Goal: Task Accomplishment & Management: Use online tool/utility

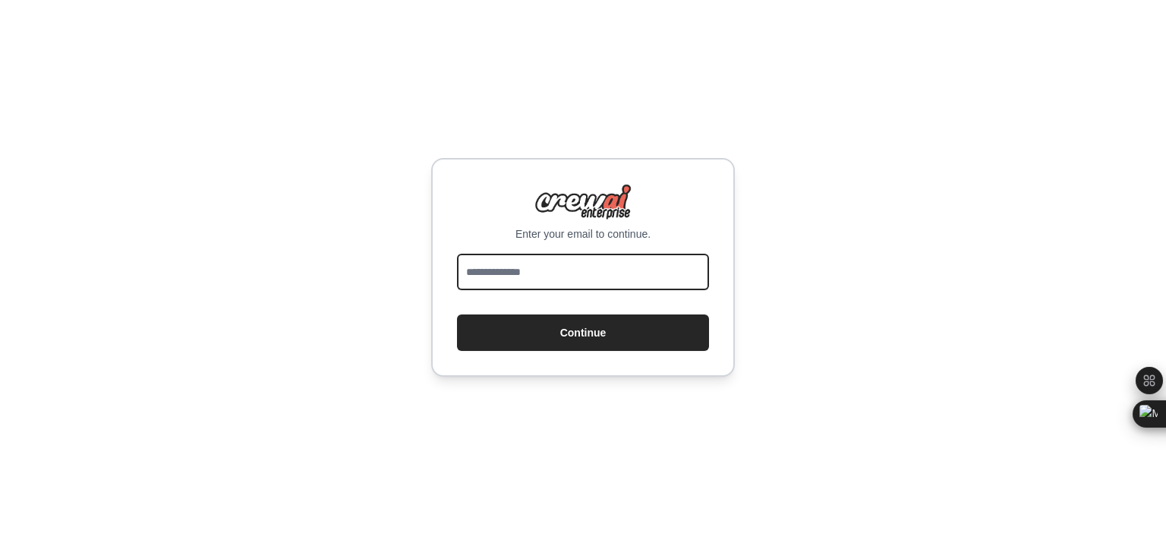
type input "**********"
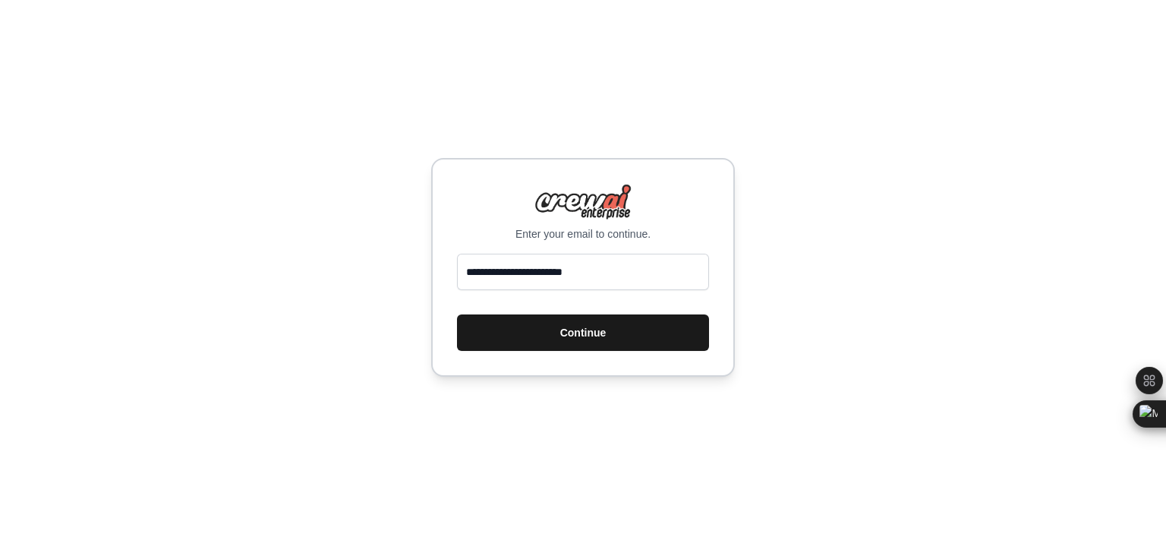
click at [587, 345] on button "Continue" at bounding box center [583, 332] width 252 height 36
click at [579, 334] on button "Continue" at bounding box center [583, 332] width 252 height 36
click at [577, 326] on button "Continue" at bounding box center [583, 332] width 252 height 36
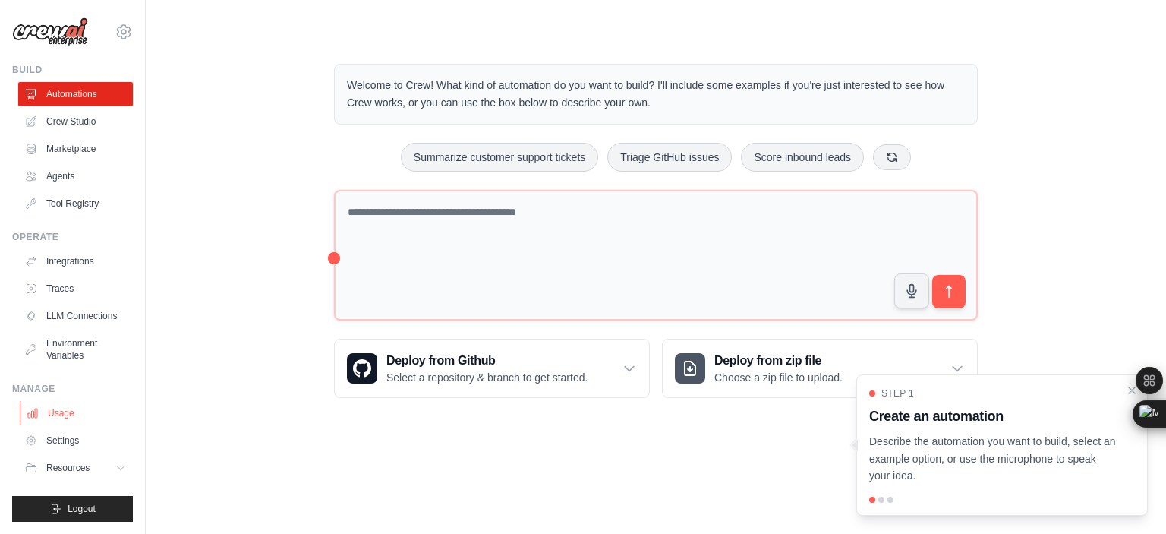
click at [61, 412] on link "Usage" at bounding box center [77, 413] width 115 height 24
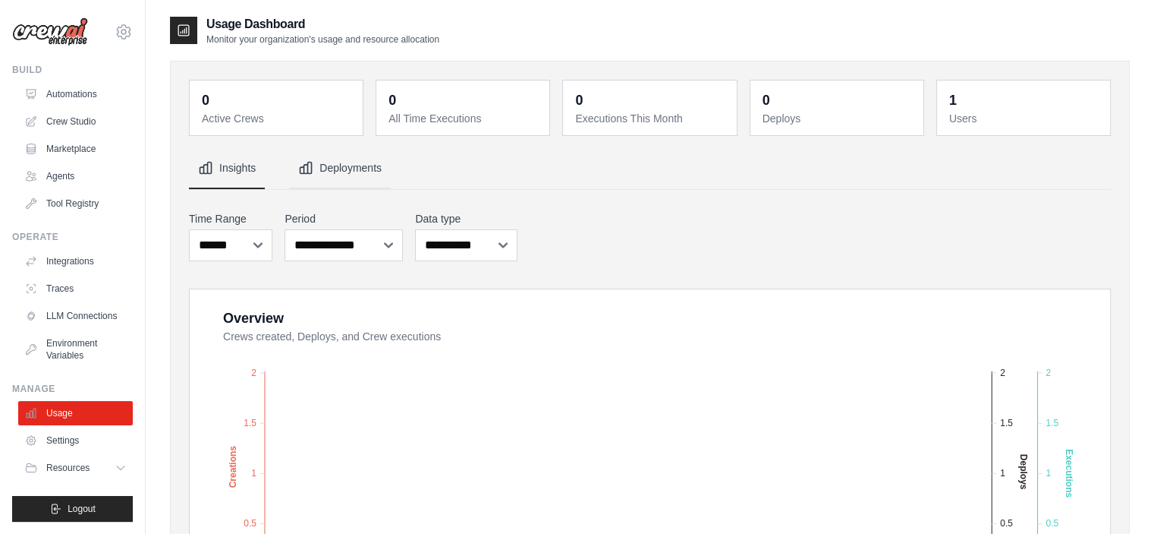
scroll to position [565, 0]
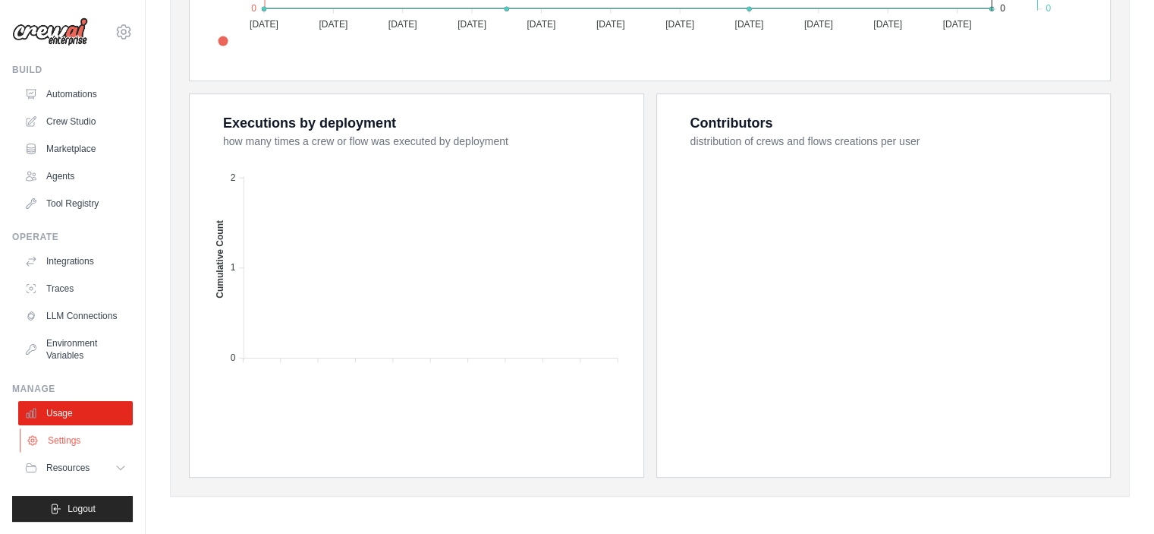
click at [64, 449] on link "Settings" at bounding box center [77, 440] width 115 height 24
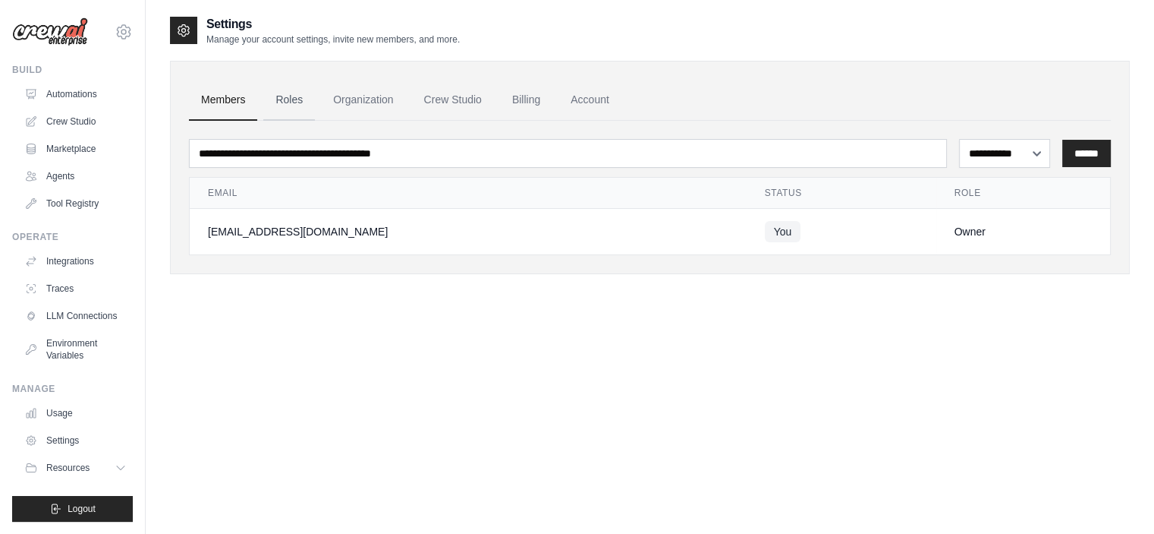
click at [305, 96] on link "Roles" at bounding box center [289, 100] width 52 height 41
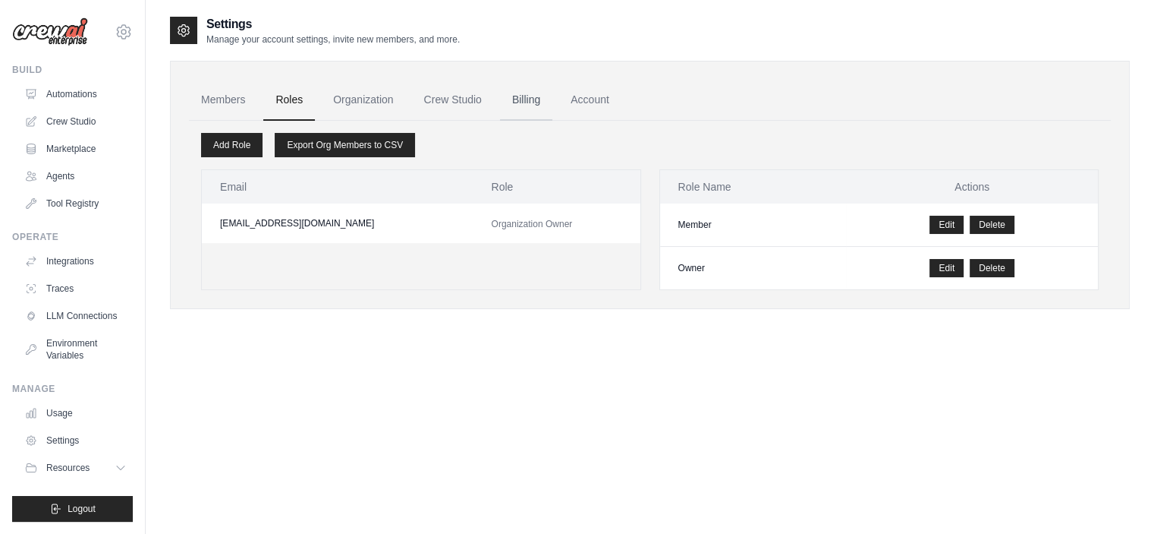
click at [539, 105] on link "Billing" at bounding box center [526, 100] width 52 height 41
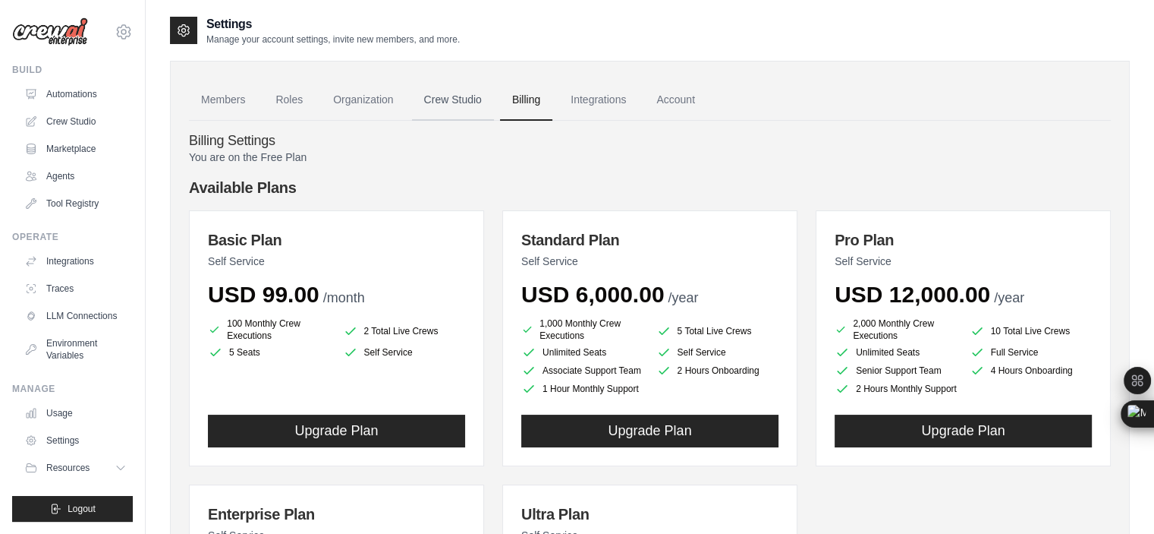
click at [439, 107] on link "Crew Studio" at bounding box center [453, 100] width 82 height 41
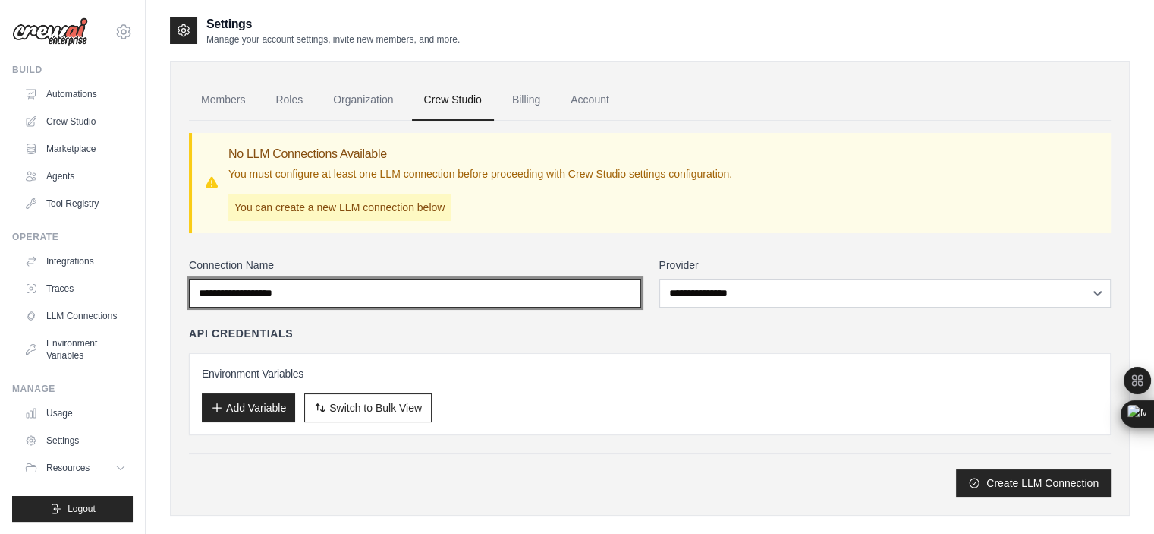
click at [509, 304] on input "Connection Name" at bounding box center [415, 293] width 452 height 29
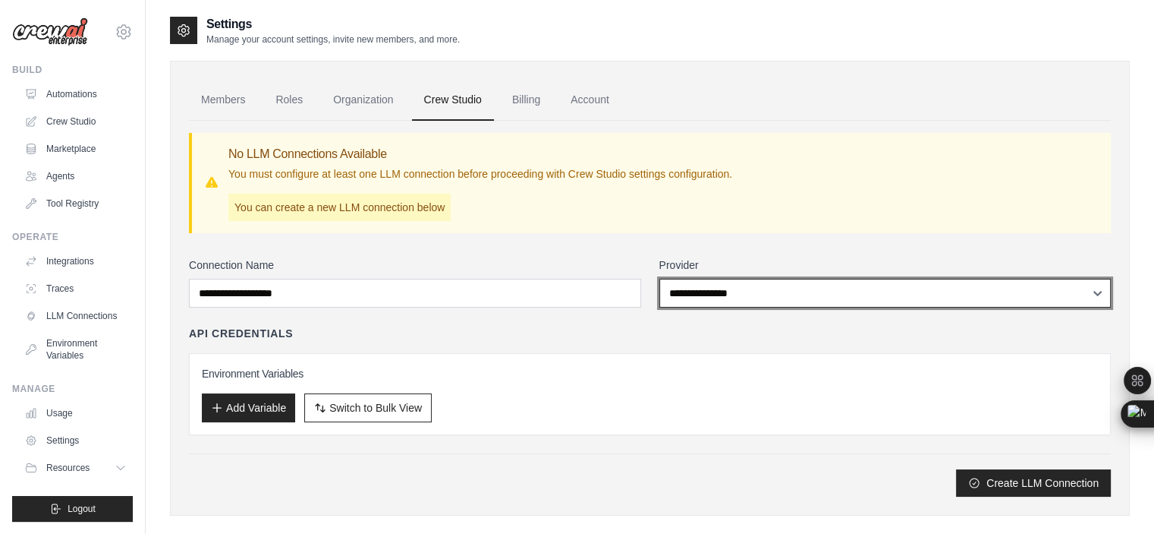
click at [739, 298] on select "**********" at bounding box center [886, 293] width 452 height 29
click at [662, 300] on select "**********" at bounding box center [886, 293] width 452 height 29
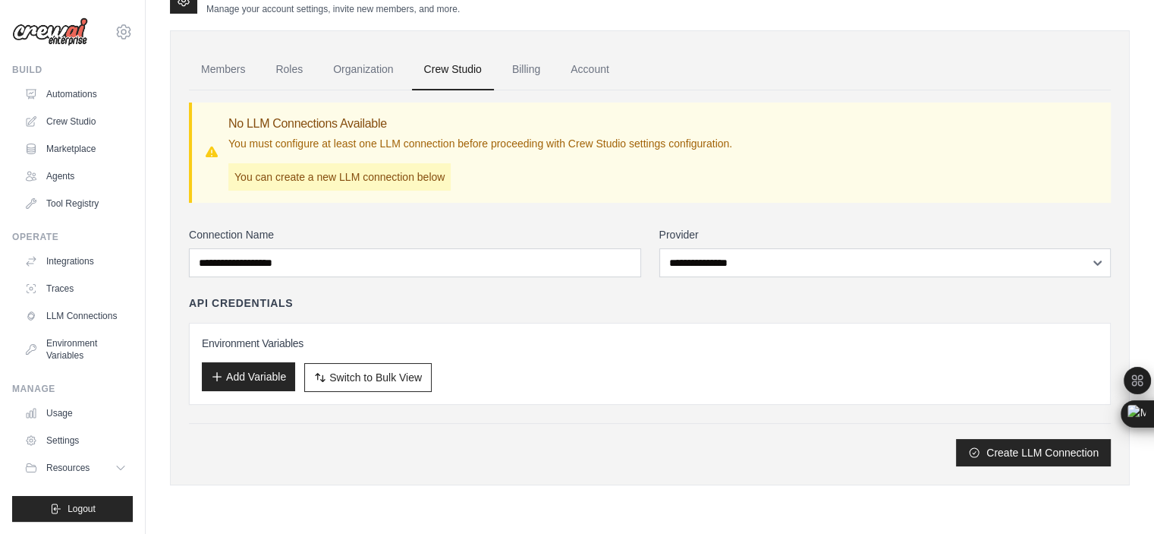
click at [258, 371] on button "Add Variable" at bounding box center [248, 376] width 93 height 29
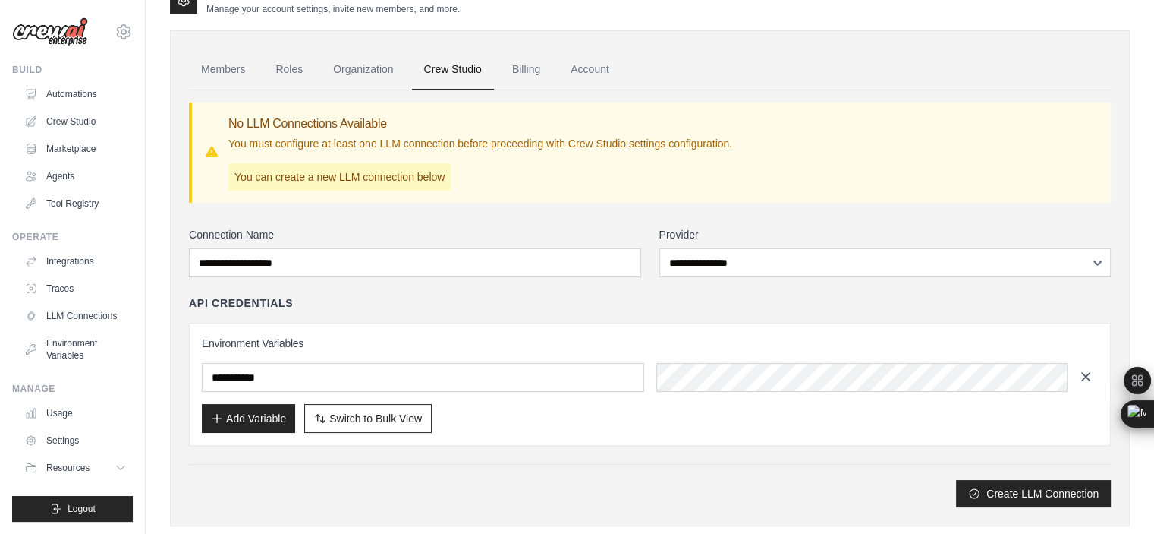
click at [1087, 372] on icon "button" at bounding box center [1085, 376] width 15 height 15
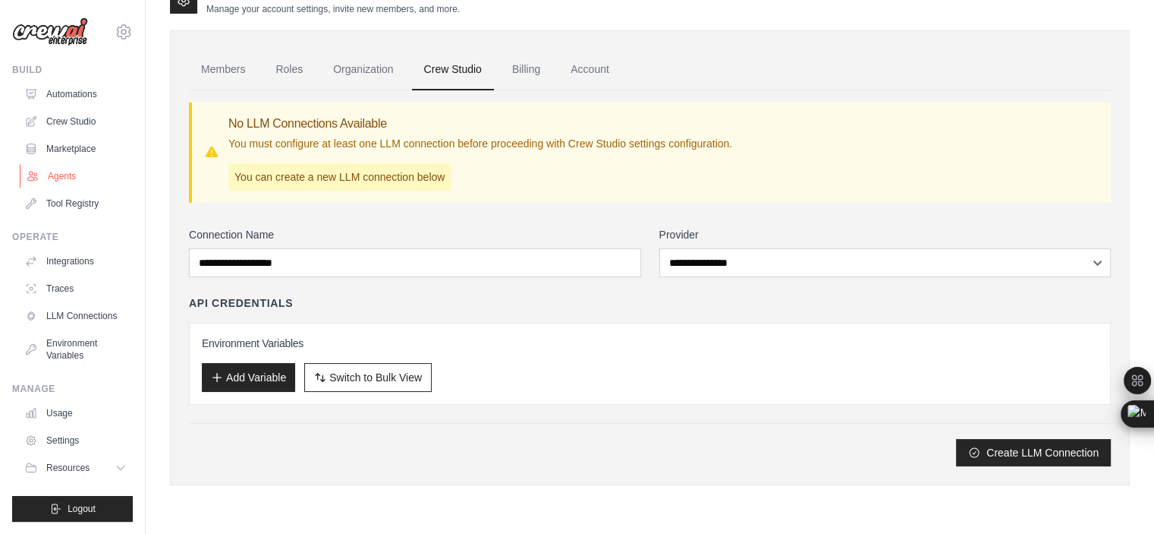
click at [65, 170] on link "Agents" at bounding box center [77, 176] width 115 height 24
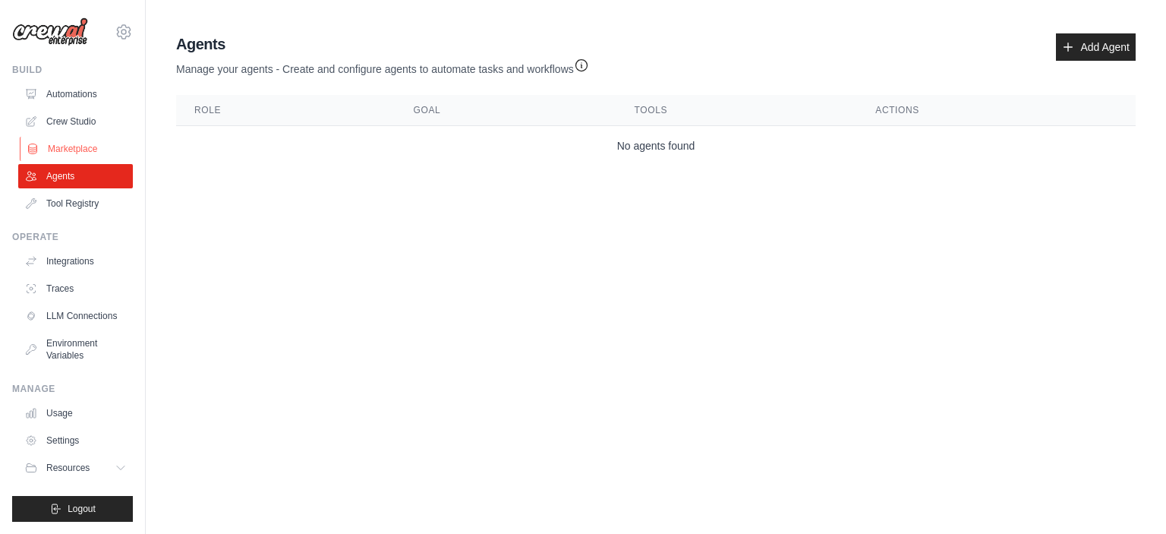
click at [79, 139] on link "Marketplace" at bounding box center [77, 149] width 115 height 24
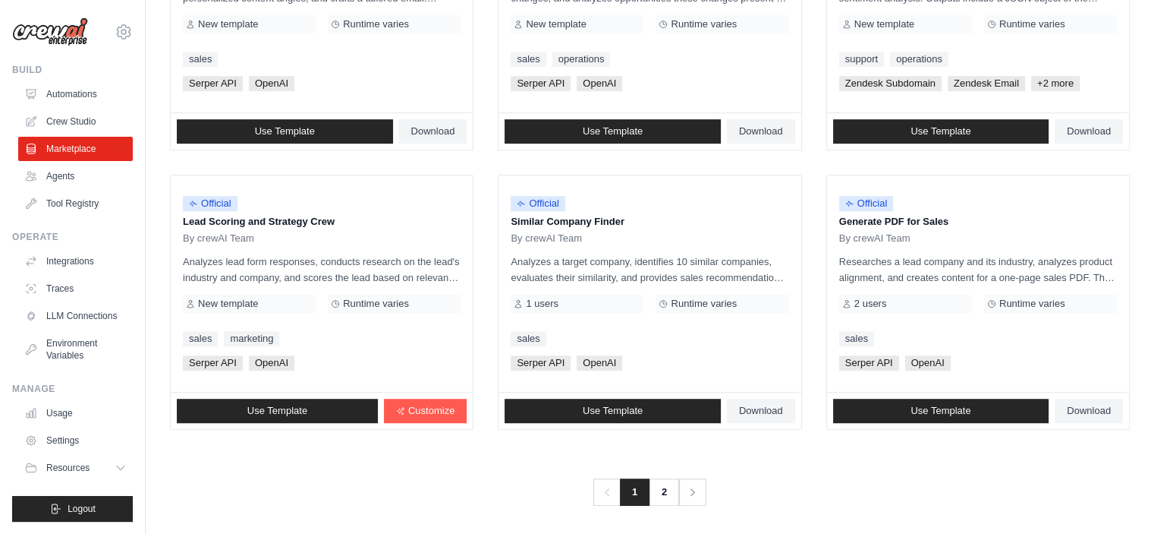
scroll to position [871, 0]
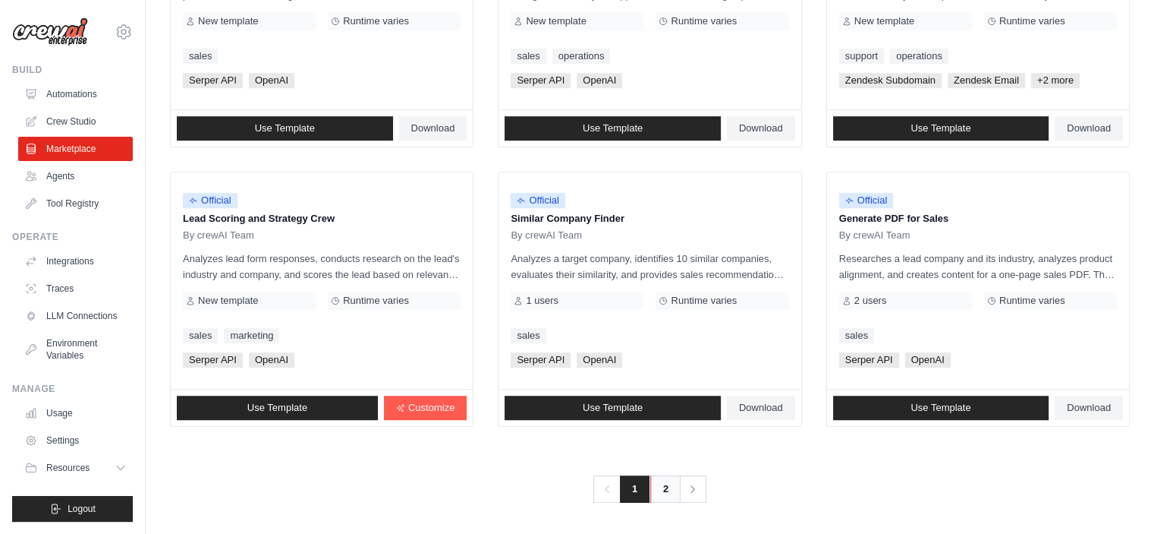
click at [664, 491] on link "2" at bounding box center [665, 488] width 30 height 27
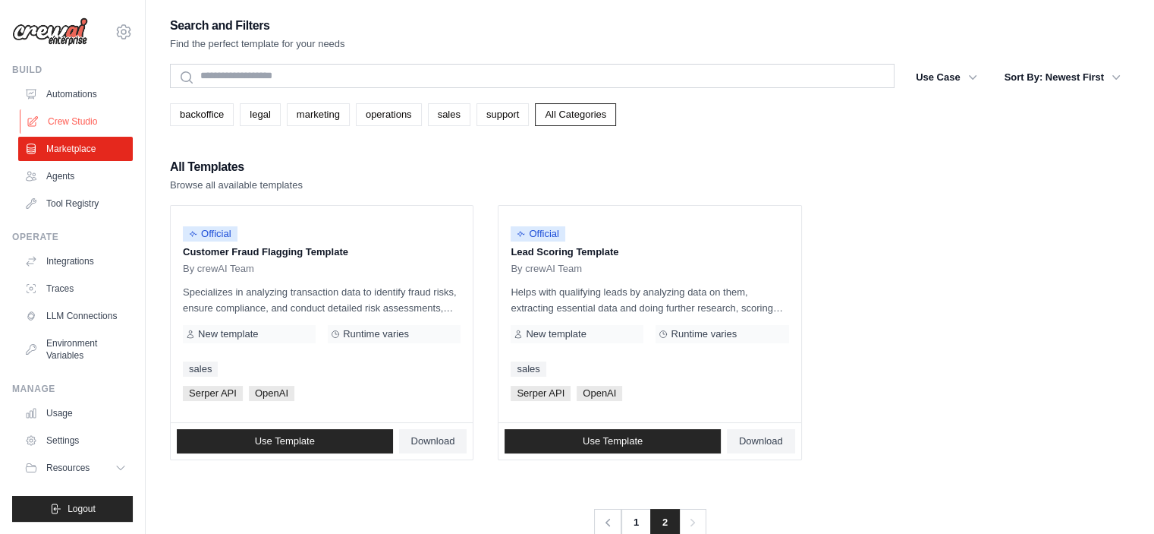
click at [71, 124] on link "Crew Studio" at bounding box center [77, 121] width 115 height 24
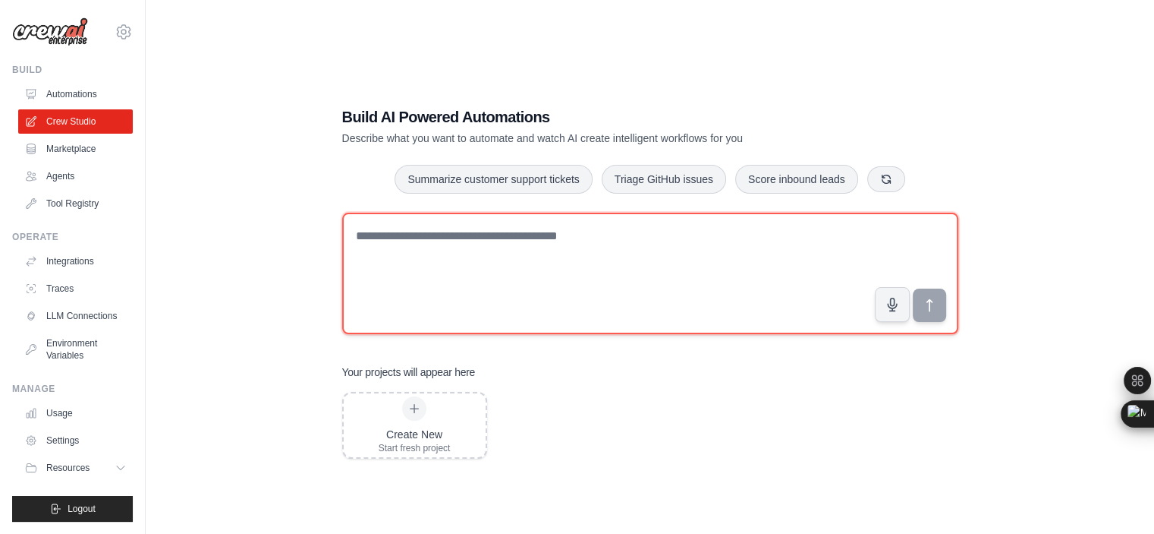
click at [531, 257] on textarea at bounding box center [650, 273] width 616 height 121
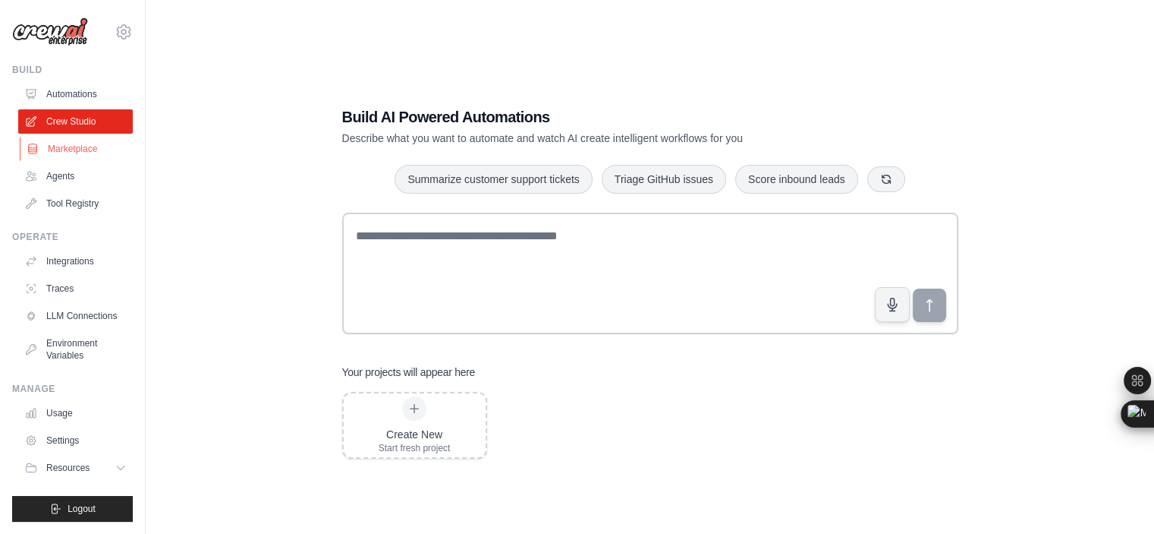
click at [95, 152] on link "Marketplace" at bounding box center [77, 149] width 115 height 24
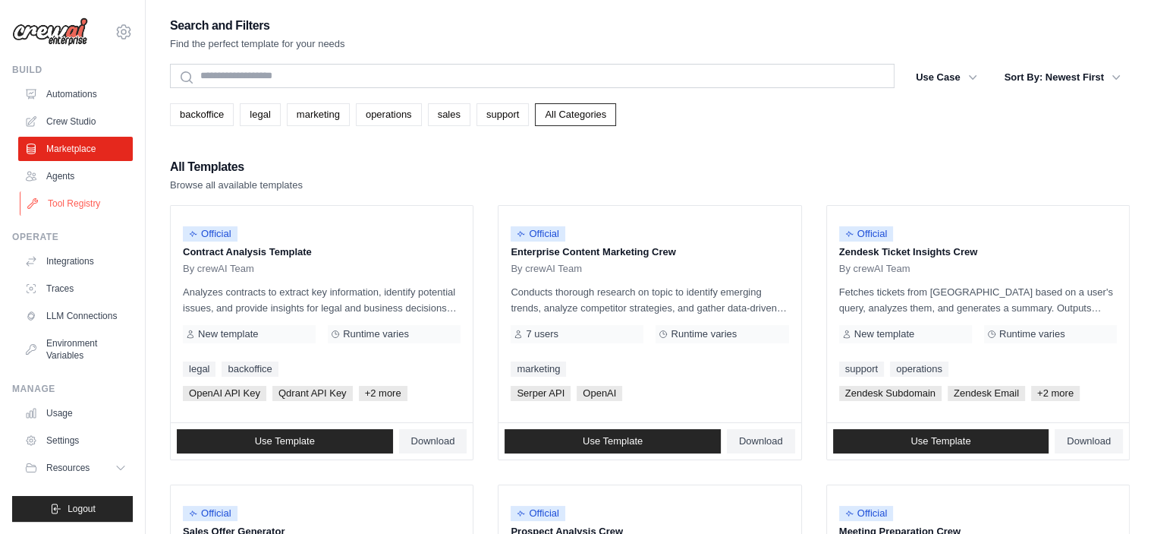
click at [66, 191] on link "Tool Registry" at bounding box center [77, 203] width 115 height 24
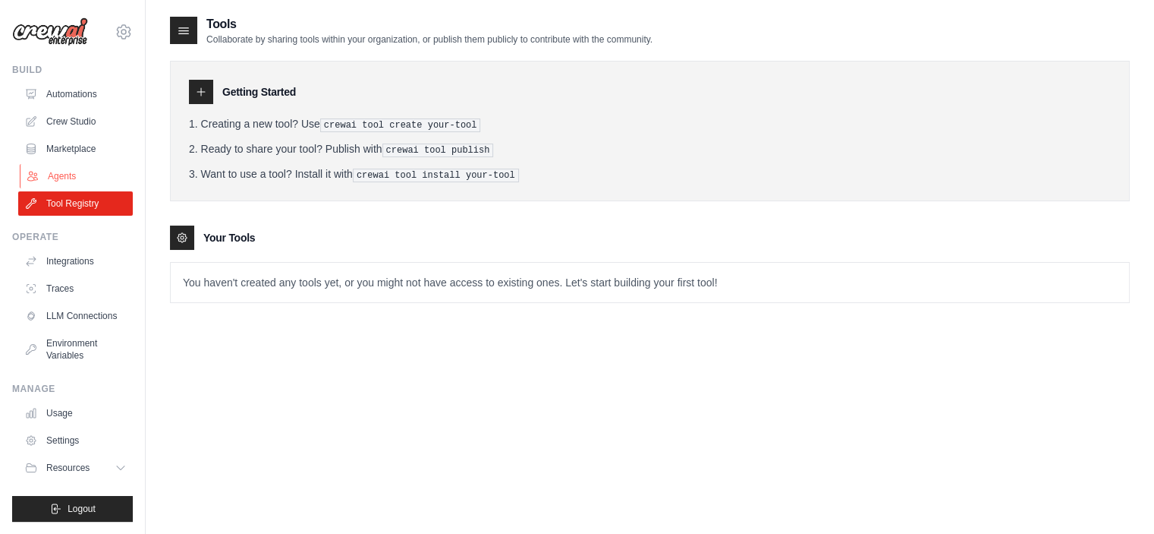
click at [60, 172] on link "Agents" at bounding box center [77, 176] width 115 height 24
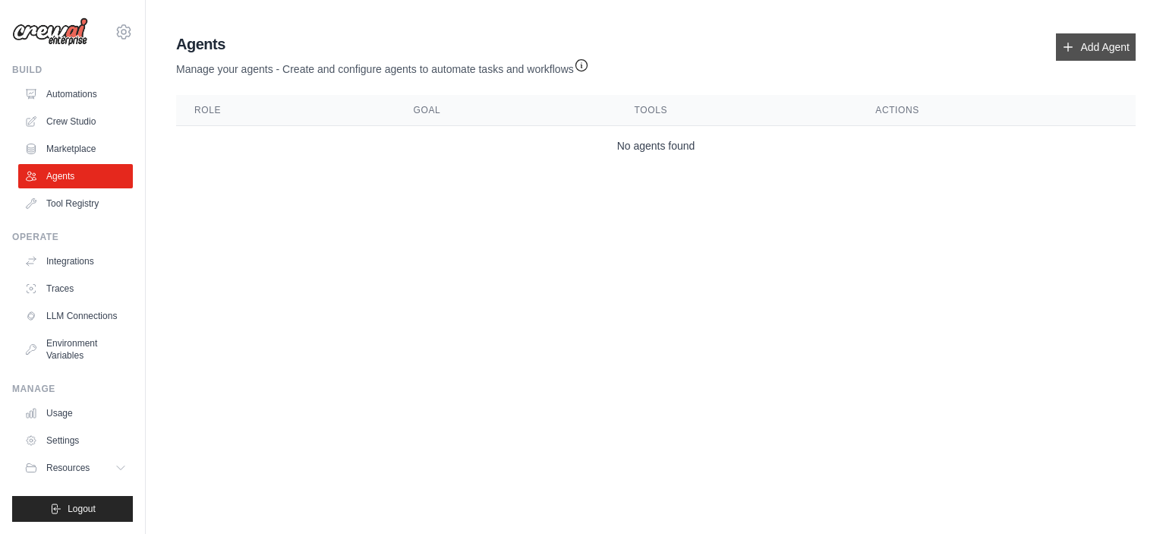
click at [1099, 52] on link "Add Agent" at bounding box center [1096, 46] width 80 height 27
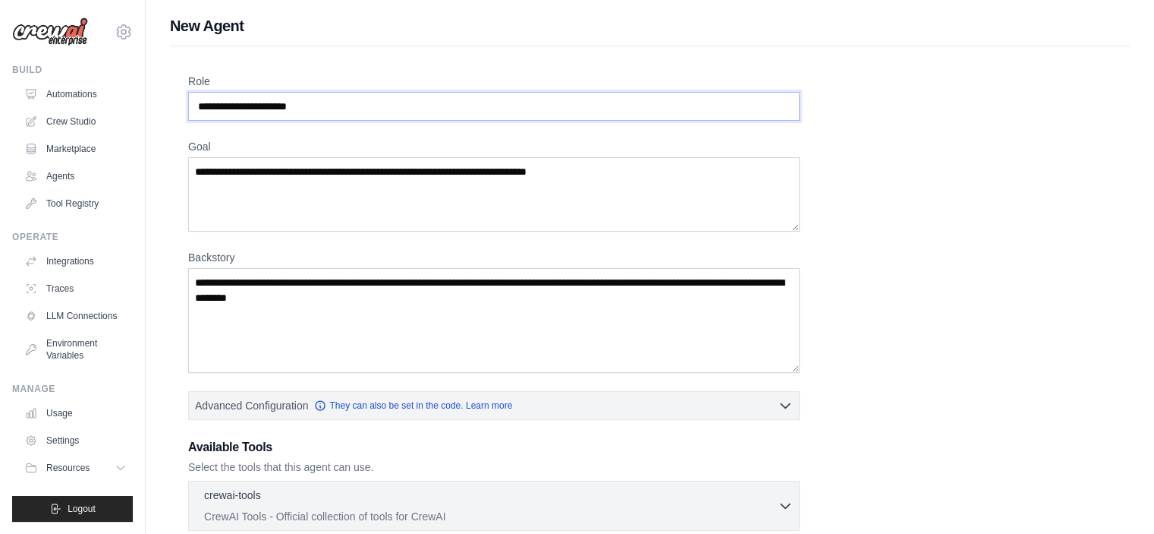
click at [379, 111] on input "Role" at bounding box center [494, 106] width 612 height 29
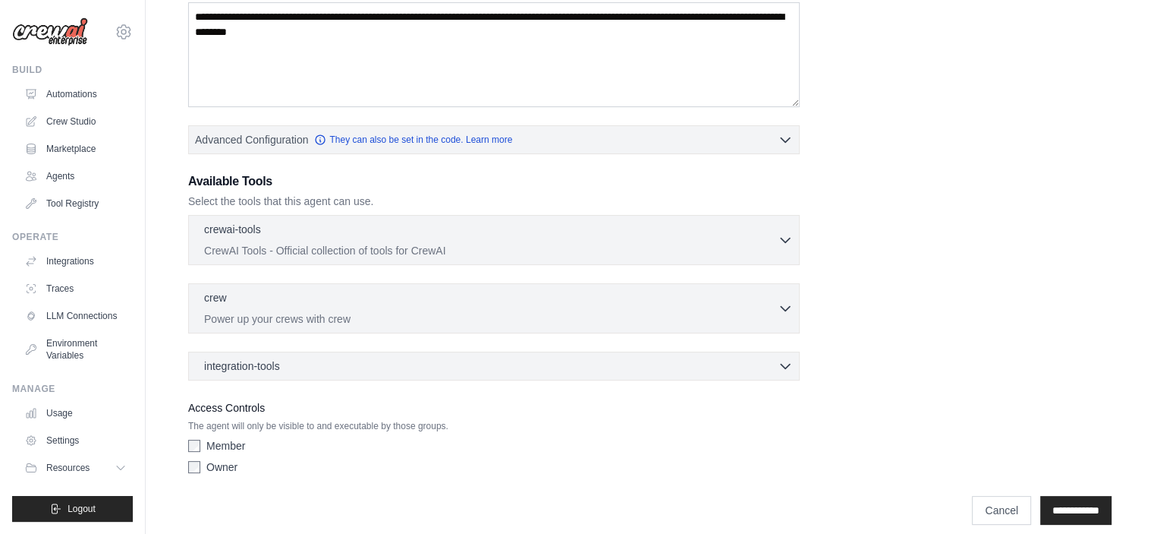
scroll to position [278, 0]
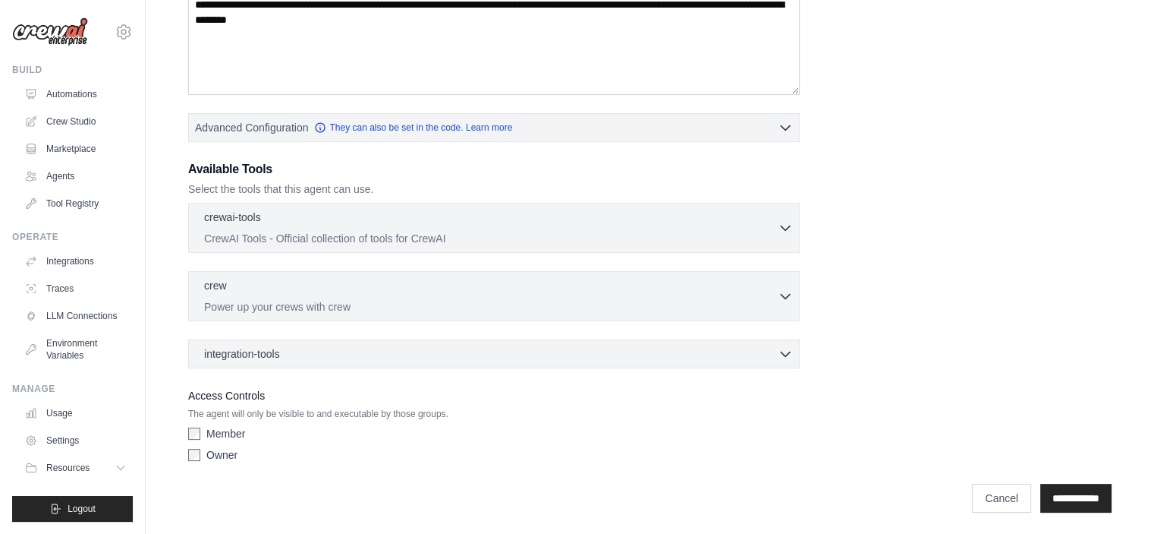
click at [370, 245] on div "crewai-tools 0 selected CrewAI Tools - Official collection of tools for CrewAI …" at bounding box center [494, 228] width 612 height 50
click at [468, 210] on div "crewai-tools 0 selected" at bounding box center [491, 218] width 574 height 18
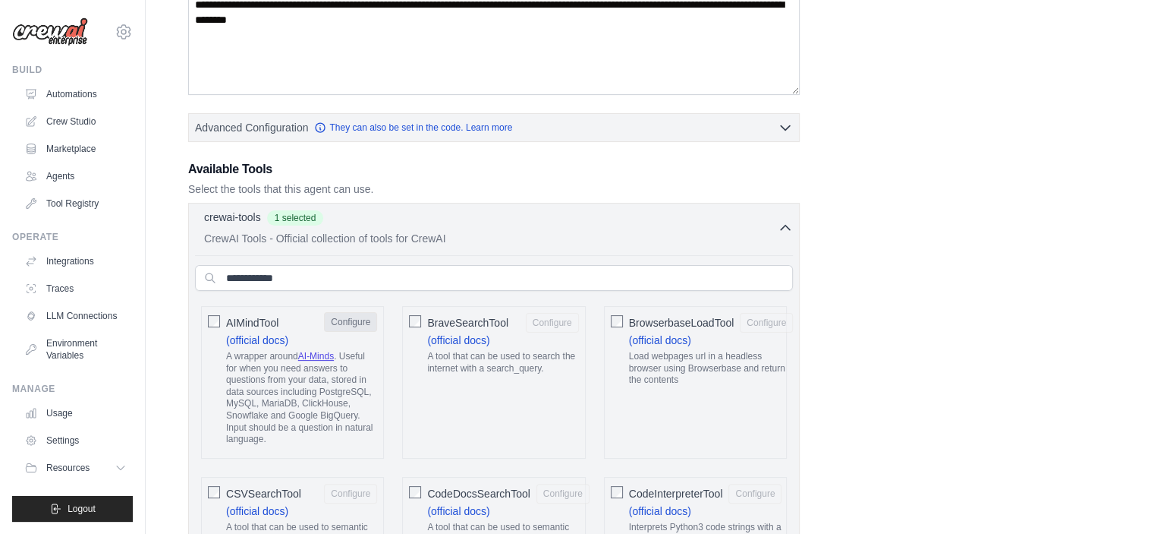
click at [355, 324] on button "Configure" at bounding box center [350, 322] width 53 height 20
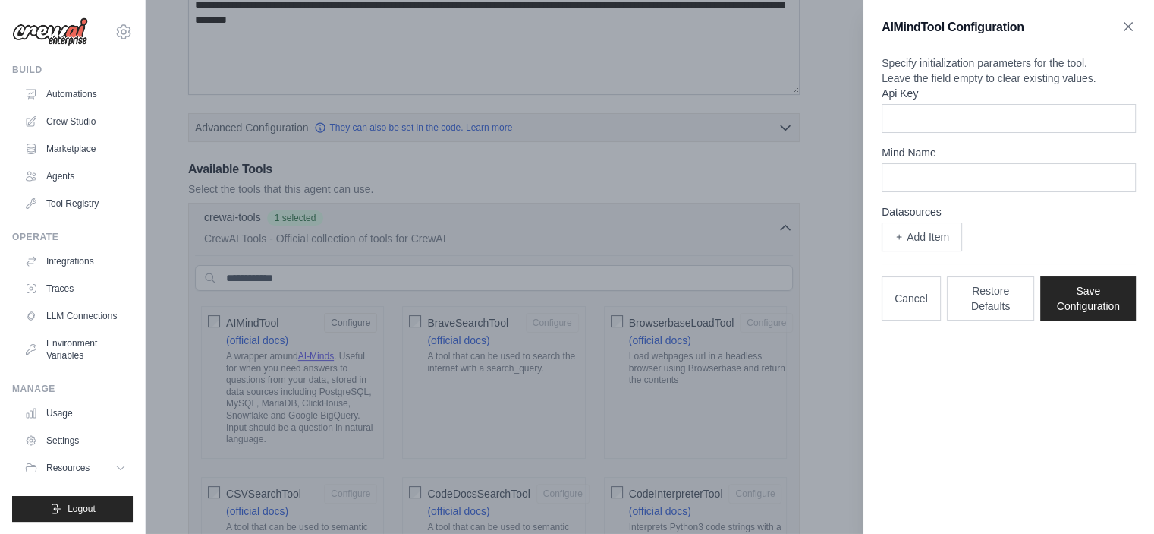
click at [1129, 28] on icon "button" at bounding box center [1128, 26] width 15 height 15
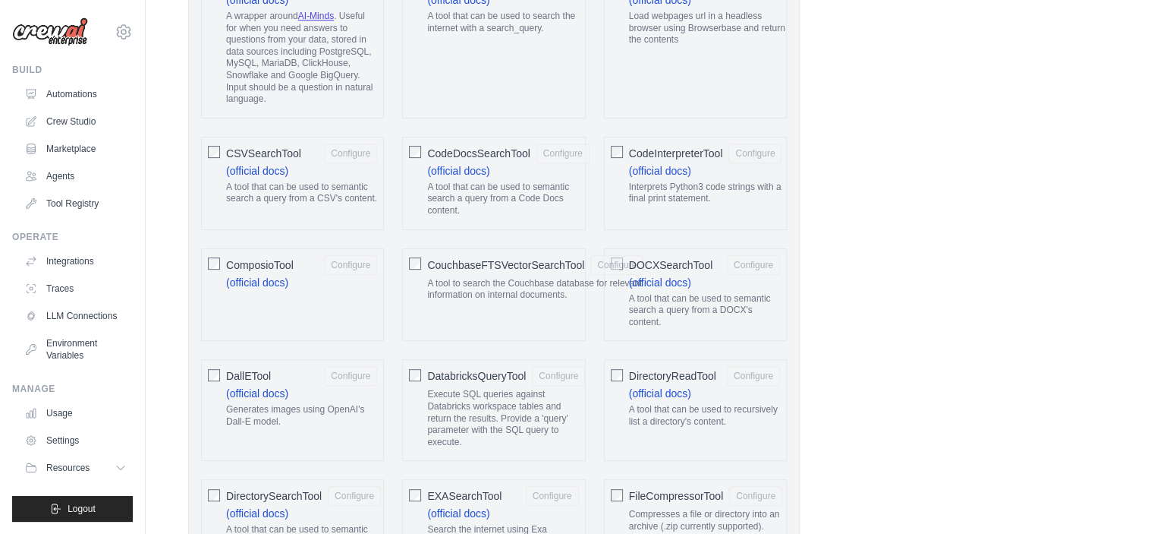
scroll to position [620, 0]
click at [744, 150] on button "Configure" at bounding box center [755, 150] width 53 height 20
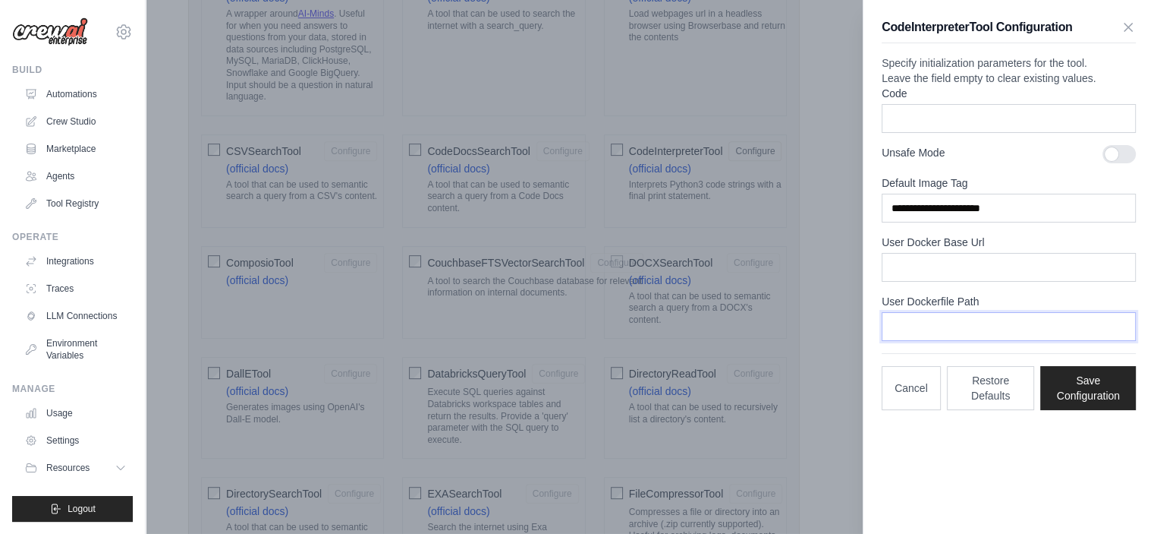
click at [944, 341] on input "User Dockerfile Path" at bounding box center [1009, 326] width 254 height 29
click at [902, 408] on button "Cancel" at bounding box center [911, 387] width 59 height 44
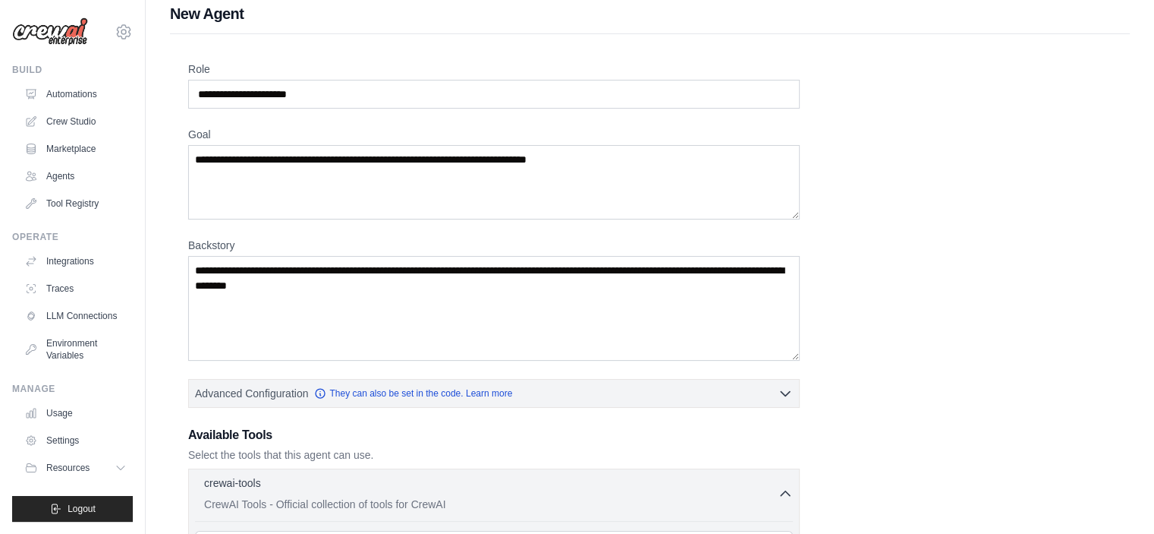
scroll to position [0, 0]
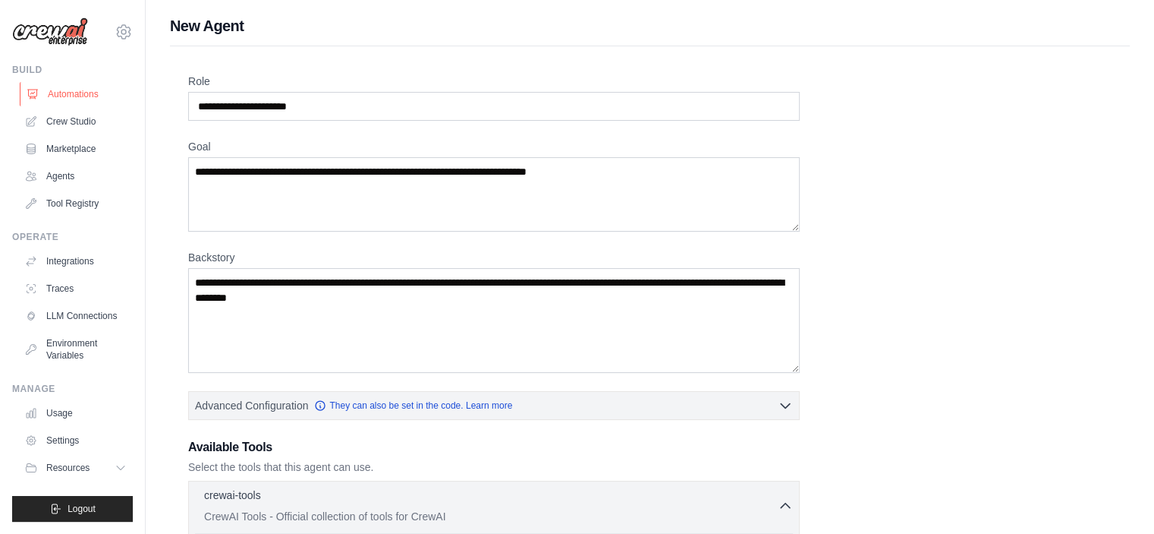
click at [71, 99] on link "Automations" at bounding box center [77, 94] width 115 height 24
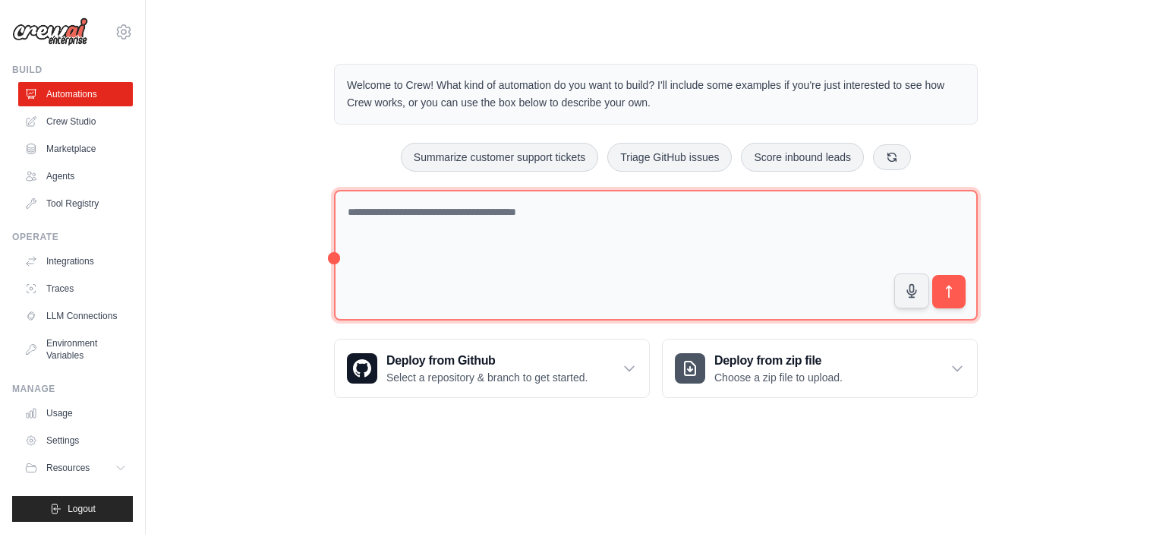
click at [440, 233] on textarea at bounding box center [656, 255] width 644 height 131
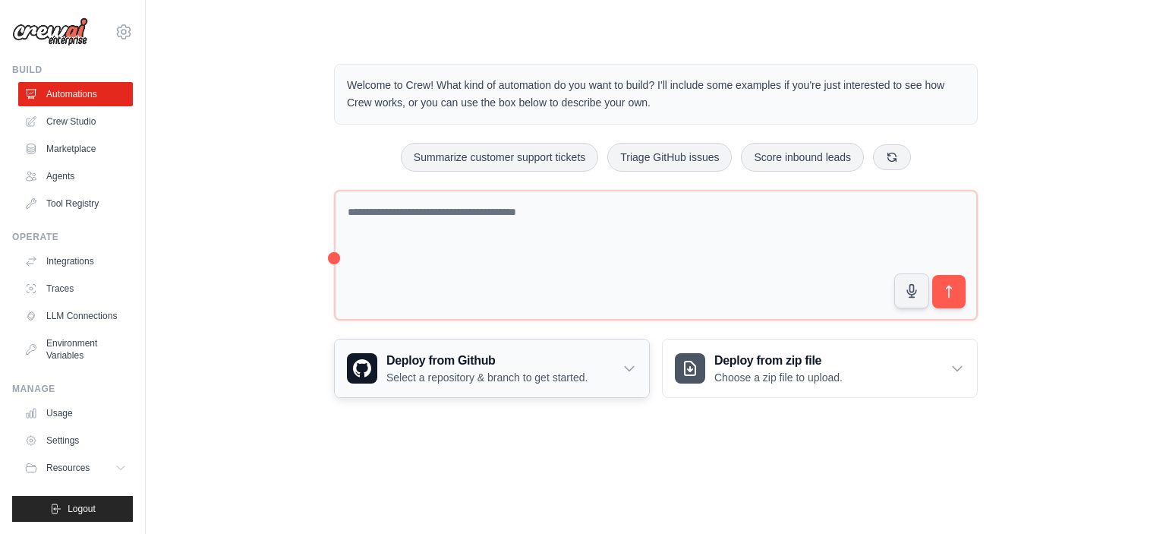
click at [628, 365] on icon at bounding box center [629, 367] width 15 height 15
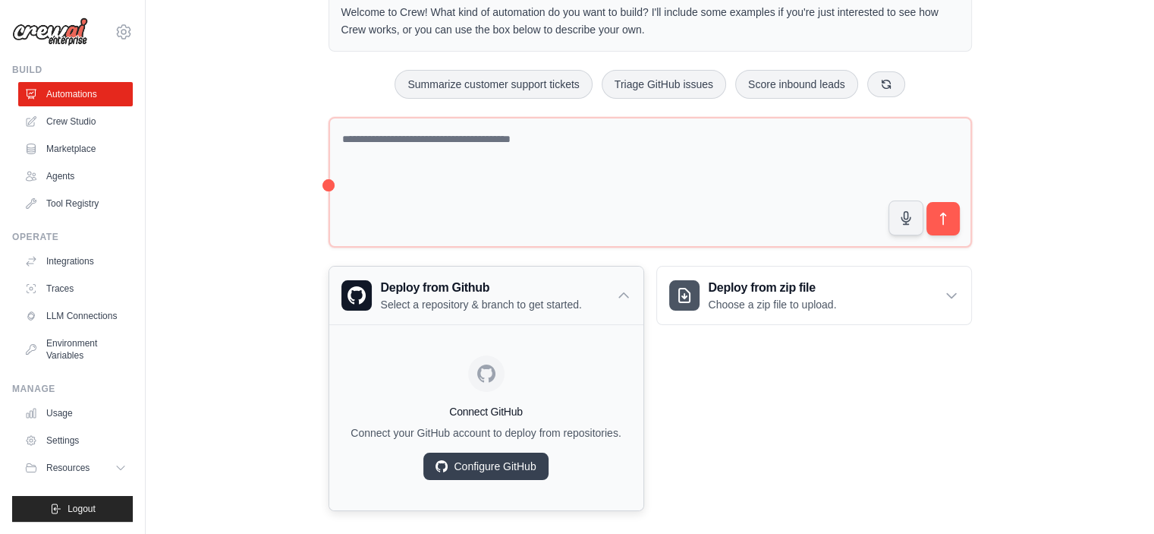
scroll to position [76, 0]
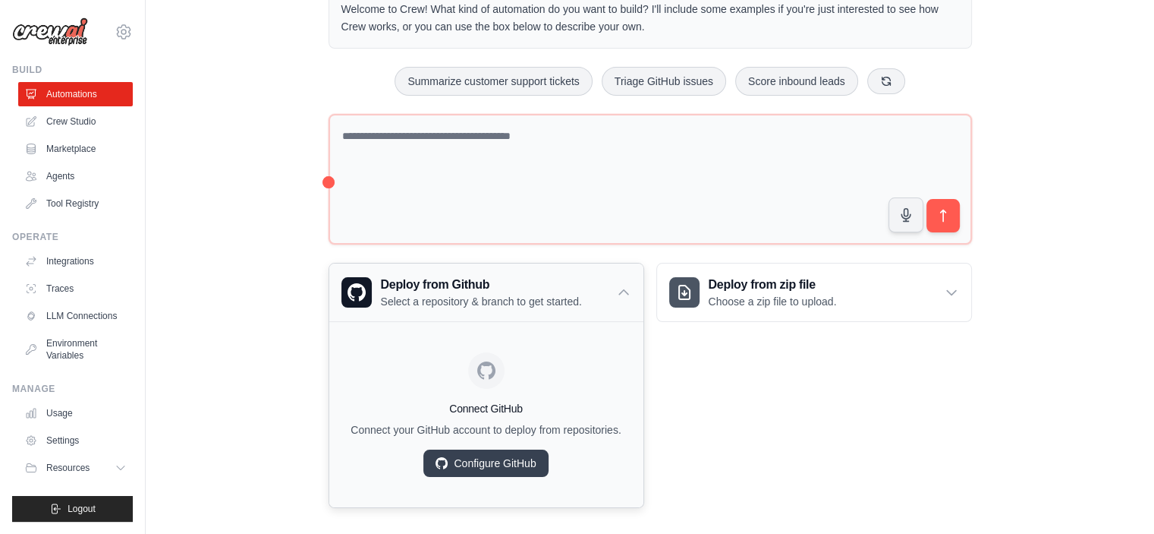
click at [590, 307] on div "Deploy from Github Select a repository & branch to get started." at bounding box center [486, 292] width 314 height 58
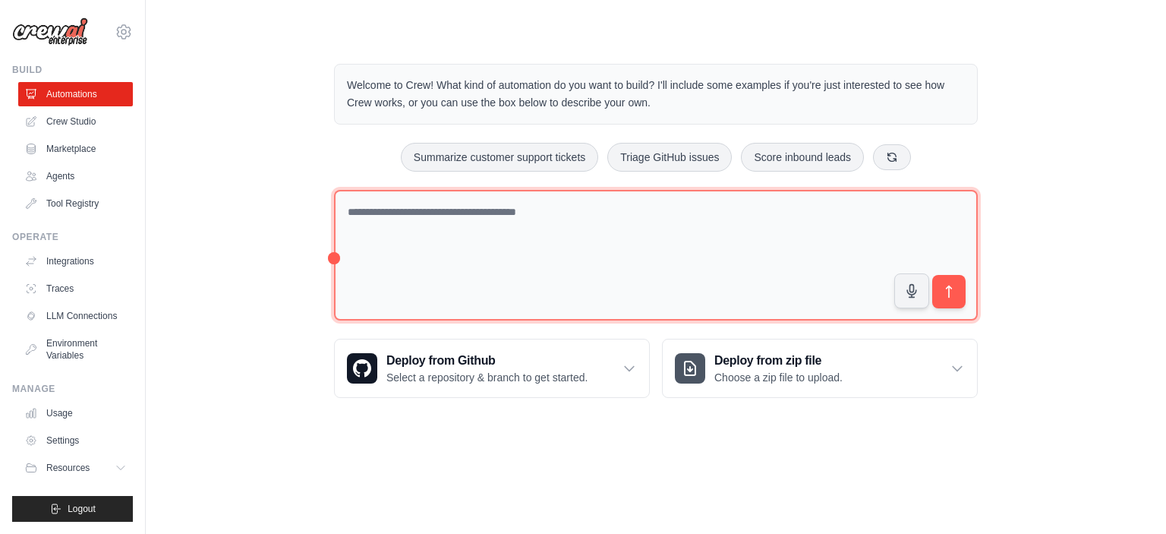
click at [511, 209] on textarea at bounding box center [656, 255] width 644 height 131
click at [447, 200] on textarea at bounding box center [656, 255] width 644 height 131
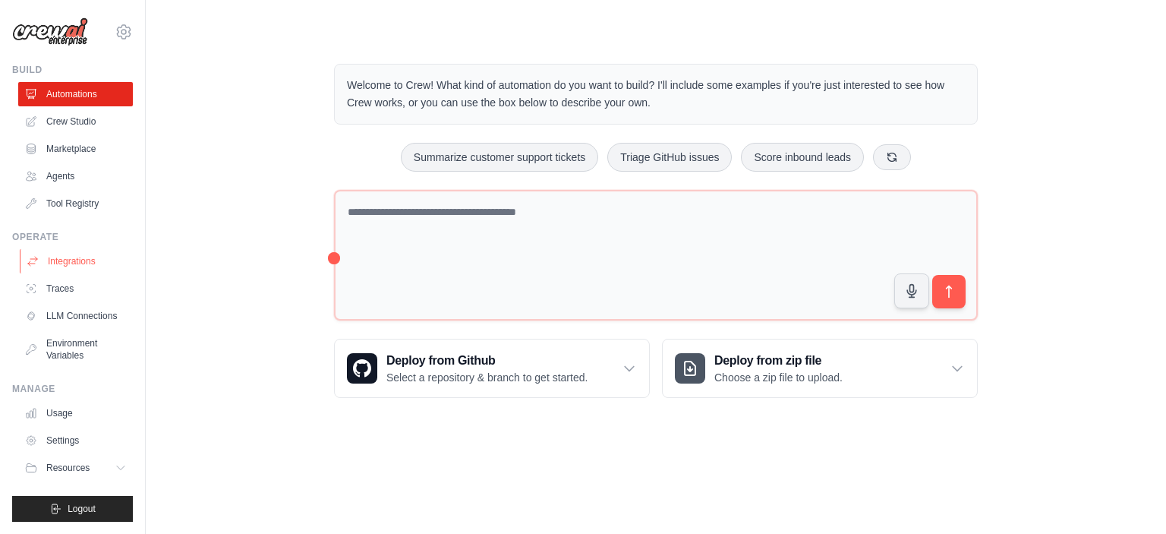
click at [80, 263] on link "Integrations" at bounding box center [77, 261] width 115 height 24
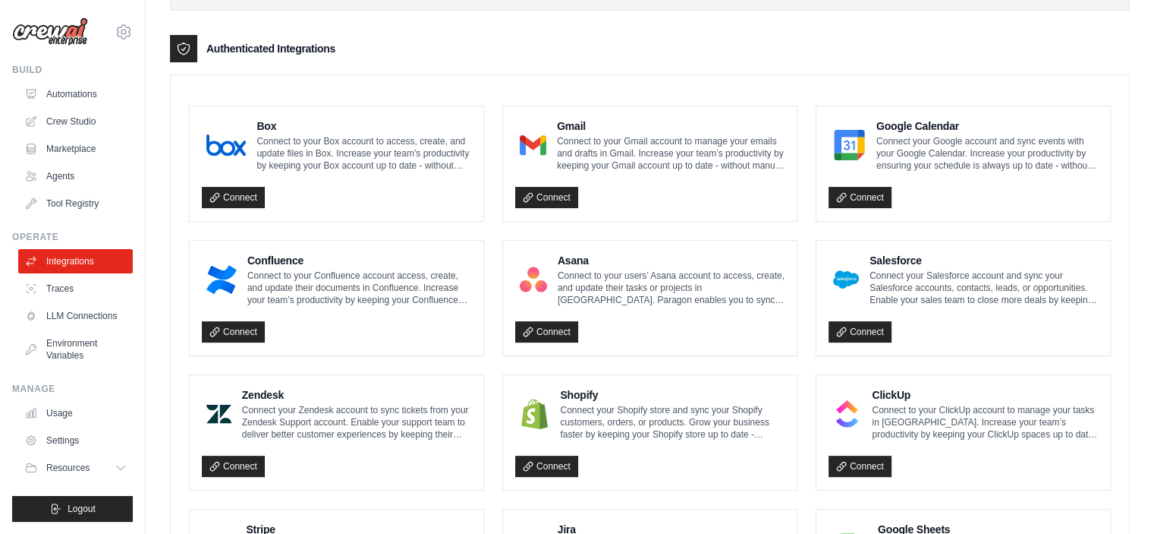
scroll to position [351, 0]
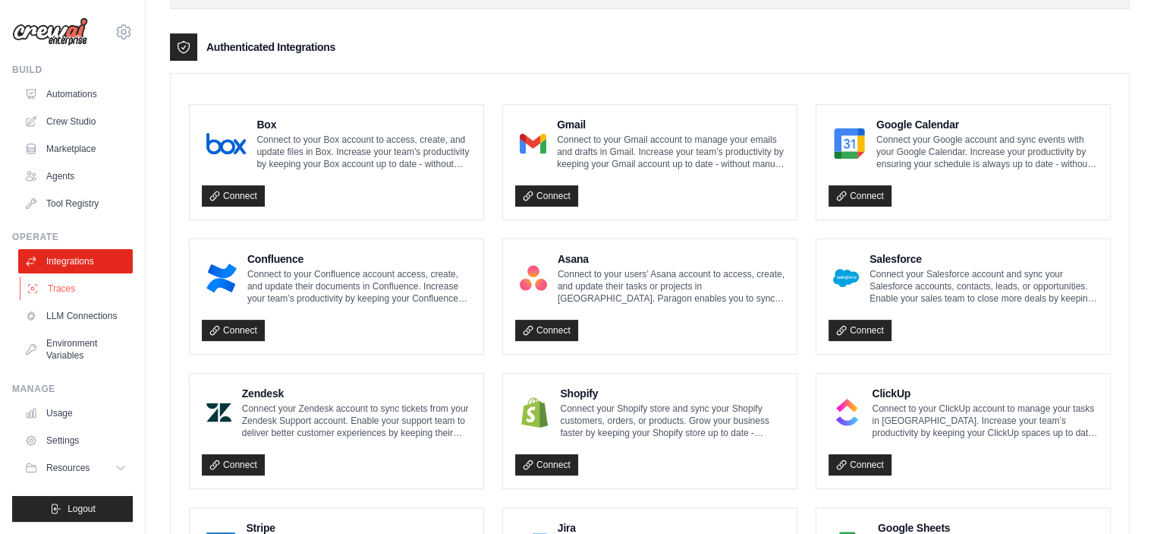
click at [72, 288] on link "Traces" at bounding box center [77, 288] width 115 height 24
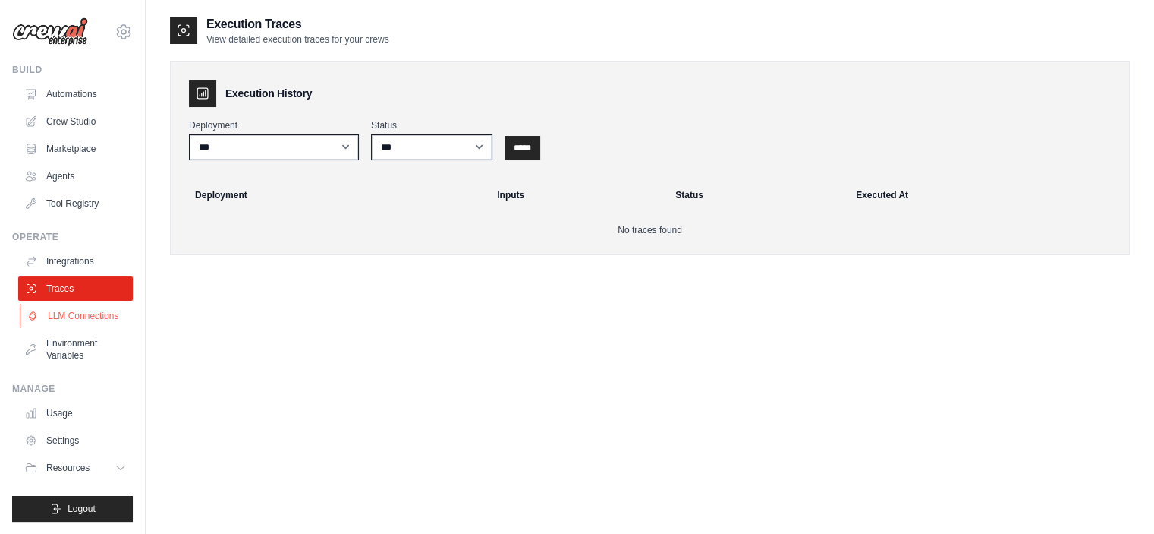
click at [79, 313] on link "LLM Connections" at bounding box center [77, 316] width 115 height 24
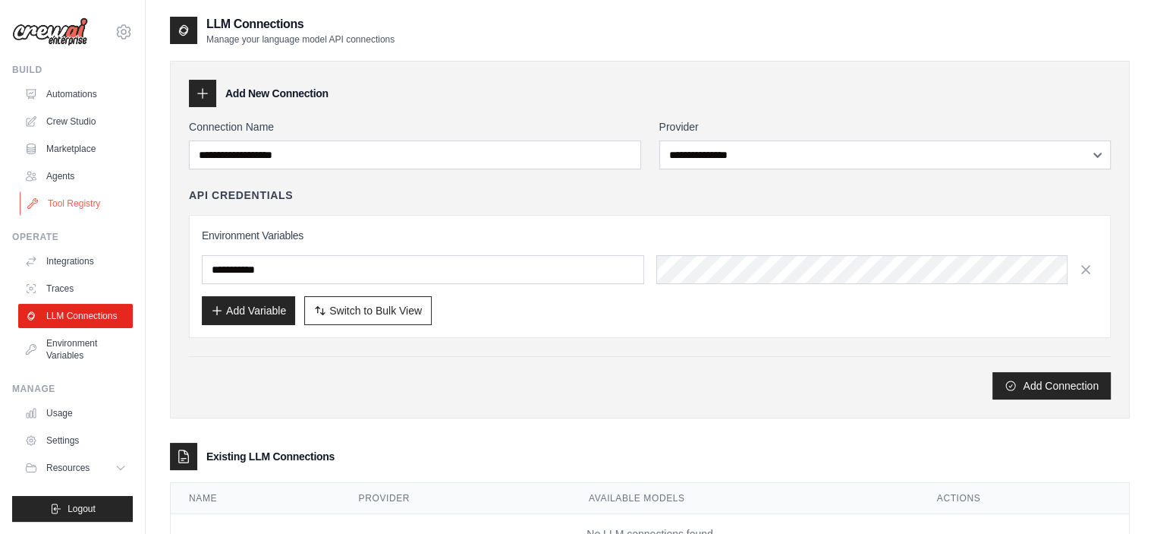
click at [70, 197] on link "Tool Registry" at bounding box center [77, 203] width 115 height 24
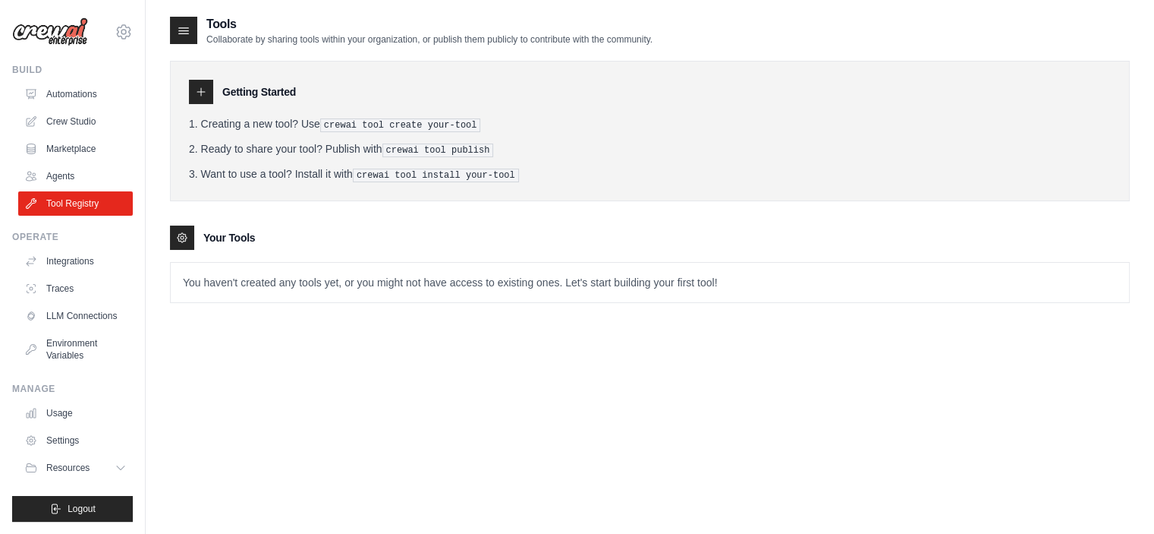
click at [211, 87] on div at bounding box center [201, 92] width 24 height 24
click at [264, 87] on h3 "Getting Started" at bounding box center [259, 91] width 74 height 15
click at [181, 236] on icon at bounding box center [182, 237] width 3 height 3
click at [190, 24] on icon at bounding box center [183, 30] width 15 height 15
click at [184, 28] on icon at bounding box center [184, 31] width 10 height 6
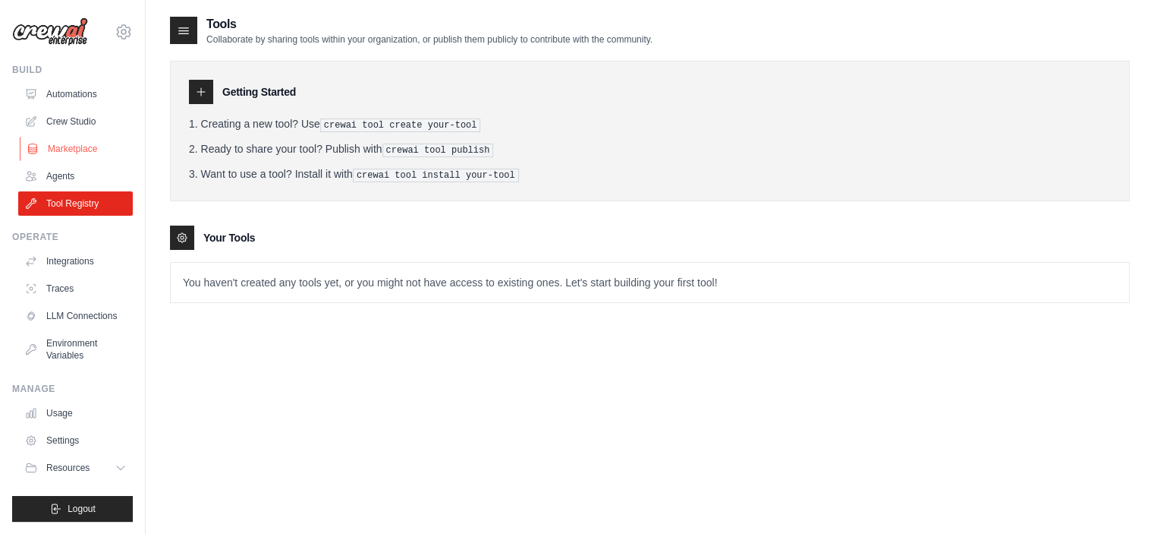
click at [78, 143] on link "Marketplace" at bounding box center [77, 149] width 115 height 24
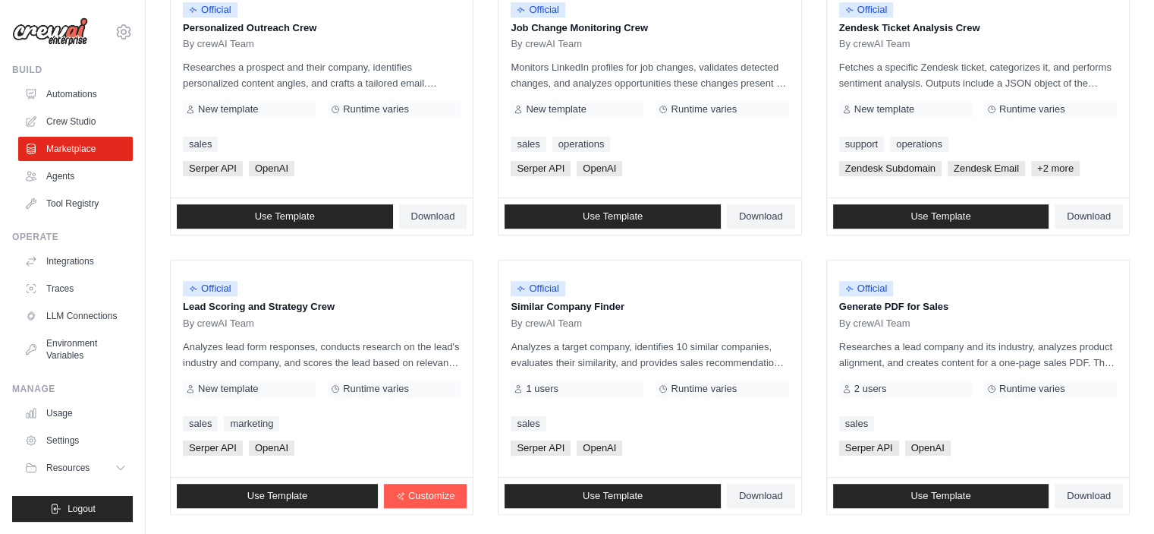
scroll to position [871, 0]
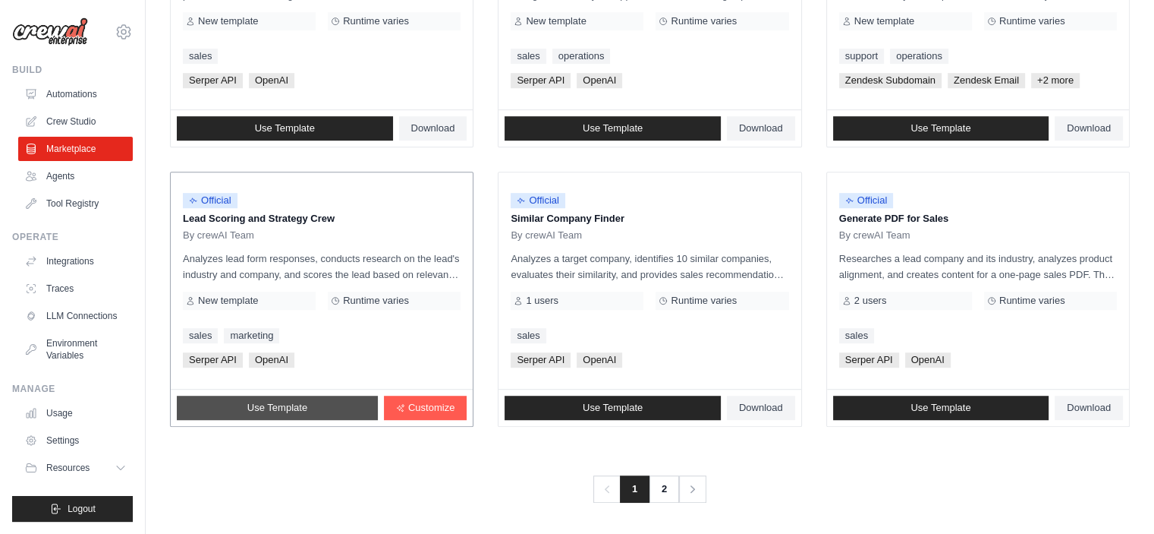
click at [335, 395] on link "Use Template" at bounding box center [277, 407] width 201 height 24
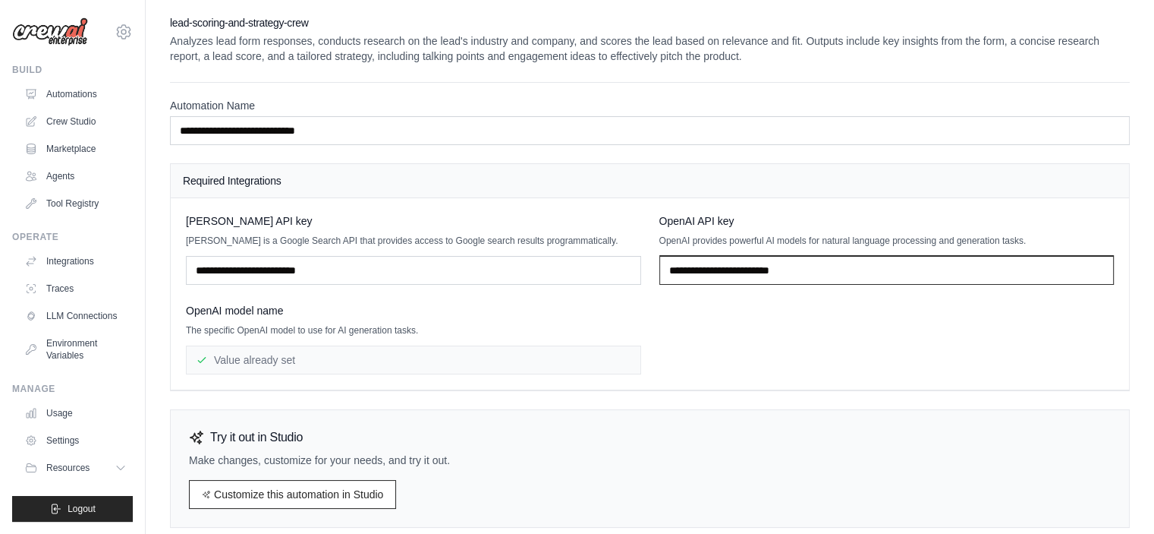
click at [717, 277] on input "text" at bounding box center [887, 270] width 455 height 29
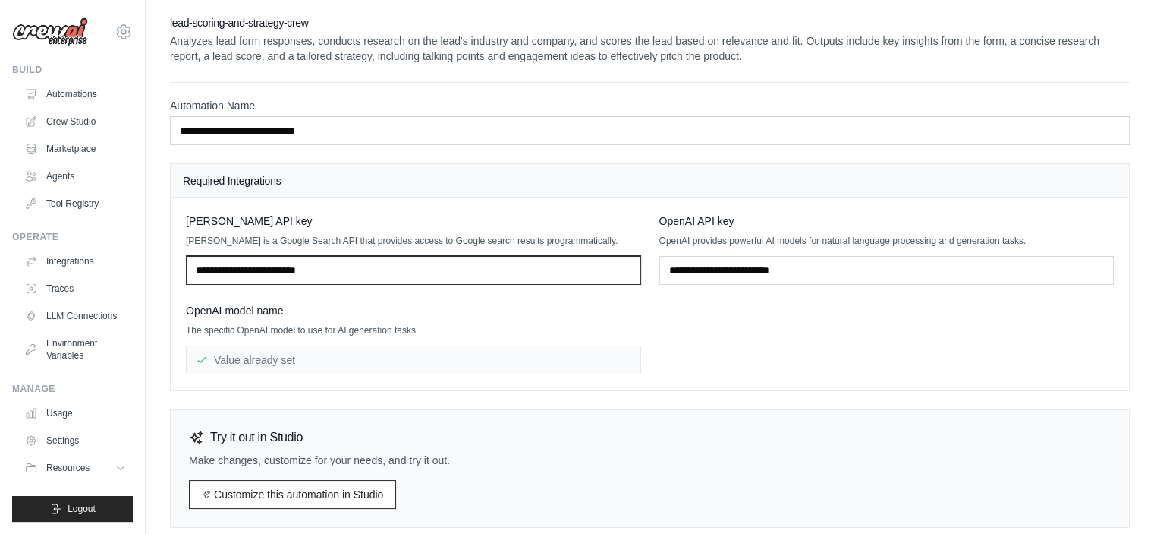
click at [483, 264] on input "text" at bounding box center [413, 270] width 455 height 29
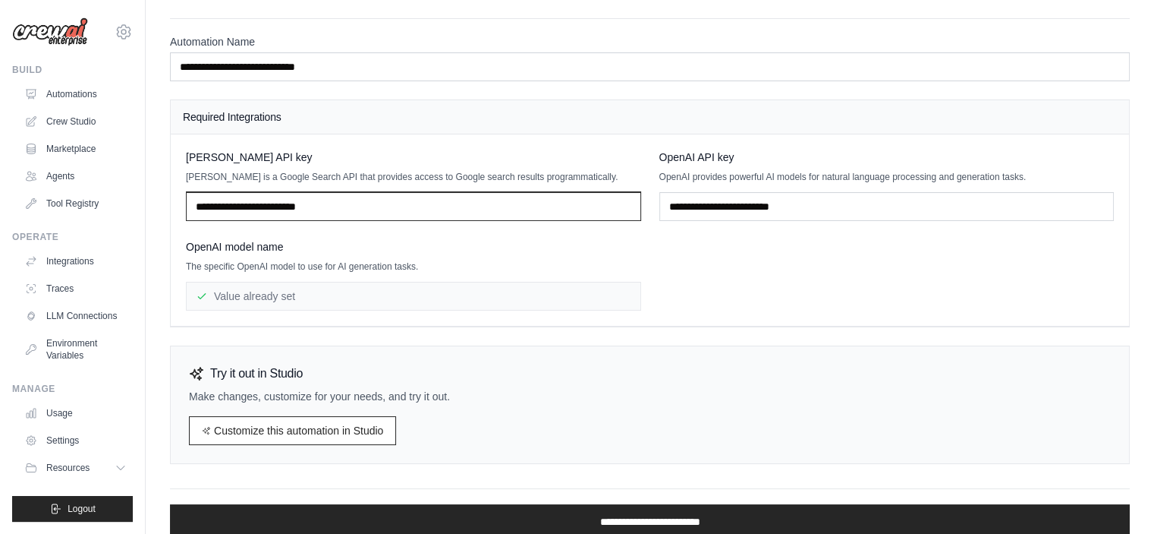
scroll to position [118, 0]
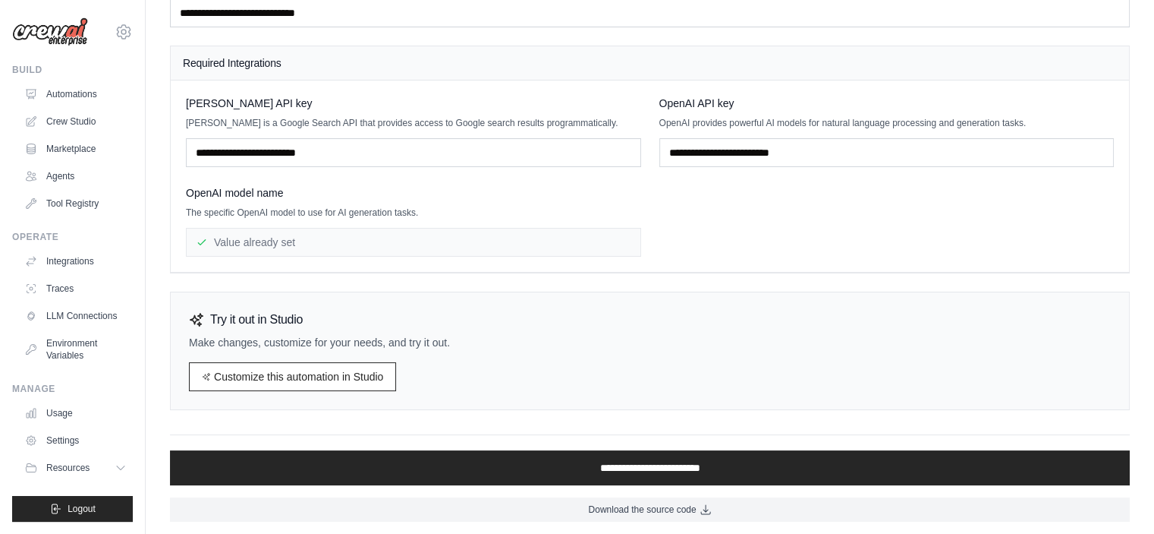
click at [349, 248] on div "Value already set" at bounding box center [413, 242] width 455 height 29
click at [305, 370] on link "Customize this automation in Studio" at bounding box center [292, 376] width 207 height 29
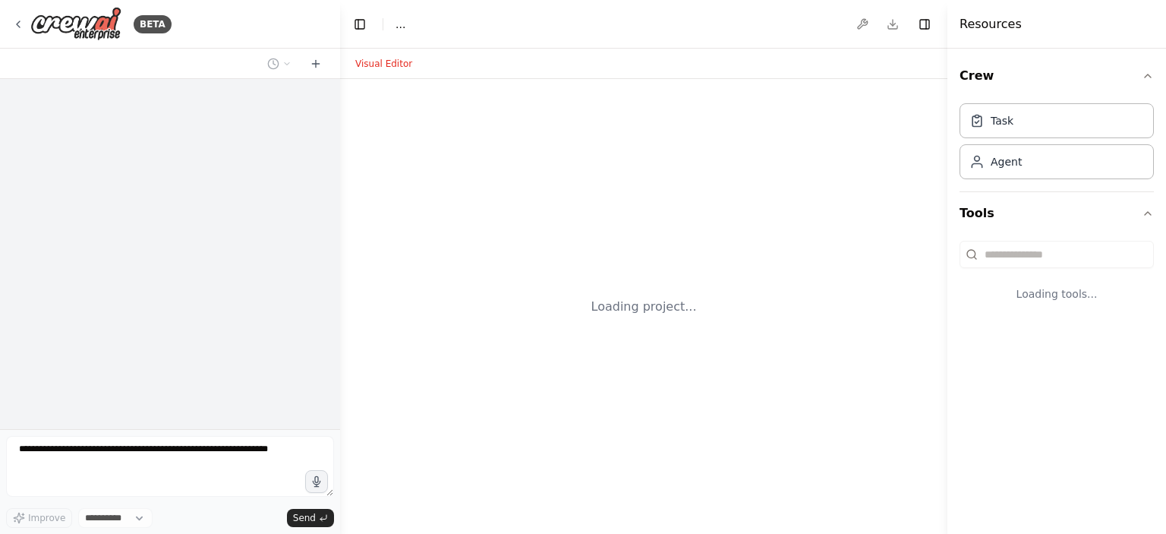
select select "****"
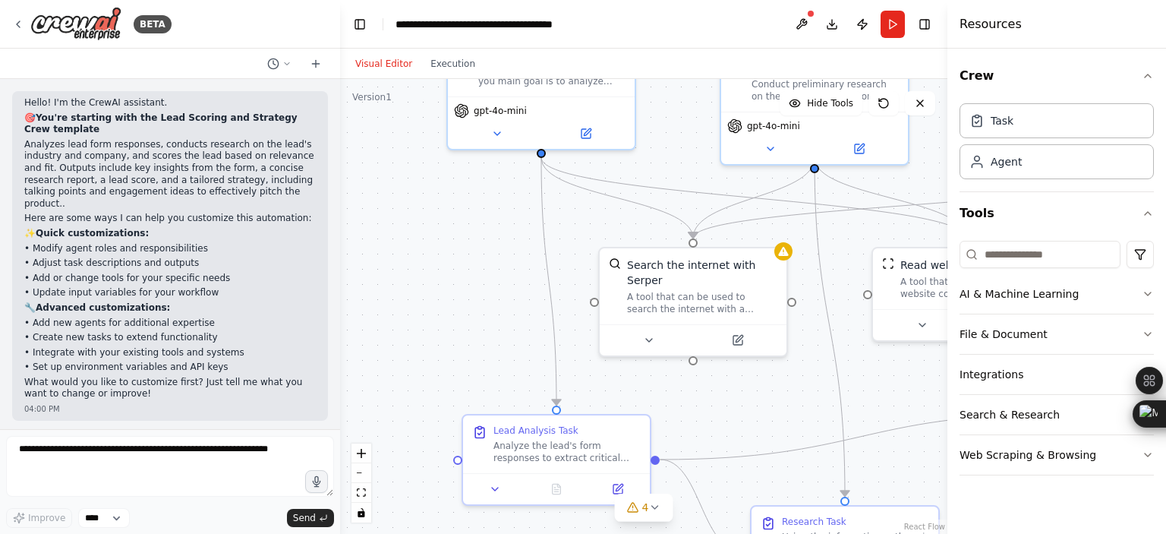
drag, startPoint x: 631, startPoint y: 298, endPoint x: 745, endPoint y: 222, distance: 136.8
click at [745, 222] on div ".deletable-edge-delete-btn { width: 20px; height: 20px; border: 0px solid #ffff…" at bounding box center [643, 306] width 607 height 455
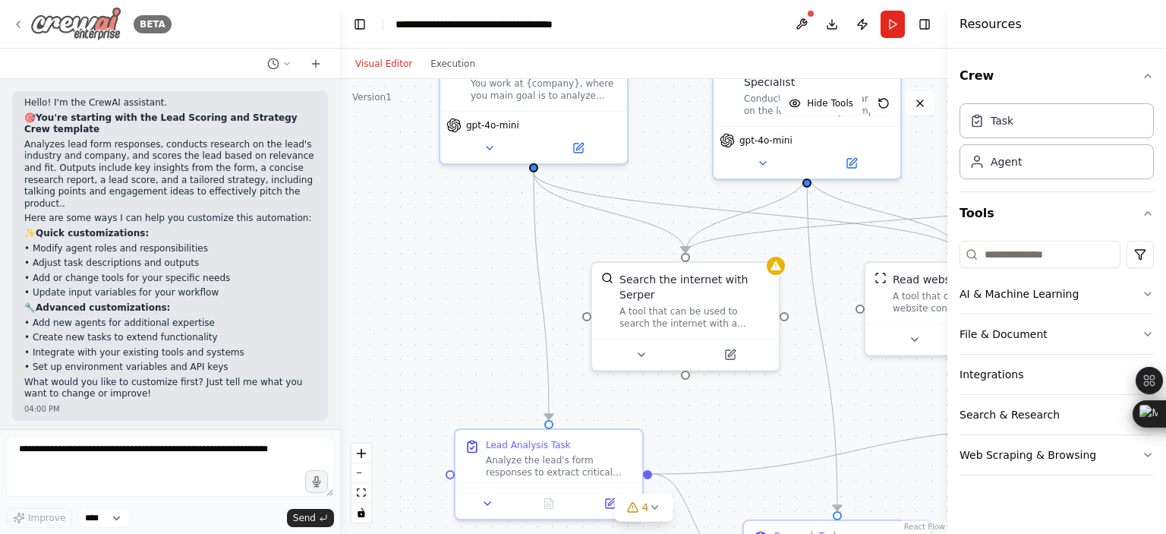
click at [24, 22] on div "BETA" at bounding box center [91, 24] width 159 height 34
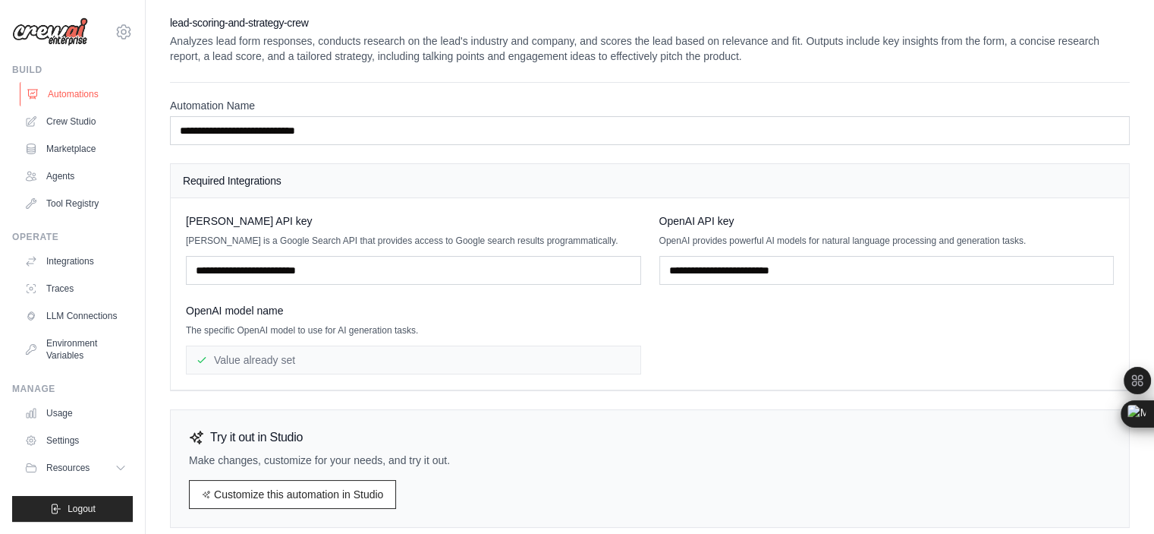
click at [82, 99] on link "Automations" at bounding box center [77, 94] width 115 height 24
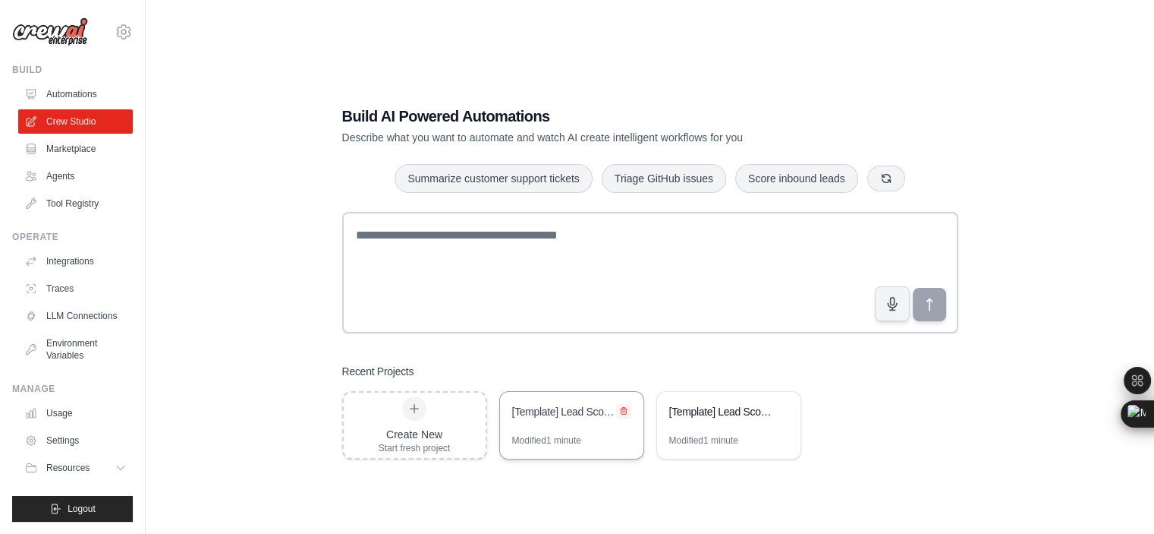
click at [622, 407] on icon at bounding box center [624, 410] width 6 height 7
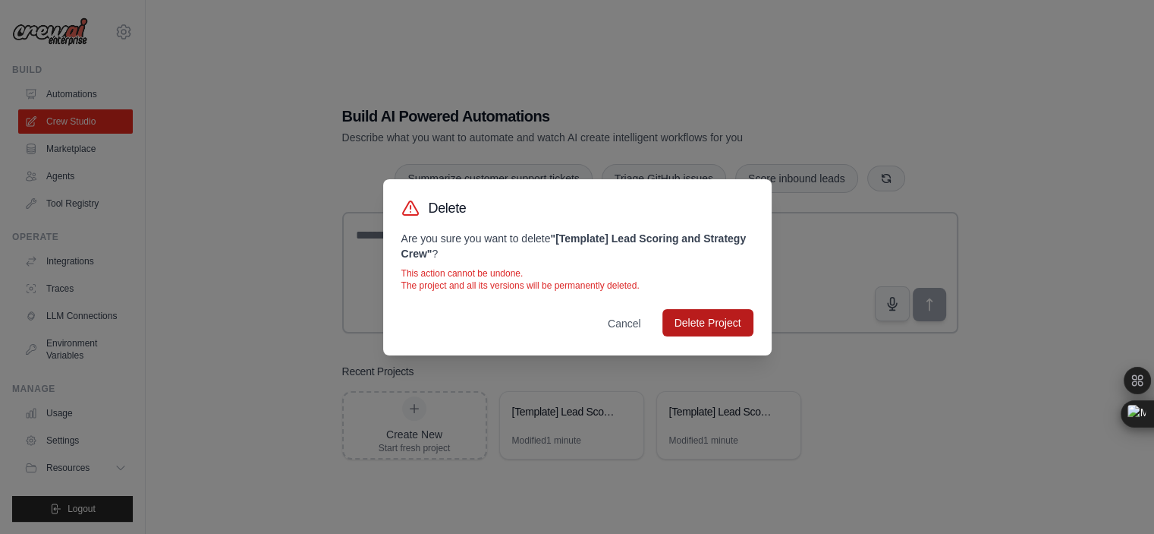
click at [684, 335] on button "Delete Project" at bounding box center [708, 322] width 91 height 27
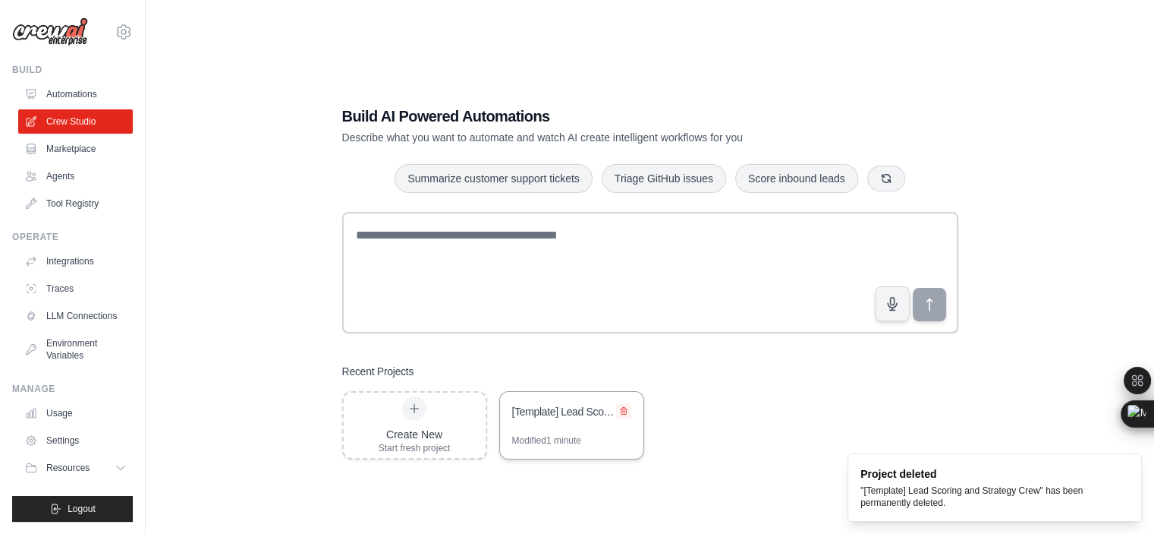
click at [625, 410] on icon at bounding box center [623, 410] width 9 height 9
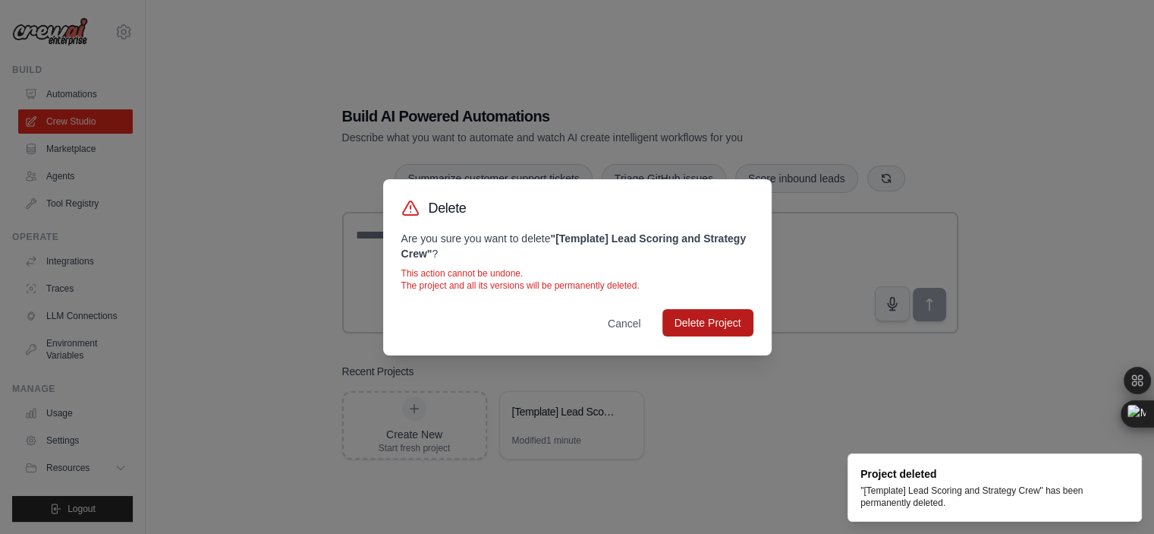
click at [704, 320] on button "Delete Project" at bounding box center [708, 322] width 91 height 27
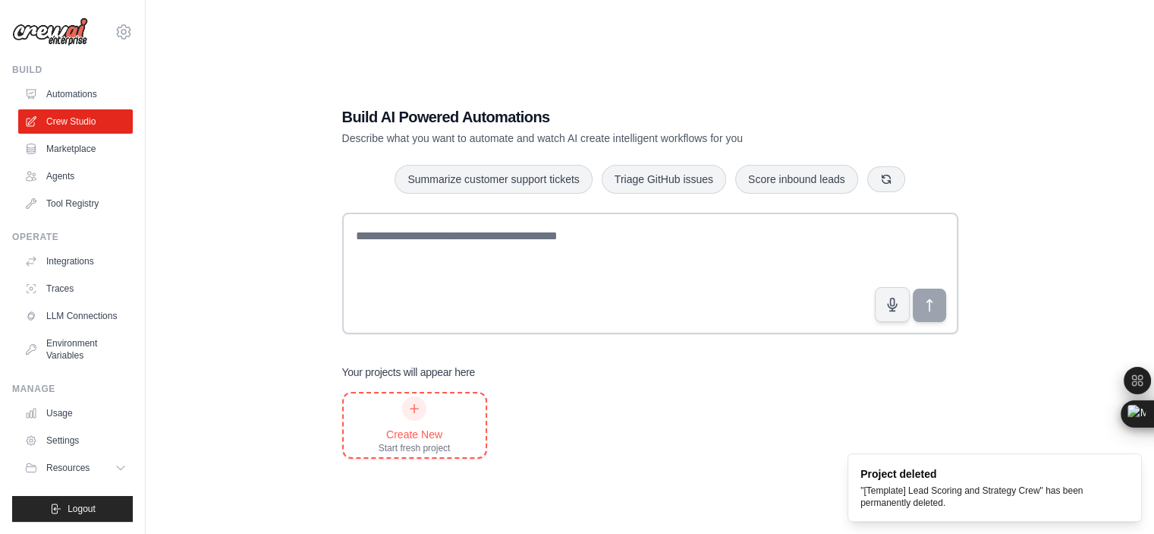
click at [414, 421] on div "Create New Start fresh project" at bounding box center [415, 425] width 72 height 58
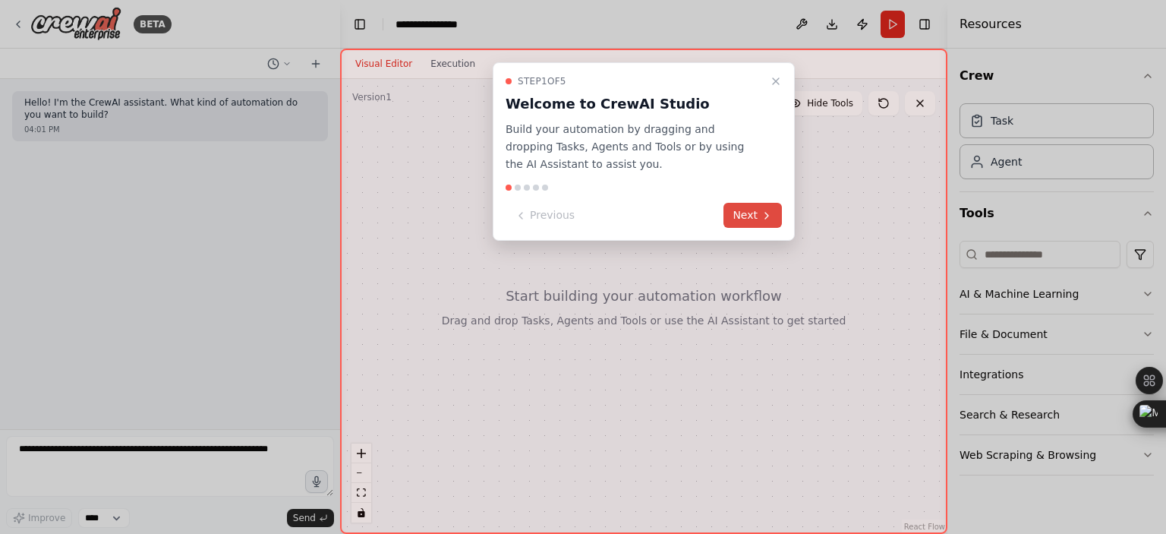
click at [750, 224] on button "Next" at bounding box center [752, 215] width 58 height 25
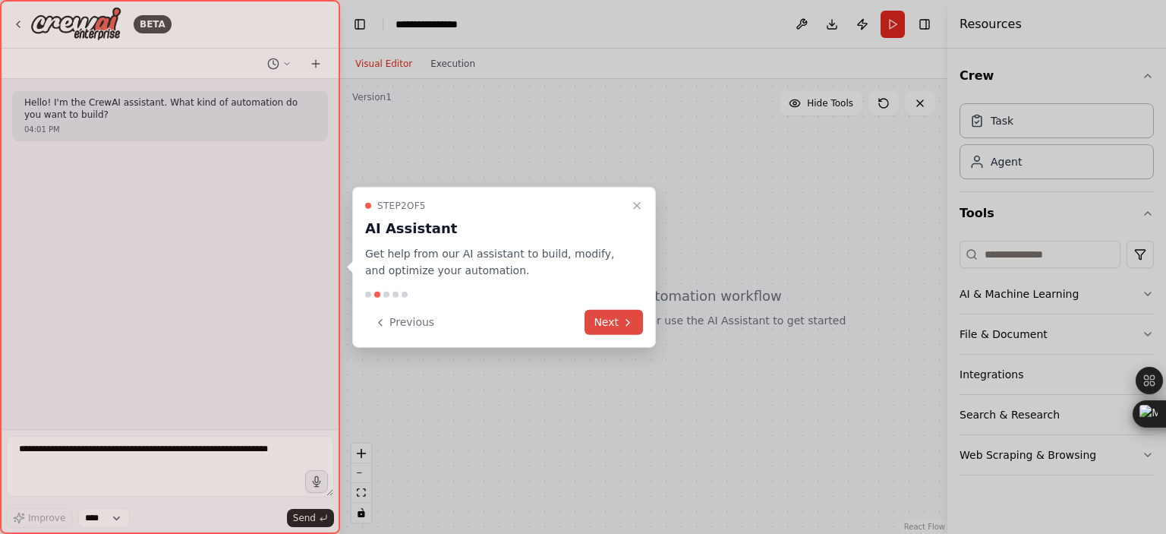
click at [612, 333] on button "Next" at bounding box center [613, 322] width 58 height 25
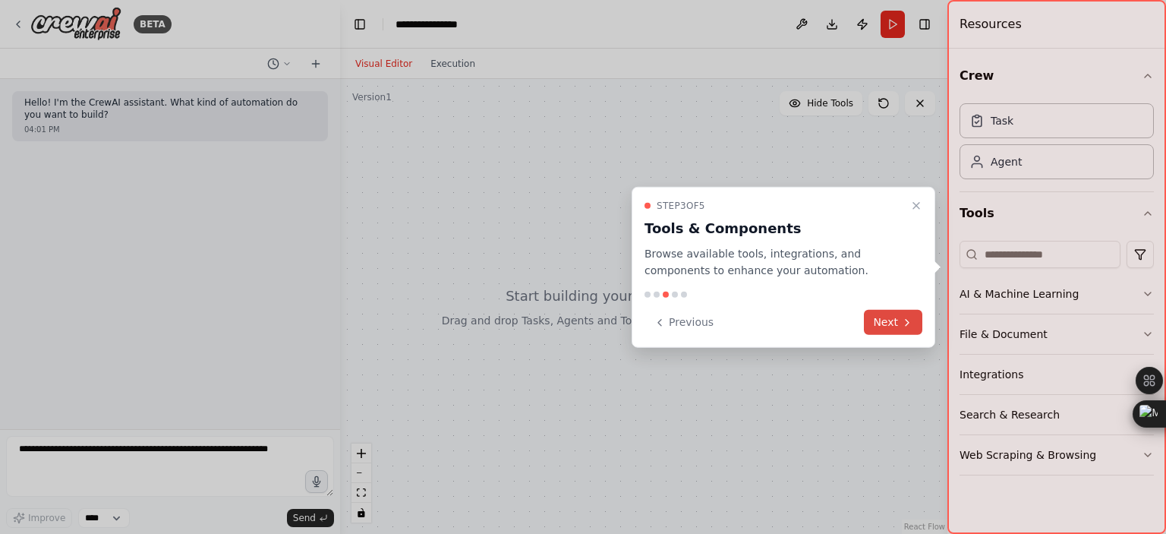
click at [899, 320] on button "Next" at bounding box center [893, 322] width 58 height 25
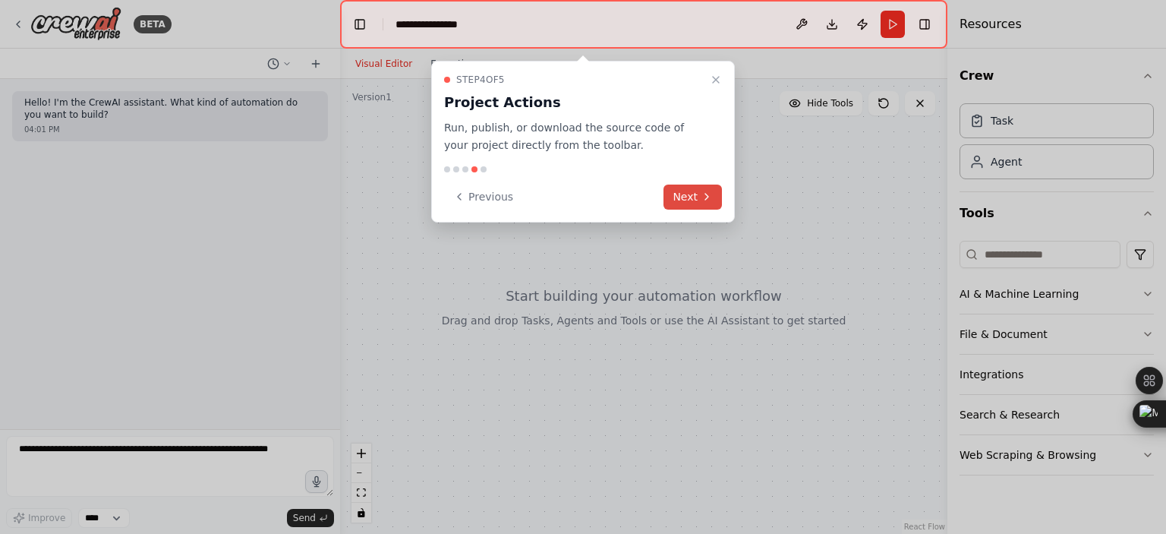
click at [692, 196] on button "Next" at bounding box center [692, 196] width 58 height 25
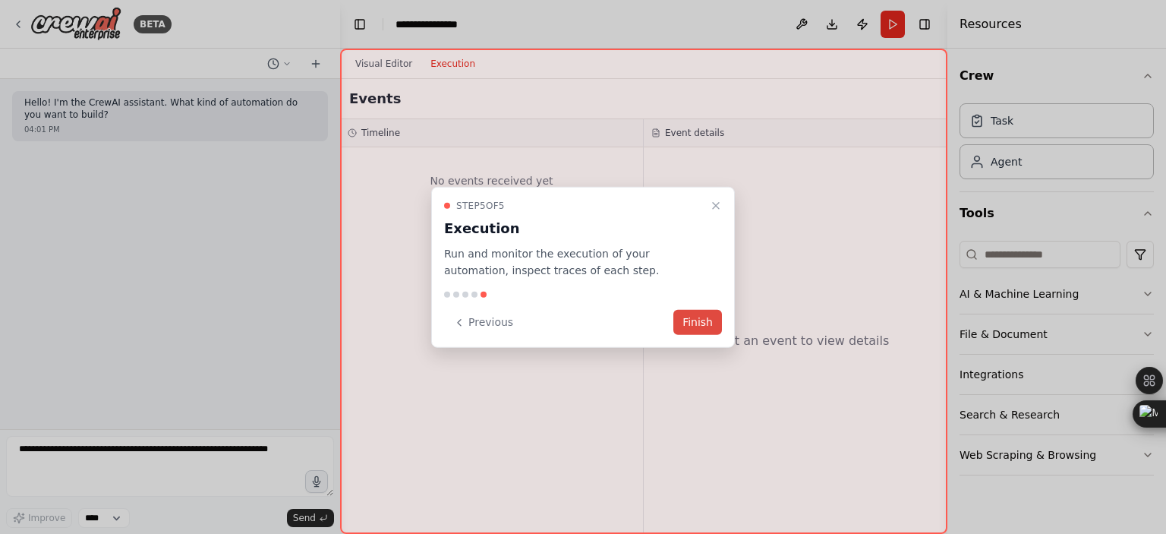
click at [689, 329] on button "Finish" at bounding box center [697, 322] width 49 height 25
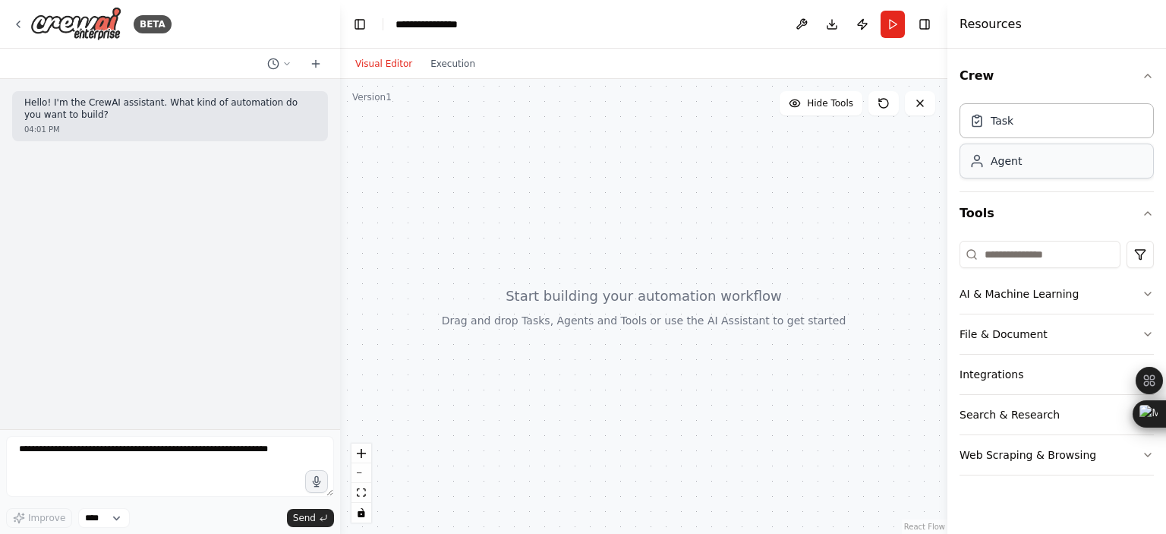
click at [986, 173] on div "Agent" at bounding box center [1056, 160] width 194 height 35
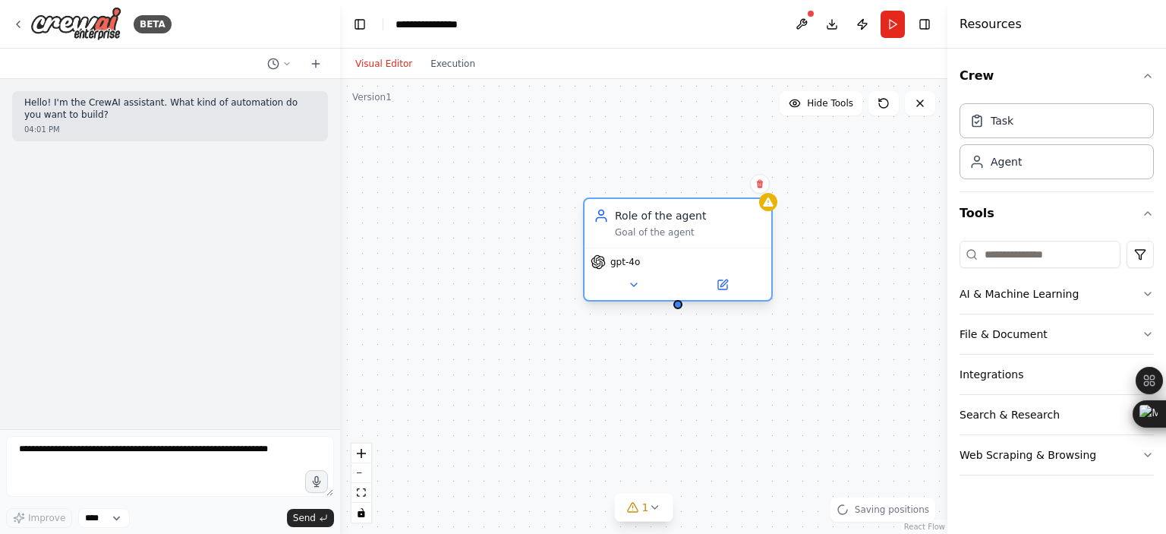
drag, startPoint x: 827, startPoint y: 238, endPoint x: 597, endPoint y: 213, distance: 231.3
click at [615, 213] on div "Role of the agent Goal of the agent" at bounding box center [688, 223] width 147 height 30
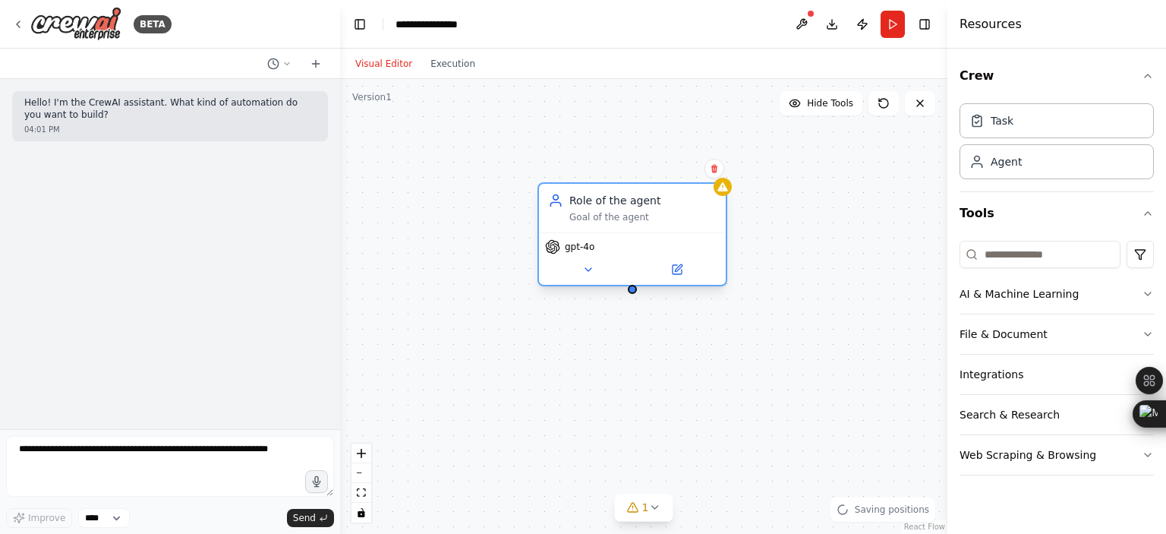
click at [608, 214] on div "Goal of the agent" at bounding box center [642, 217] width 147 height 12
click at [603, 201] on div "Role of the agent" at bounding box center [642, 200] width 147 height 15
click at [580, 272] on button at bounding box center [588, 269] width 86 height 18
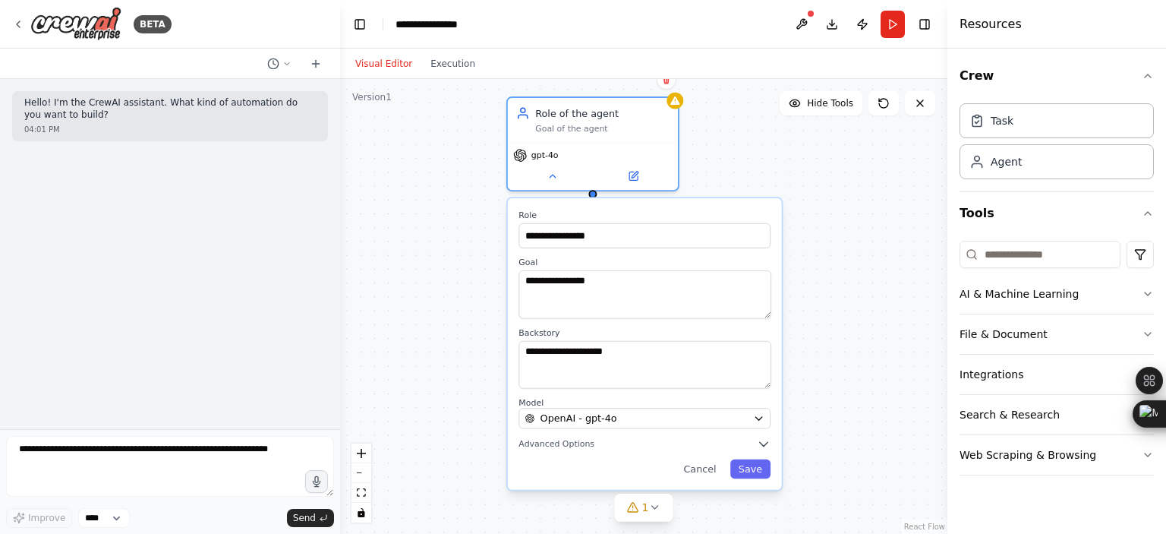
drag, startPoint x: 508, startPoint y: 430, endPoint x: 474, endPoint y: 333, distance: 102.5
click at [474, 333] on div "**********" at bounding box center [643, 306] width 607 height 455
click at [583, 421] on span "OpenAI - gpt-4o" at bounding box center [578, 418] width 77 height 14
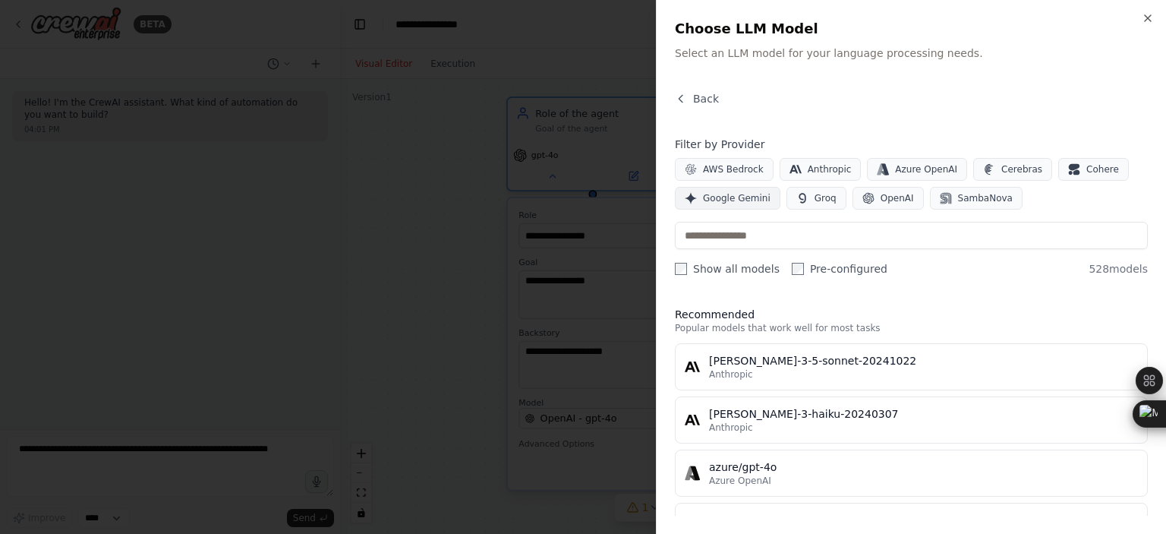
click at [725, 201] on span "Google Gemini" at bounding box center [737, 198] width 68 height 12
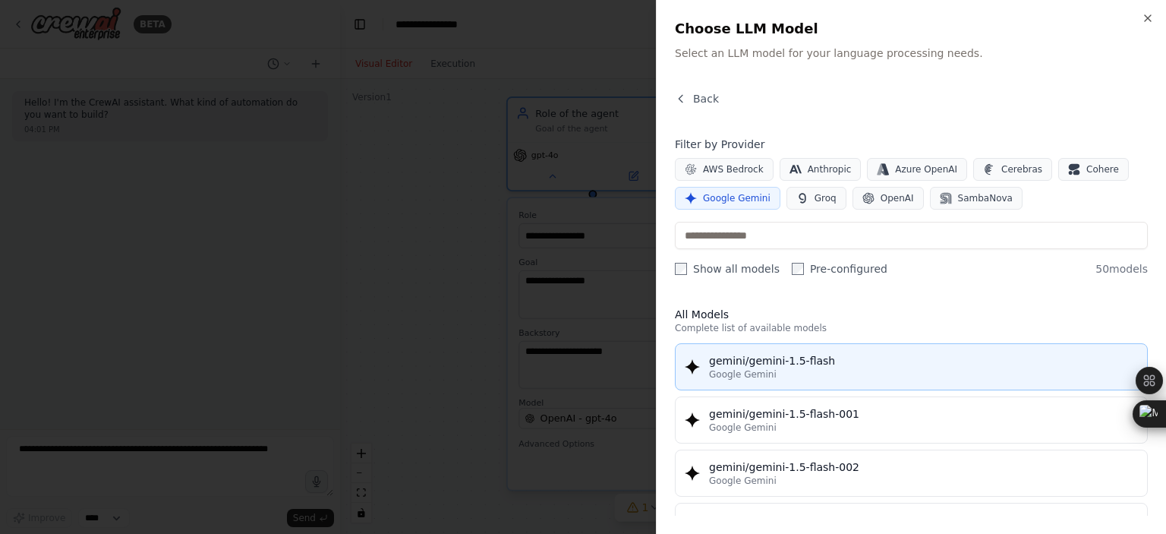
click at [782, 375] on div "Google Gemini" at bounding box center [923, 374] width 429 height 12
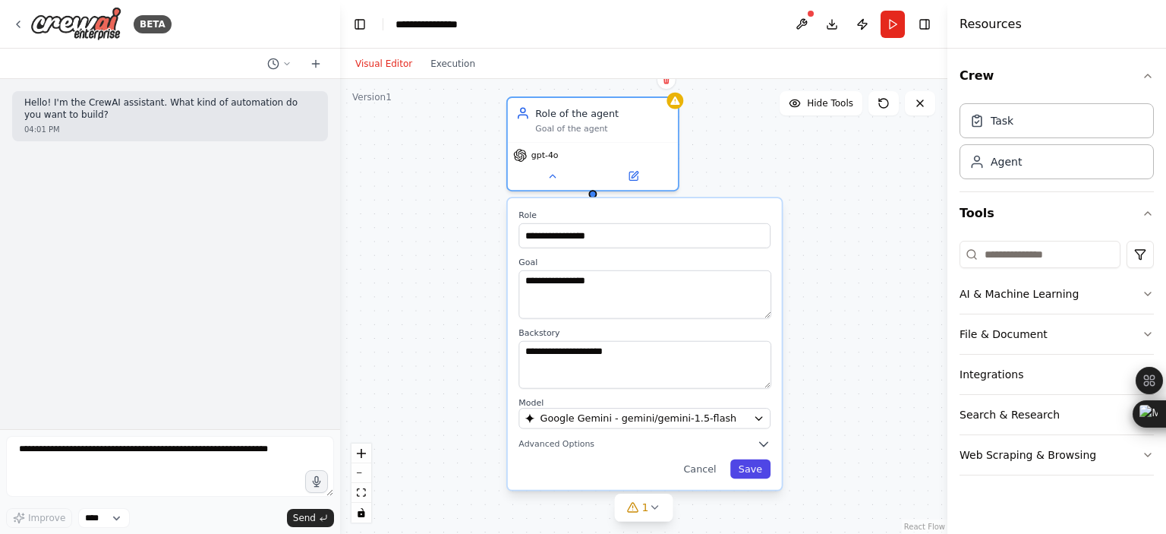
click at [741, 467] on button "Save" at bounding box center [750, 469] width 40 height 20
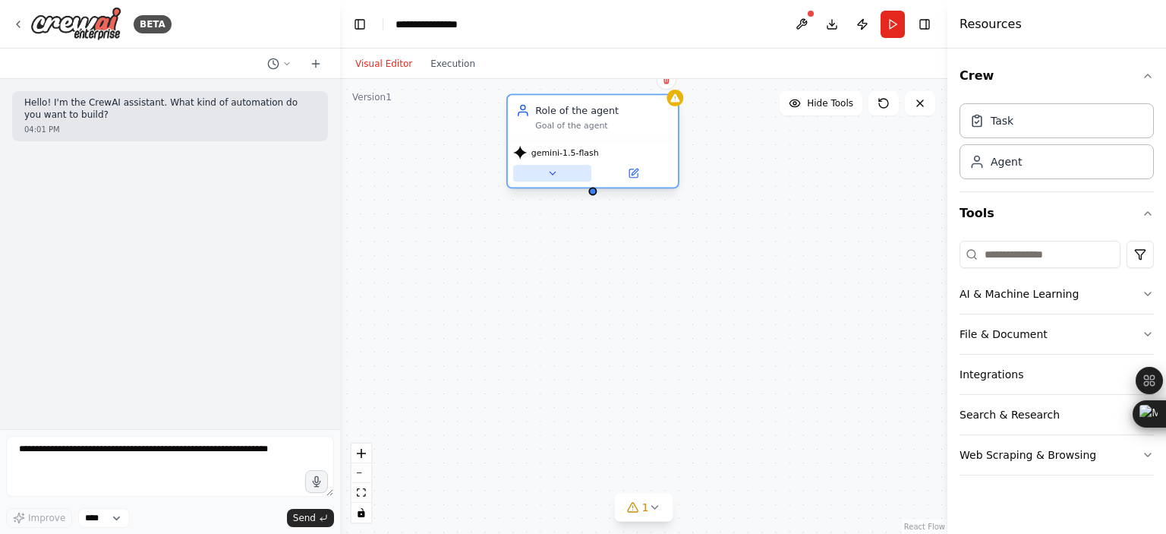
click at [552, 177] on icon at bounding box center [551, 173] width 11 height 11
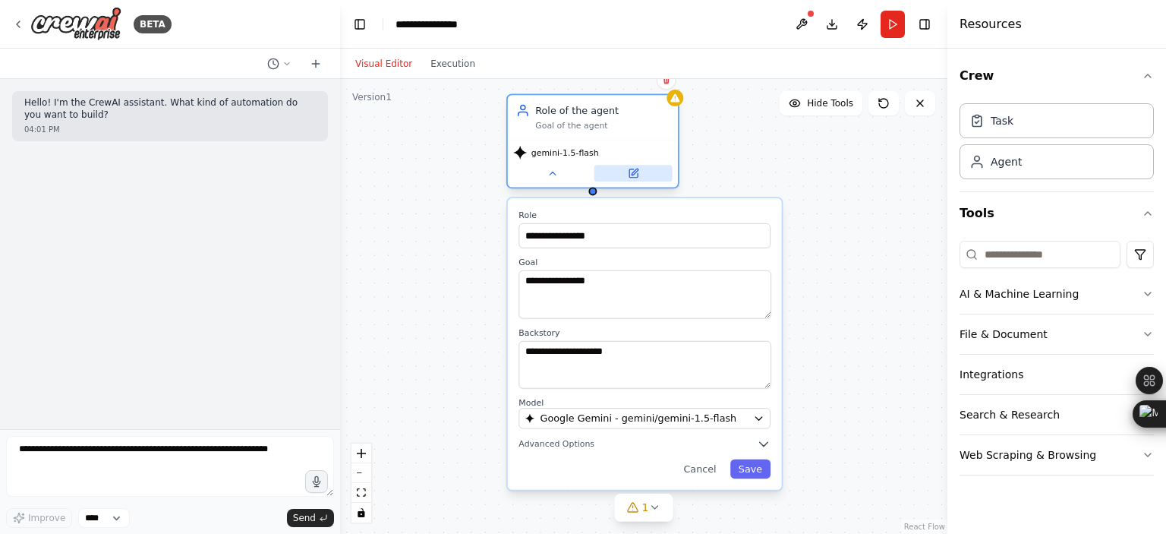
click at [621, 172] on button at bounding box center [633, 173] width 78 height 17
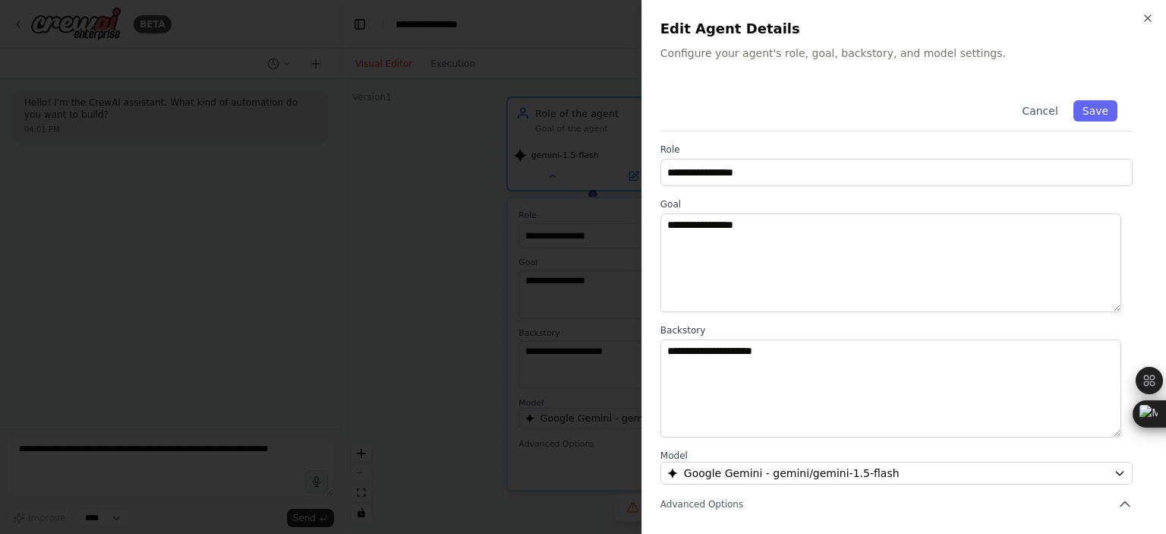
scroll to position [152, 0]
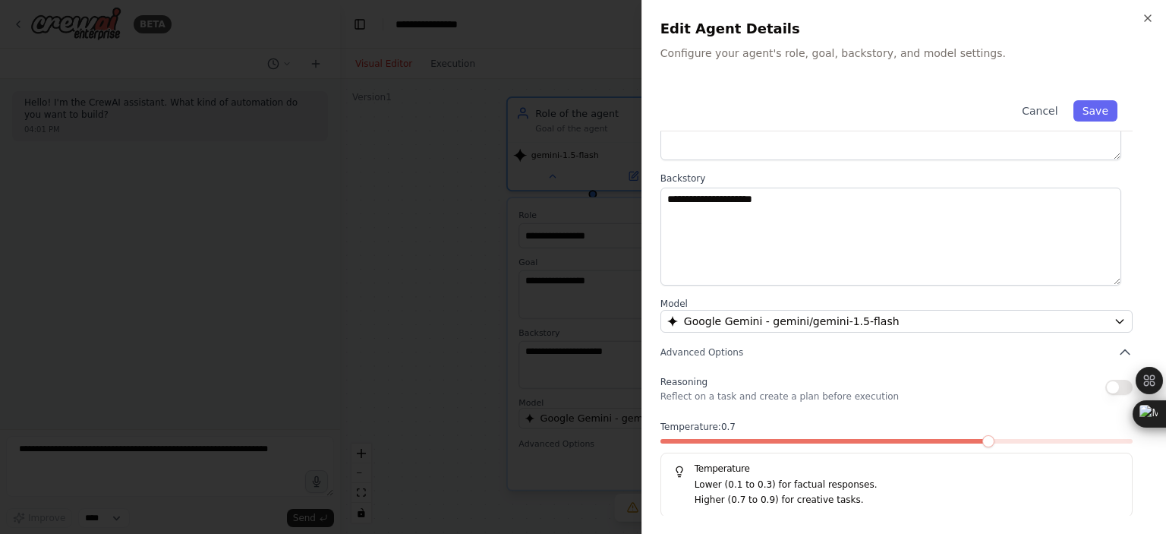
click at [1105, 388] on button "button" at bounding box center [1118, 386] width 27 height 15
click at [982, 447] on span at bounding box center [988, 441] width 12 height 12
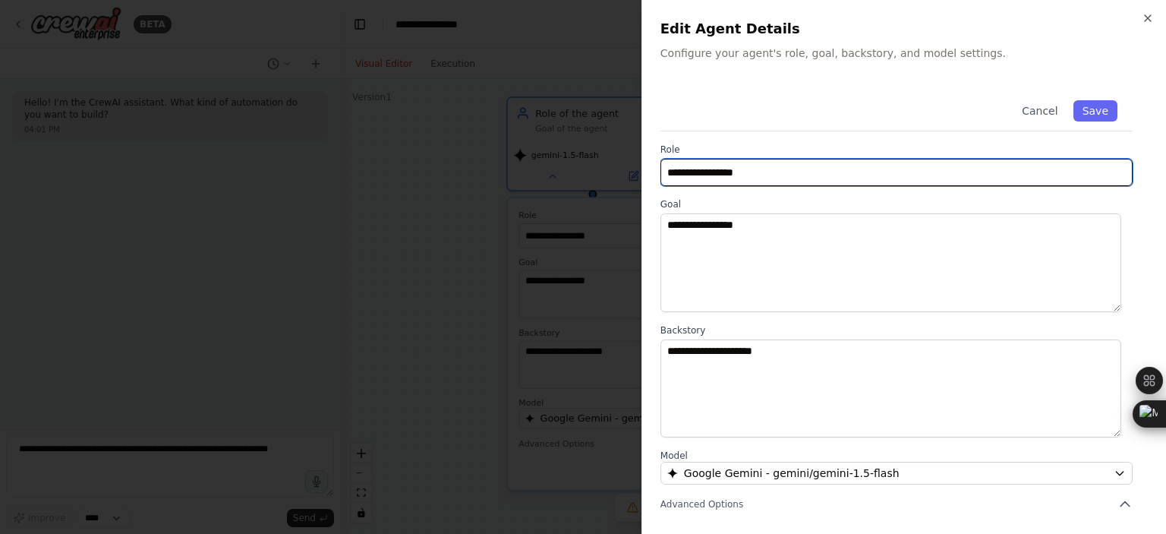
click at [760, 175] on input "**********" at bounding box center [896, 172] width 472 height 27
drag, startPoint x: 760, startPoint y: 175, endPoint x: 659, endPoint y: 181, distance: 101.9
click at [659, 181] on div "**********" at bounding box center [903, 267] width 524 height 534
type input "***"
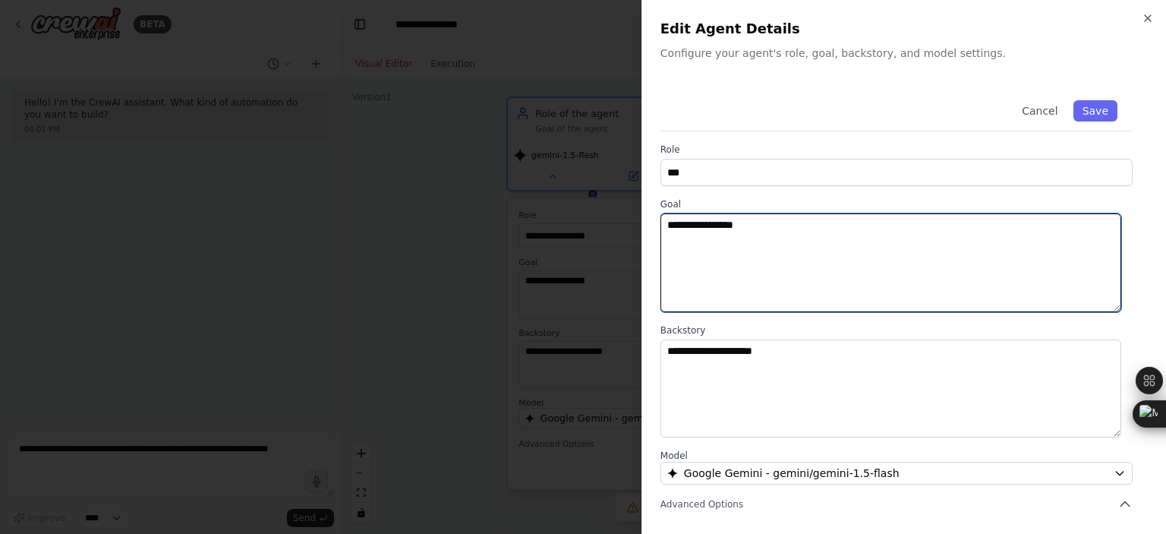
click at [766, 227] on textarea "**********" at bounding box center [890, 262] width 461 height 99
click at [831, 224] on textarea "**********" at bounding box center [890, 262] width 461 height 99
click at [918, 225] on textarea "**********" at bounding box center [890, 262] width 461 height 99
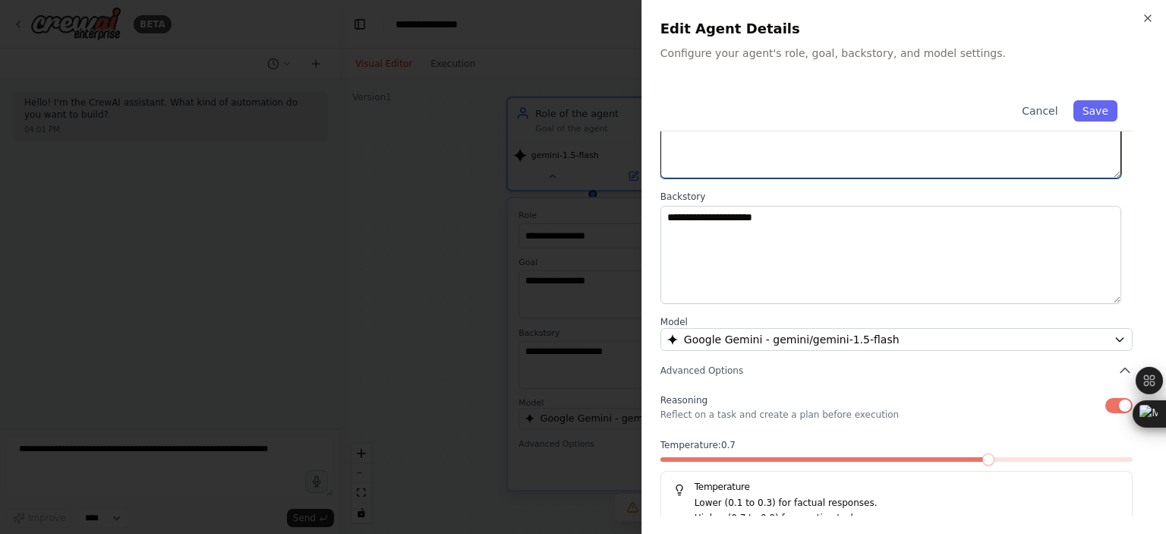
scroll to position [152, 0]
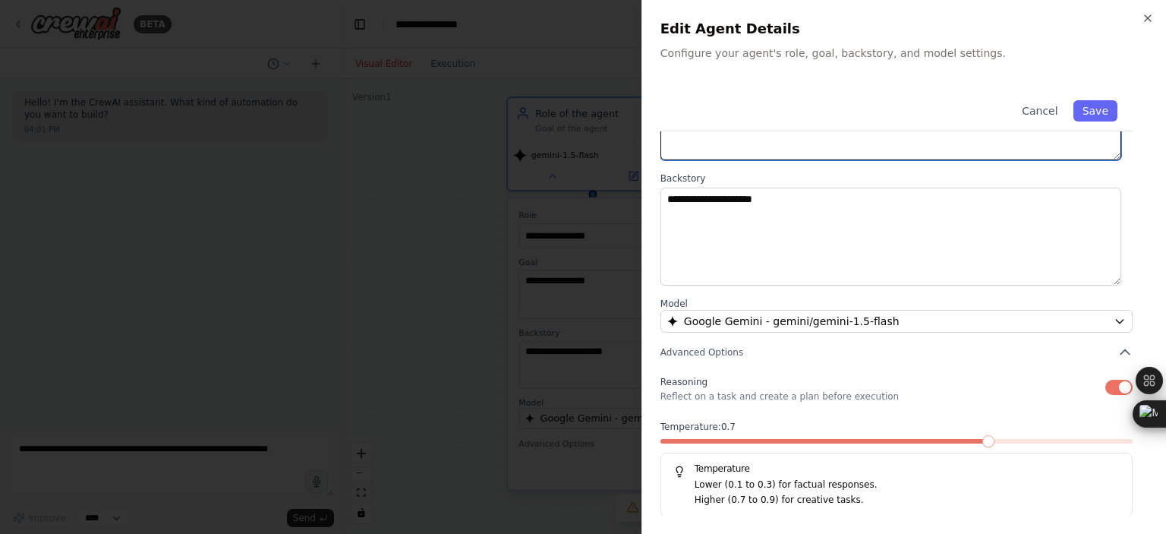
type textarea "**********"
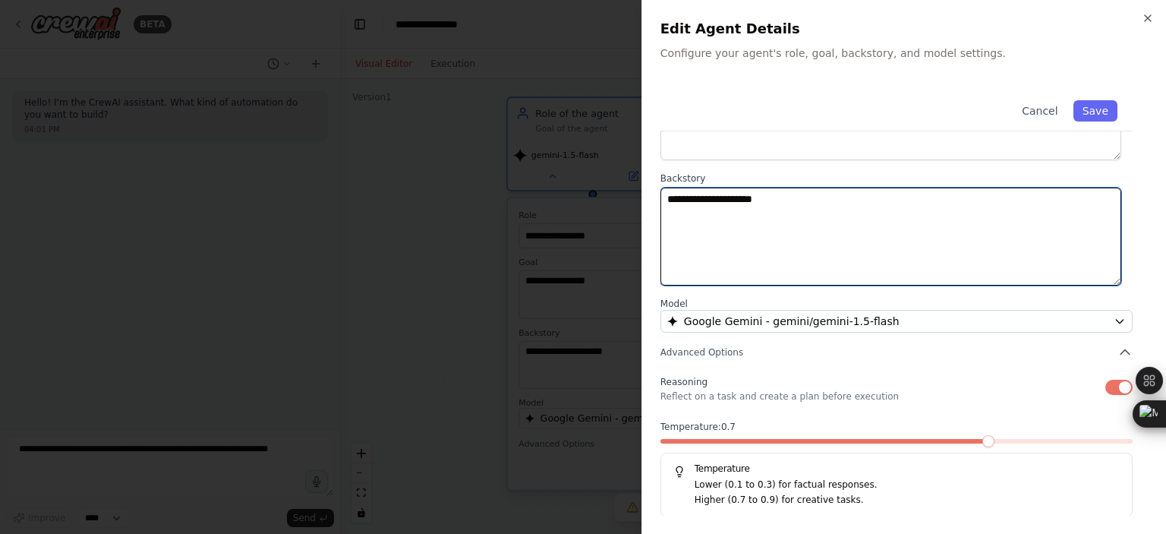
click at [858, 227] on textarea "**********" at bounding box center [890, 236] width 461 height 99
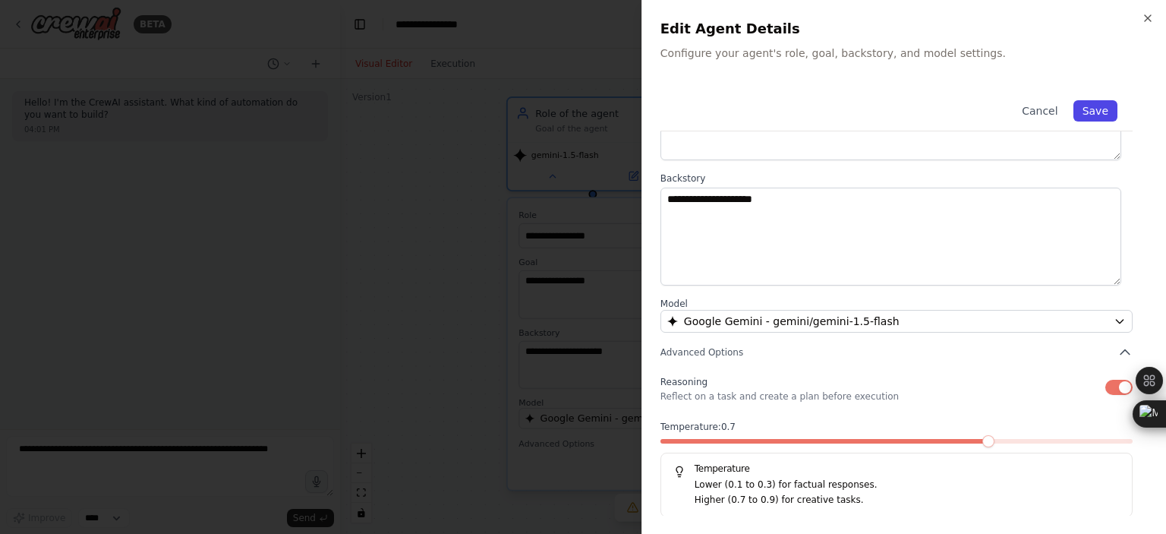
click at [1073, 119] on button "Save" at bounding box center [1095, 110] width 44 height 21
type input "***"
type textarea "**********"
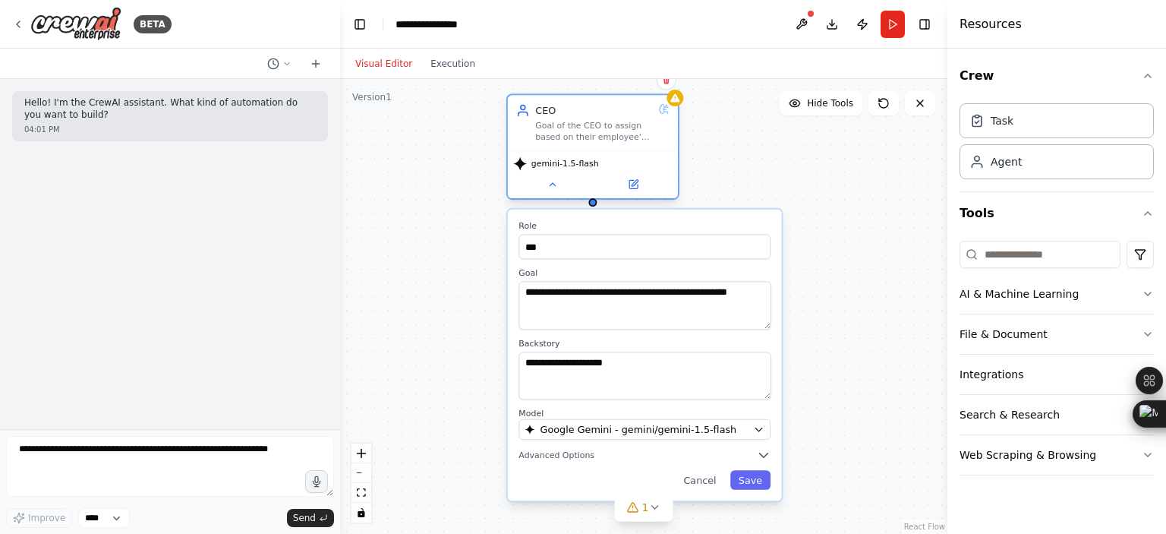
click at [565, 148] on div "CEO Goal of the CEO to assign based on their employee's roles." at bounding box center [593, 122] width 170 height 55
click at [449, 198] on div "**********" at bounding box center [643, 306] width 607 height 455
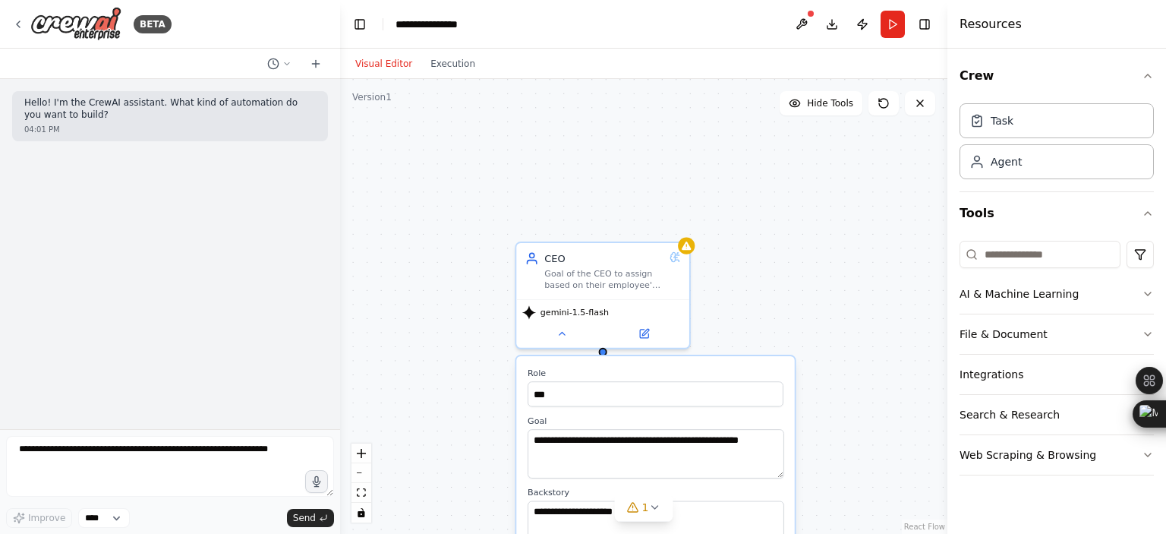
drag, startPoint x: 741, startPoint y: 158, endPoint x: 753, endPoint y: 303, distance: 145.4
click at [753, 303] on div "**********" at bounding box center [643, 306] width 607 height 455
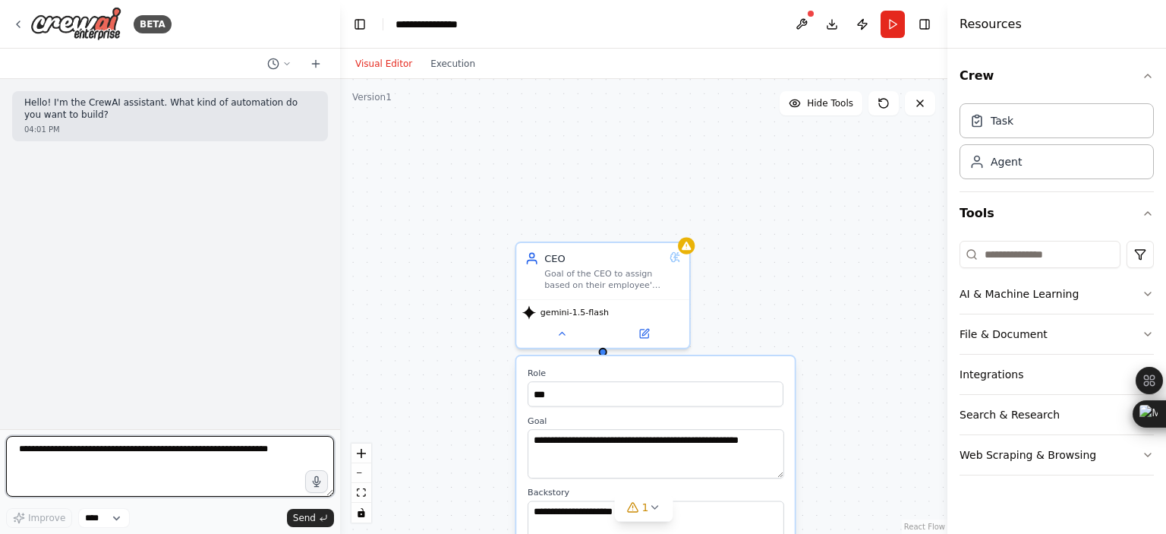
click at [170, 465] on textarea at bounding box center [170, 466] width 328 height 61
type textarea "**********"
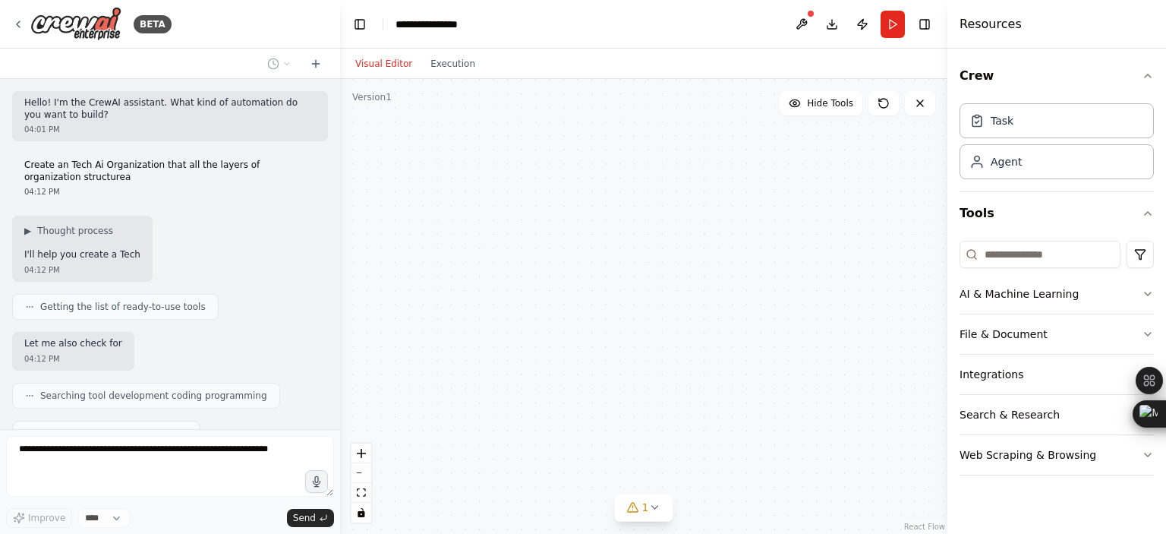
type input "**********"
type textarea "**********"
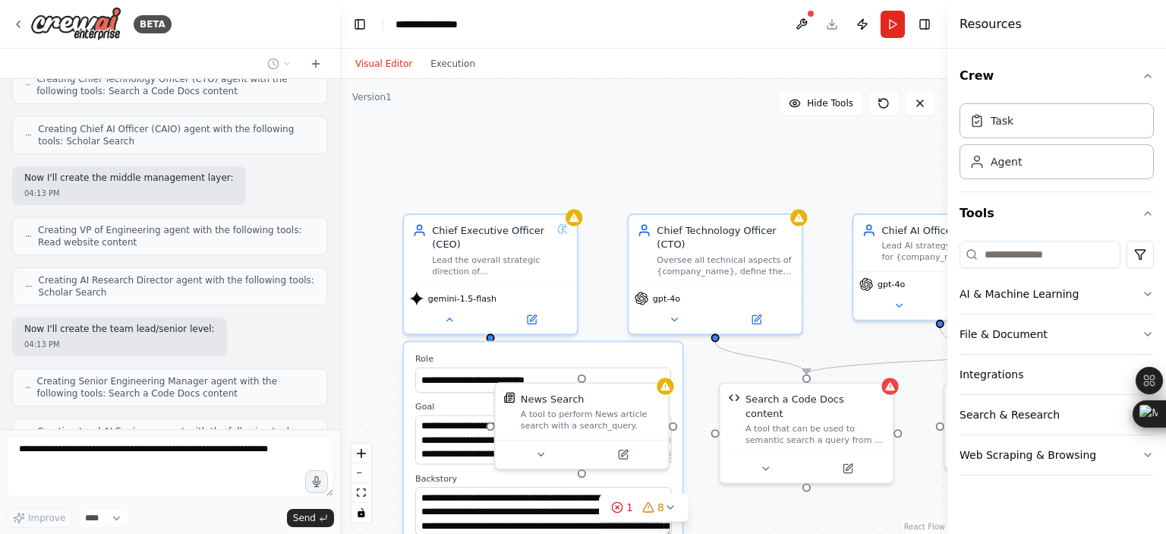
scroll to position [658, 0]
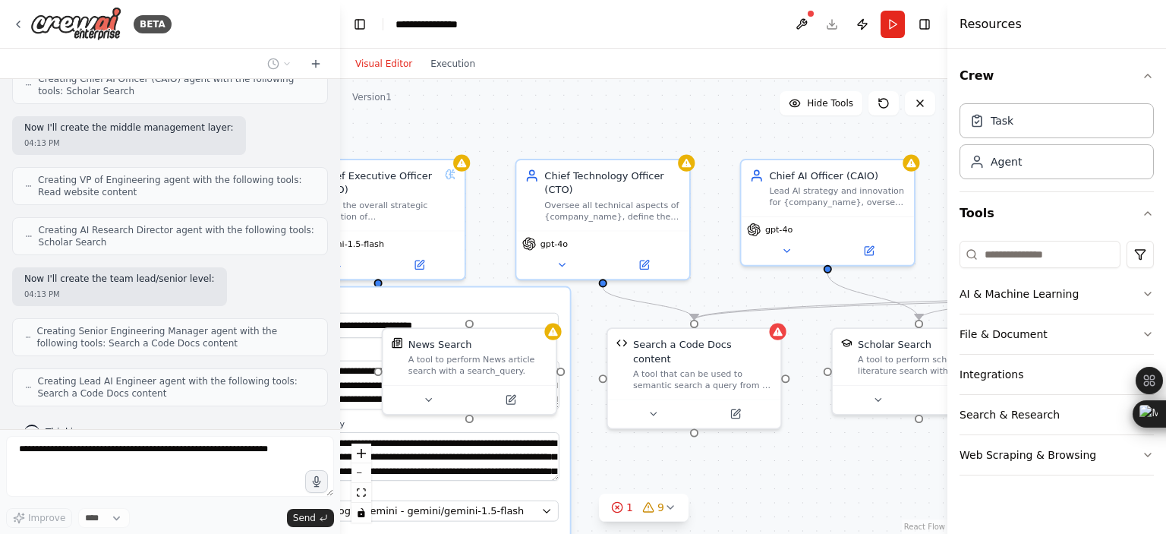
drag, startPoint x: 659, startPoint y: 136, endPoint x: 529, endPoint y: 87, distance: 138.6
click at [529, 87] on div ".deletable-edge-delete-btn { width: 20px; height: 20px; border: 0px solid #ffff…" at bounding box center [643, 306] width 607 height 455
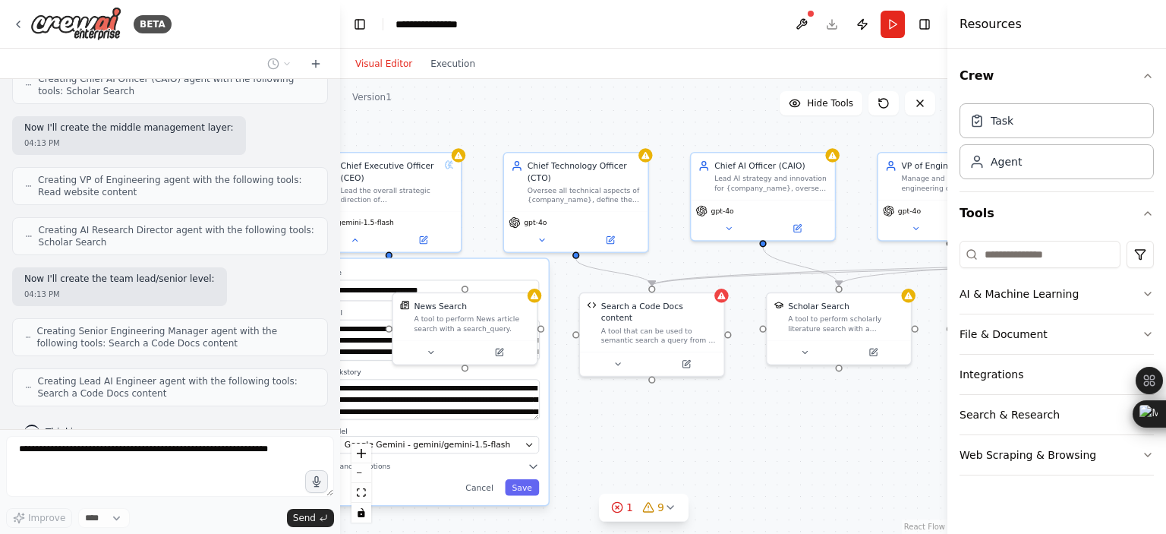
scroll to position [758, 0]
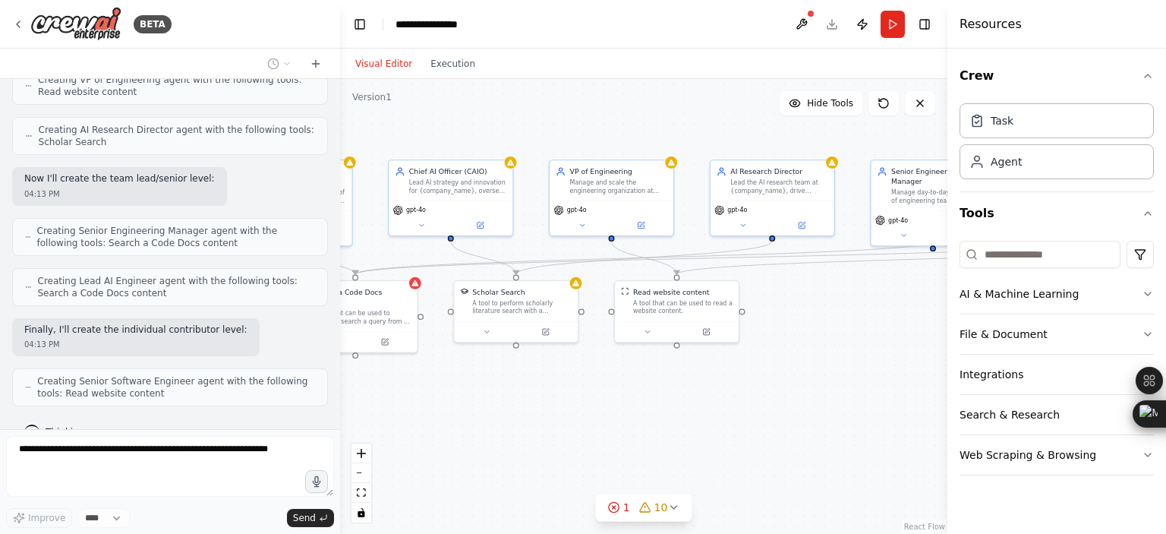
drag, startPoint x: 707, startPoint y: 128, endPoint x: 423, endPoint y: 150, distance: 284.6
click at [423, 150] on div ".deletable-edge-delete-btn { width: 20px; height: 20px; border: 0px solid #ffff…" at bounding box center [643, 306] width 607 height 455
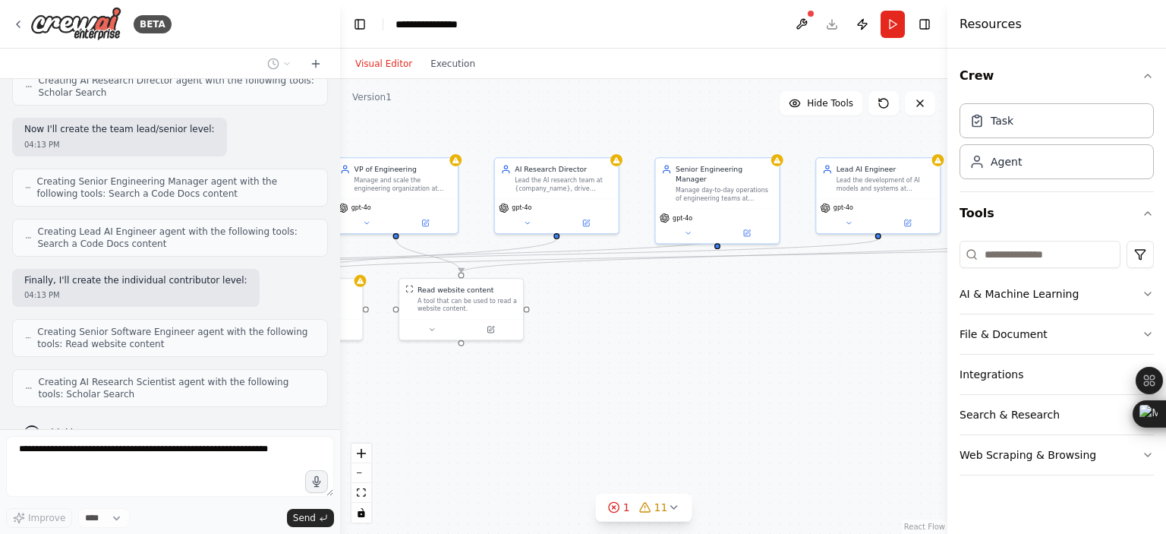
drag, startPoint x: 678, startPoint y: 145, endPoint x: 446, endPoint y: 152, distance: 231.6
click at [446, 152] on div ".deletable-edge-delete-btn { width: 20px; height: 20px; border: 0px solid #ffff…" at bounding box center [643, 306] width 607 height 455
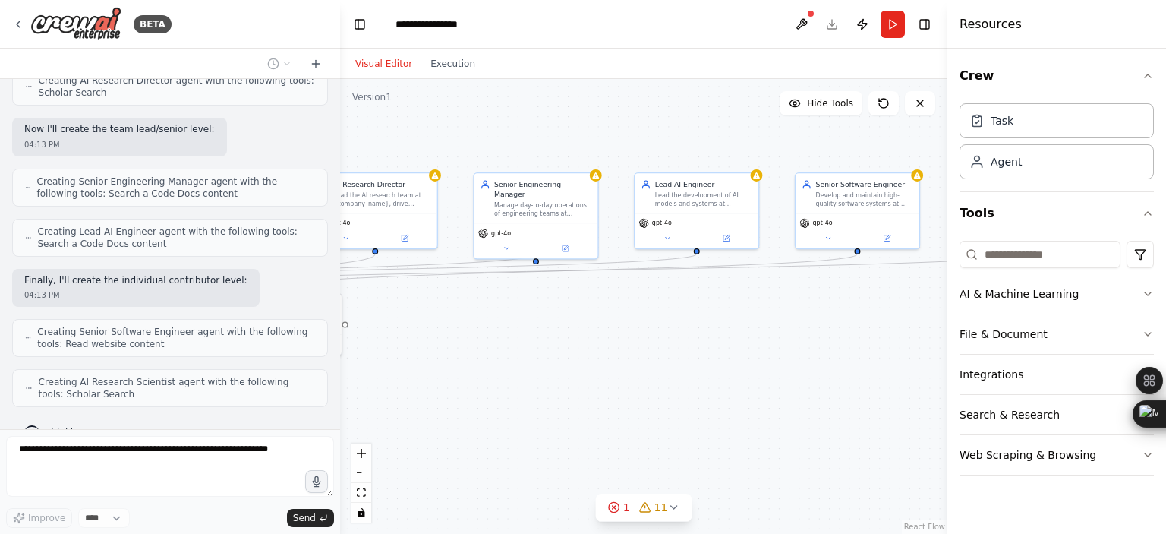
drag, startPoint x: 689, startPoint y: 140, endPoint x: 521, endPoint y: 141, distance: 167.7
click at [521, 141] on div ".deletable-edge-delete-btn { width: 20px; height: 20px; border: 0px solid #ffff…" at bounding box center [643, 306] width 607 height 455
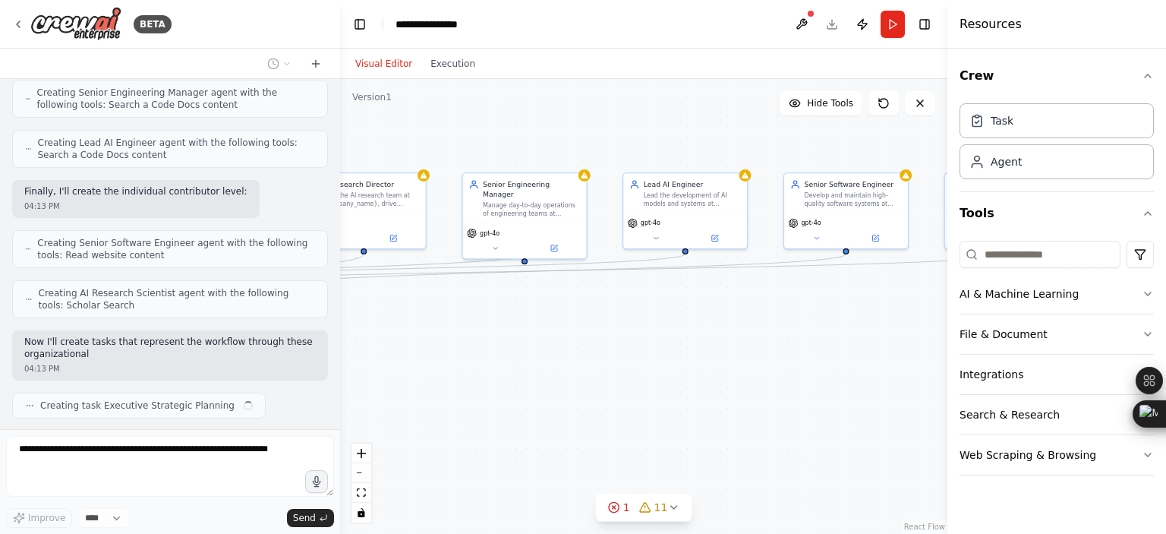
scroll to position [908, 0]
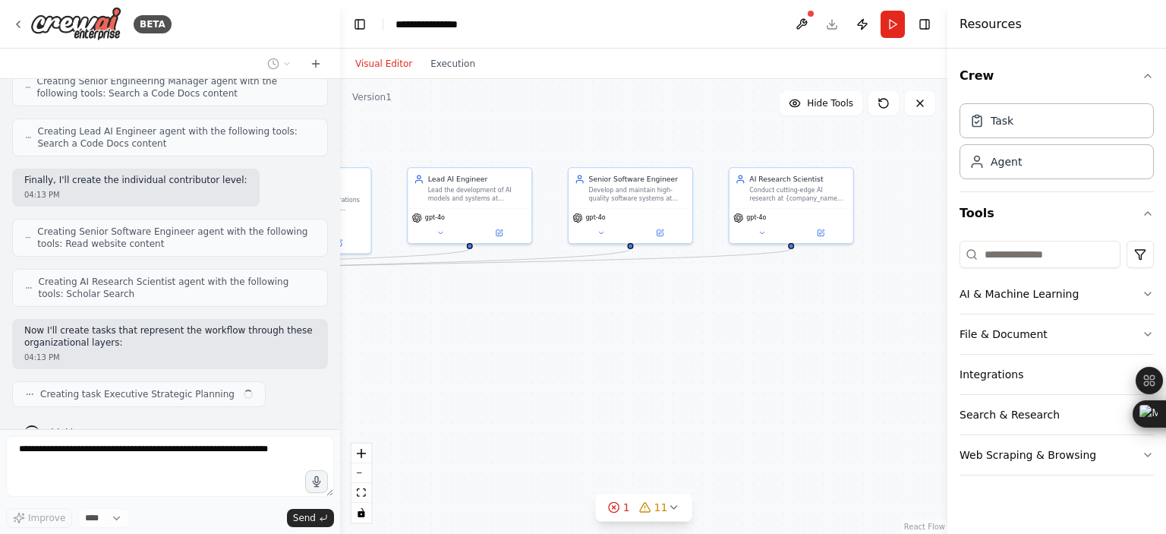
drag, startPoint x: 716, startPoint y: 139, endPoint x: 494, endPoint y: 134, distance: 222.4
click at [494, 134] on div ".deletable-edge-delete-btn { width: 20px; height: 20px; border: 0px solid #ffff…" at bounding box center [643, 306] width 607 height 455
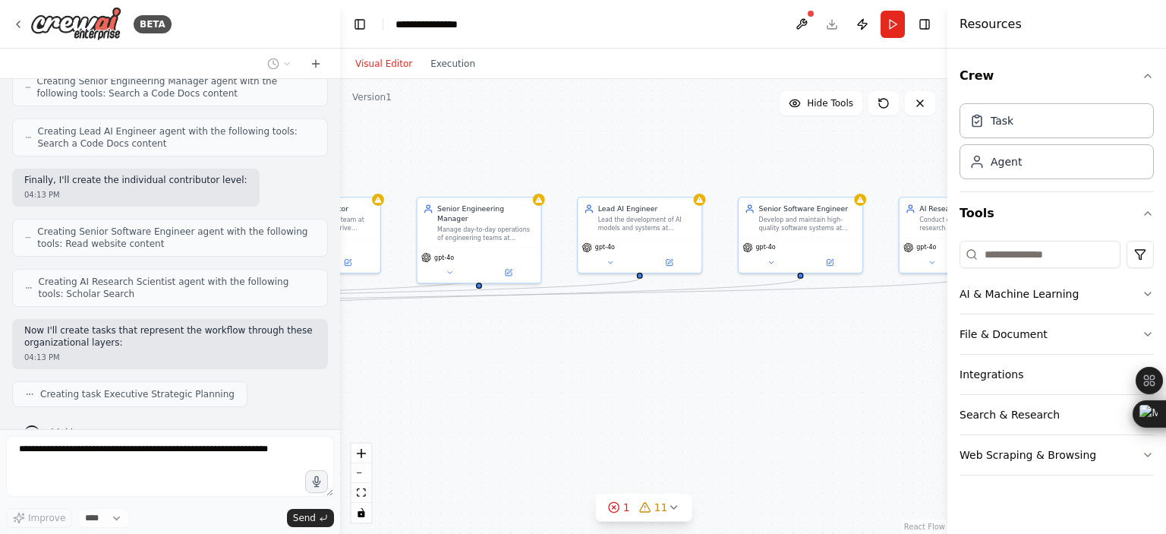
drag, startPoint x: 609, startPoint y: 136, endPoint x: 863, endPoint y: 168, distance: 255.5
click at [863, 168] on div ".deletable-edge-delete-btn { width: 20px; height: 20px; border: 0px solid #ffff…" at bounding box center [643, 306] width 607 height 455
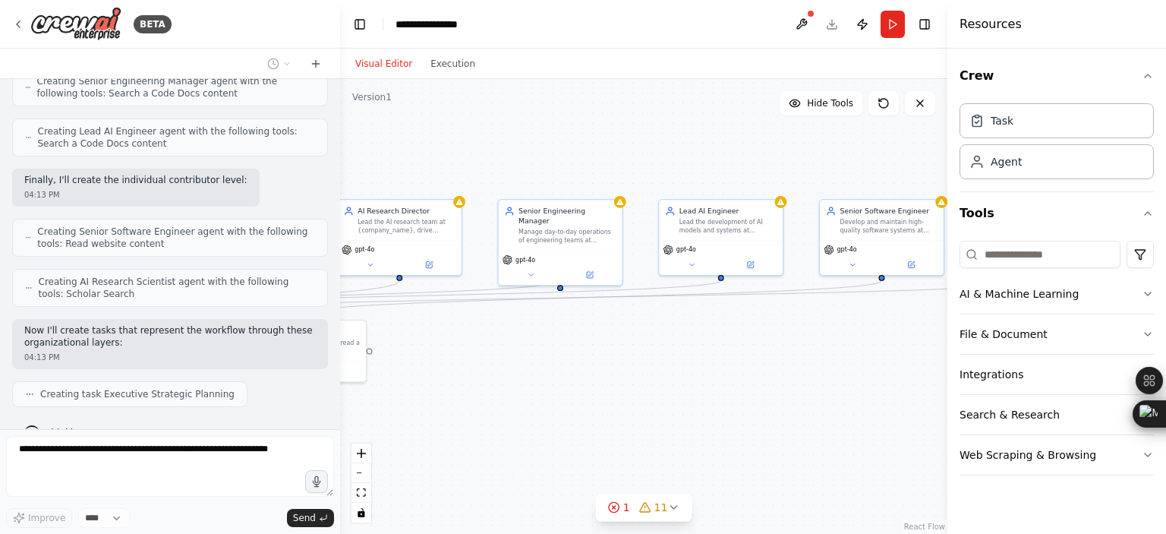
scroll to position [946, 0]
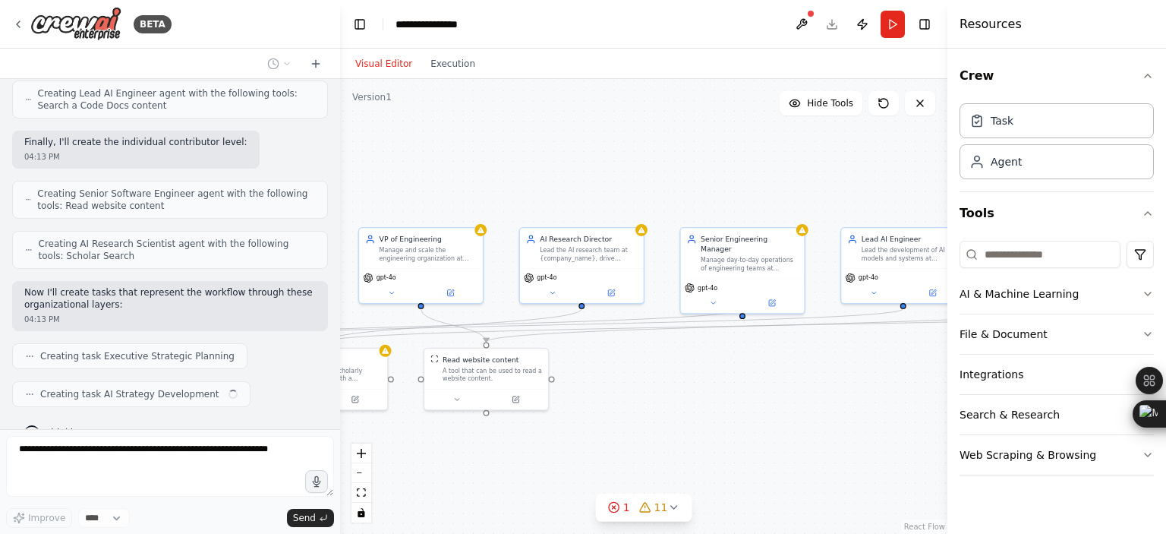
drag, startPoint x: 476, startPoint y: 132, endPoint x: 735, endPoint y: 172, distance: 261.8
click at [735, 172] on div ".deletable-edge-delete-btn { width: 20px; height: 20px; border: 0px solid #ffff…" at bounding box center [643, 306] width 607 height 455
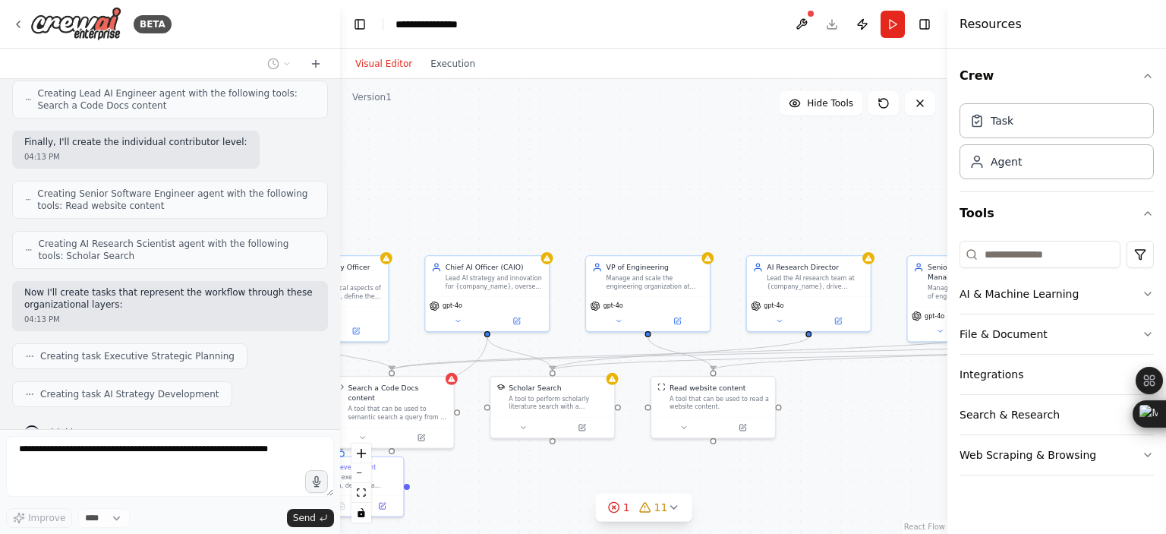
drag, startPoint x: 542, startPoint y: 188, endPoint x: 695, endPoint y: 205, distance: 154.2
click at [695, 205] on div ".deletable-edge-delete-btn { width: 20px; height: 20px; border: 0px solid #ffff…" at bounding box center [643, 306] width 607 height 455
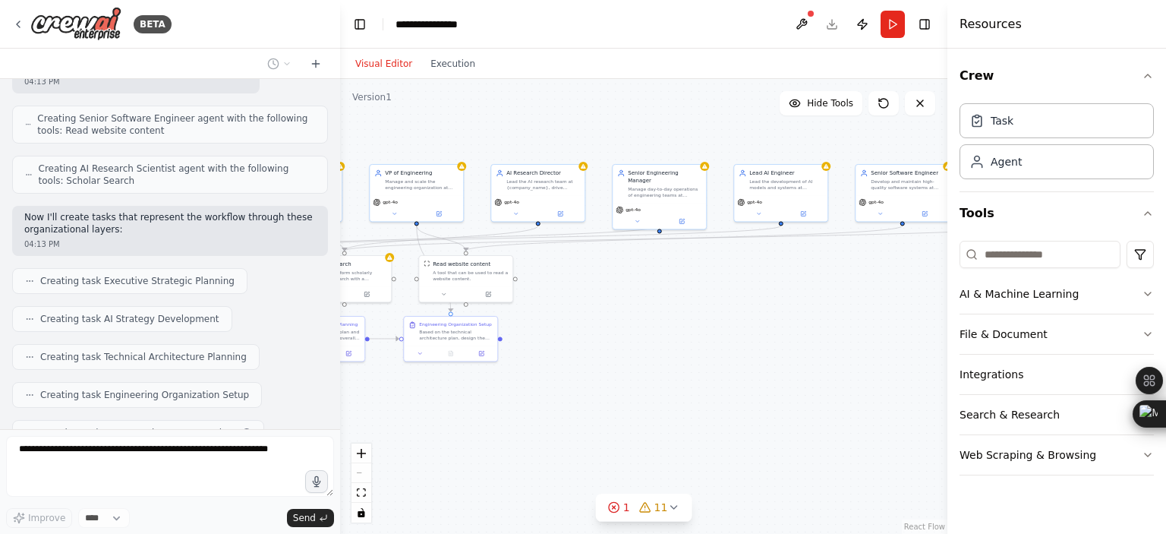
scroll to position [1059, 0]
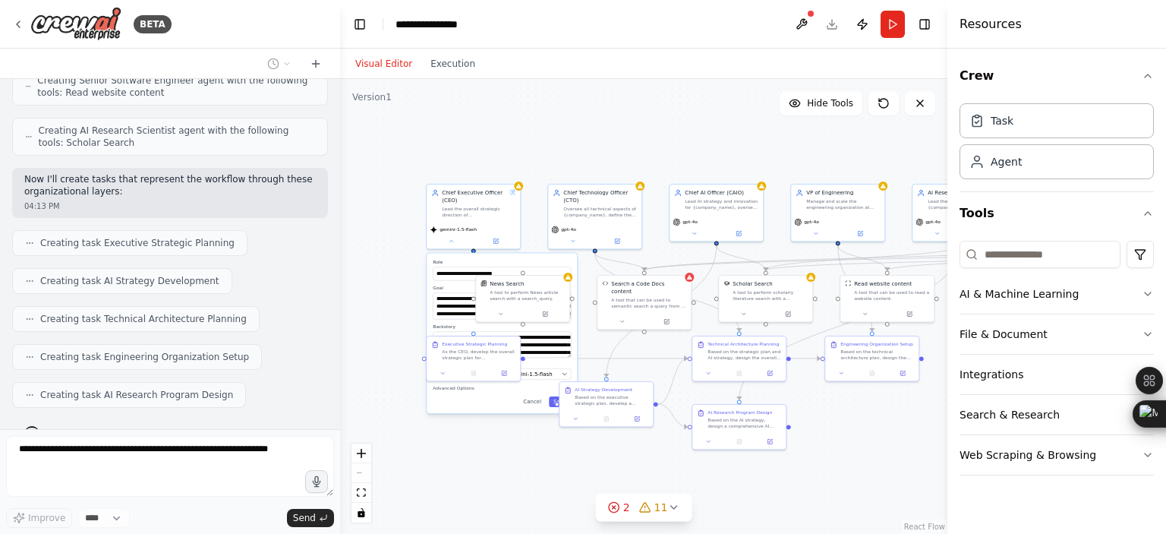
drag, startPoint x: 565, startPoint y: 225, endPoint x: 744, endPoint y: 166, distance: 188.6
click at [744, 166] on div ".deletable-edge-delete-btn { width: 20px; height: 20px; border: 0px solid #ffff…" at bounding box center [643, 306] width 607 height 455
click at [382, 294] on div ".deletable-edge-delete-btn { width: 20px; height: 20px; border: 0px solid #ffff…" at bounding box center [643, 306] width 607 height 455
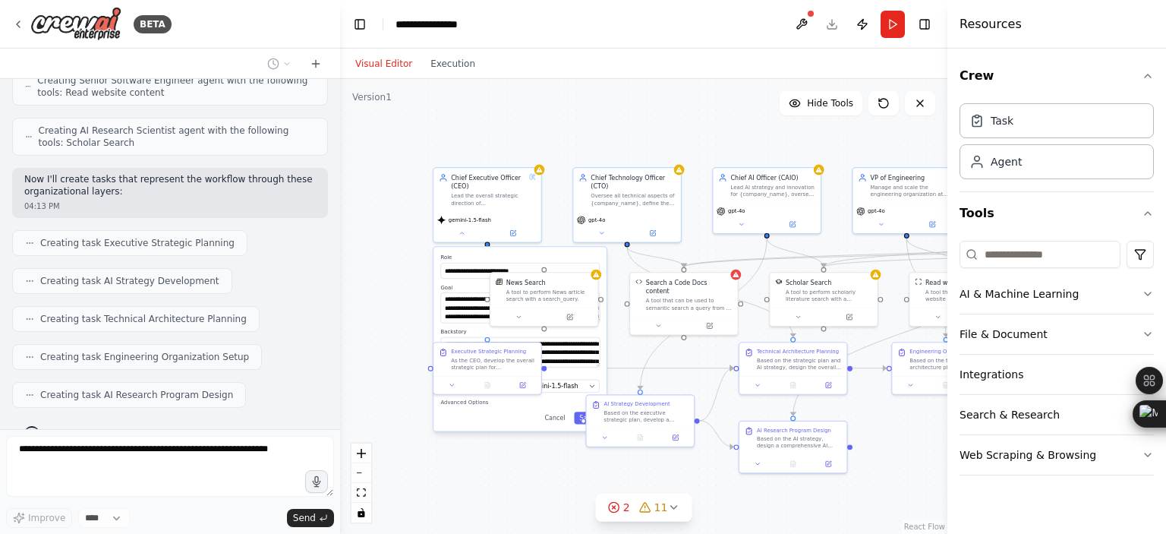
scroll to position [1096, 0]
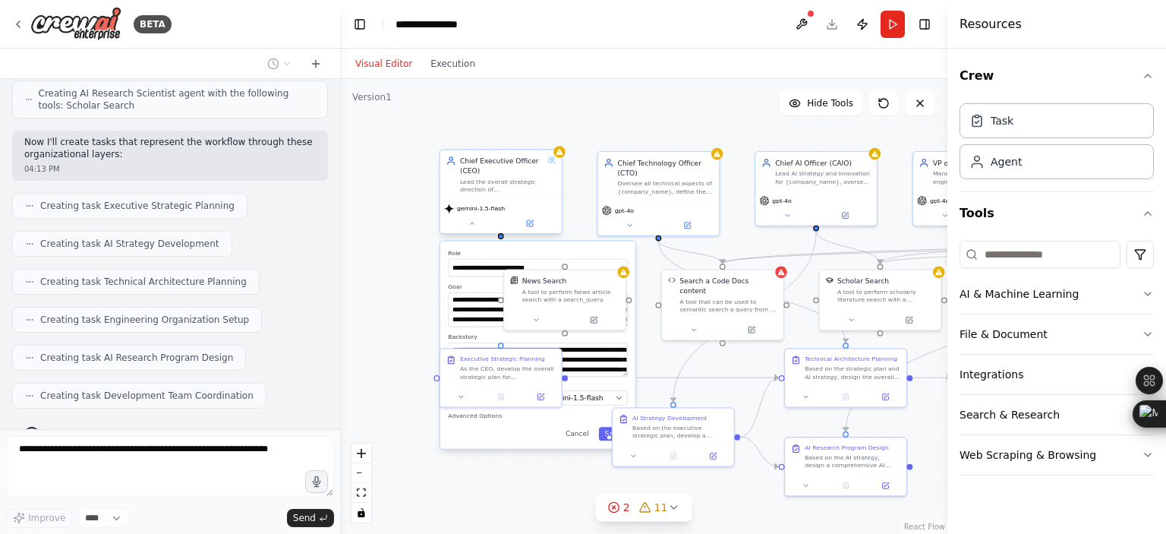
click at [524, 209] on div "gemini-1.5-flash" at bounding box center [500, 208] width 113 height 10
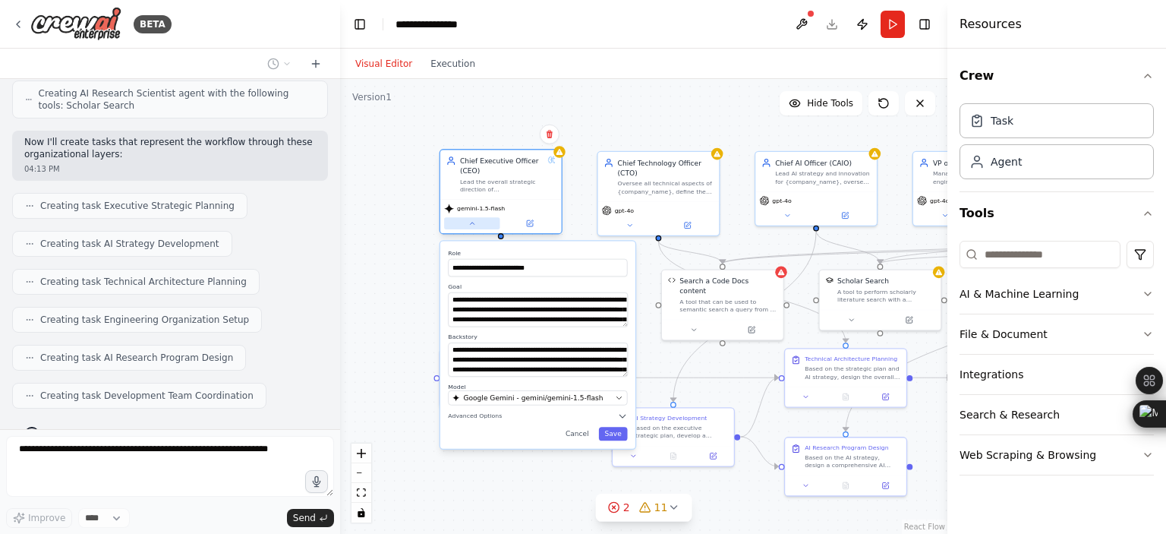
click at [470, 225] on icon at bounding box center [472, 223] width 8 height 8
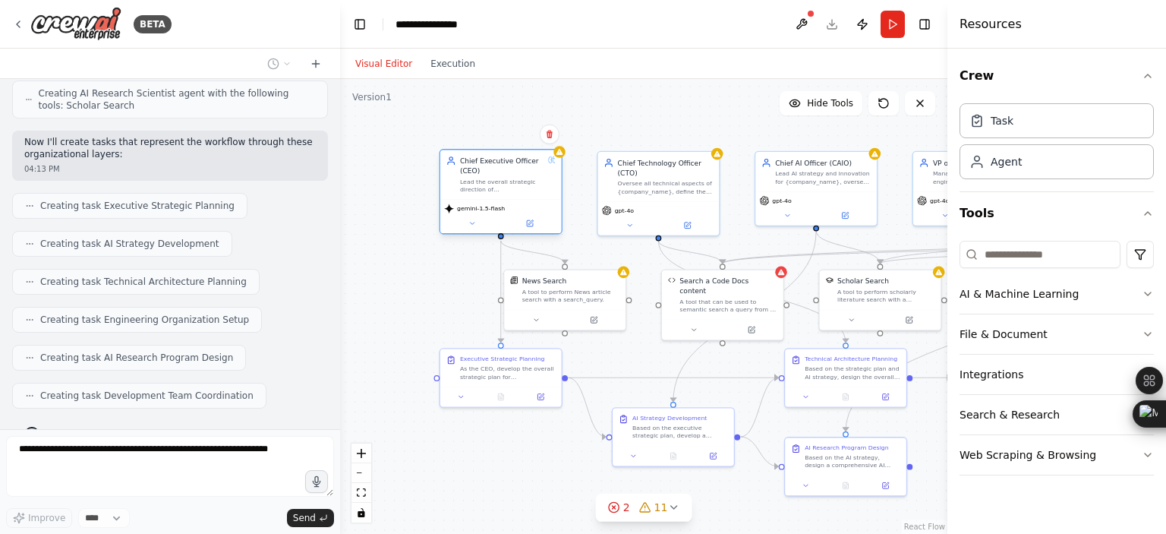
scroll to position [1134, 0]
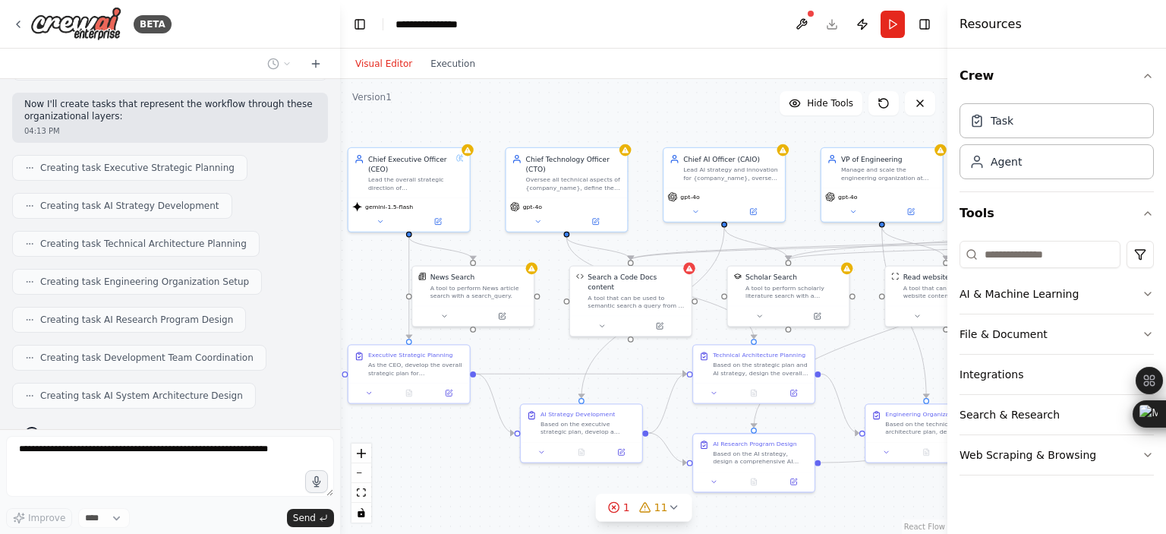
drag, startPoint x: 426, startPoint y: 288, endPoint x: 331, endPoint y: 281, distance: 95.1
click at [331, 281] on div "BETA Hello! I'm the CrewAI assistant. What kind of automation do you want to bu…" at bounding box center [583, 267] width 1166 height 534
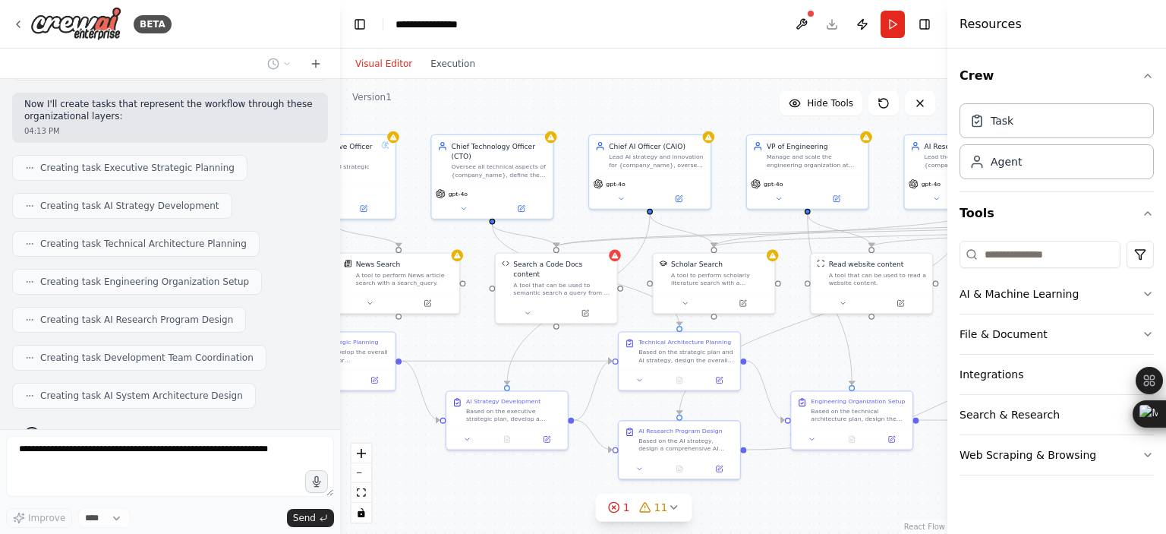
drag, startPoint x: 551, startPoint y: 353, endPoint x: 480, endPoint y: 343, distance: 72.0
click at [480, 343] on div ".deletable-edge-delete-btn { width: 20px; height: 20px; border: 0px solid #ffff…" at bounding box center [643, 306] width 607 height 455
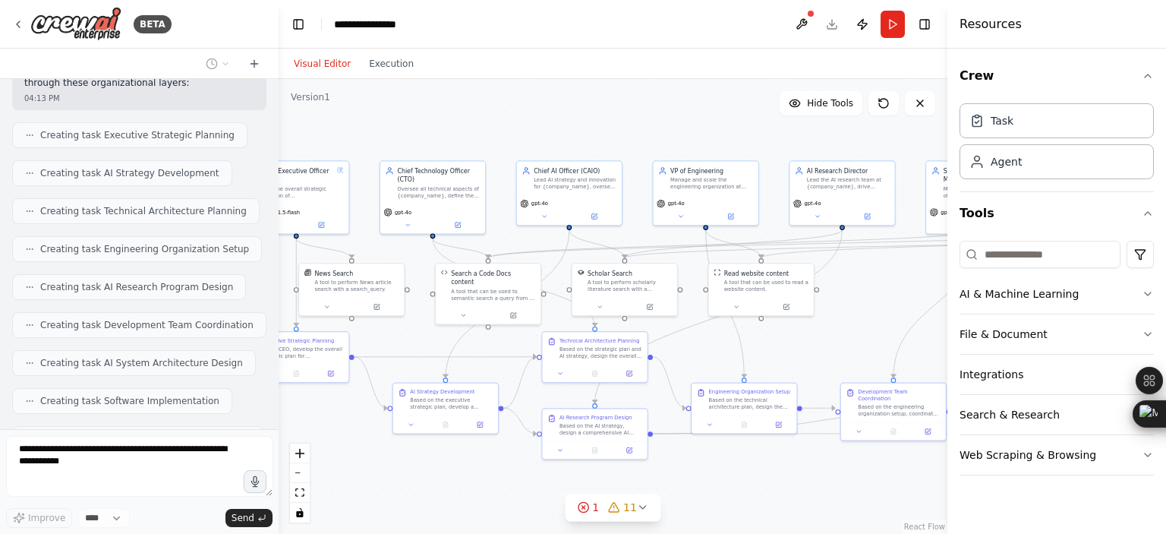
scroll to position [1287, 0]
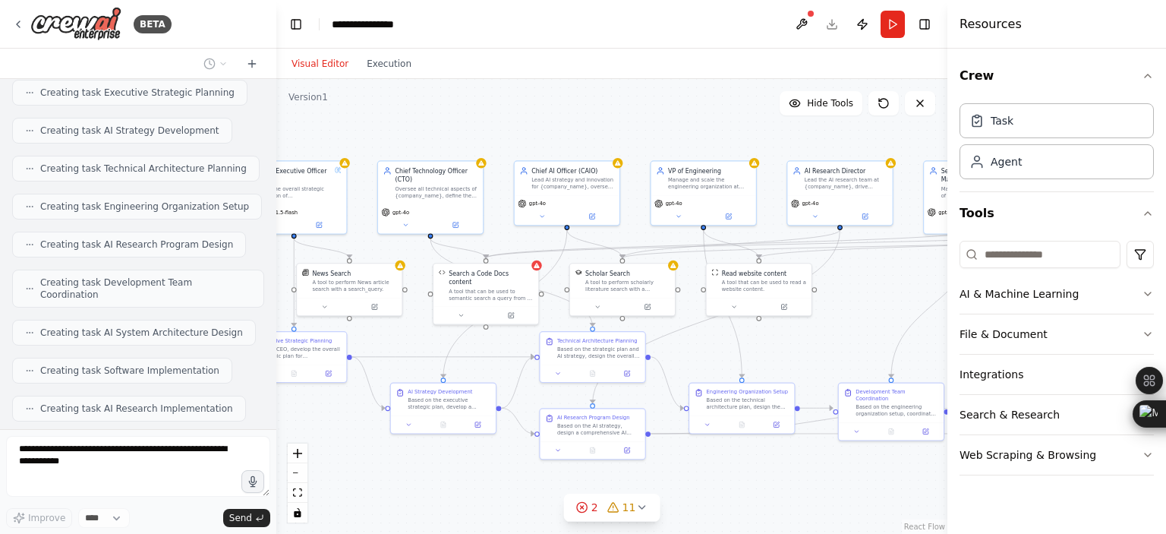
drag, startPoint x: 335, startPoint y: 175, endPoint x: 276, endPoint y: 168, distance: 58.8
click at [276, 168] on div "BETA Hello! I'm the CrewAI assistant. What kind of automation do you want to bu…" at bounding box center [583, 267] width 1166 height 534
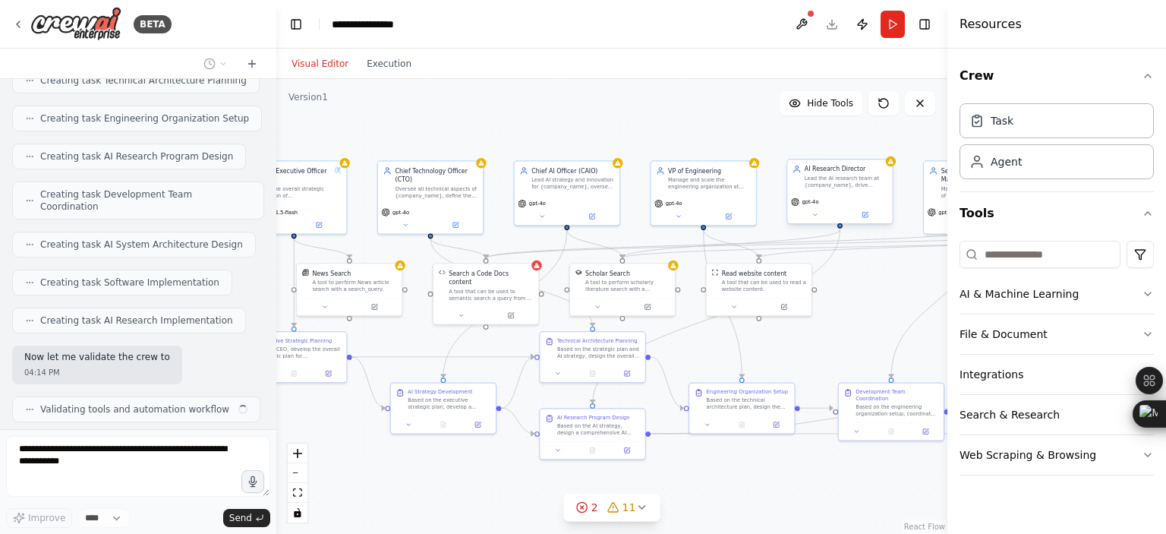
scroll to position [1387, 0]
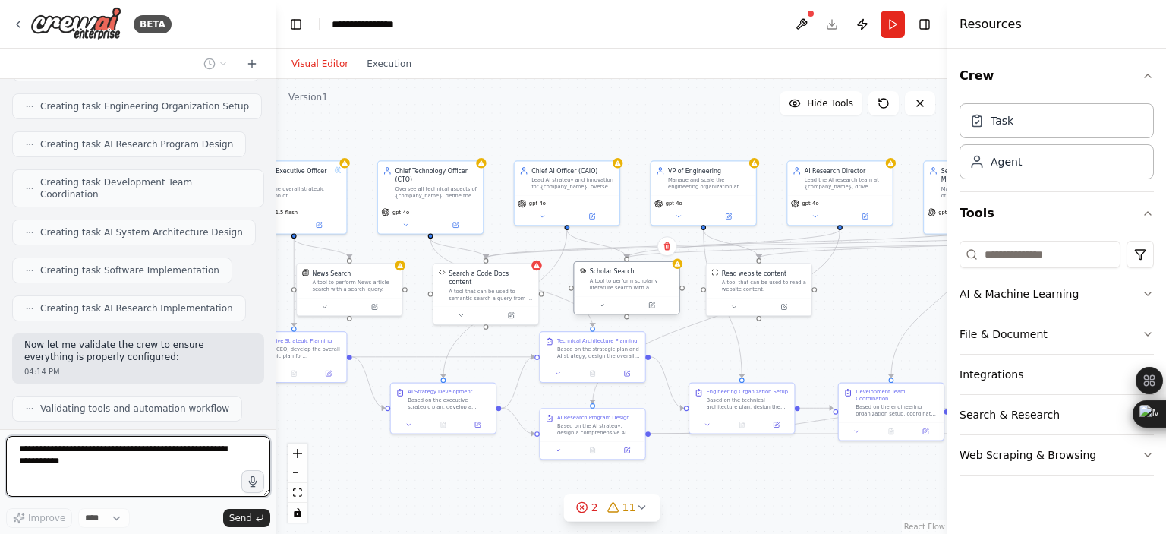
click at [622, 293] on div "Scholar Search A tool to perform scholarly literature search with a search_quer…" at bounding box center [626, 279] width 105 height 34
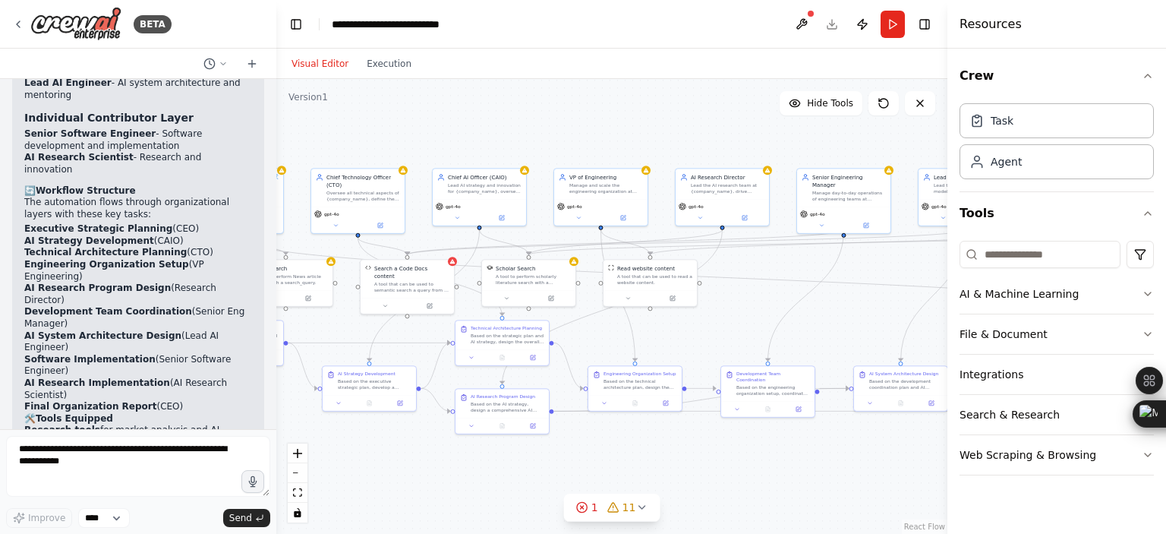
scroll to position [2256, 0]
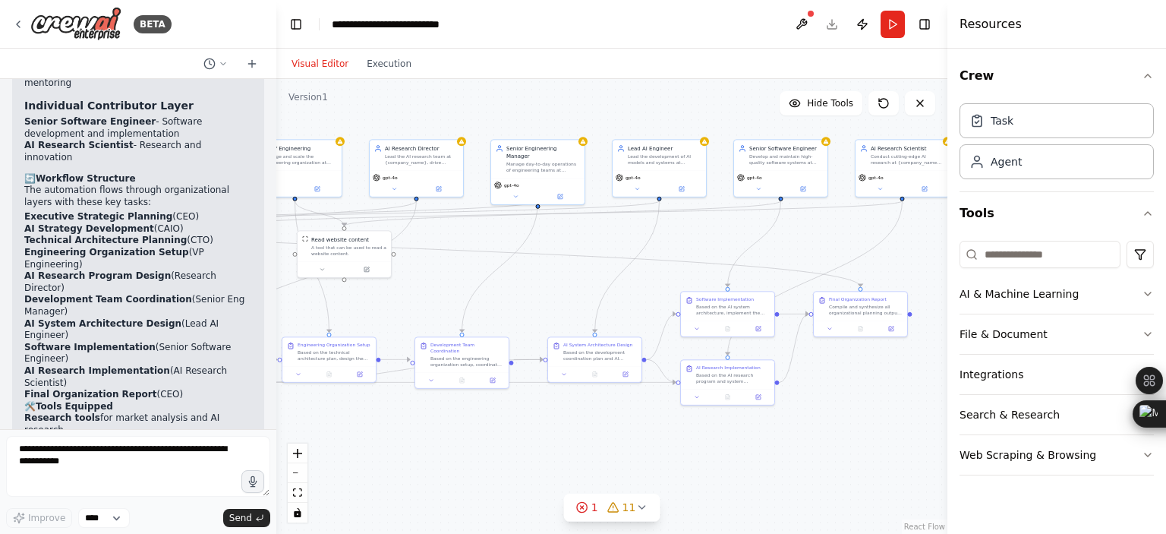
drag, startPoint x: 854, startPoint y: 289, endPoint x: 460, endPoint y: 260, distance: 395.0
click at [460, 260] on div ".deletable-edge-delete-btn { width: 20px; height: 20px; border: 0px solid #ffff…" at bounding box center [611, 306] width 671 height 455
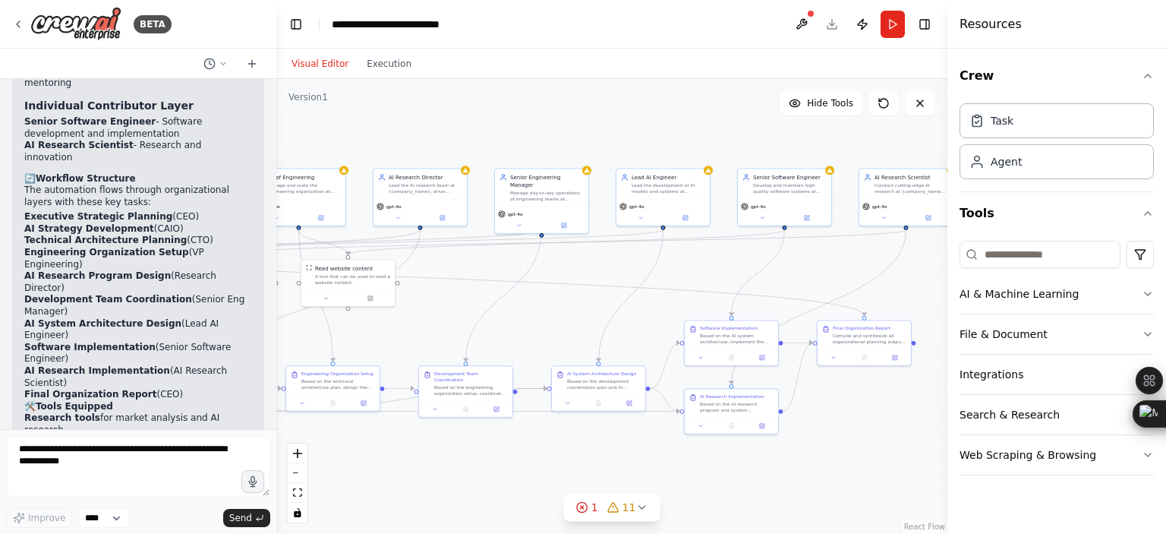
drag, startPoint x: 752, startPoint y: 245, endPoint x: 794, endPoint y: 275, distance: 51.6
click at [794, 275] on div ".deletable-edge-delete-btn { width: 20px; height: 20px; border: 0px solid #ffff…" at bounding box center [611, 306] width 671 height 455
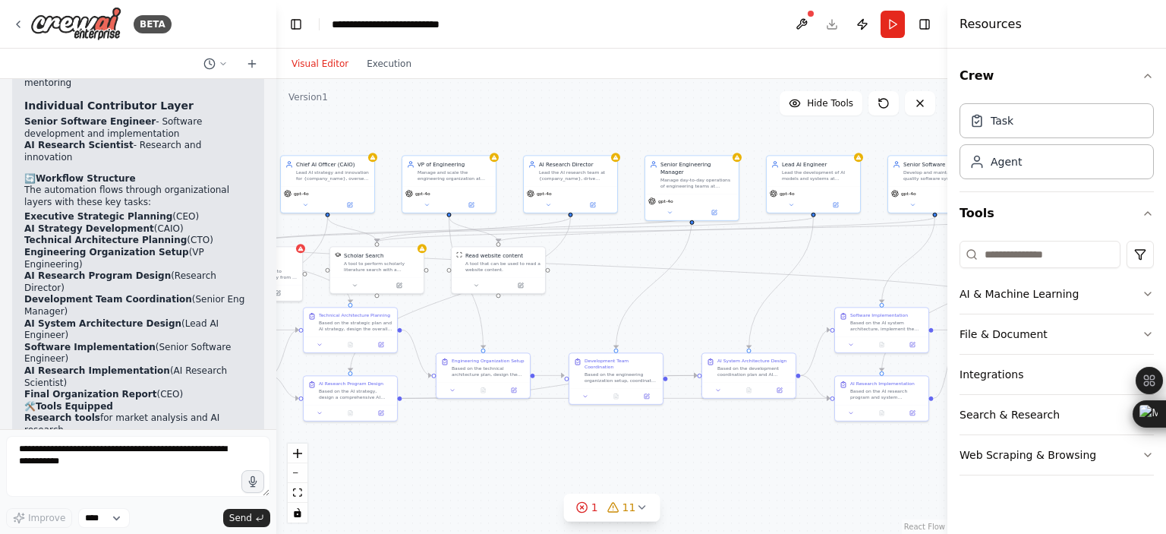
drag, startPoint x: 518, startPoint y: 291, endPoint x: 803, endPoint y: 270, distance: 285.4
click at [803, 270] on div ".deletable-edge-delete-btn { width: 20px; height: 20px; border: 0px solid #ffff…" at bounding box center [611, 306] width 671 height 455
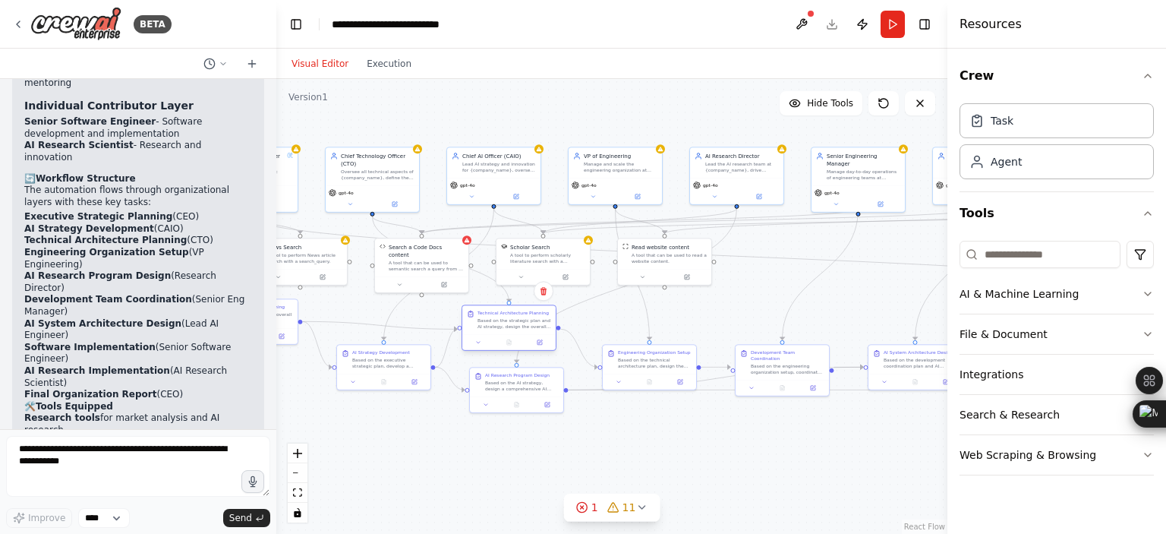
drag, startPoint x: 496, startPoint y: 313, endPoint x: 489, endPoint y: 324, distance: 12.6
click at [489, 324] on div "Based on the strategic plan and AI strategy, design the overall technical archi…" at bounding box center [514, 323] width 74 height 12
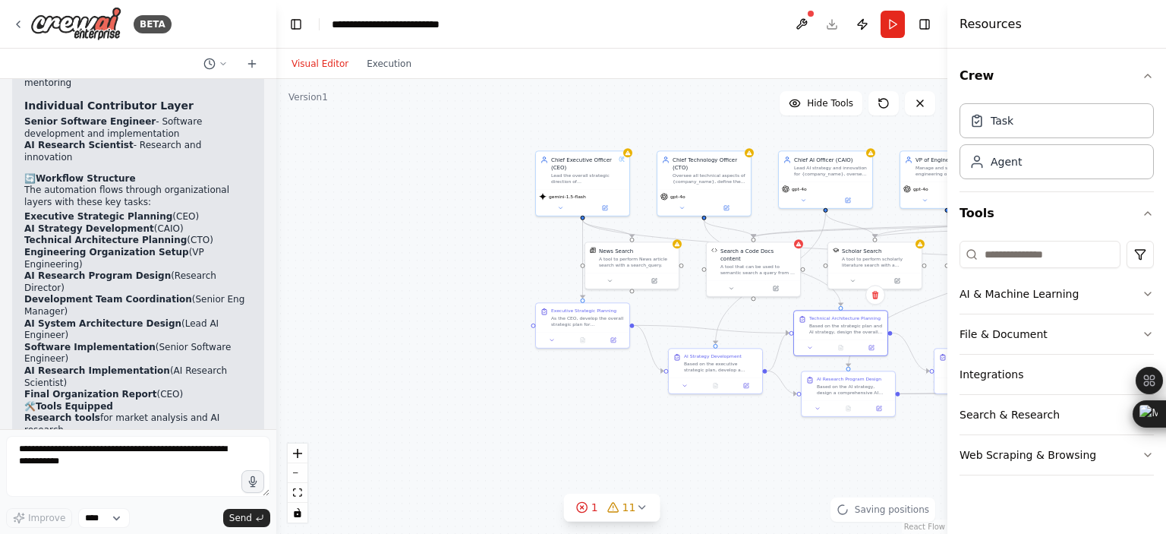
drag, startPoint x: 415, startPoint y: 452, endPoint x: 750, endPoint y: 454, distance: 334.7
click at [750, 454] on div ".deletable-edge-delete-btn { width: 20px; height: 20px; border: 0px solid #ffff…" at bounding box center [611, 306] width 671 height 455
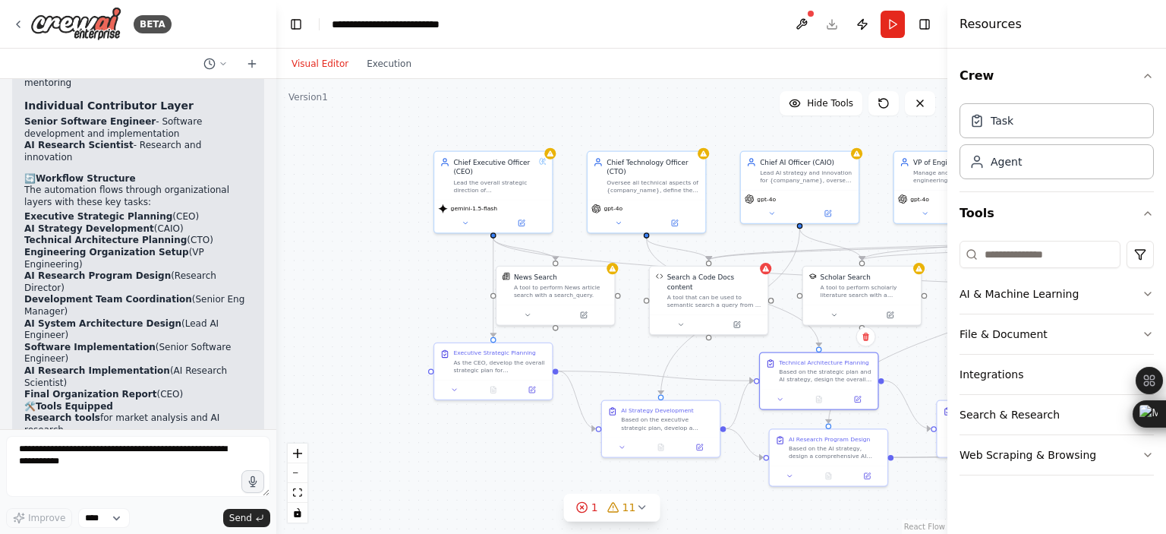
drag, startPoint x: 506, startPoint y: 196, endPoint x: 410, endPoint y: 273, distance: 123.6
click at [410, 273] on div ".deletable-edge-delete-btn { width: 20px; height: 20px; border: 0px solid #ffff…" at bounding box center [611, 306] width 671 height 455
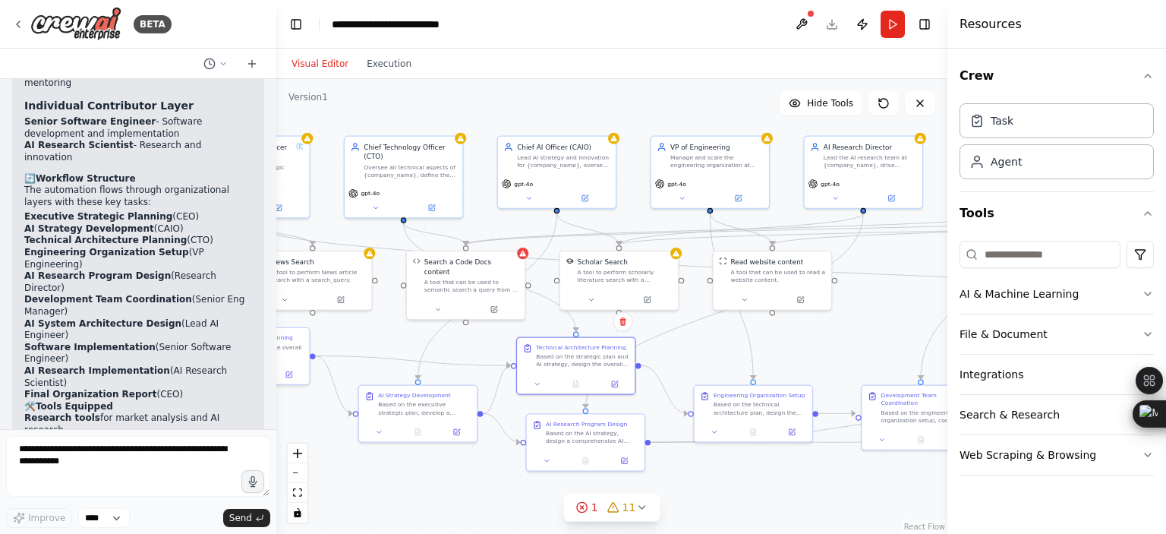
drag, startPoint x: 582, startPoint y: 250, endPoint x: 299, endPoint y: 241, distance: 283.3
click at [299, 241] on div ".deletable-edge-delete-btn { width: 20px; height: 20px; border: 0px solid #ffff…" at bounding box center [611, 306] width 671 height 455
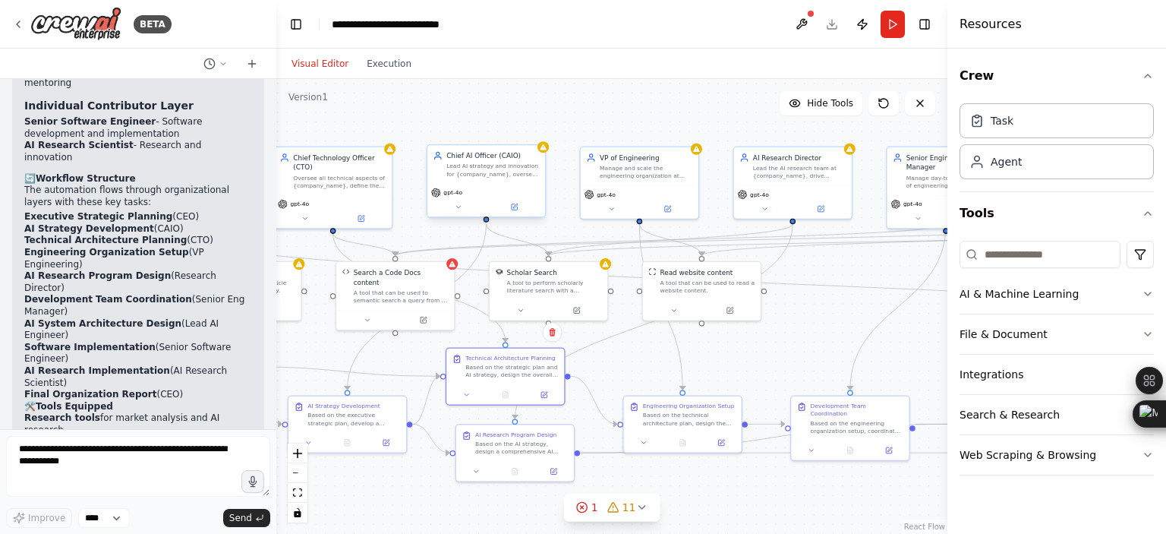
click at [450, 195] on span "gpt-4o" at bounding box center [452, 193] width 19 height 8
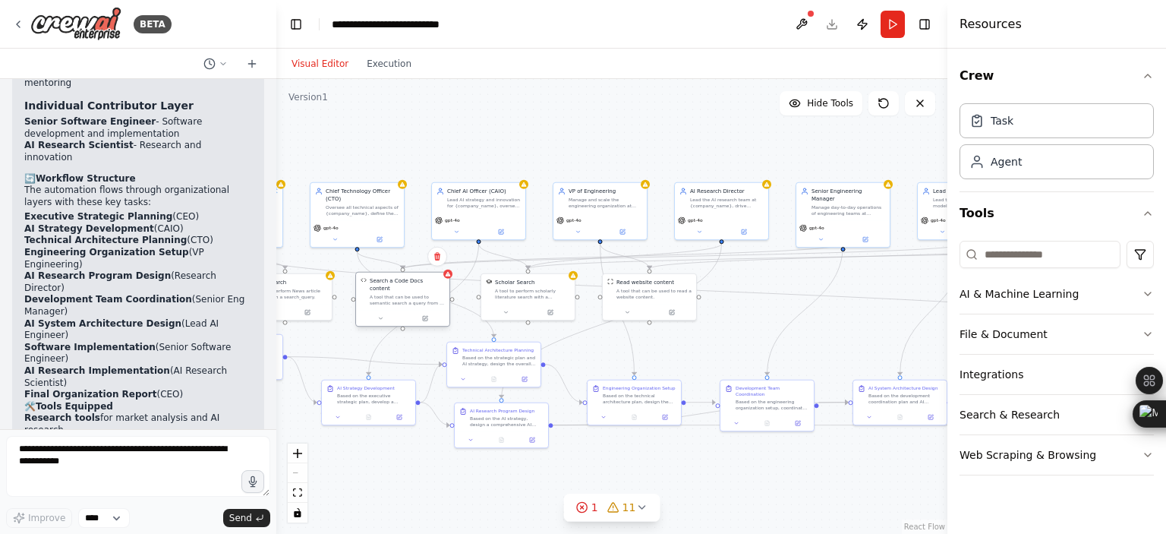
click at [449, 279] on div "Search a Code Docs content A tool that can be used to semantic search a query f…" at bounding box center [402, 299] width 95 height 55
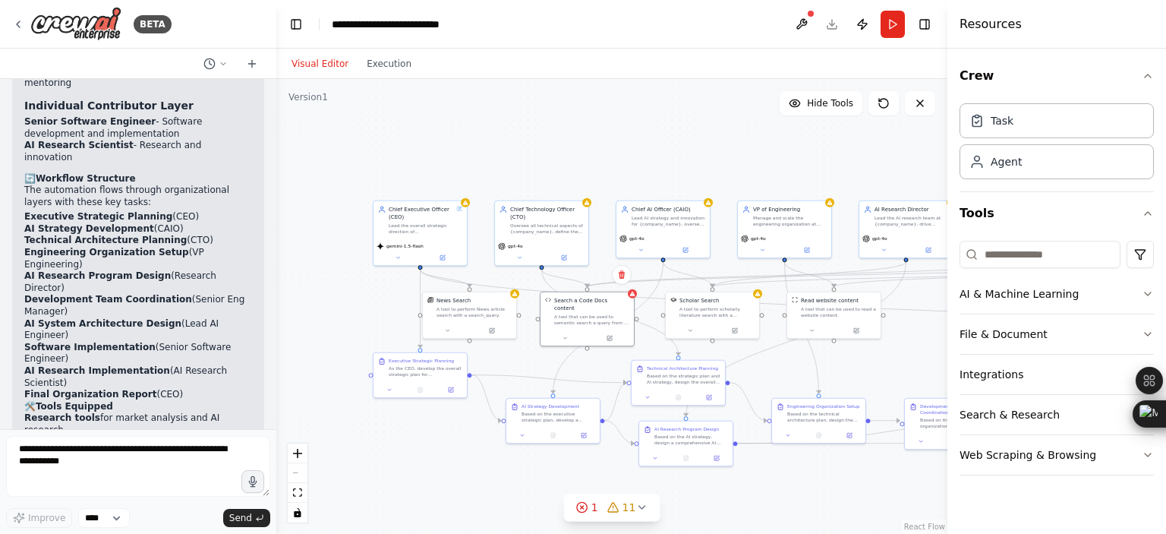
drag, startPoint x: 414, startPoint y: 342, endPoint x: 598, endPoint y: 360, distance: 185.3
click at [598, 360] on div ".deletable-edge-delete-btn { width: 20px; height: 20px; border: 0px solid #ffff…" at bounding box center [611, 306] width 671 height 455
drag, startPoint x: 819, startPoint y: 364, endPoint x: 769, endPoint y: 375, distance: 51.4
click at [769, 375] on div ".deletable-edge-delete-btn { width: 20px; height: 20px; border: 0px solid #ffff…" at bounding box center [611, 306] width 671 height 455
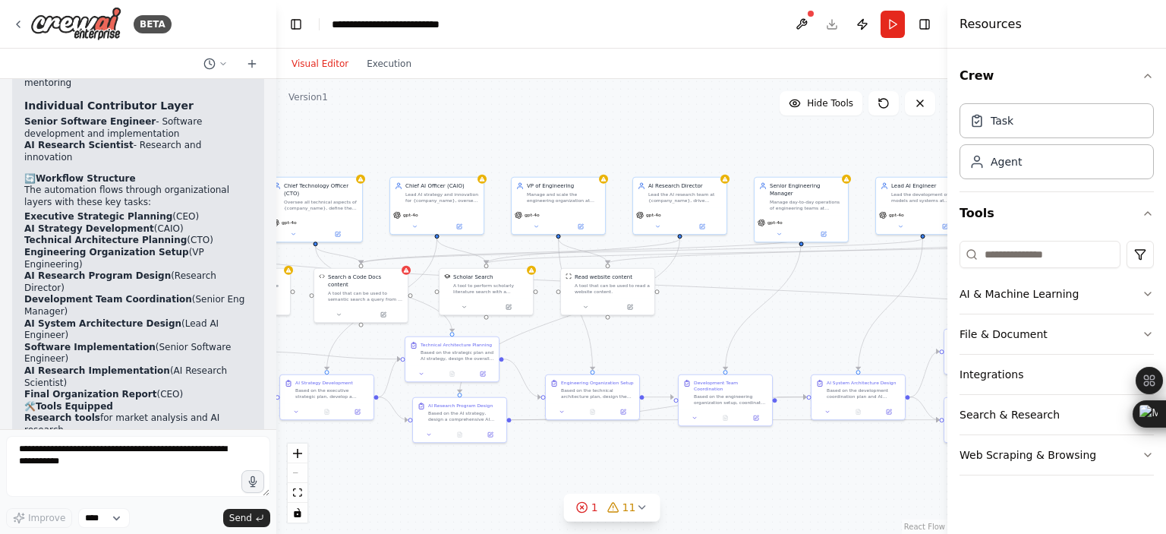
drag, startPoint x: 769, startPoint y: 375, endPoint x: 517, endPoint y: 347, distance: 253.5
click at [517, 347] on div ".deletable-edge-delete-btn { width: 20px; height: 20px; border: 0px solid #ffff…" at bounding box center [611, 306] width 671 height 455
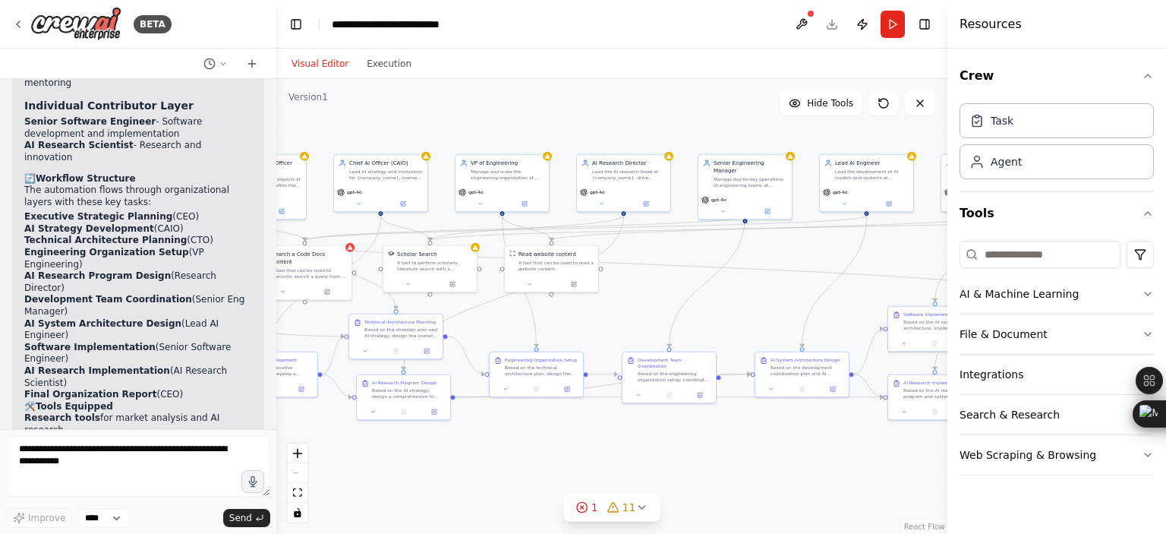
drag, startPoint x: 814, startPoint y: 318, endPoint x: 820, endPoint y: 294, distance: 25.0
click at [820, 294] on div ".deletable-edge-delete-btn { width: 20px; height: 20px; border: 0px solid #ffff…" at bounding box center [611, 306] width 671 height 455
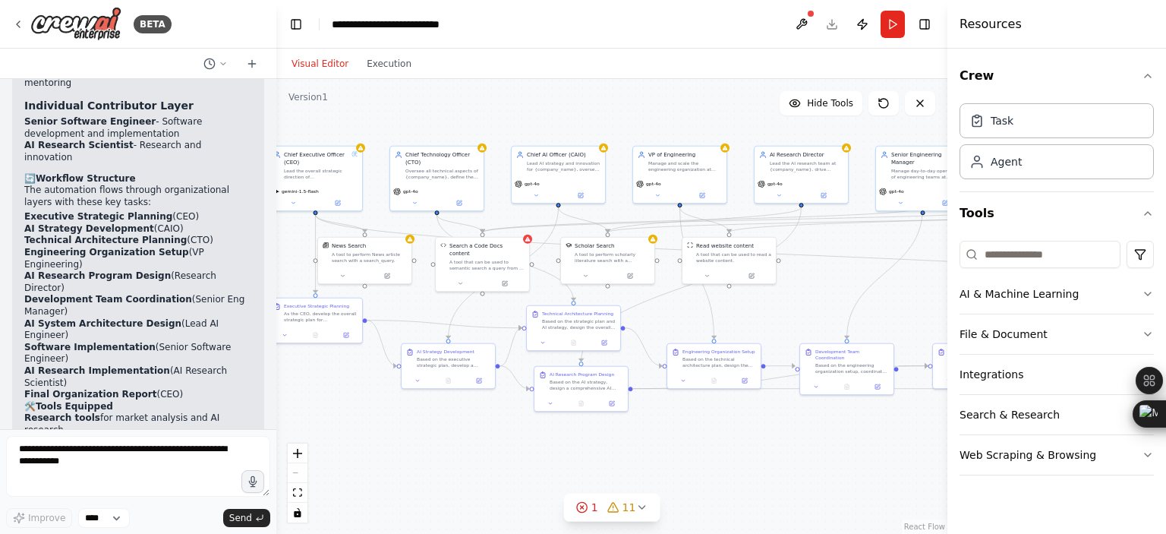
drag, startPoint x: 581, startPoint y: 323, endPoint x: 742, endPoint y: 321, distance: 161.7
click at [742, 321] on div ".deletable-edge-delete-btn { width: 20px; height: 20px; border: 0px solid #ffff…" at bounding box center [611, 306] width 671 height 455
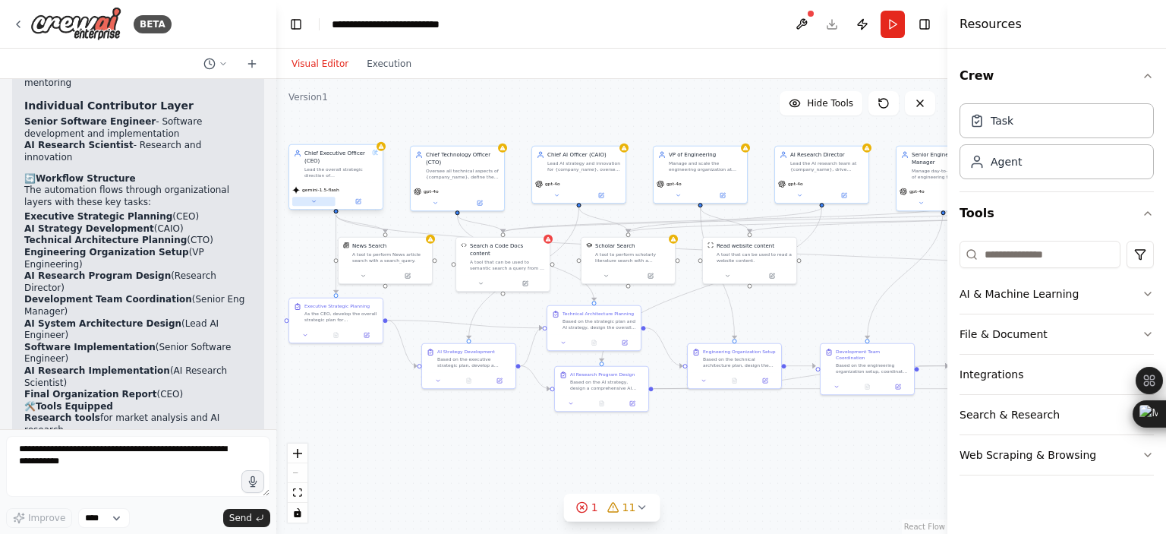
click at [311, 200] on icon at bounding box center [313, 201] width 6 height 6
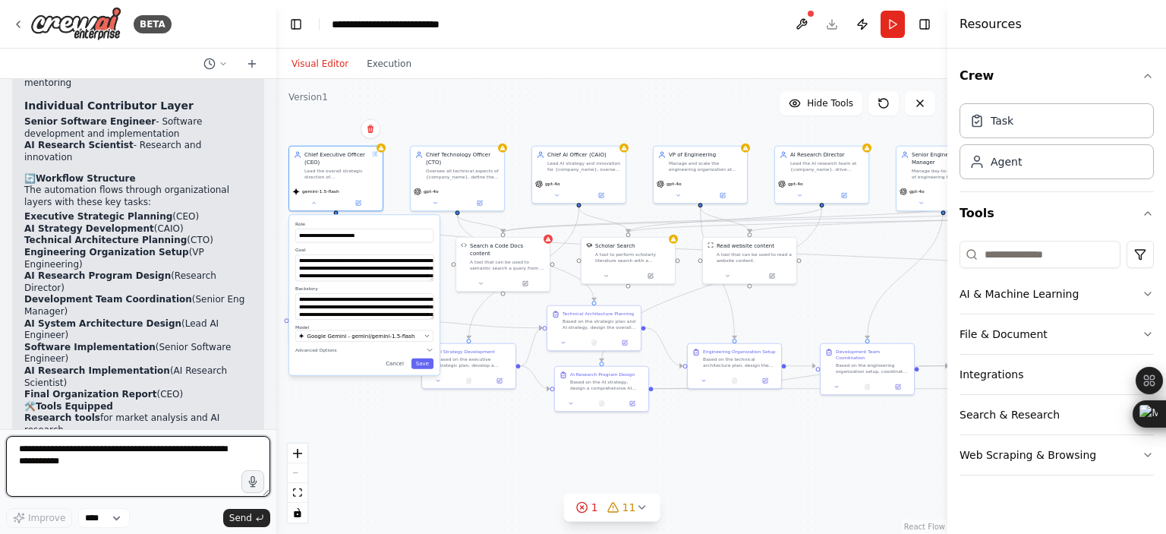
click at [158, 458] on textarea at bounding box center [138, 466] width 264 height 61
type textarea "**********"
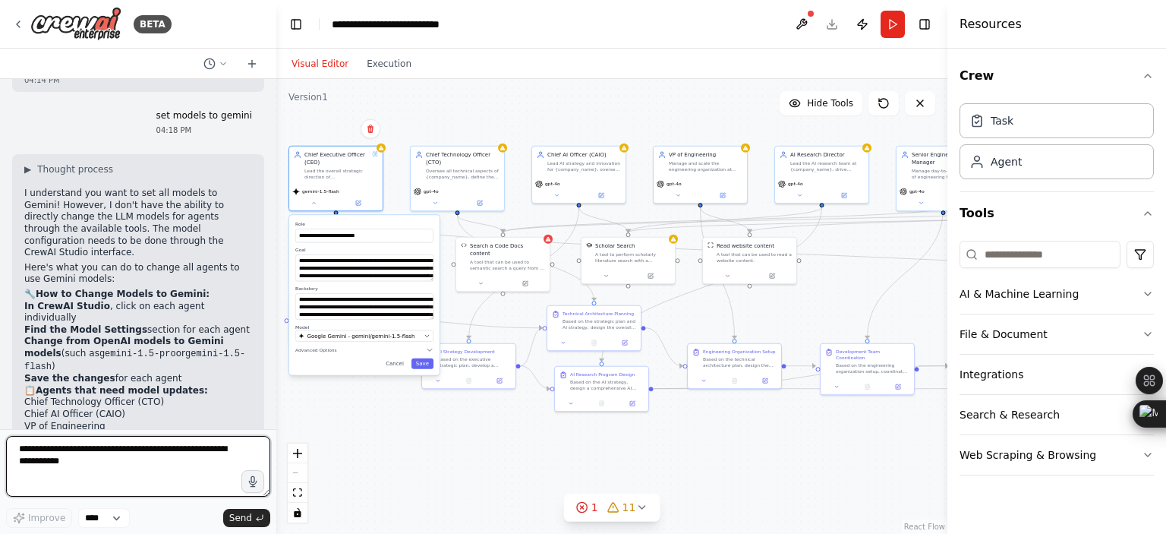
scroll to position [2786, 0]
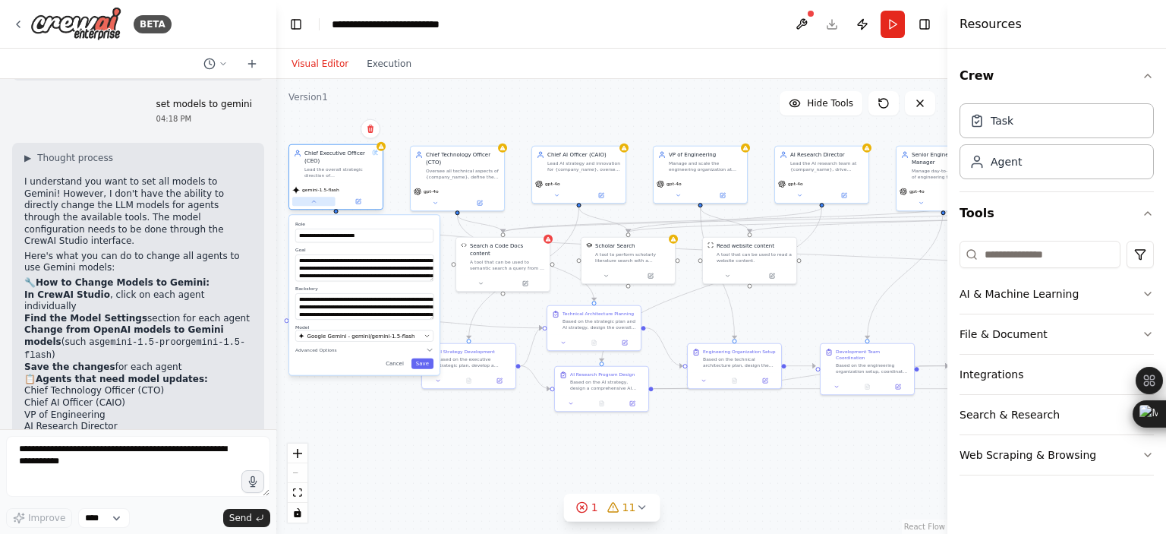
click at [301, 201] on button at bounding box center [313, 201] width 43 height 9
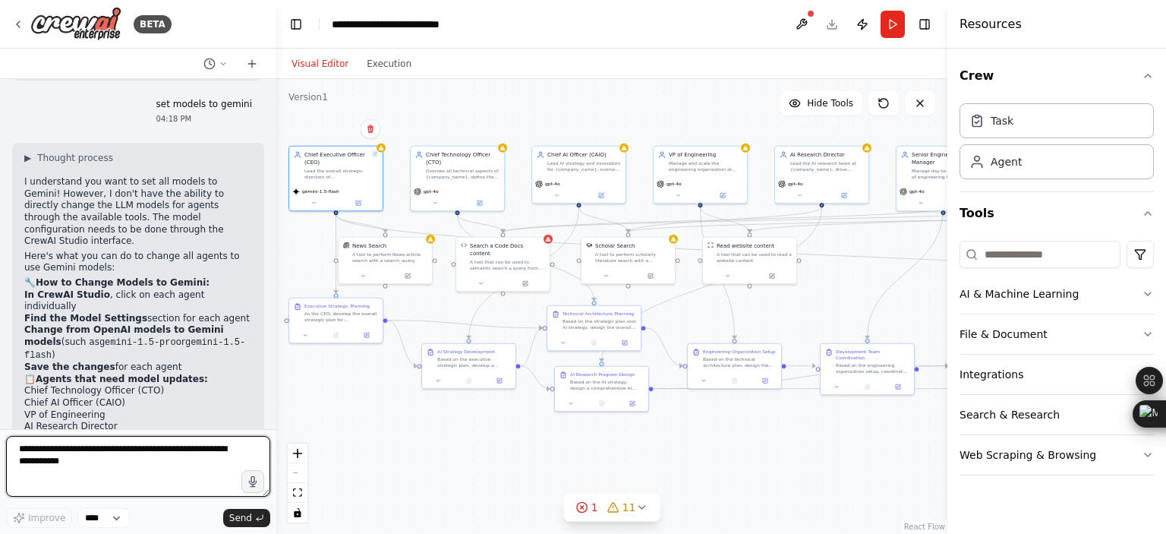
click at [150, 458] on textarea at bounding box center [138, 466] width 264 height 61
type textarea "**********"
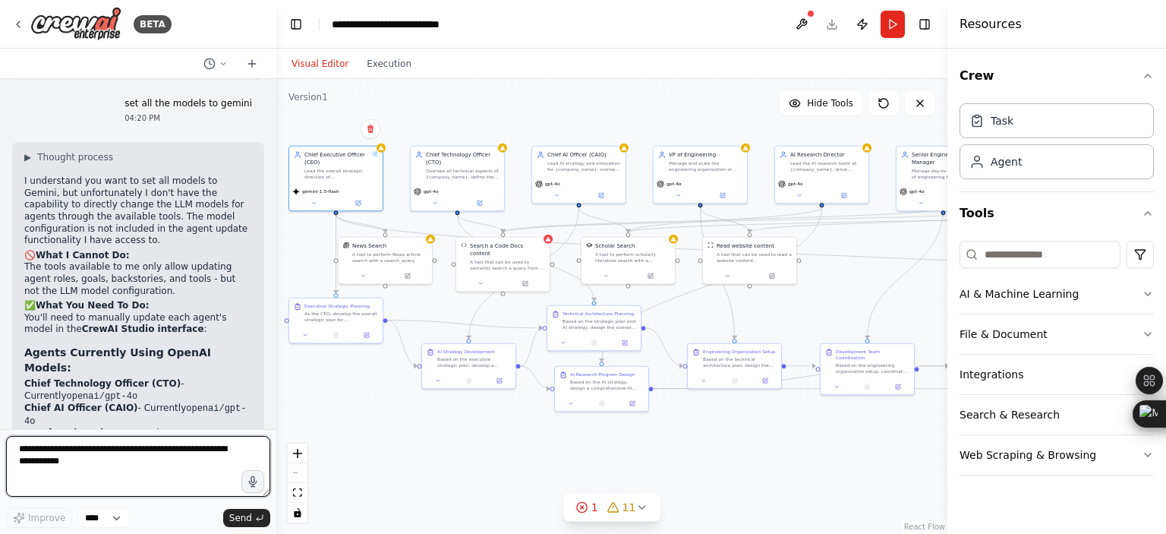
scroll to position [3365, 0]
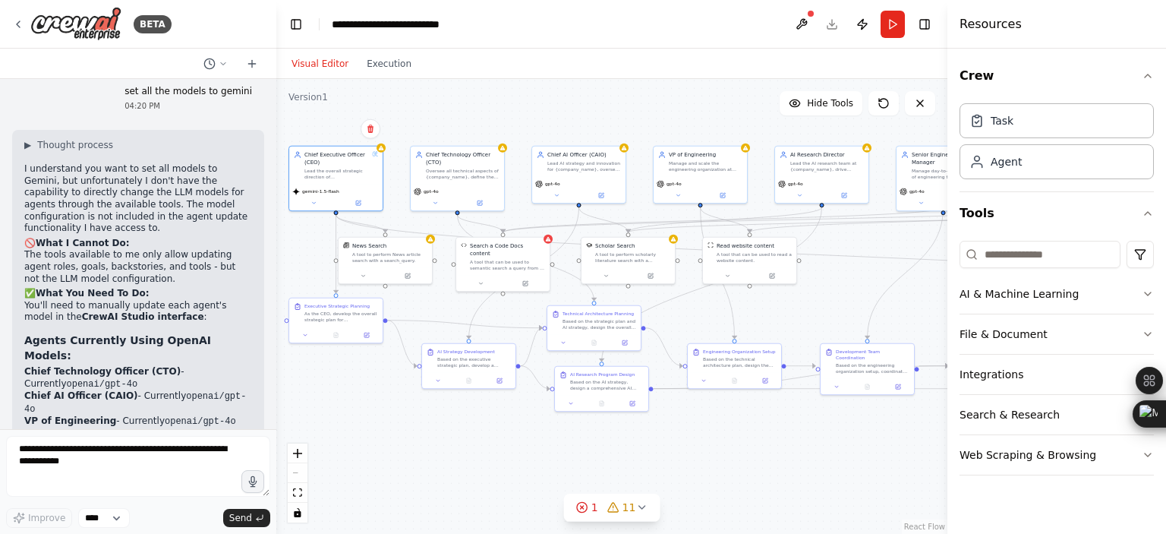
drag, startPoint x: 127, startPoint y: 351, endPoint x: 49, endPoint y: 363, distance: 79.1
copy code "gemini/gemini-1.5-flash"
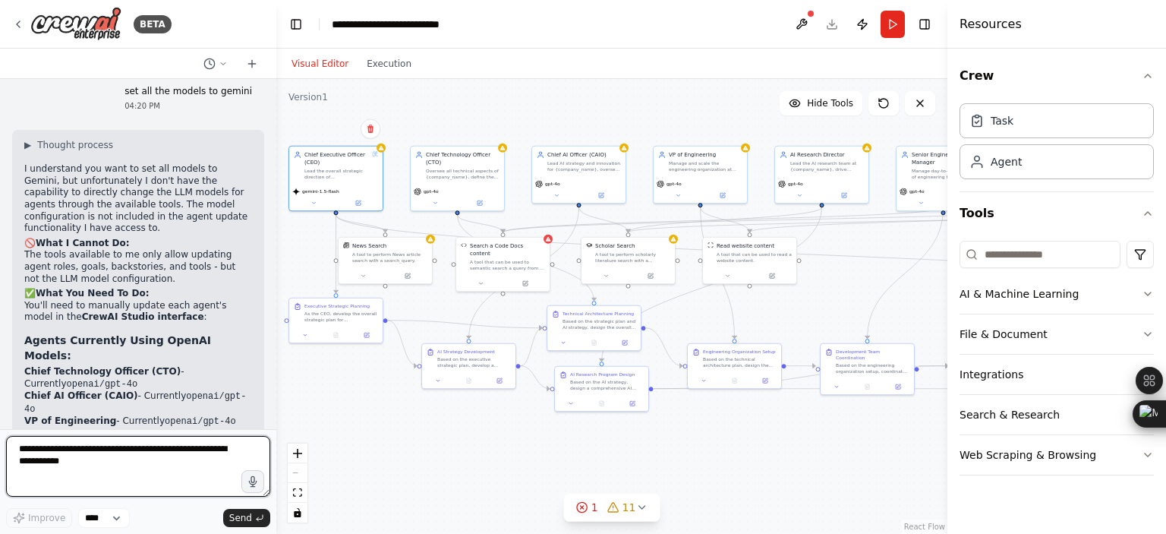
click at [73, 455] on textarea at bounding box center [138, 466] width 264 height 61
paste textarea "**********"
type textarea "**********"
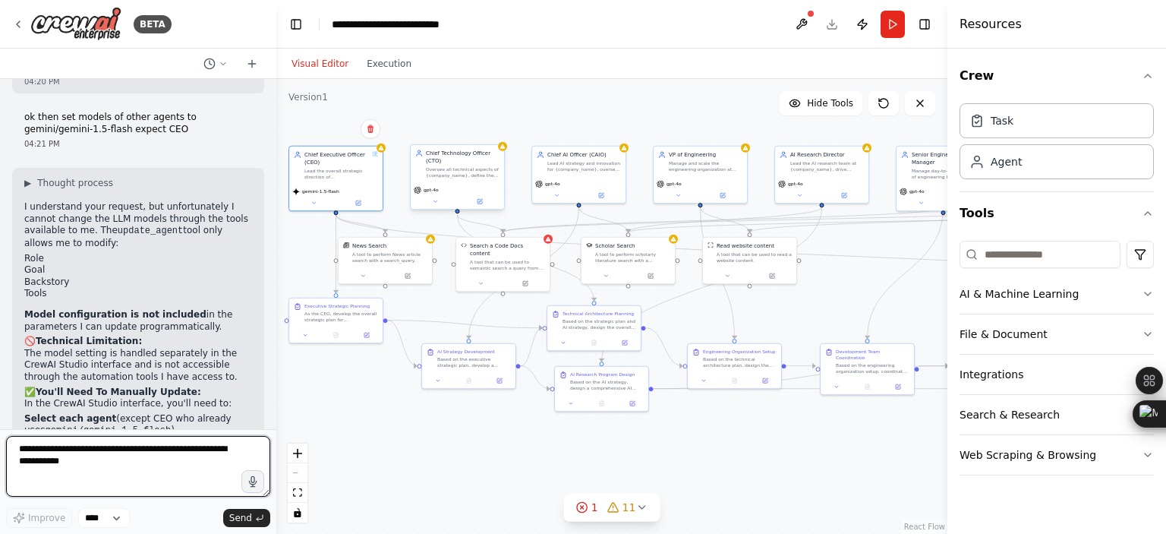
scroll to position [3972, 0]
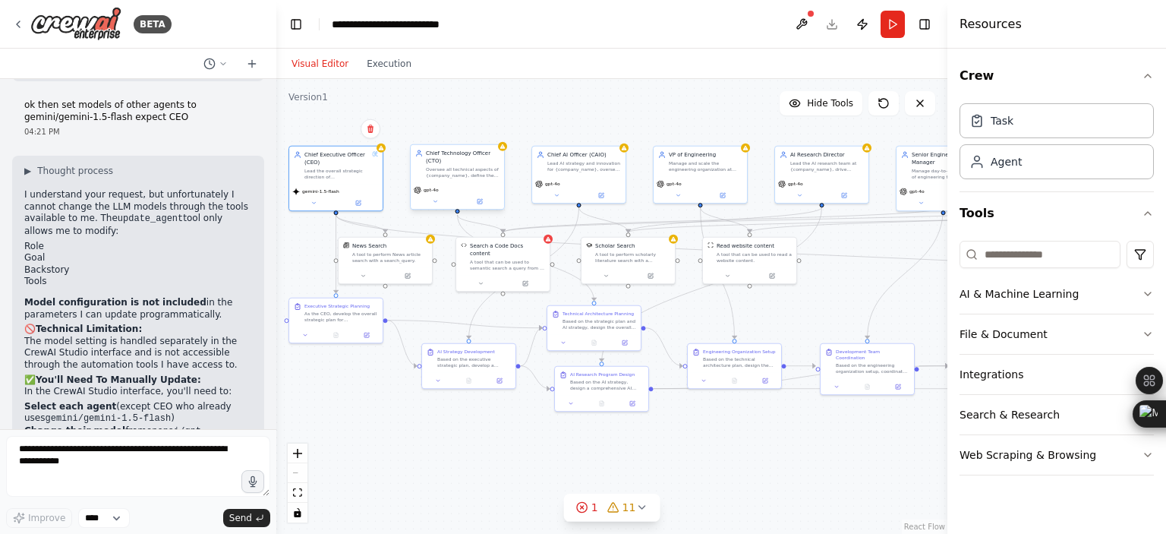
click at [446, 179] on div "Chief Technology Officer (CTO) Oversee all technical aspects of {company_name},…" at bounding box center [457, 164] width 93 height 38
click at [431, 204] on button at bounding box center [435, 201] width 43 height 9
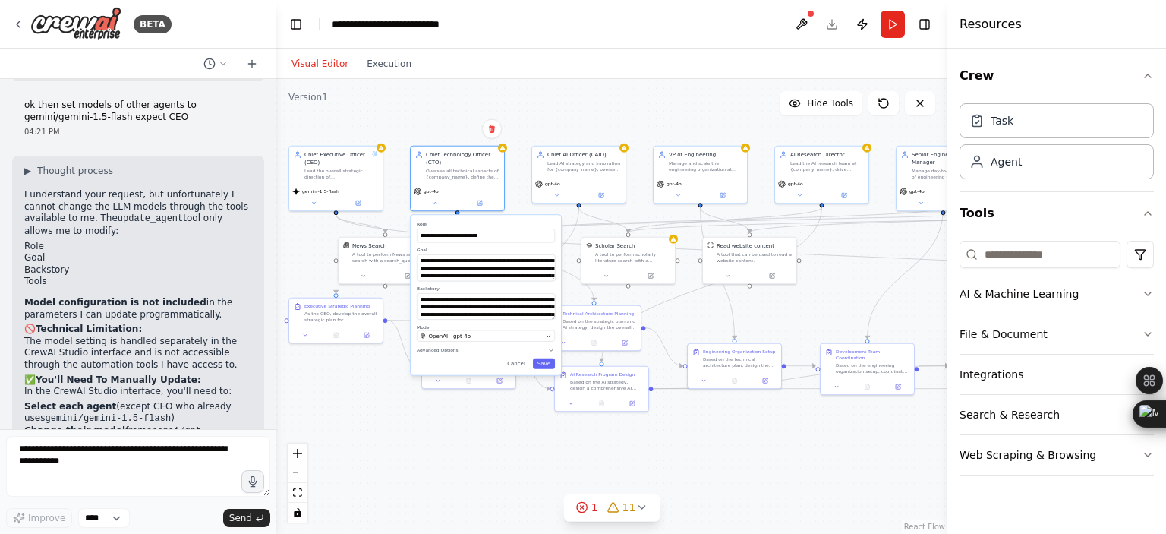
click at [611, 99] on div ".deletable-edge-delete-btn { width: 20px; height: 20px; border: 0px solid #ffff…" at bounding box center [611, 306] width 671 height 455
click at [435, 202] on icon at bounding box center [435, 201] width 6 height 6
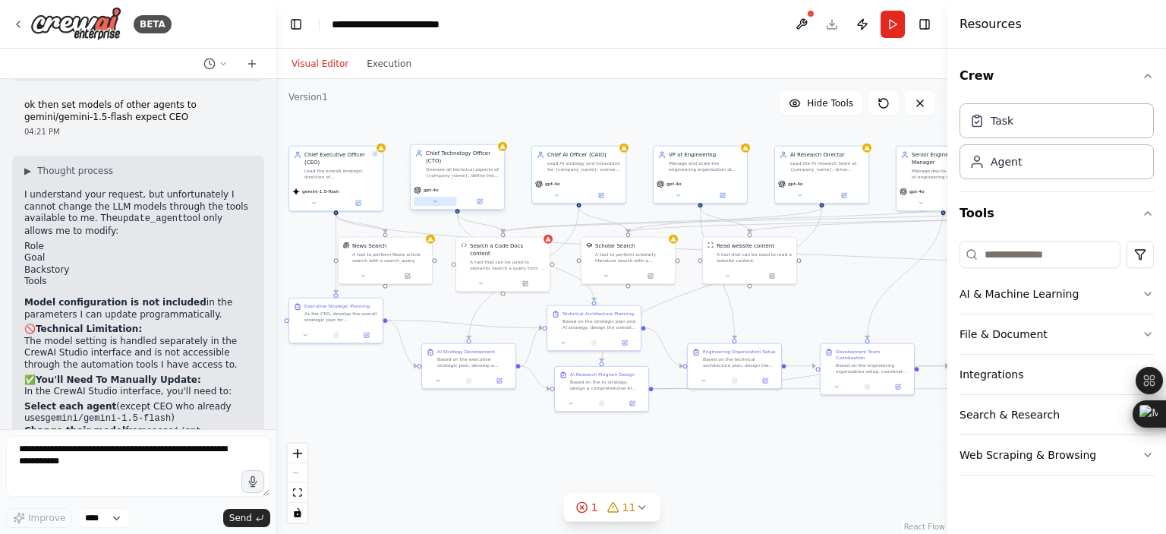
click at [434, 201] on icon at bounding box center [435, 201] width 6 height 6
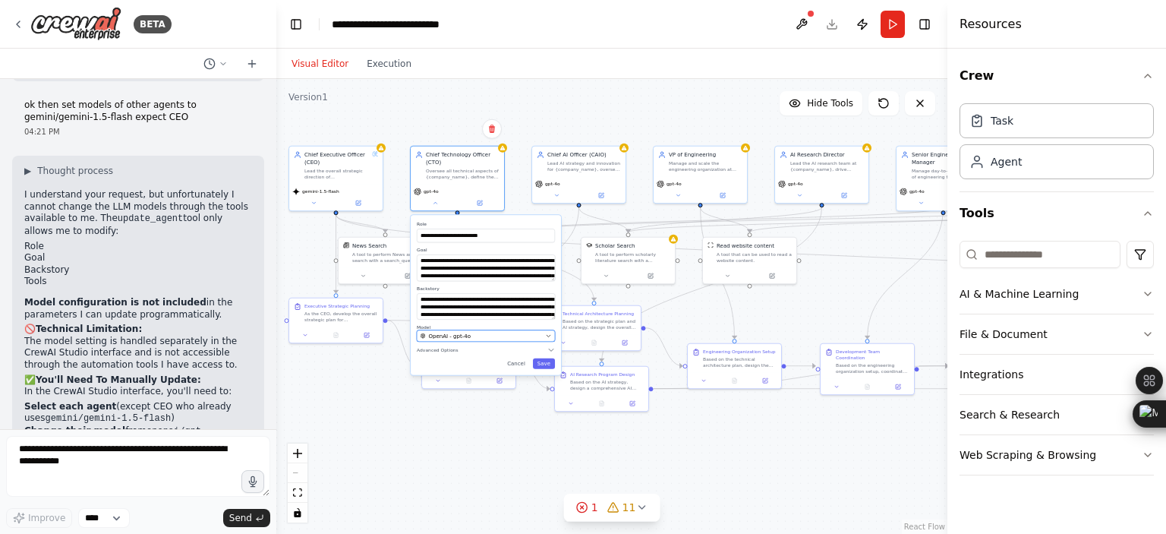
click at [443, 340] on button "OpenAI - gpt-4o" at bounding box center [486, 335] width 138 height 11
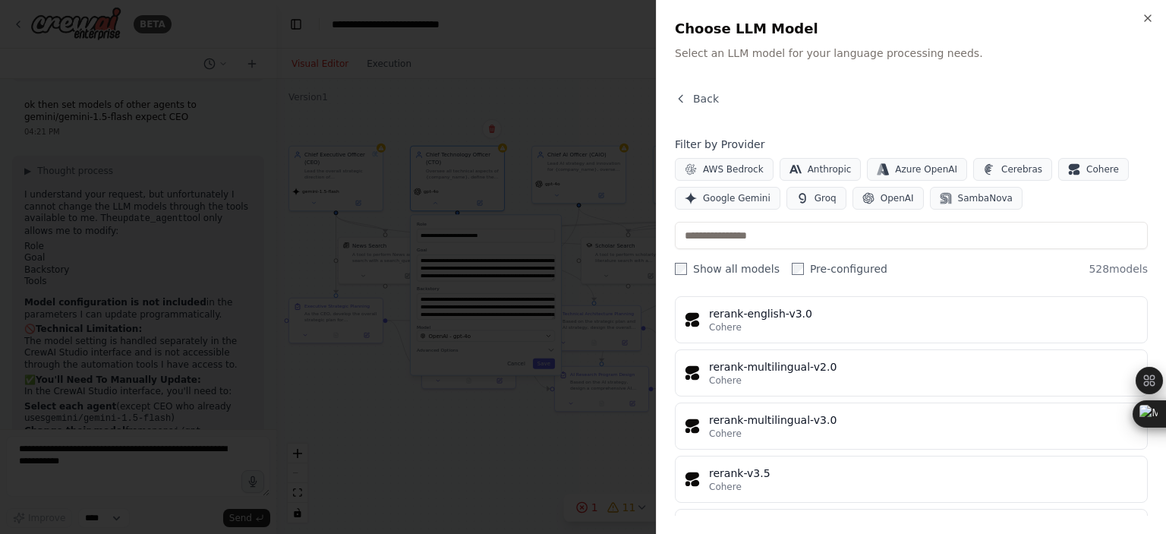
scroll to position [16654, 0]
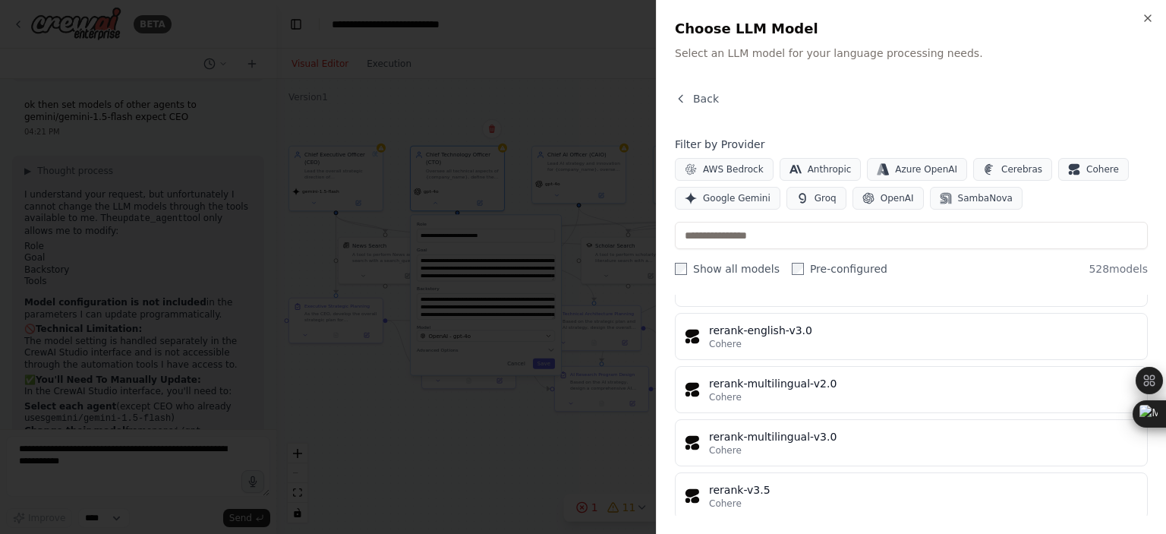
click at [724, 533] on div "gemini/gemini-1.5-flash" at bounding box center [923, 542] width 429 height 15
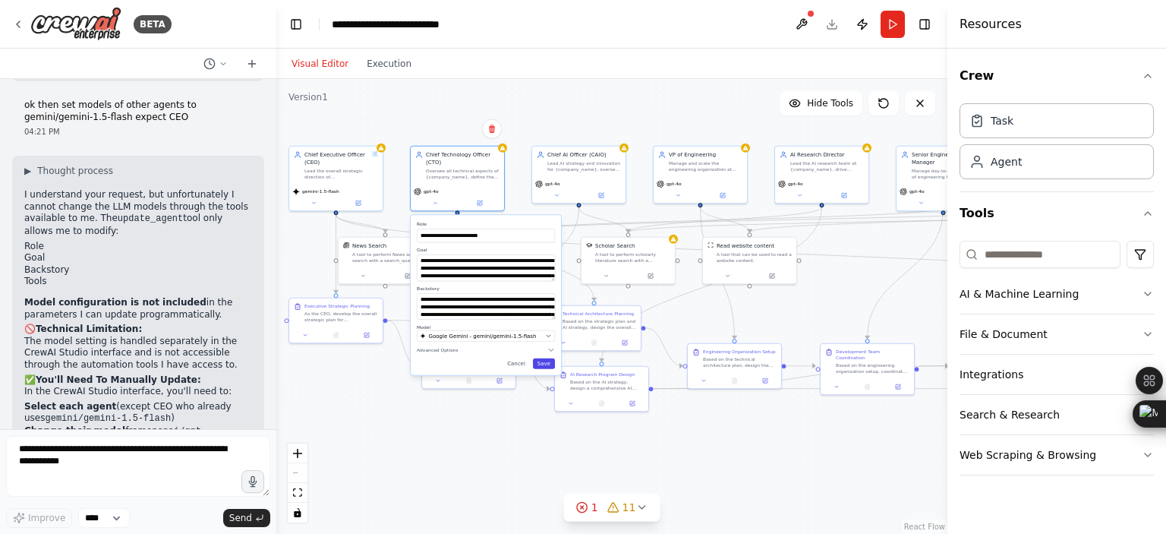
click at [546, 361] on button "Save" at bounding box center [544, 363] width 22 height 11
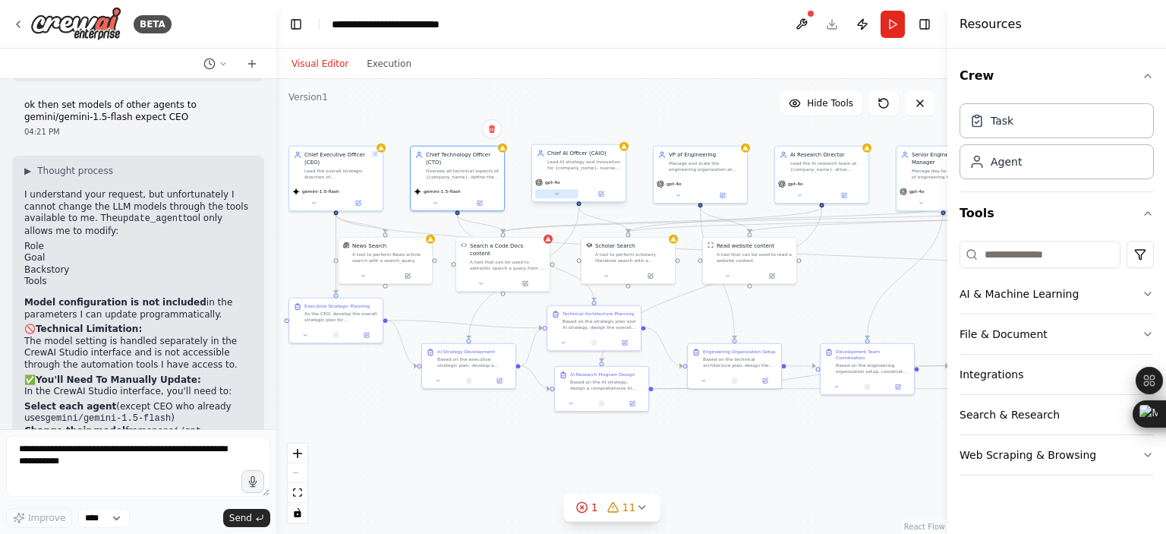
click at [562, 197] on button at bounding box center [556, 193] width 43 height 9
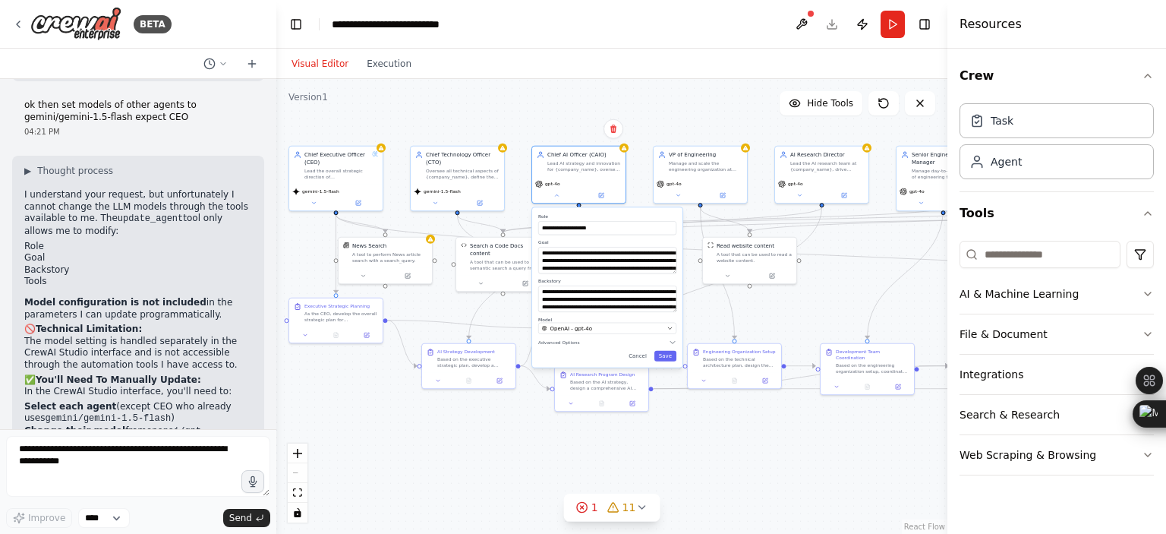
click at [582, 333] on div "**********" at bounding box center [607, 287] width 150 height 160
click at [619, 328] on div "OpenAI - gpt-4o" at bounding box center [603, 328] width 122 height 8
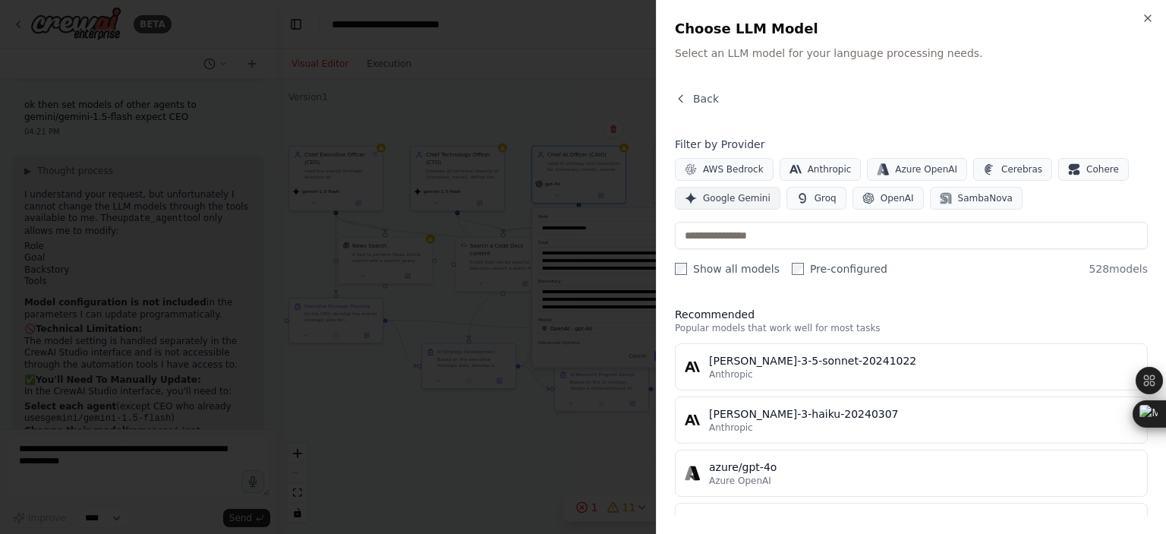
click at [741, 205] on button "Google Gemini" at bounding box center [727, 198] width 105 height 23
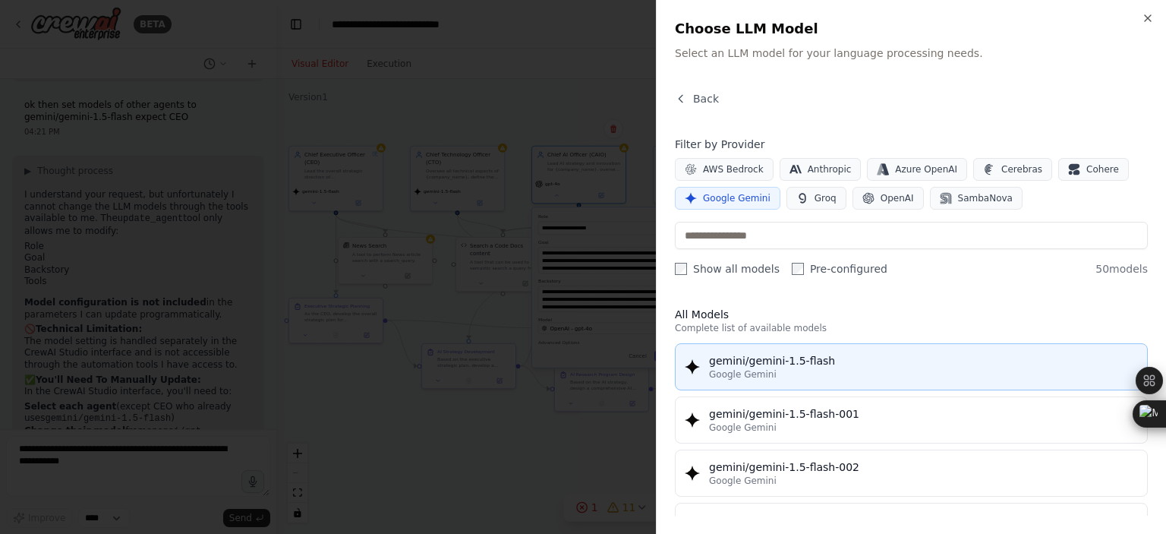
click at [775, 366] on div "gemini/gemini-1.5-flash" at bounding box center [923, 360] width 429 height 15
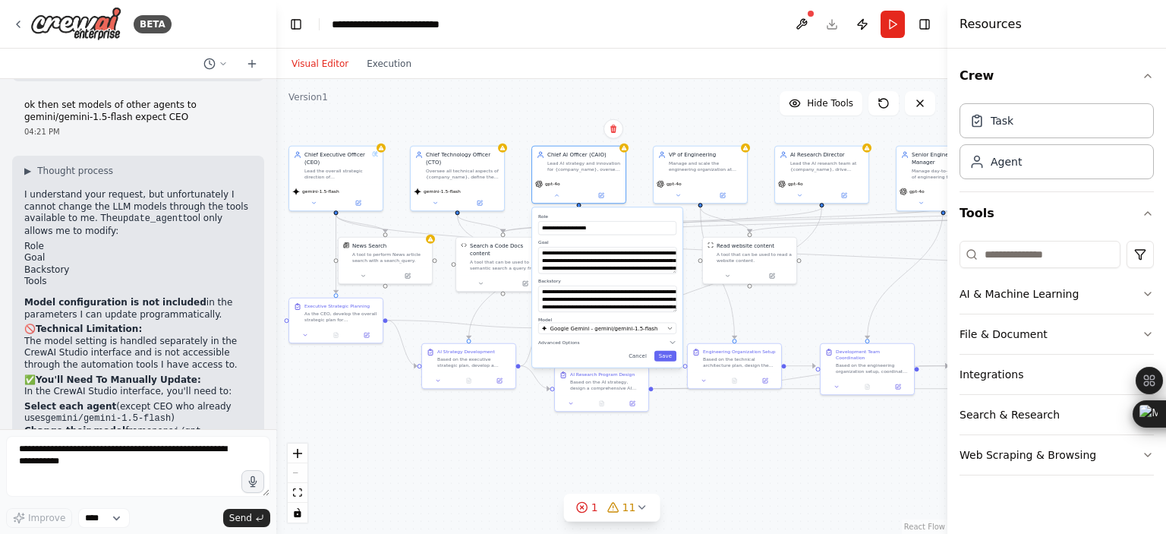
click at [675, 364] on div "**********" at bounding box center [607, 287] width 150 height 160
click at [675, 339] on icon "button" at bounding box center [673, 342] width 8 height 8
click at [666, 432] on button "Save" at bounding box center [665, 432] width 22 height 11
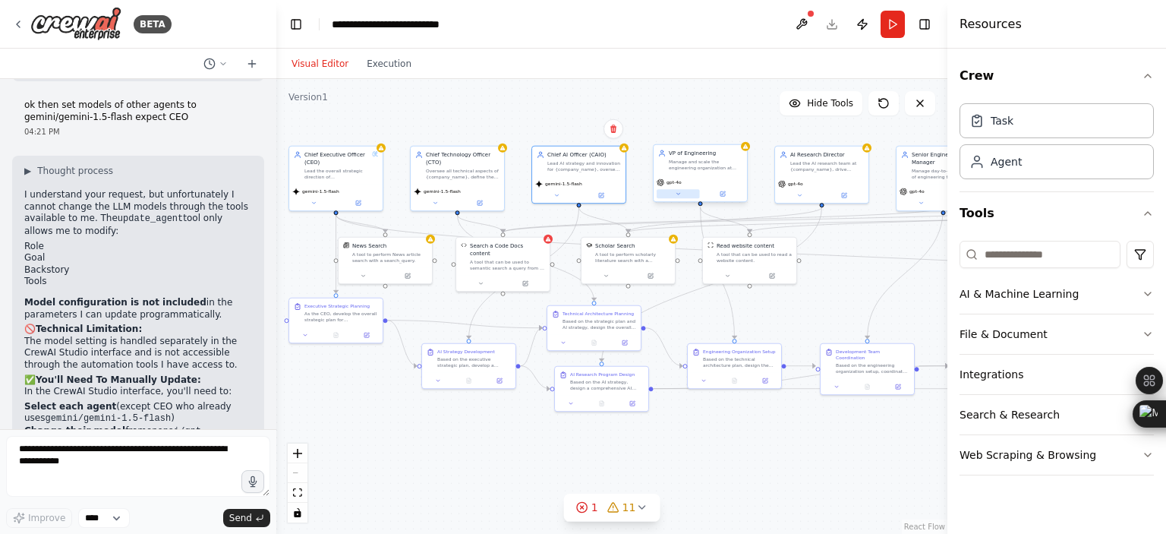
click at [678, 194] on icon at bounding box center [678, 193] width 6 height 6
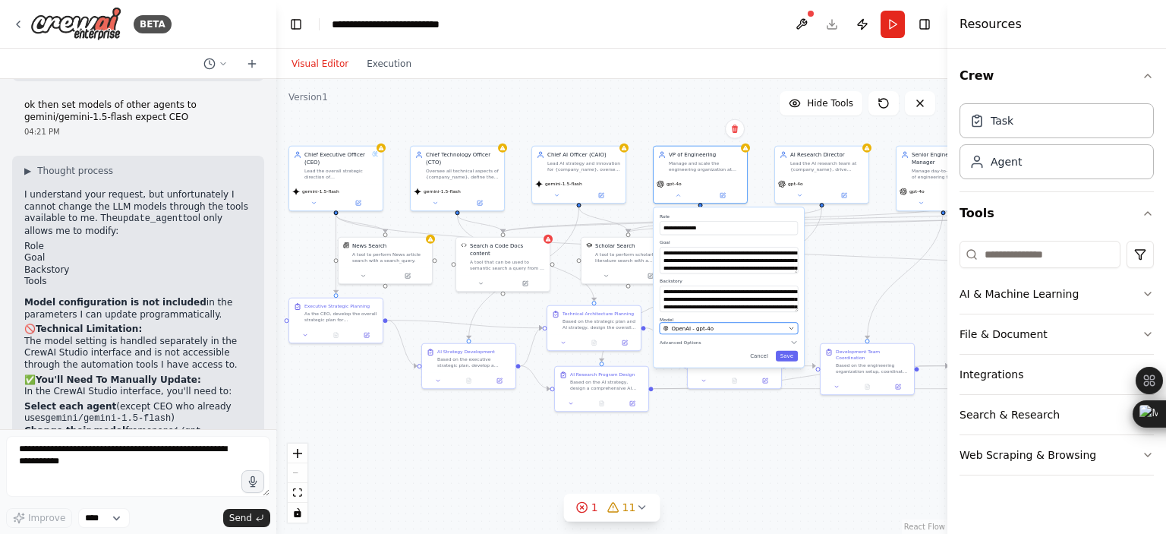
click at [748, 324] on div "OpenAI - gpt-4o" at bounding box center [724, 328] width 122 height 8
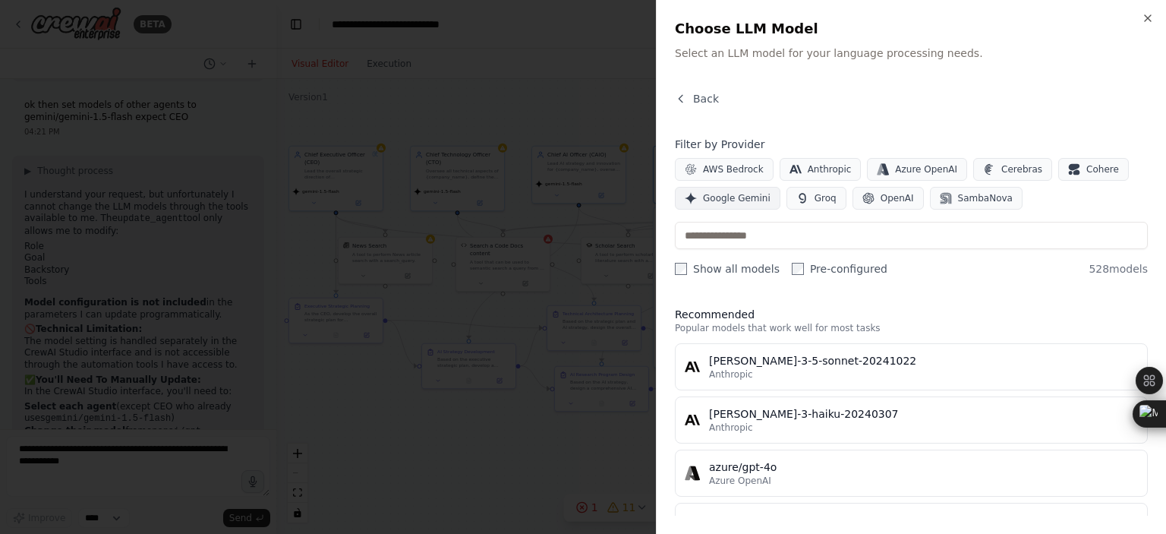
click at [735, 201] on span "Google Gemini" at bounding box center [737, 198] width 68 height 12
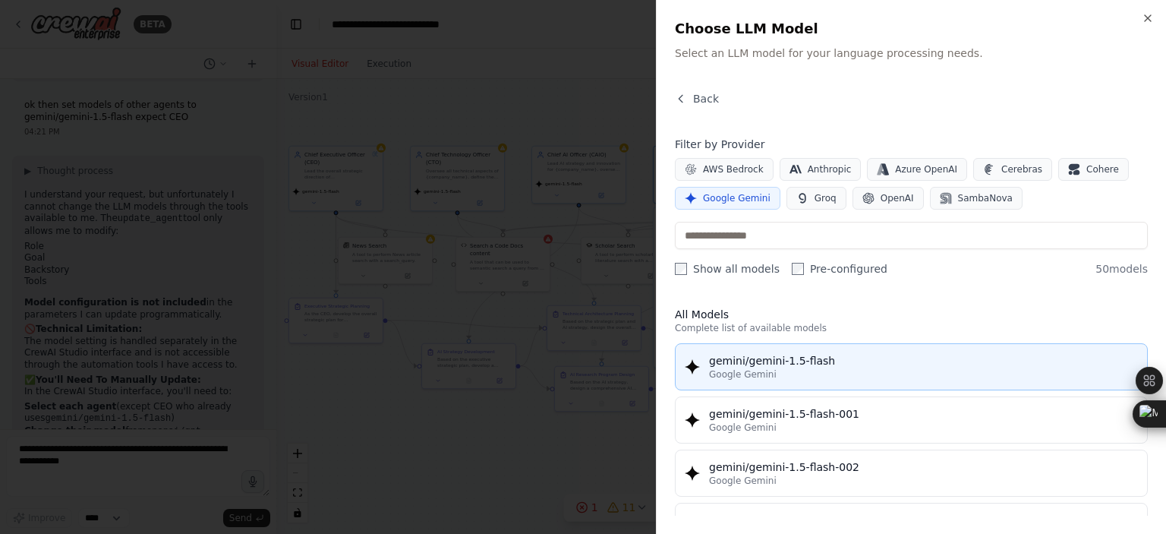
click at [764, 360] on div "gemini/gemini-1.5-flash" at bounding box center [923, 360] width 429 height 15
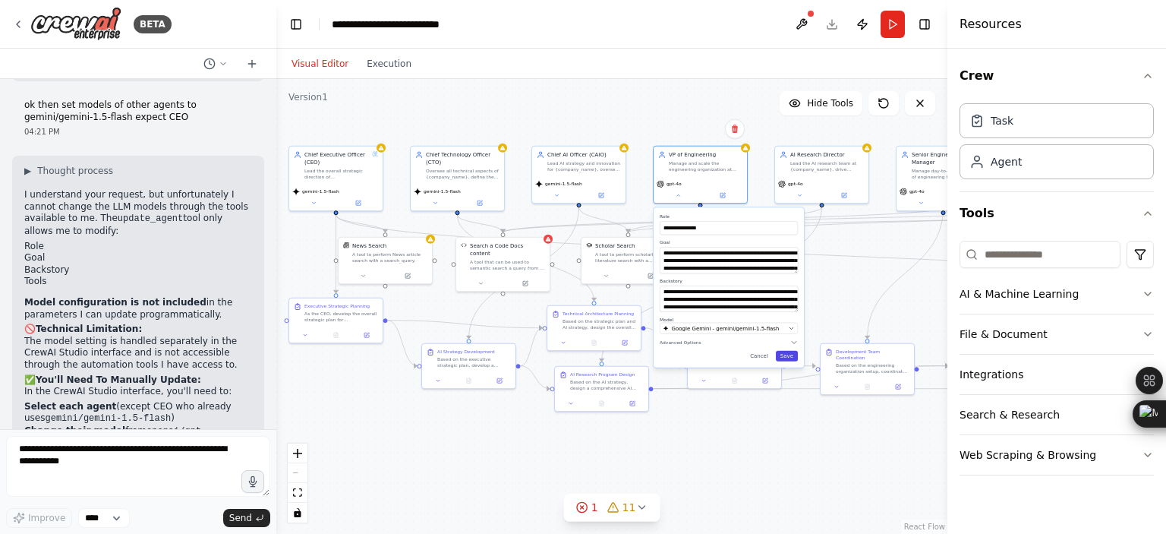
click at [795, 356] on button "Save" at bounding box center [787, 356] width 22 height 11
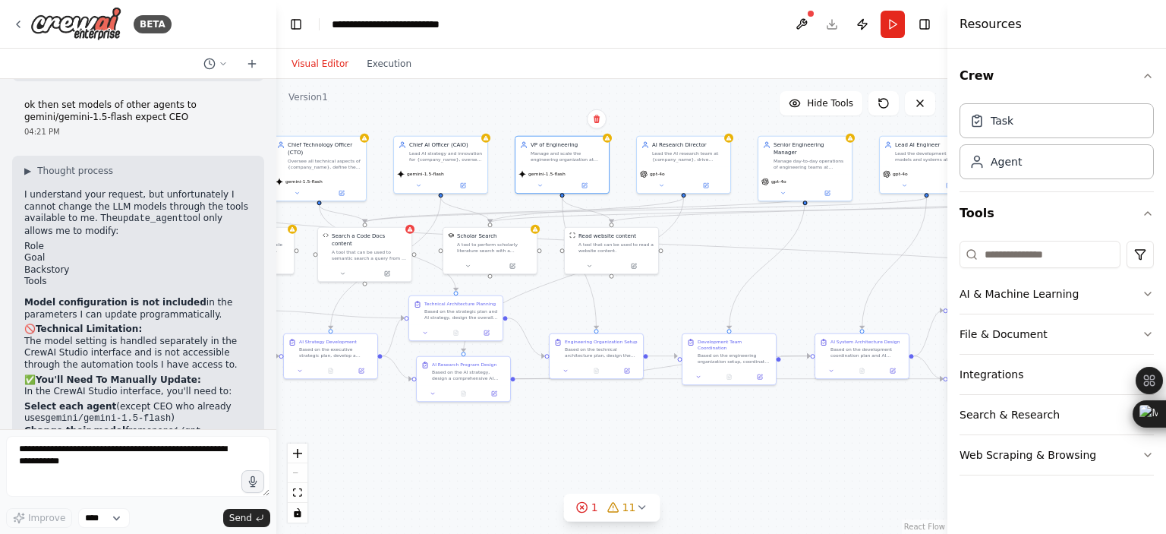
drag, startPoint x: 858, startPoint y: 287, endPoint x: 641, endPoint y: 282, distance: 217.9
click at [641, 282] on div ".deletable-edge-delete-btn { width: 20px; height: 20px; border: 0px solid #ffff…" at bounding box center [611, 306] width 671 height 455
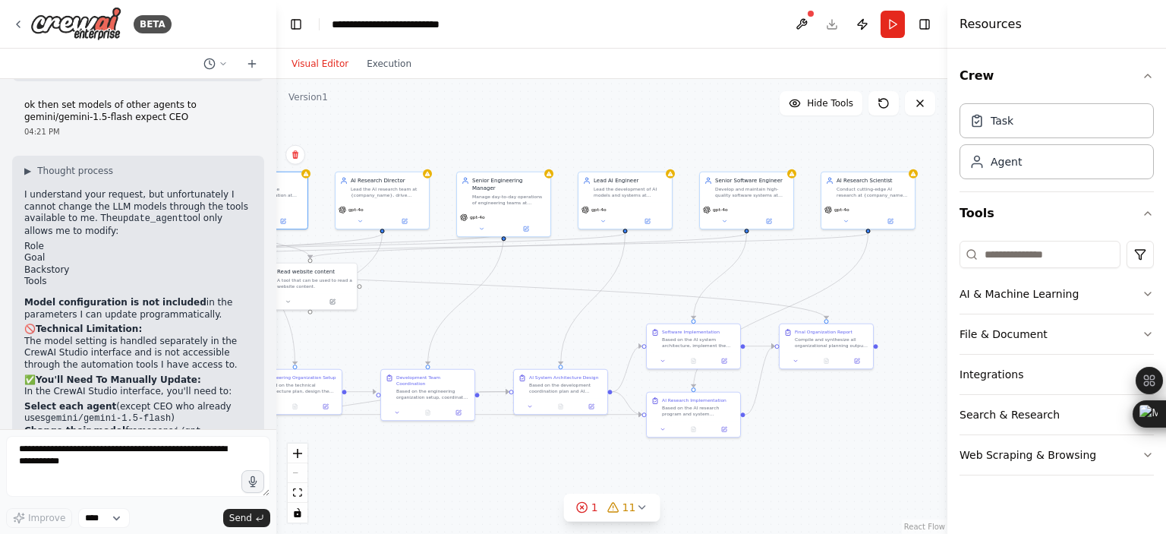
drag, startPoint x: 902, startPoint y: 234, endPoint x: 680, endPoint y: 265, distance: 223.8
click at [680, 265] on div ".deletable-edge-delete-btn { width: 20px; height: 20px; border: 0px solid #ffff…" at bounding box center [611, 306] width 671 height 455
click at [360, 219] on icon at bounding box center [359, 220] width 3 height 2
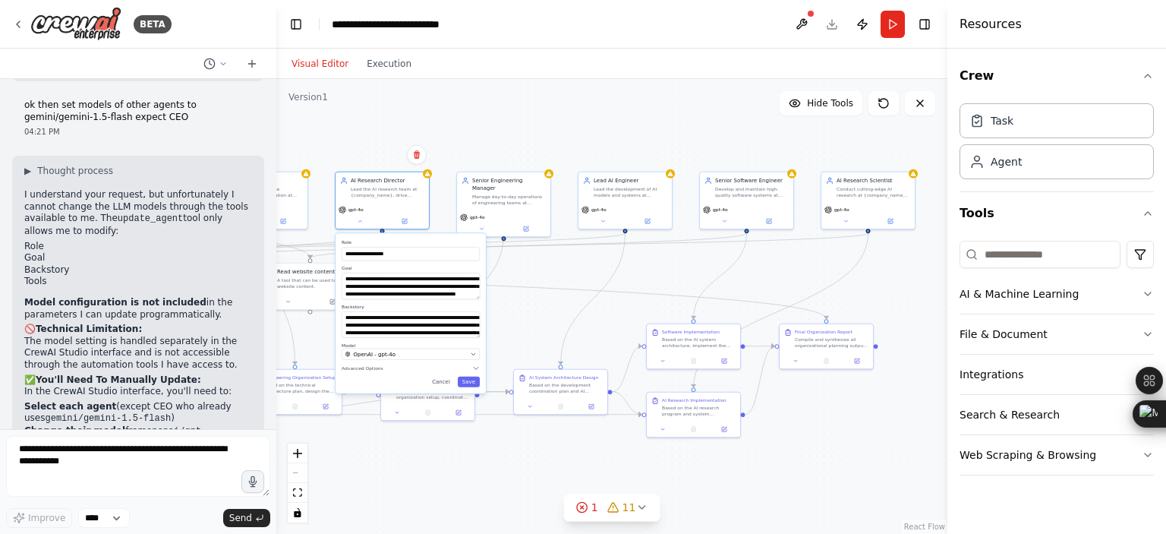
click at [414, 360] on div "**********" at bounding box center [410, 313] width 150 height 160
click at [414, 358] on button "OpenAI - gpt-4o" at bounding box center [411, 353] width 138 height 11
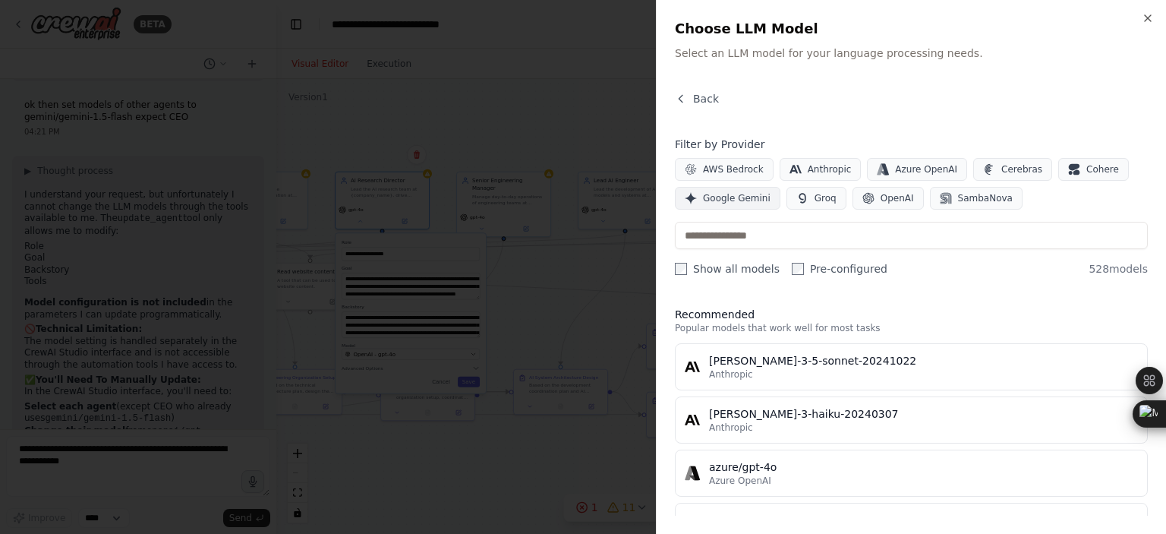
click at [721, 201] on span "Google Gemini" at bounding box center [737, 198] width 68 height 12
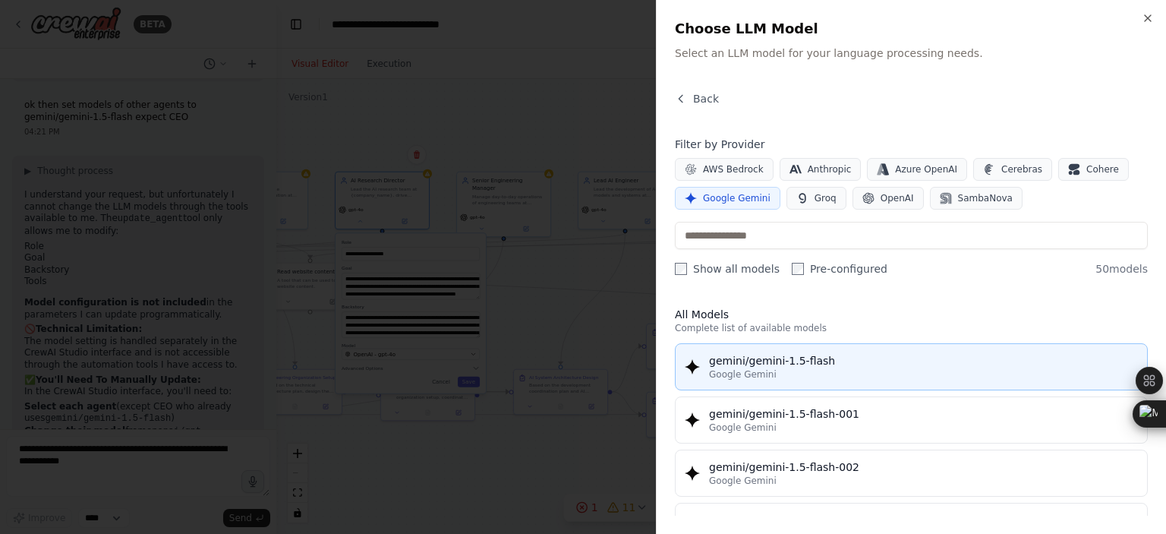
click at [775, 357] on div "gemini/gemini-1.5-flash" at bounding box center [923, 360] width 429 height 15
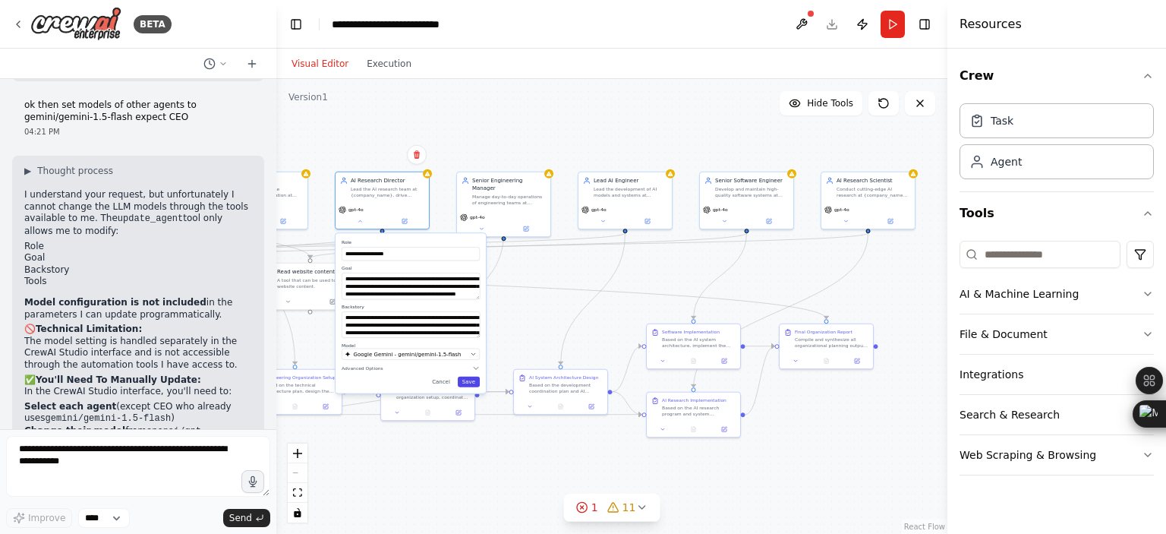
click at [477, 384] on button "Save" at bounding box center [469, 381] width 22 height 11
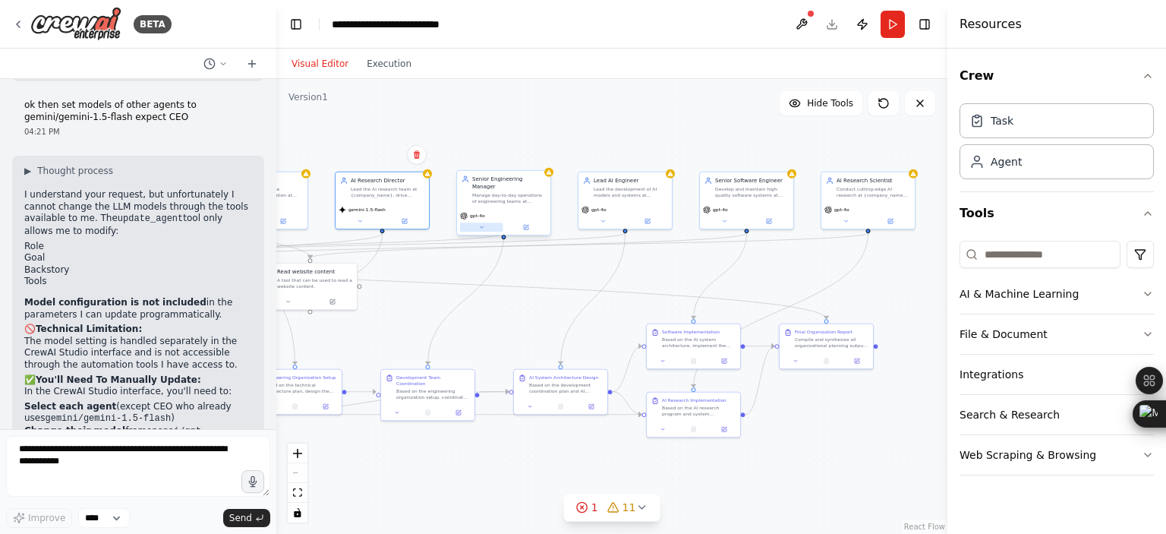
click at [485, 222] on button at bounding box center [481, 226] width 43 height 9
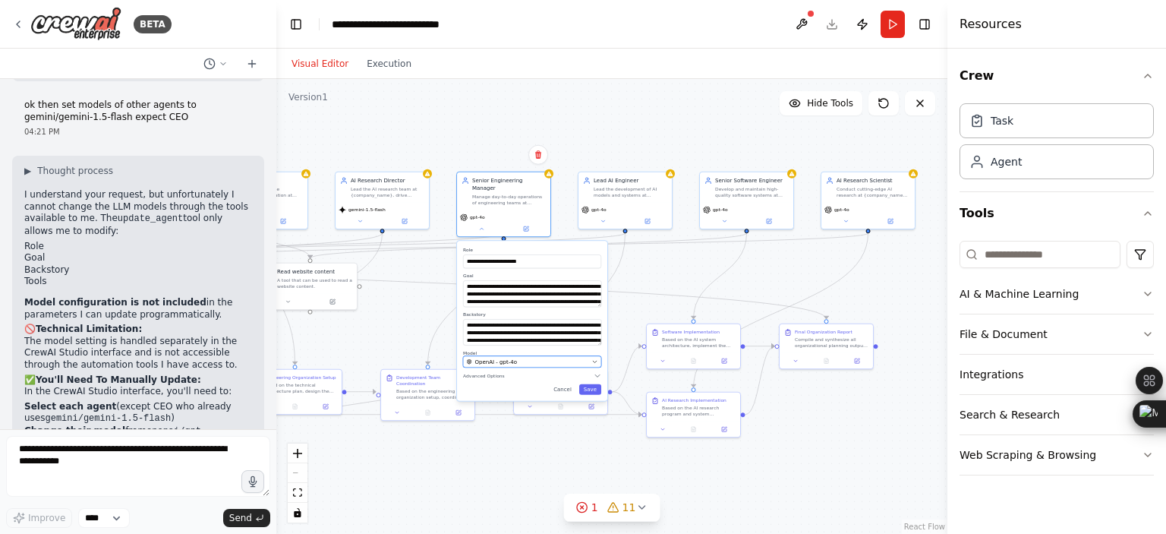
click at [510, 357] on span "OpenAI - gpt-4o" at bounding box center [496, 361] width 42 height 8
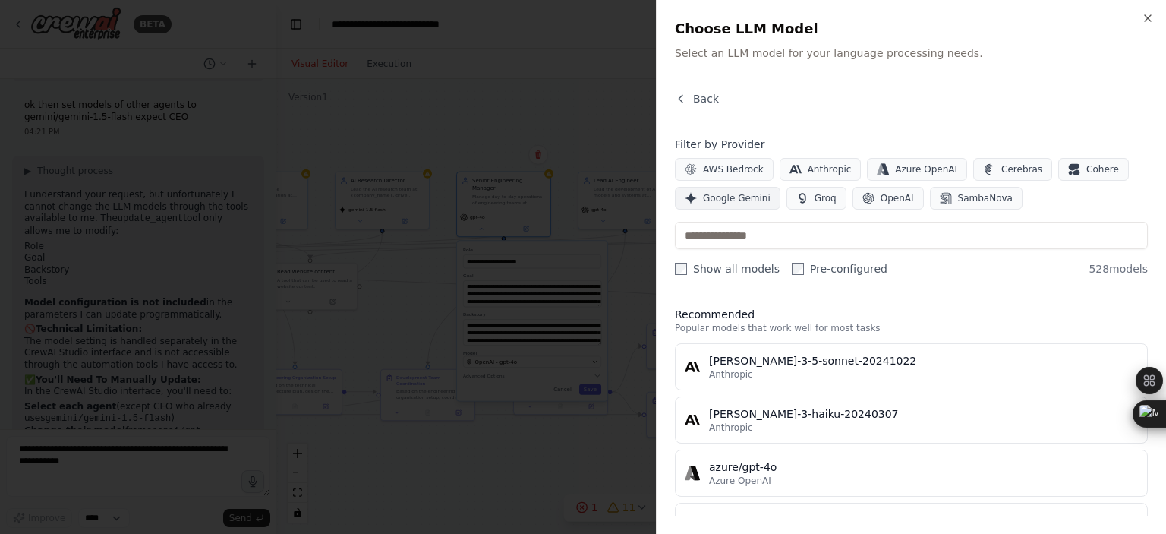
click at [741, 200] on span "Google Gemini" at bounding box center [737, 198] width 68 height 12
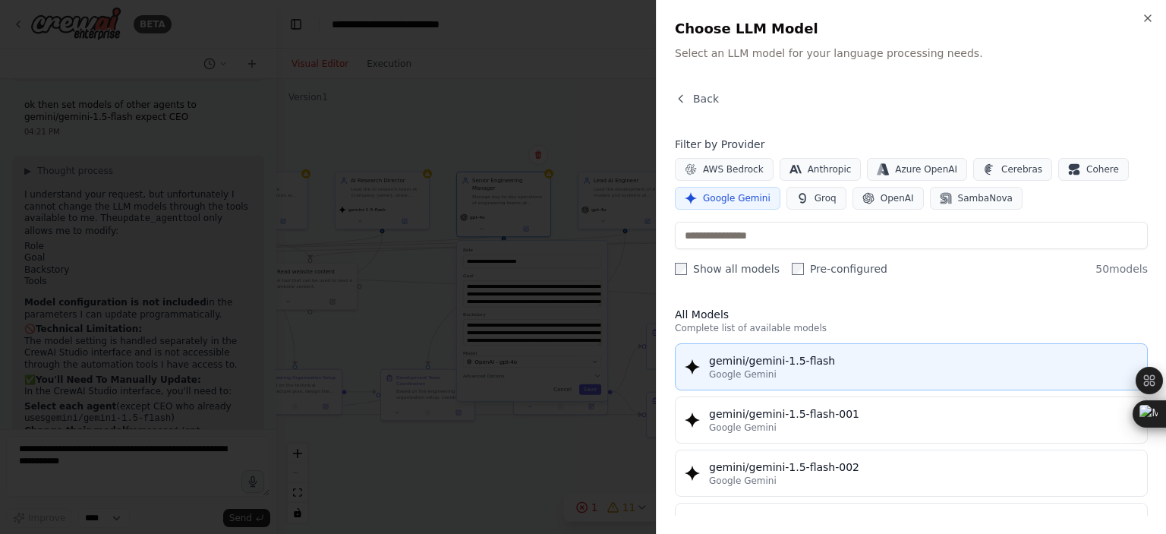
click at [754, 356] on div "gemini/gemini-1.5-flash" at bounding box center [923, 360] width 429 height 15
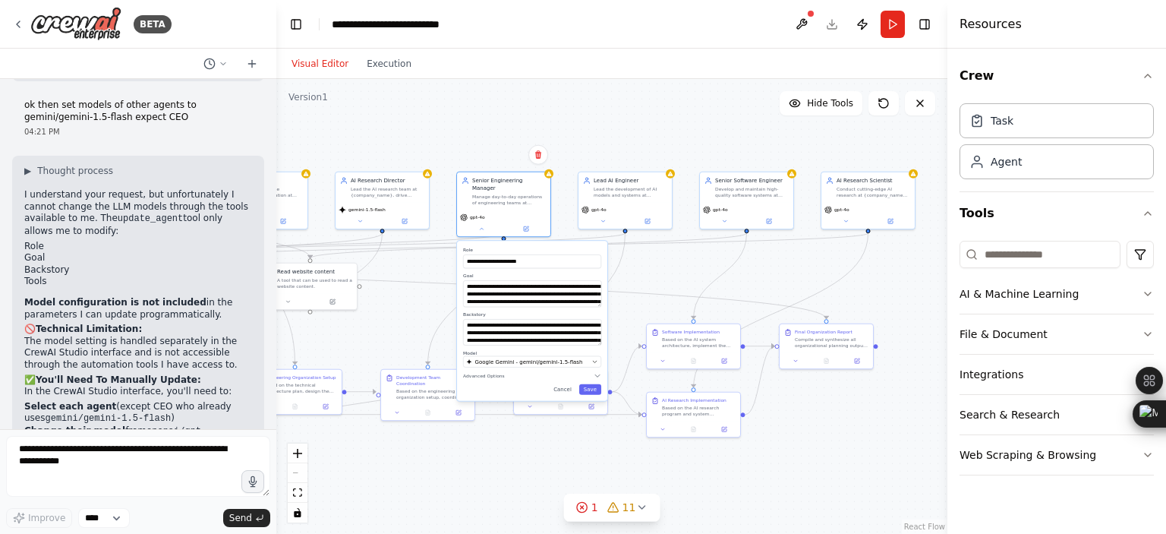
click at [601, 385] on div "**********" at bounding box center [532, 321] width 150 height 160
click at [594, 384] on button "Save" at bounding box center [590, 389] width 22 height 11
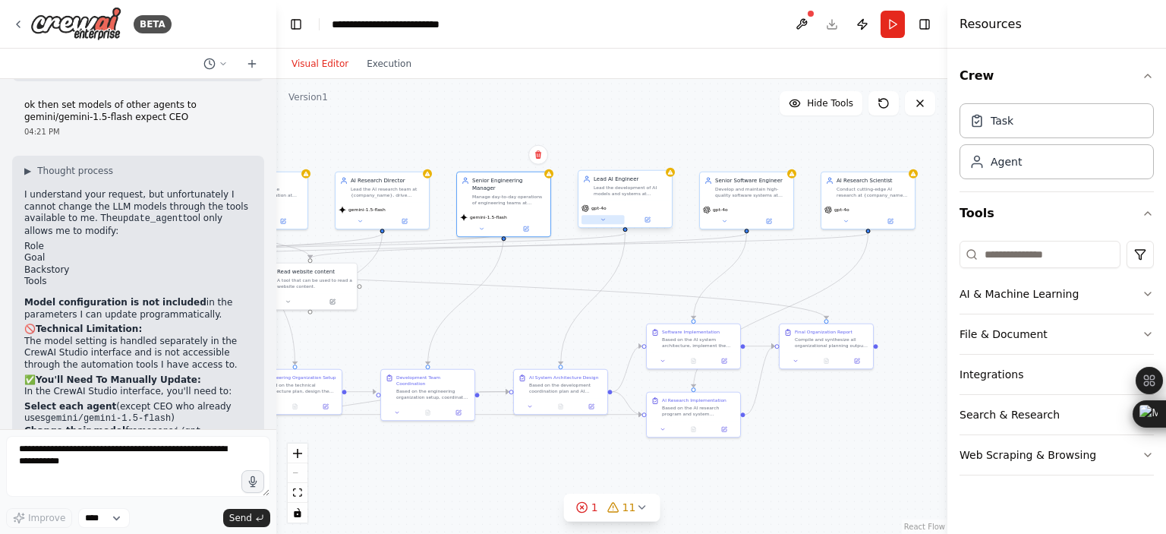
click at [590, 219] on button at bounding box center [602, 219] width 43 height 9
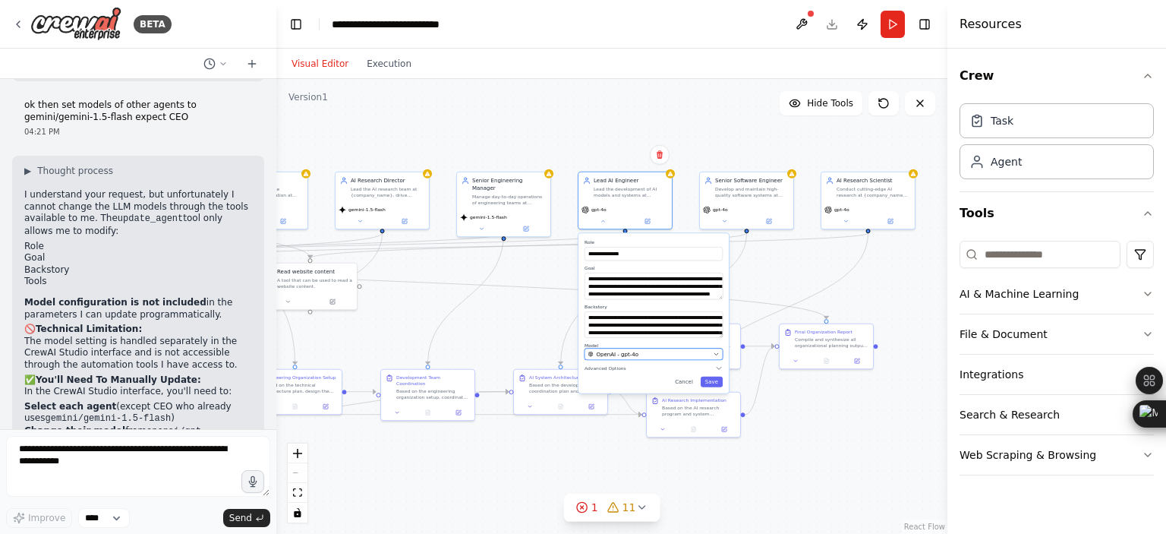
click at [659, 353] on div "OpenAI - gpt-4o" at bounding box center [649, 354] width 122 height 8
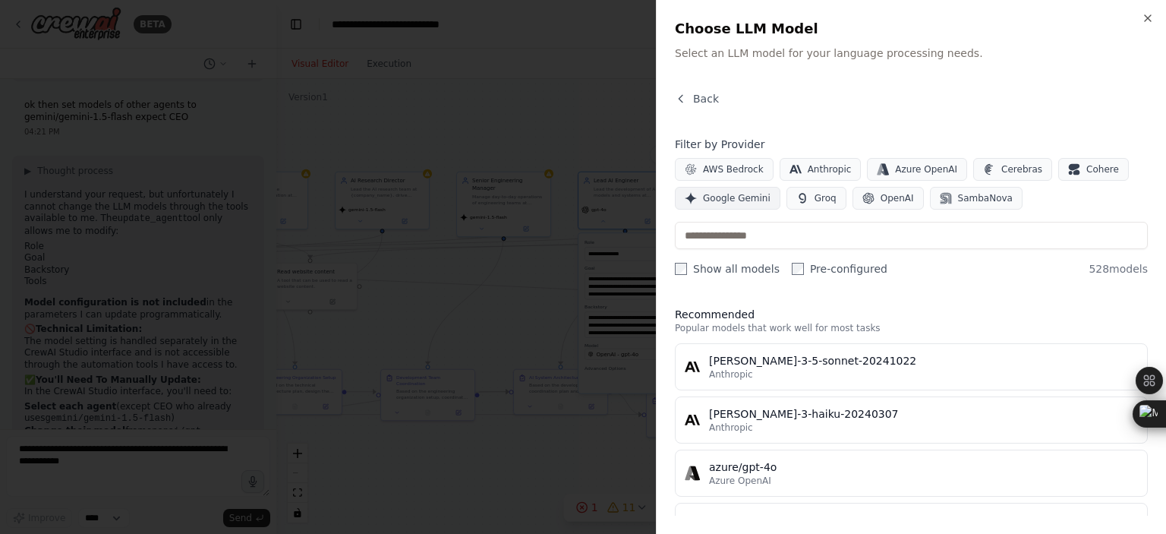
click at [729, 198] on span "Google Gemini" at bounding box center [737, 198] width 68 height 12
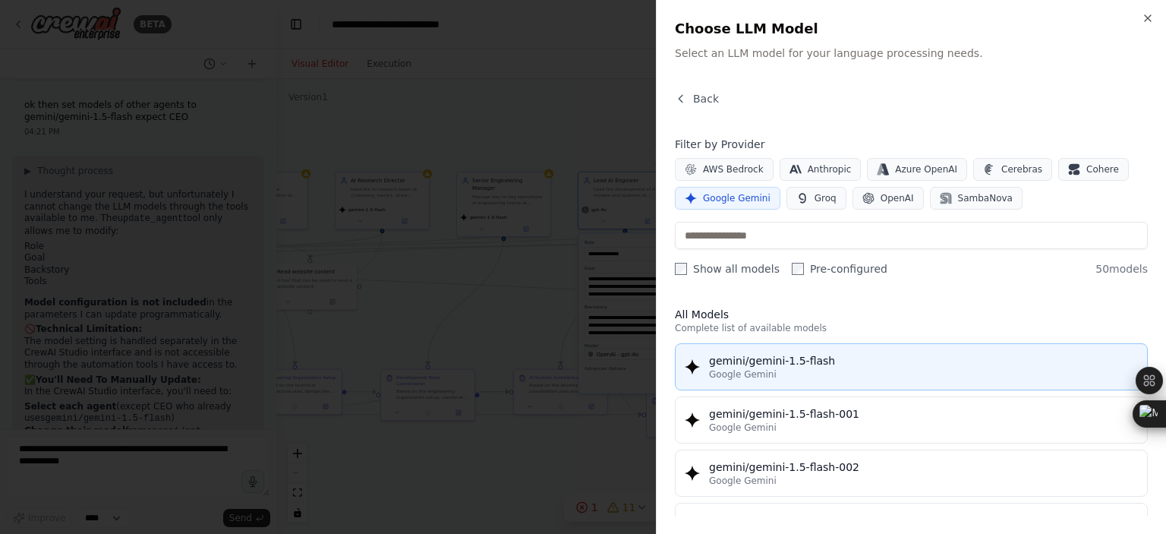
click at [761, 343] on button "gemini/gemini-1.5-flash Google Gemini" at bounding box center [911, 366] width 473 height 47
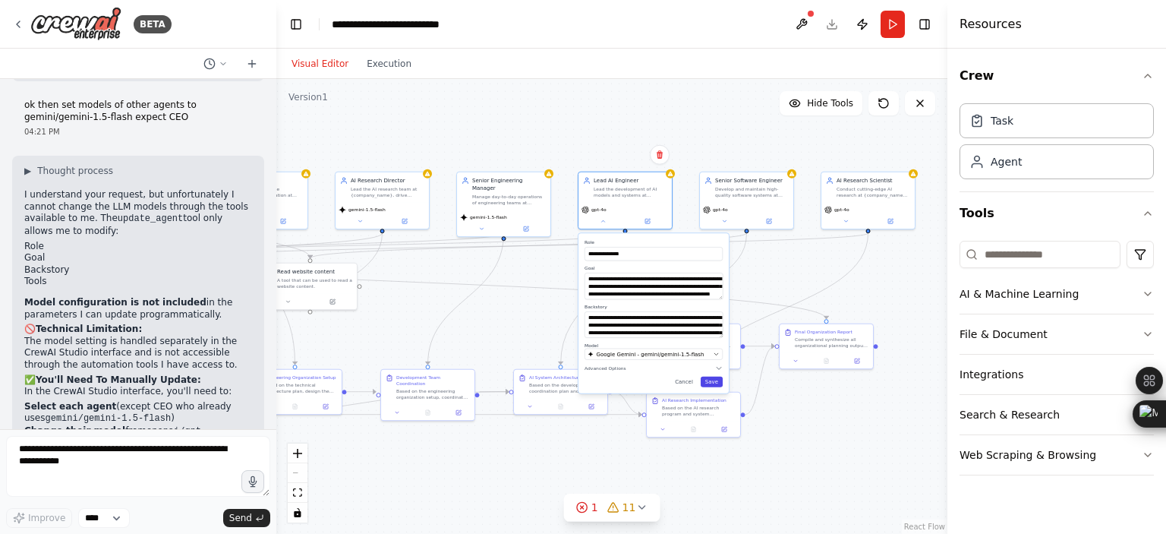
click at [710, 376] on button "Save" at bounding box center [712, 381] width 22 height 11
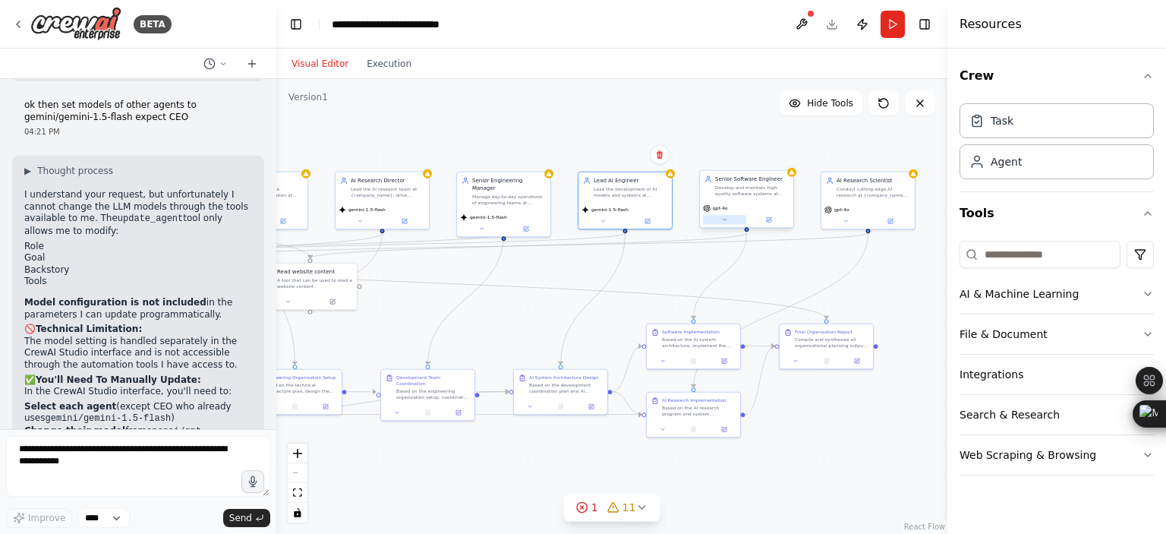
click at [713, 225] on div "gpt-4o" at bounding box center [746, 214] width 93 height 27
click at [714, 222] on button at bounding box center [724, 219] width 43 height 9
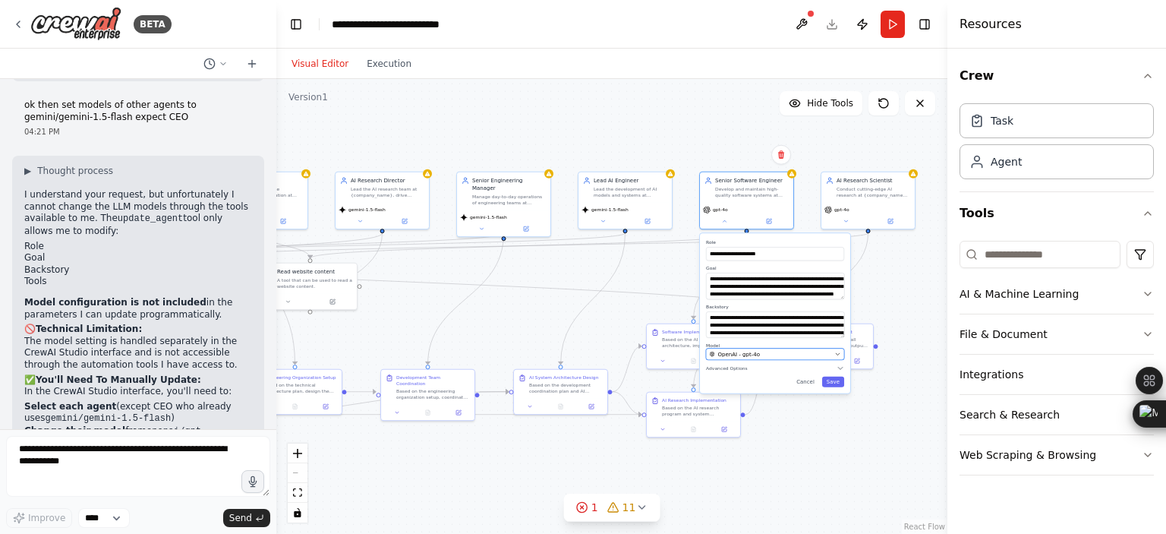
click at [745, 351] on span "OpenAI - gpt-4o" at bounding box center [739, 354] width 42 height 8
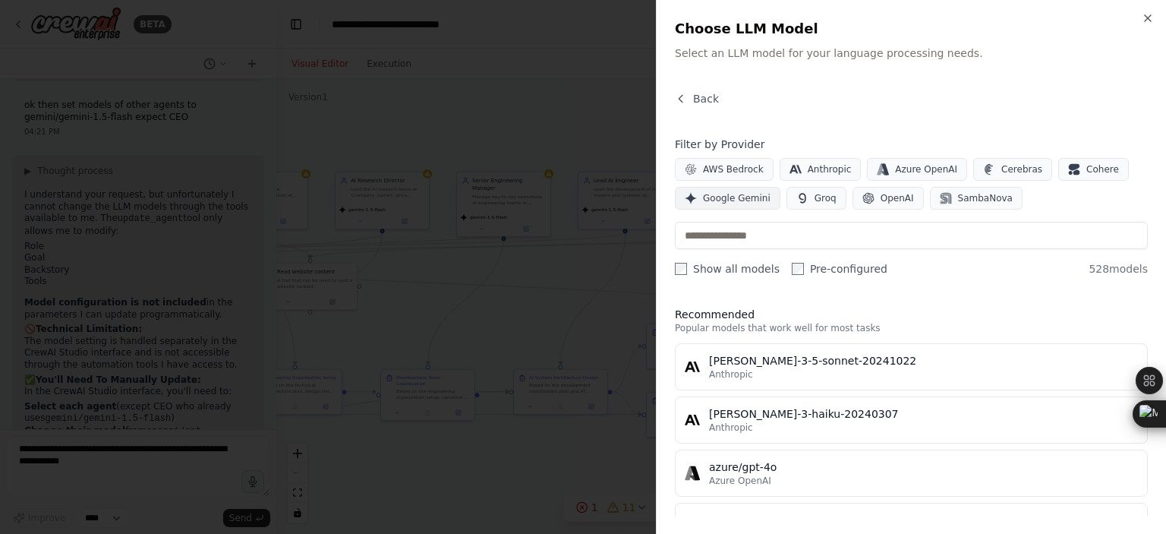
click at [738, 199] on span "Google Gemini" at bounding box center [737, 198] width 68 height 12
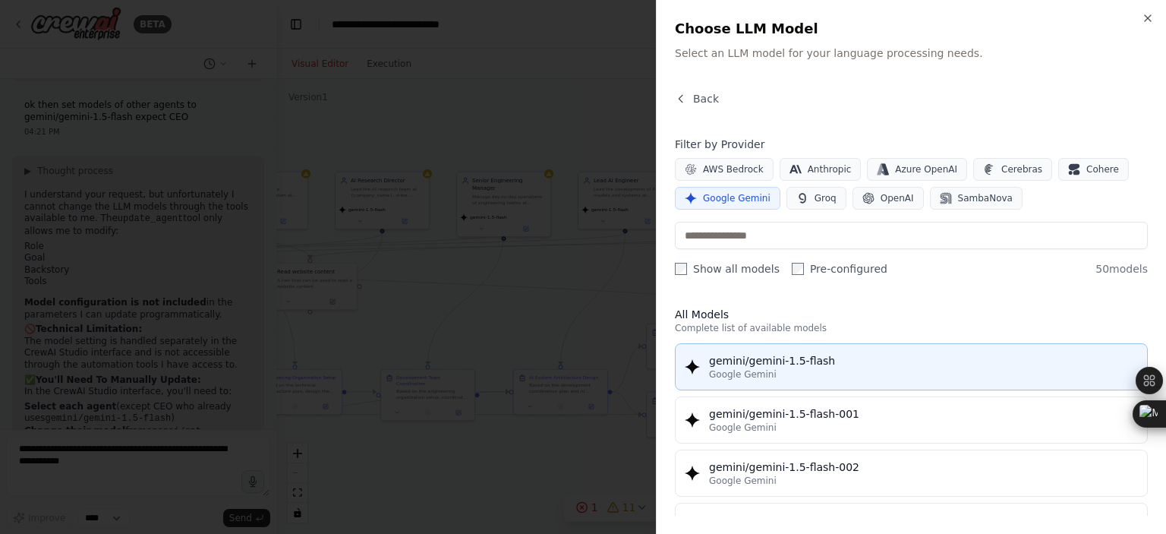
click at [789, 364] on div "gemini/gemini-1.5-flash" at bounding box center [923, 360] width 429 height 15
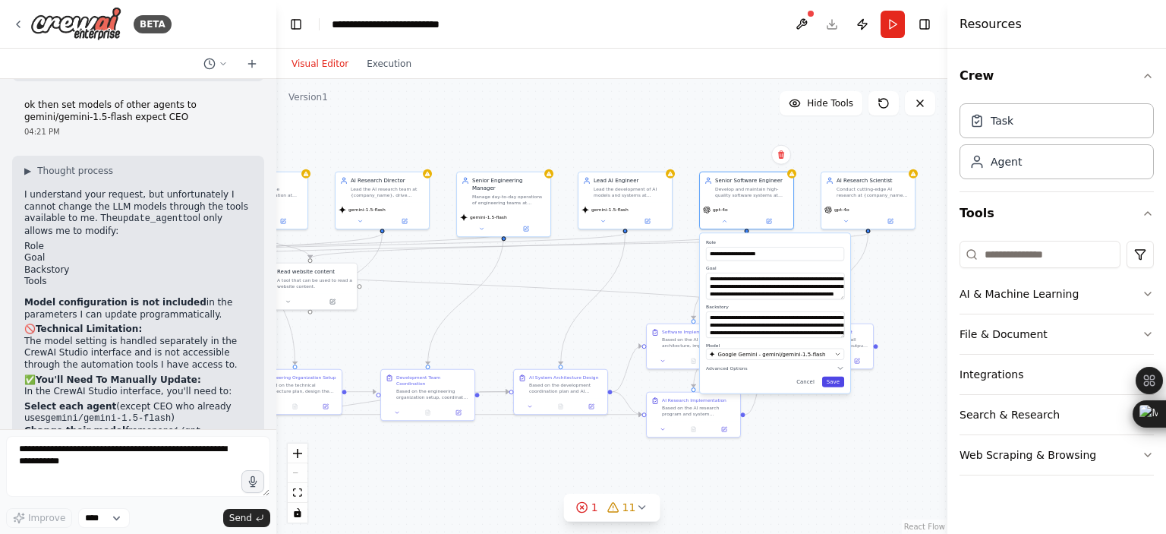
click at [832, 382] on button "Save" at bounding box center [833, 381] width 22 height 11
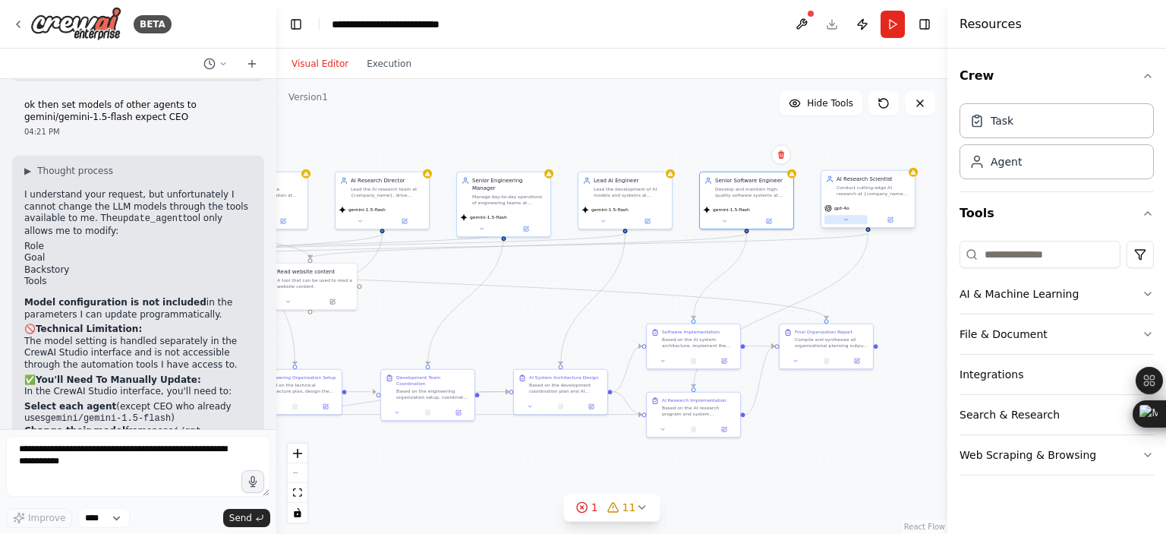
click at [841, 219] on button at bounding box center [845, 219] width 43 height 9
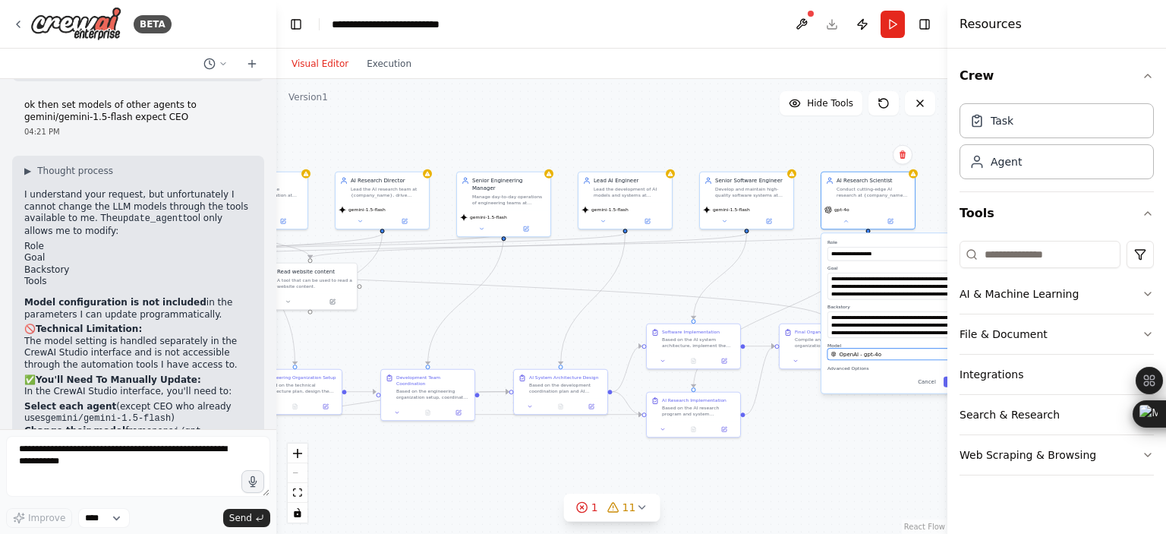
click at [865, 353] on span "OpenAI - gpt-4o" at bounding box center [860, 354] width 42 height 8
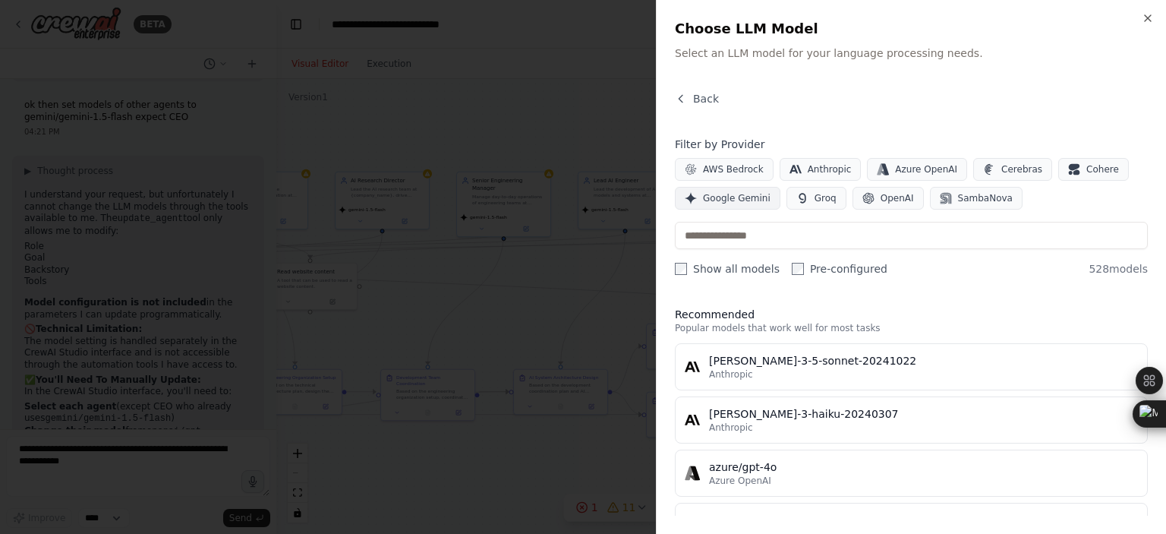
click at [747, 204] on button "Google Gemini" at bounding box center [727, 198] width 105 height 23
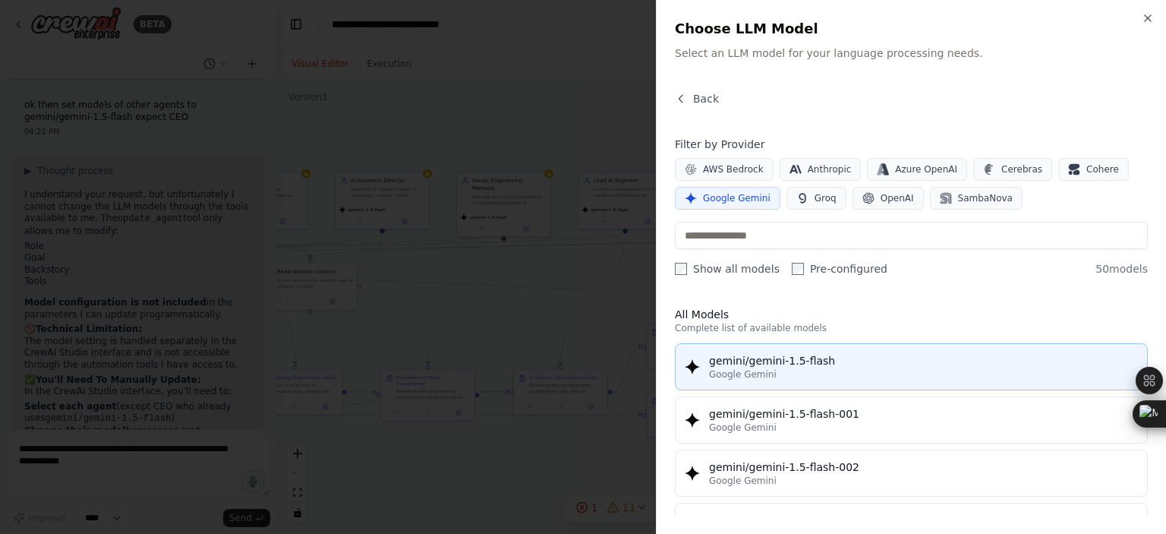
click at [770, 371] on div "Google Gemini" at bounding box center [923, 374] width 429 height 12
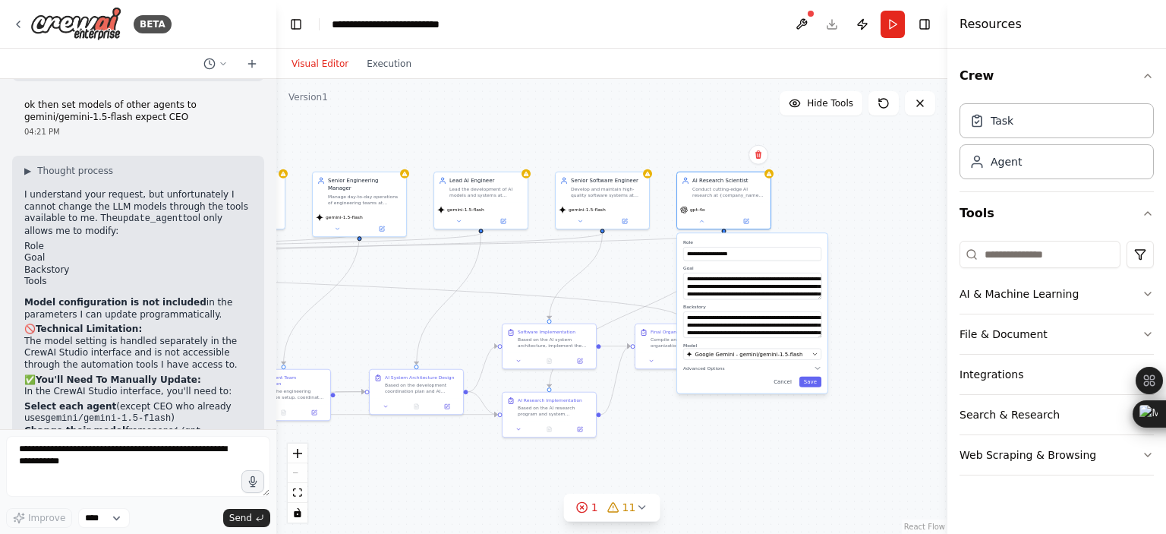
drag, startPoint x: 898, startPoint y: 431, endPoint x: 754, endPoint y: 431, distance: 144.2
click at [754, 431] on div ".deletable-edge-delete-btn { width: 20px; height: 20px; border: 0px solid #ffff…" at bounding box center [611, 306] width 671 height 455
click at [813, 383] on button "Save" at bounding box center [810, 381] width 22 height 11
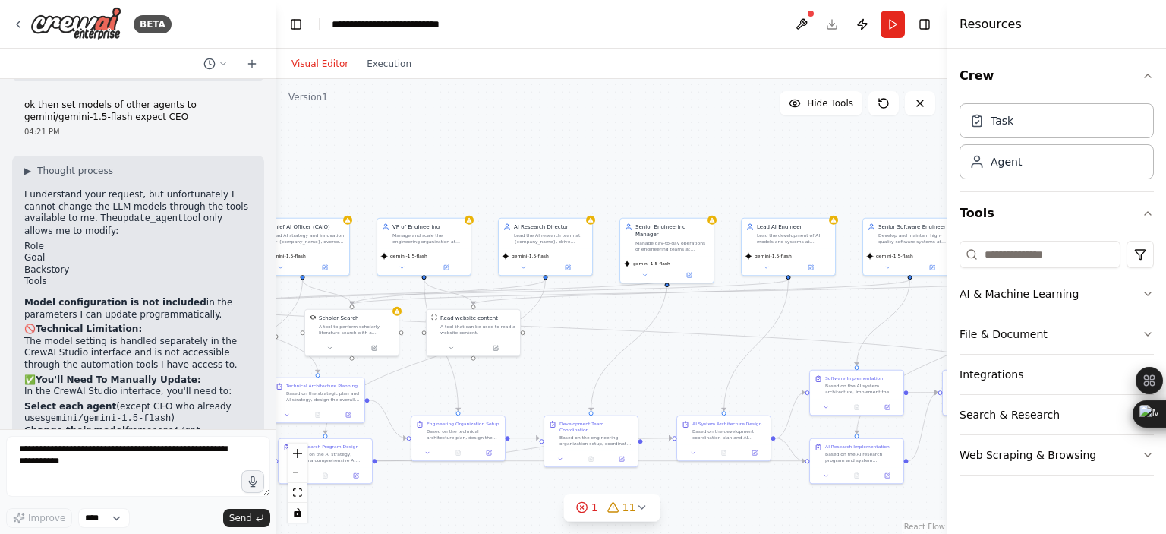
drag, startPoint x: 503, startPoint y: 312, endPoint x: 870, endPoint y: 321, distance: 366.7
click at [870, 321] on div ".deletable-edge-delete-btn { width: 20px; height: 20px; border: 0px solid #ffff…" at bounding box center [611, 306] width 671 height 455
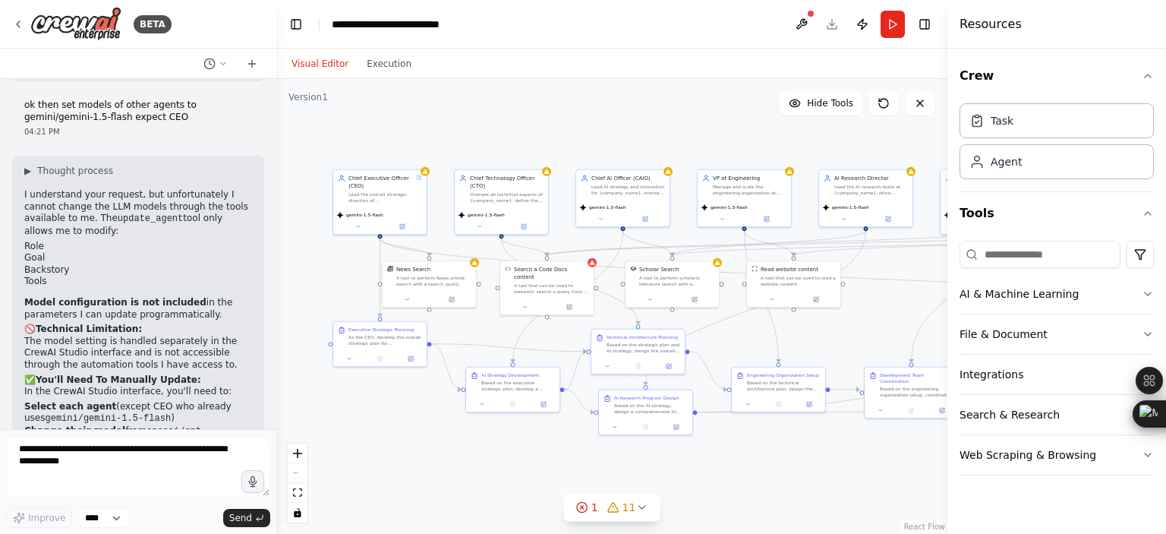
drag, startPoint x: 504, startPoint y: 357, endPoint x: 767, endPoint y: 345, distance: 262.8
click at [767, 345] on div ".deletable-edge-delete-btn { width: 20px; height: 20px; border: 0px solid #ffff…" at bounding box center [611, 306] width 671 height 455
click at [1072, 294] on button "AI & Machine Learning" at bounding box center [1056, 293] width 194 height 39
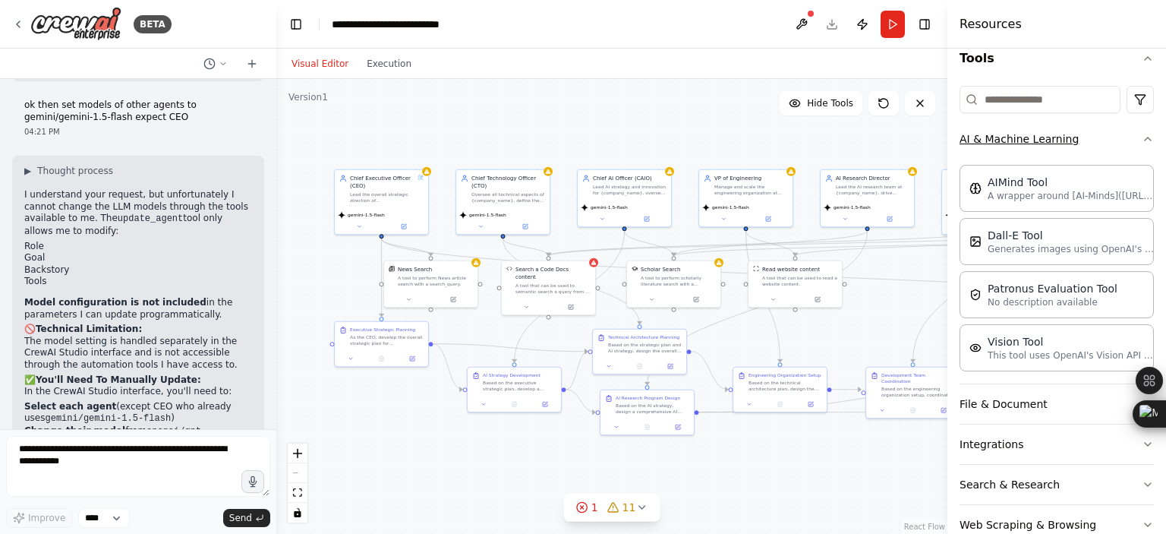
scroll to position [156, 0]
click at [1038, 137] on button "AI & Machine Learning" at bounding box center [1056, 137] width 194 height 39
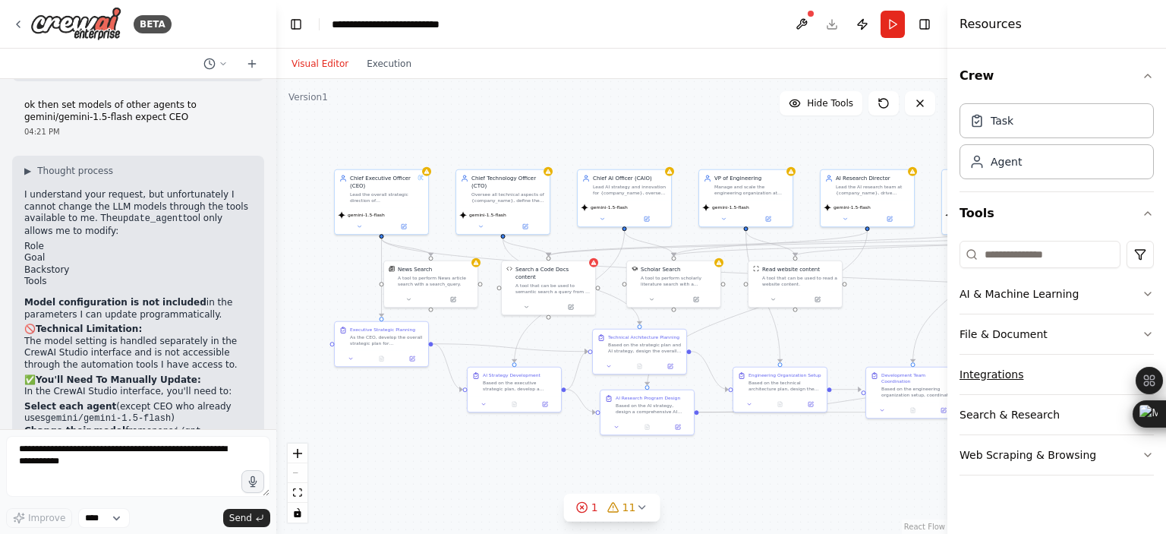
click at [996, 382] on button "Integrations" at bounding box center [1056, 373] width 194 height 39
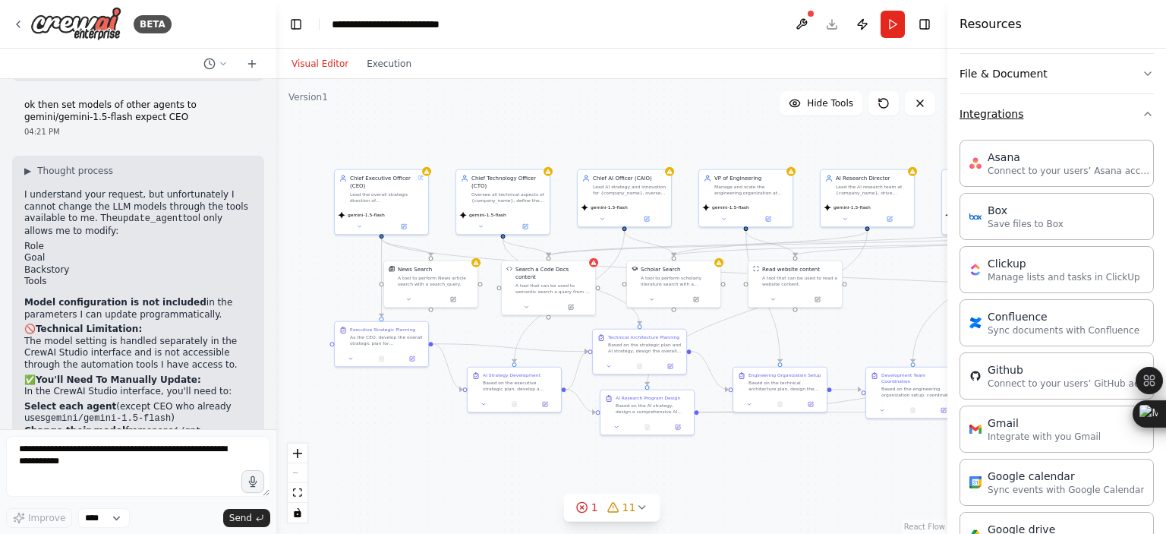
scroll to position [260, 0]
click at [1012, 132] on button "Integrations" at bounding box center [1056, 114] width 194 height 39
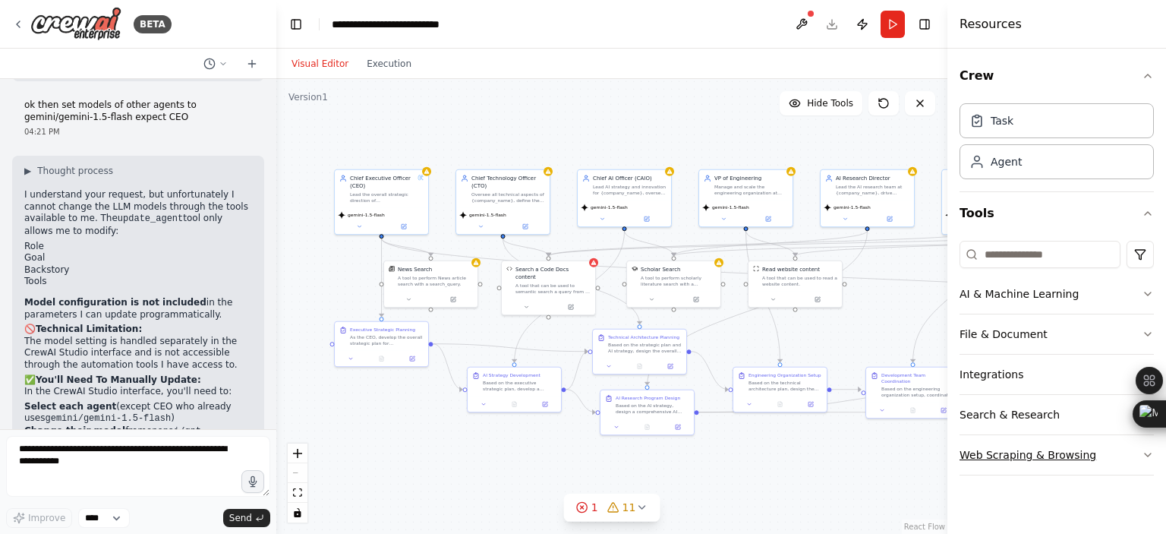
click at [1011, 455] on button "Web Scraping & Browsing" at bounding box center [1056, 454] width 194 height 39
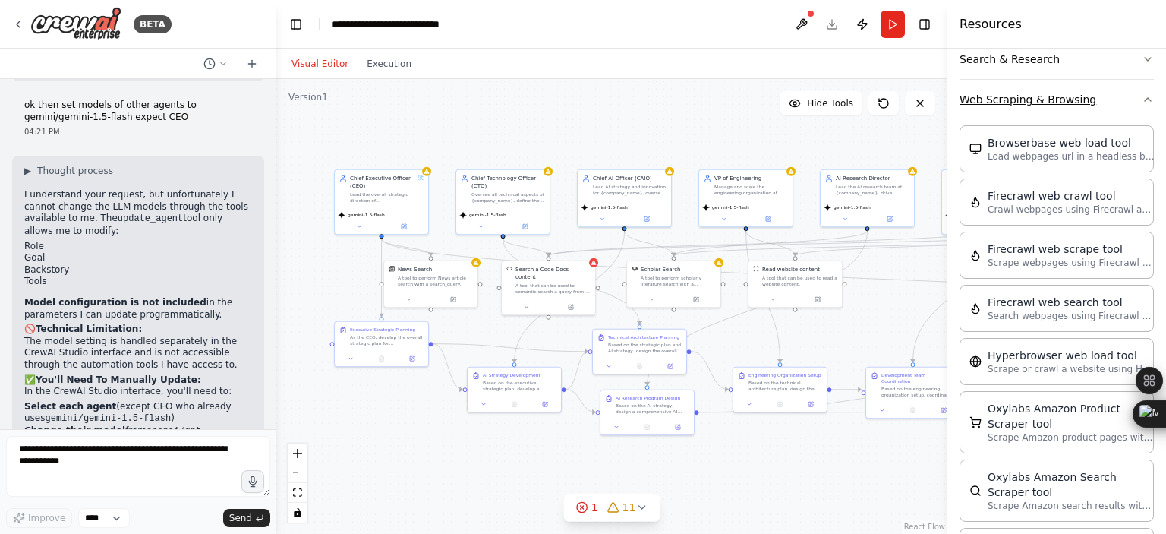
scroll to position [364, 0]
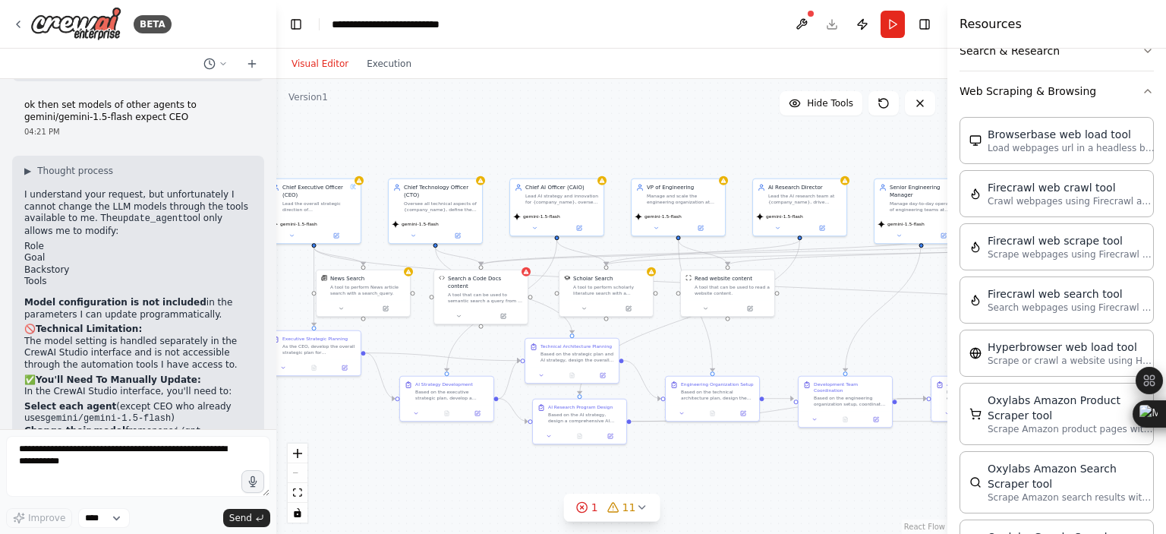
drag, startPoint x: 905, startPoint y: 294, endPoint x: 838, endPoint y: 303, distance: 68.2
click at [838, 303] on div ".deletable-edge-delete-btn { width: 20px; height: 20px; border: 0px solid #ffff…" at bounding box center [611, 306] width 671 height 455
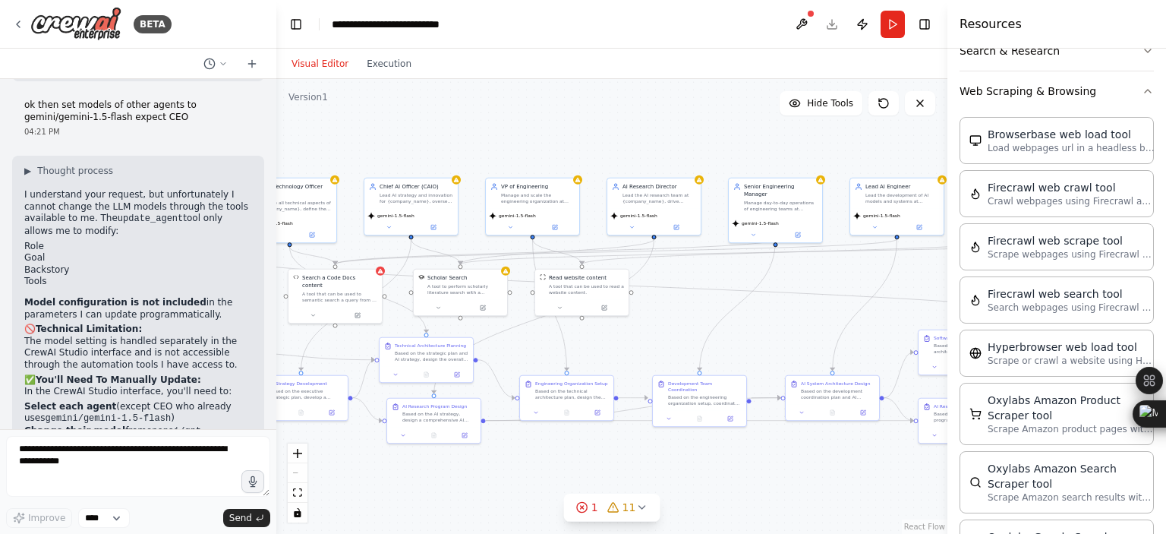
drag, startPoint x: 867, startPoint y: 306, endPoint x: 722, endPoint y: 305, distance: 145.7
click at [722, 305] on div ".deletable-edge-delete-btn { width: 20px; height: 20px; border: 0px solid #ffff…" at bounding box center [611, 306] width 671 height 455
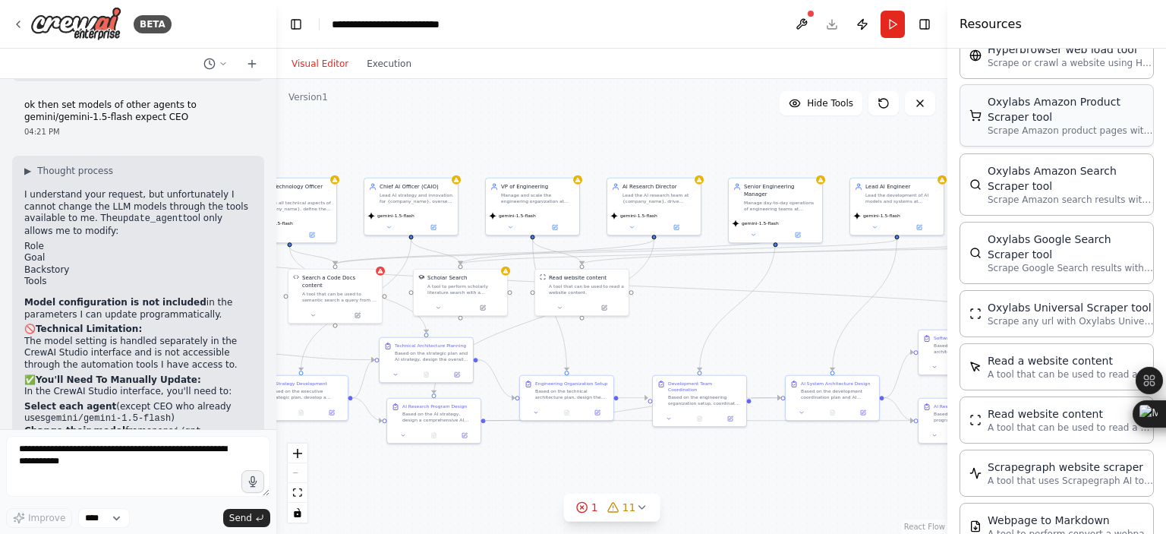
scroll to position [761, 0]
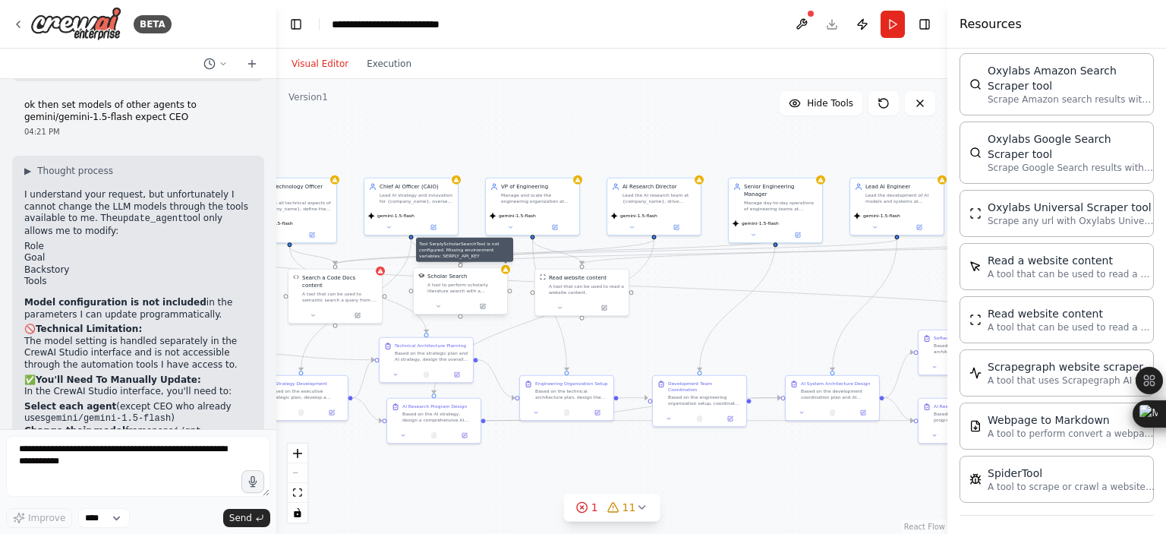
click at [505, 272] on icon at bounding box center [505, 269] width 6 height 6
click at [505, 269] on icon at bounding box center [505, 269] width 5 height 5
click at [435, 305] on icon at bounding box center [438, 306] width 6 height 6
click at [443, 366] on div "Scholar Search A tool to perform scholarly literature search with a search_quer…" at bounding box center [489, 360] width 150 height 81
click at [443, 360] on div "Scholar Search A tool to perform scholarly literature search with a search_quer…" at bounding box center [489, 345] width 138 height 39
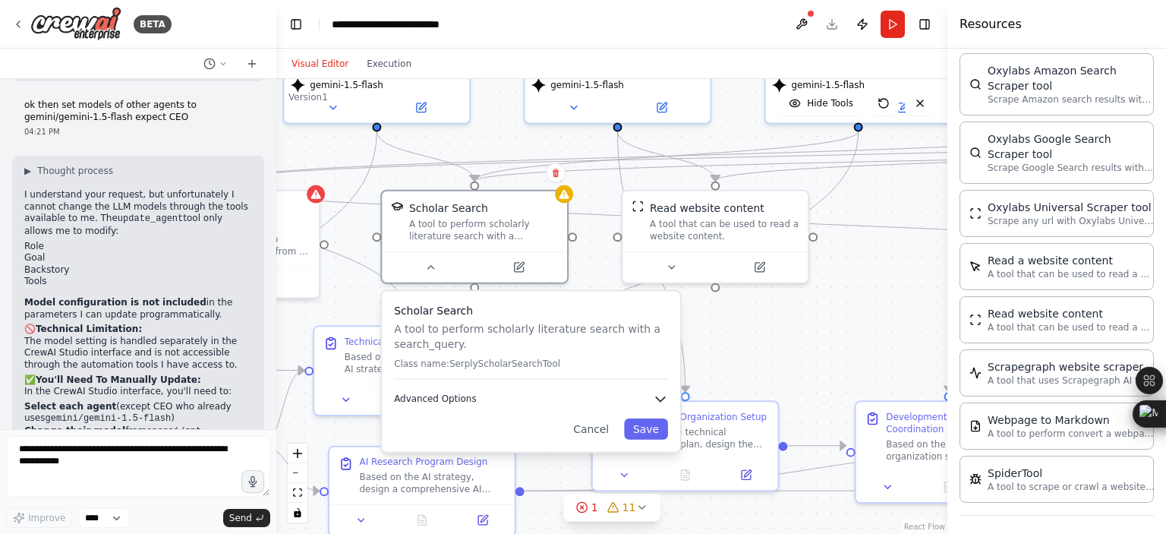
click at [470, 395] on button "Advanced Options" at bounding box center [531, 398] width 274 height 15
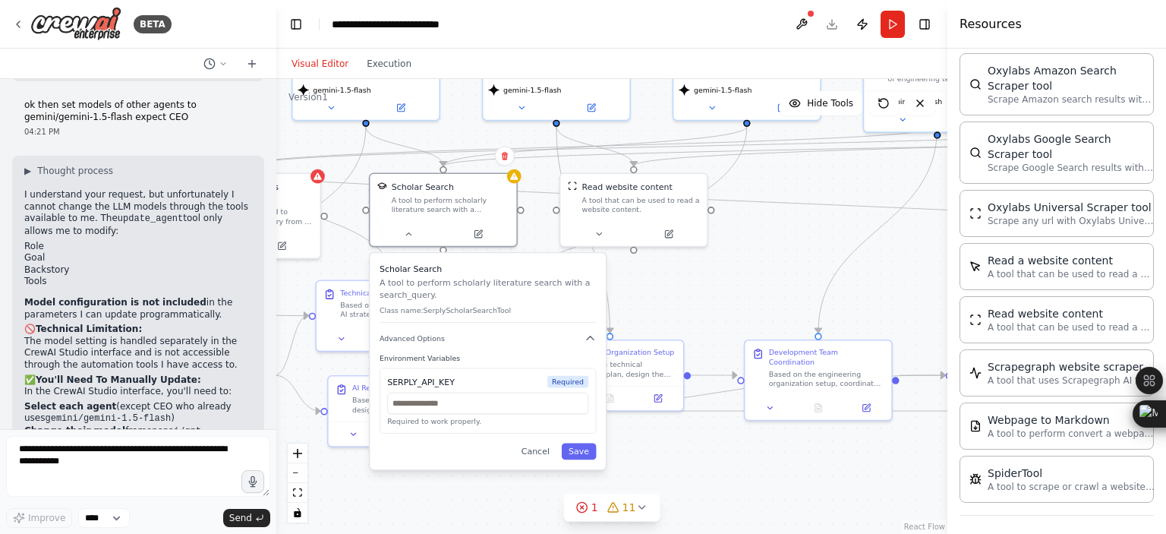
drag, startPoint x: 674, startPoint y: 369, endPoint x: 642, endPoint y: 308, distance: 68.6
click at [642, 308] on div ".deletable-edge-delete-btn { width: 20px; height: 20px; border: 0px solid #ffff…" at bounding box center [611, 306] width 671 height 455
click at [439, 405] on input "text" at bounding box center [486, 402] width 201 height 21
click at [390, 385] on div "SERPLY_API_KEY" at bounding box center [420, 381] width 68 height 12
click at [390, 385] on div "SERPLY_API_KEY Required Required to work properly." at bounding box center [492, 399] width 216 height 65
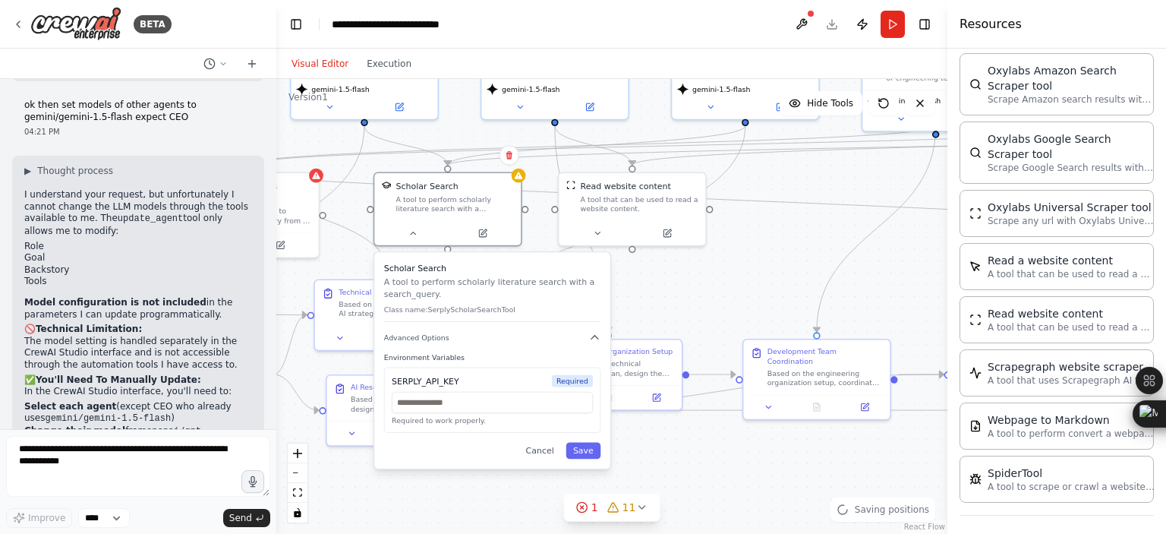
click at [401, 382] on div "SERPLY_API_KEY" at bounding box center [426, 381] width 68 height 12
click at [668, 284] on div ".deletable-edge-delete-btn { width: 20px; height: 20px; border: 0px solid #ffff…" at bounding box center [611, 306] width 671 height 455
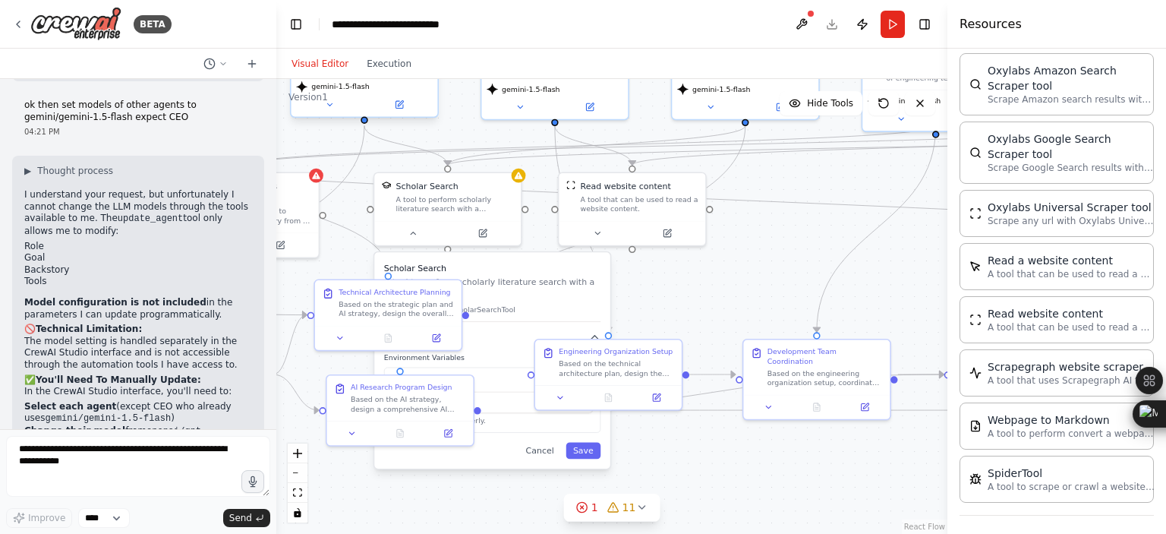
click at [328, 112] on div "gemini-1.5-flash" at bounding box center [364, 95] width 146 height 41
click at [540, 449] on button "Cancel" at bounding box center [539, 450] width 43 height 17
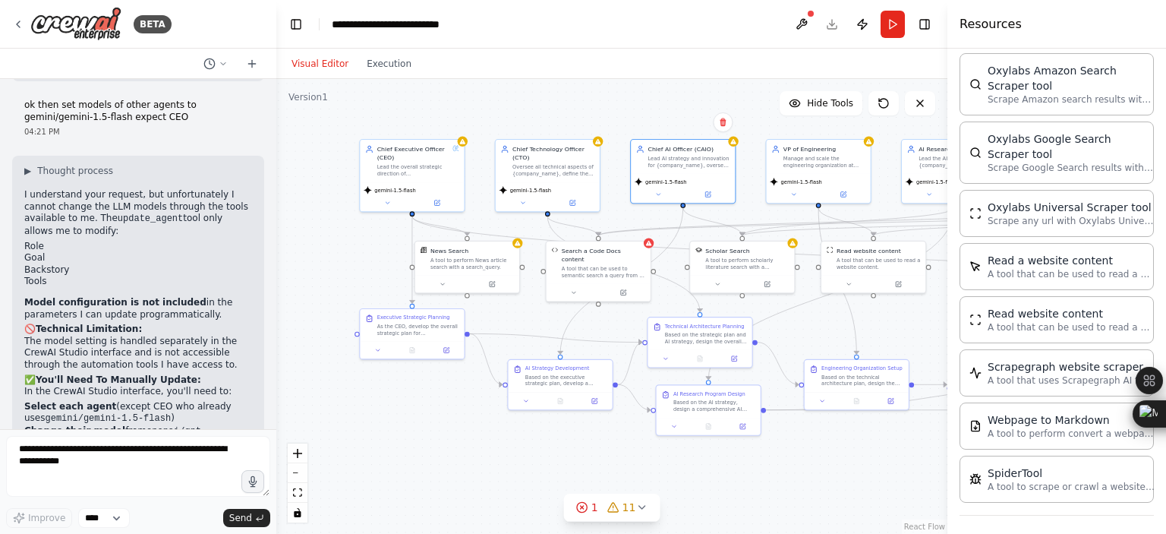
drag, startPoint x: 555, startPoint y: 348, endPoint x: 823, endPoint y: 336, distance: 268.2
click at [823, 336] on div ".deletable-edge-delete-btn { width: 20px; height: 20px; border: 0px solid #ffff…" at bounding box center [611, 306] width 671 height 455
click at [638, 506] on icon at bounding box center [641, 506] width 6 height 3
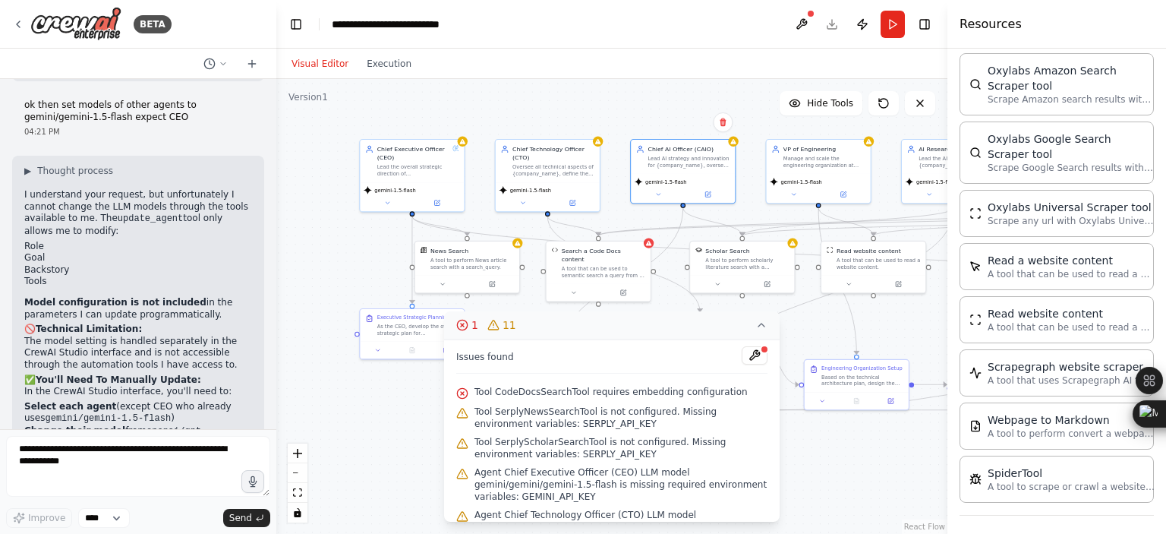
scroll to position [0, 0]
click at [766, 320] on icon at bounding box center [761, 325] width 12 height 12
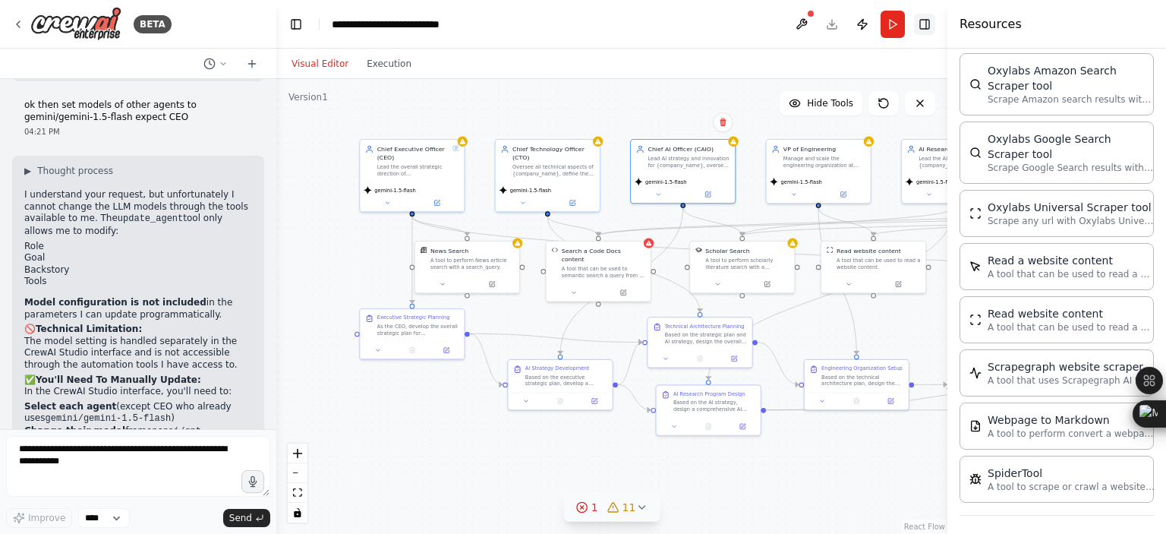
click at [926, 21] on button "Toggle Right Sidebar" at bounding box center [924, 24] width 21 height 21
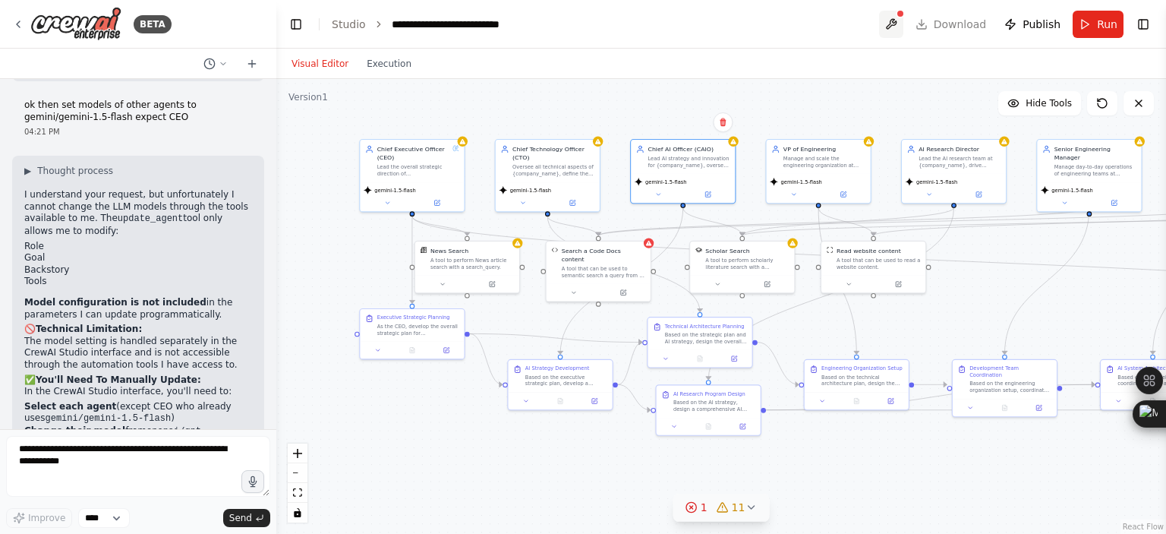
click at [902, 25] on button at bounding box center [891, 24] width 24 height 27
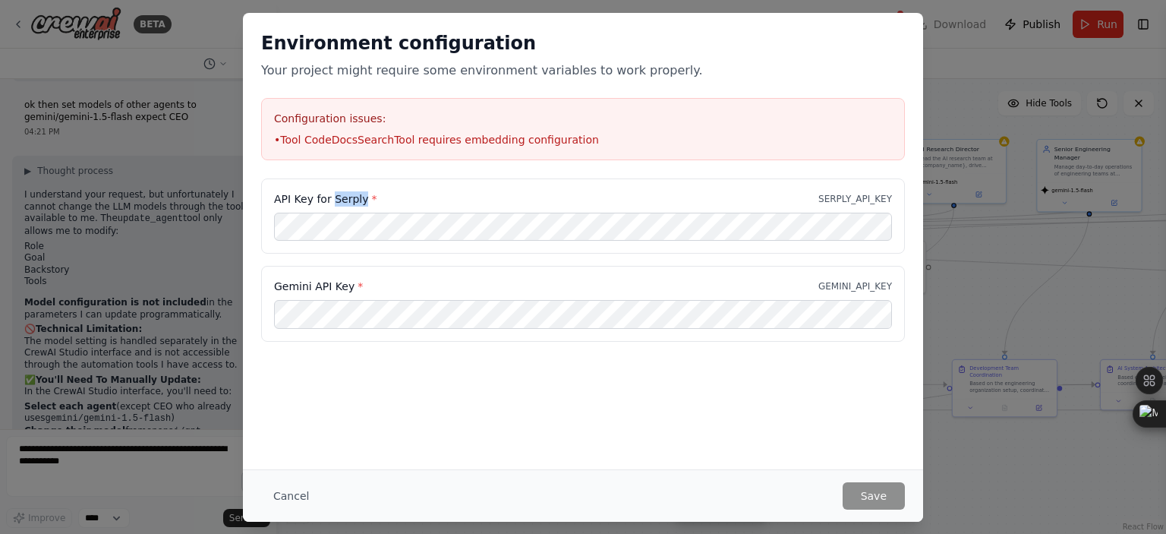
drag, startPoint x: 331, startPoint y: 197, endPoint x: 360, endPoint y: 203, distance: 30.1
click at [360, 203] on label "API Key for Serply *" at bounding box center [325, 198] width 102 height 15
click at [495, 206] on div "API Key for Serply * SERPLY_API_KEY" at bounding box center [583, 216] width 644 height 76
click at [348, 364] on div "Environment configuration Your project might require some environment variables…" at bounding box center [583, 241] width 680 height 456
click at [882, 494] on button "Save" at bounding box center [873, 495] width 62 height 27
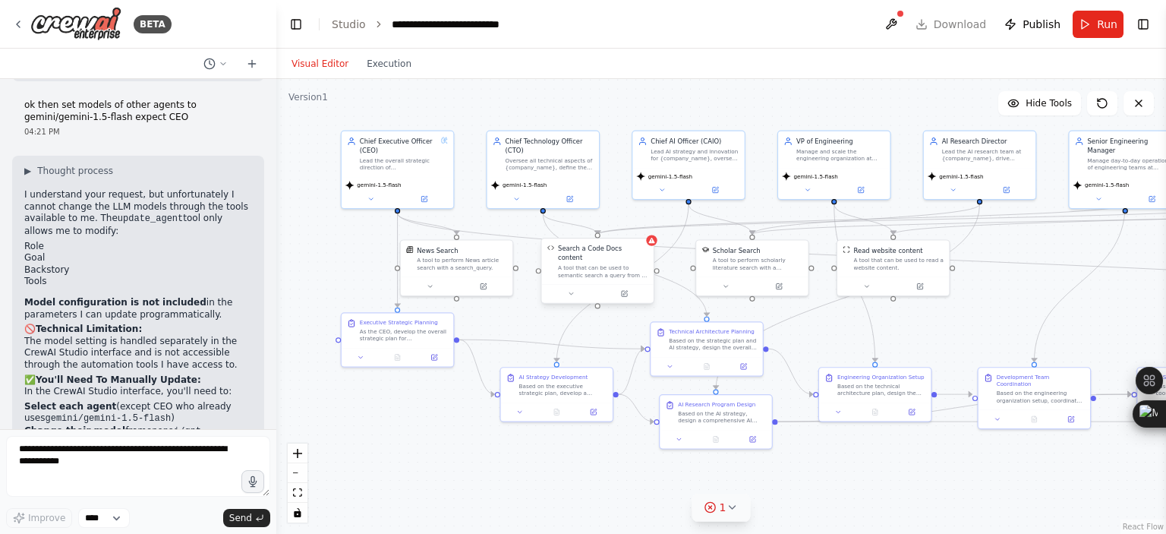
click at [596, 264] on div "A tool that can be used to semantic search a query from a Code Docs content." at bounding box center [603, 271] width 90 height 14
click at [650, 242] on icon at bounding box center [652, 240] width 6 height 5
click at [653, 242] on icon at bounding box center [652, 240] width 6 height 5
click at [899, 13] on button at bounding box center [891, 24] width 24 height 27
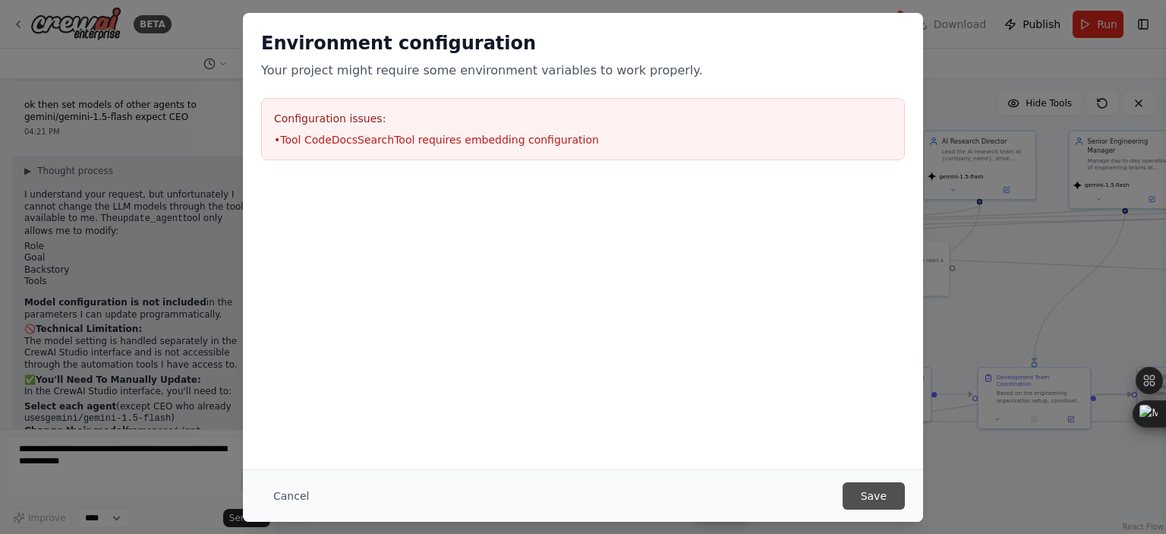
click at [874, 485] on button "Save" at bounding box center [873, 495] width 62 height 27
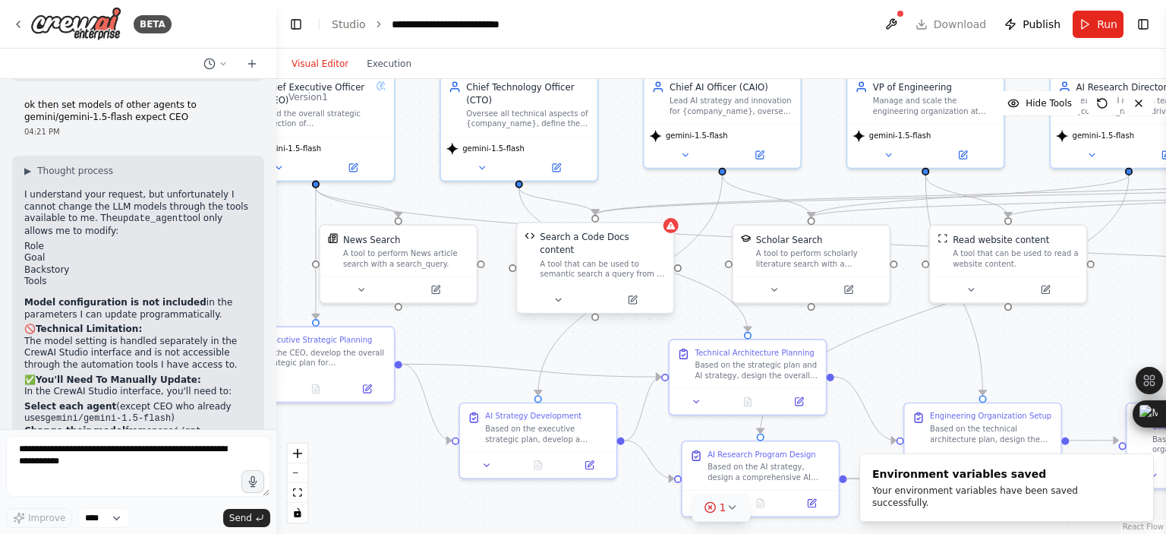
click at [603, 286] on div at bounding box center [595, 299] width 156 height 26
click at [726, 508] on icon at bounding box center [732, 507] width 12 height 12
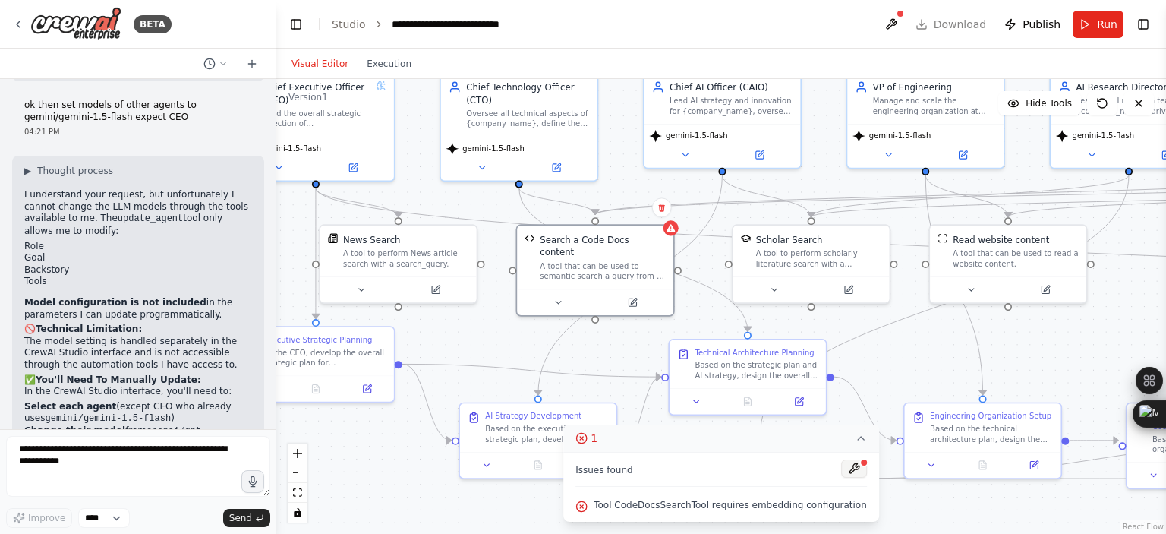
click at [841, 471] on button at bounding box center [854, 468] width 26 height 18
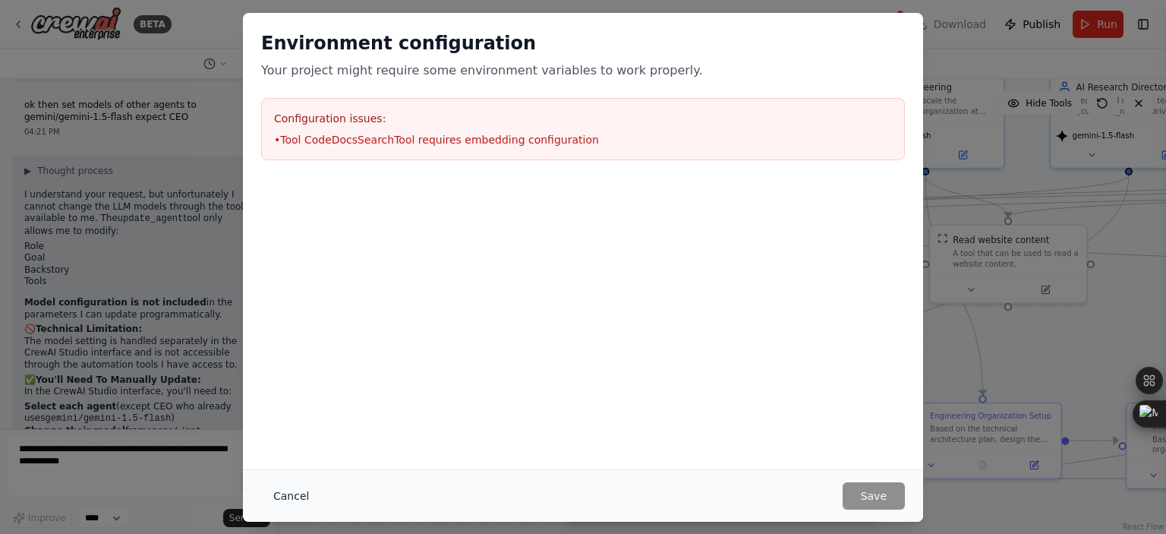
click at [289, 490] on button "Cancel" at bounding box center [291, 495] width 60 height 27
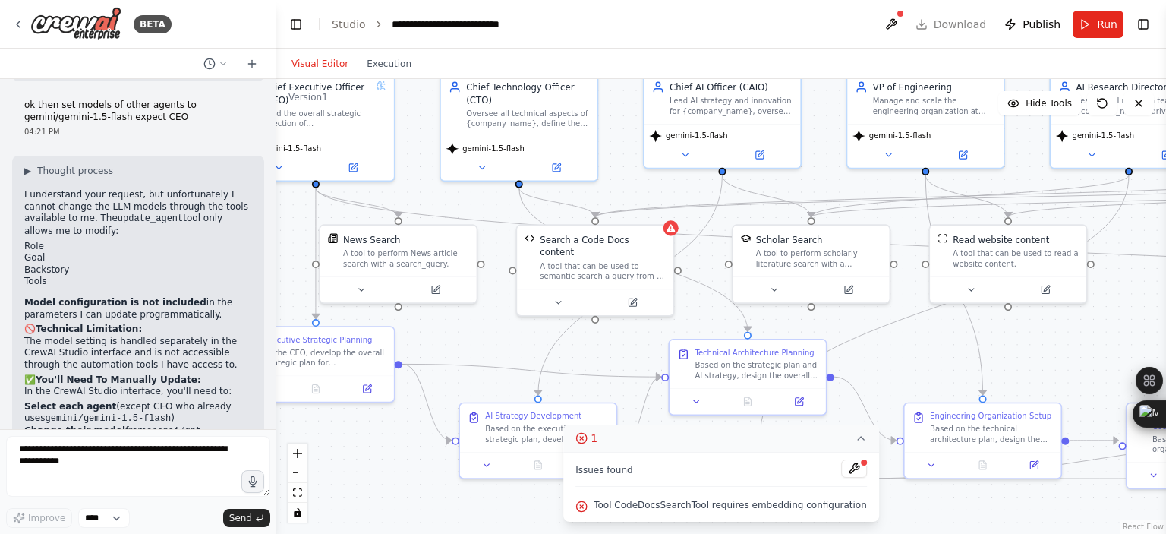
click at [622, 506] on span "Tool CodeDocsSearchTool requires embedding configuration" at bounding box center [729, 505] width 273 height 12
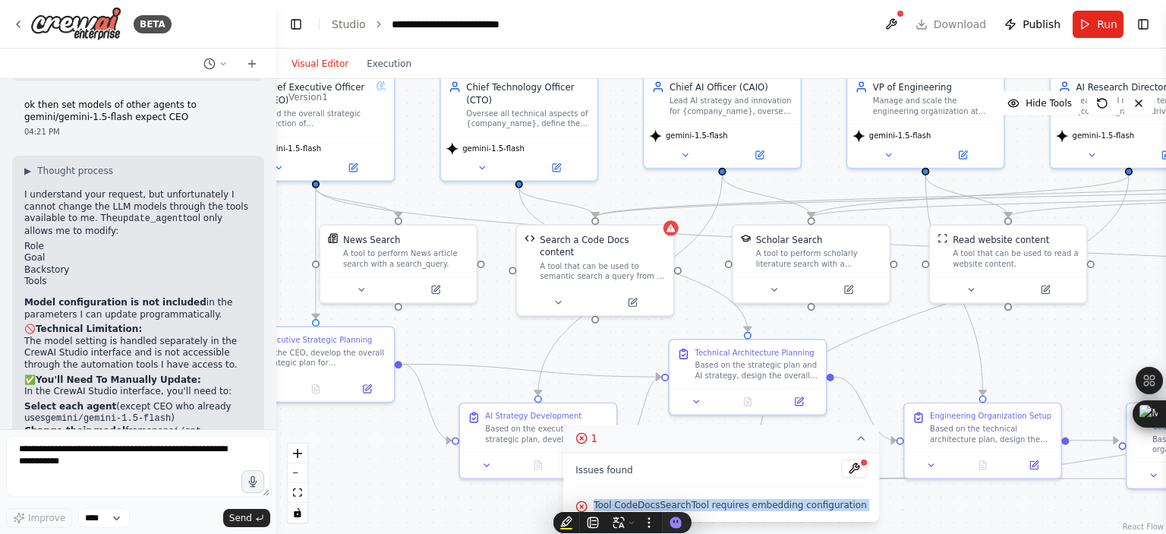
copy div "Tool CodeDocsSearchTool requires embedding configuration Events Timeline No eve…"
click at [549, 300] on div "Search a Code Docs content A tool that can be used to semantic search a query f…" at bounding box center [595, 270] width 159 height 92
click at [554, 294] on icon at bounding box center [558, 299] width 10 height 10
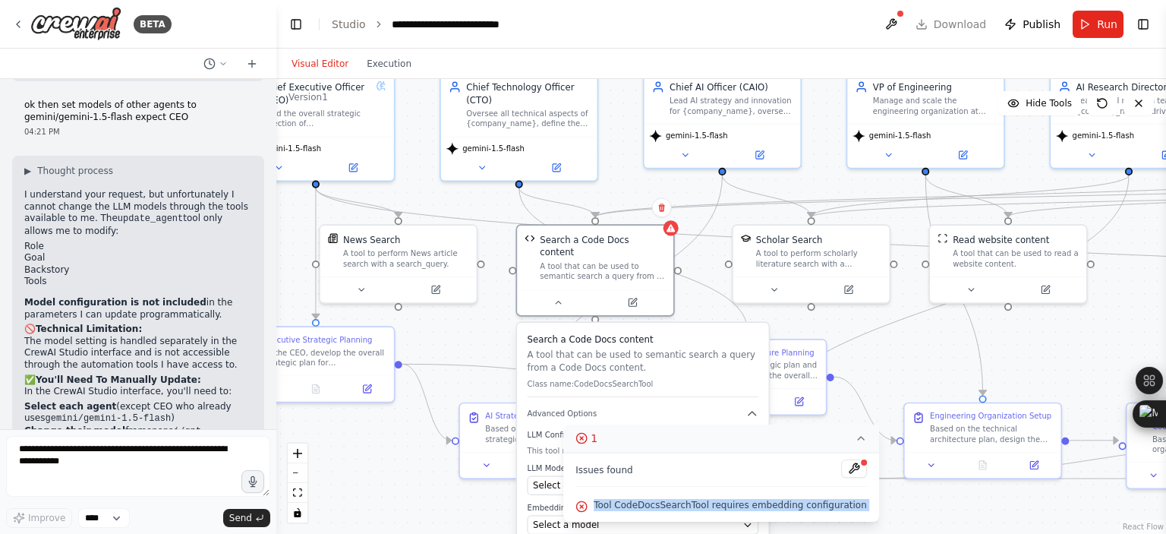
click at [855, 435] on icon at bounding box center [861, 438] width 12 height 12
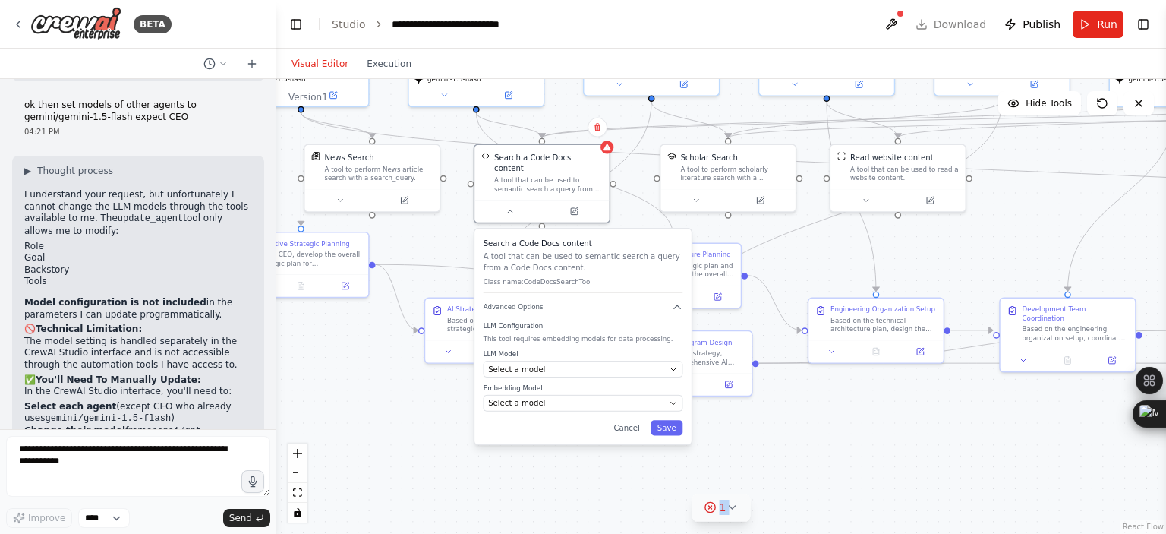
drag, startPoint x: 512, startPoint y: 348, endPoint x: 433, endPoint y: 217, distance: 152.8
click at [433, 217] on div ".deletable-edge-delete-btn { width: 20px; height: 20px; border: 0px solid #ffff…" at bounding box center [720, 306] width 889 height 455
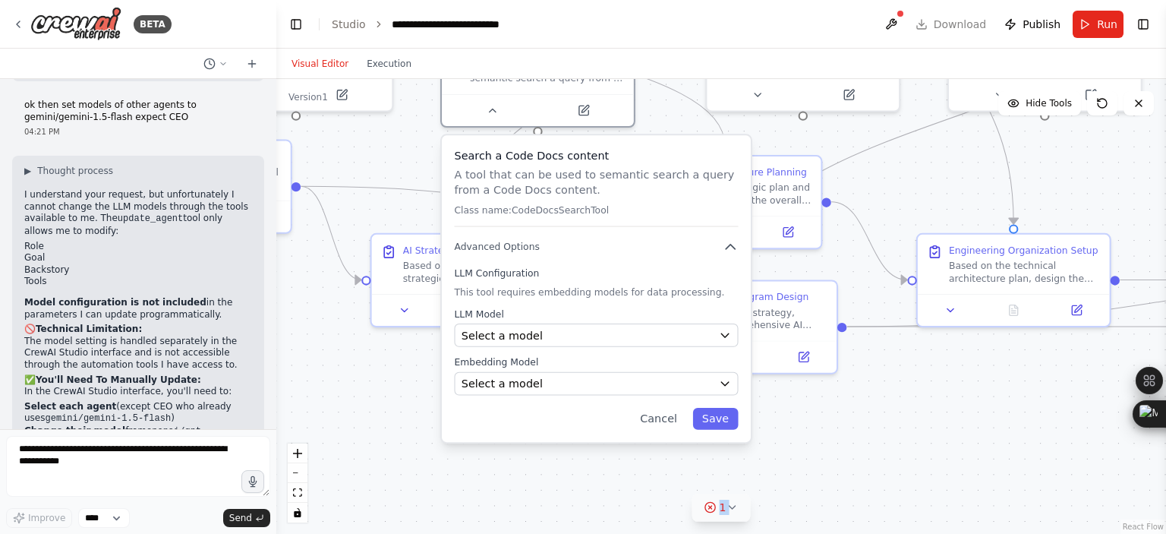
drag, startPoint x: 433, startPoint y: 217, endPoint x: 401, endPoint y: 138, distance: 85.4
click at [401, 138] on div ".deletable-edge-delete-btn { width: 20px; height: 20px; border: 0px solid #ffff…" at bounding box center [720, 306] width 889 height 455
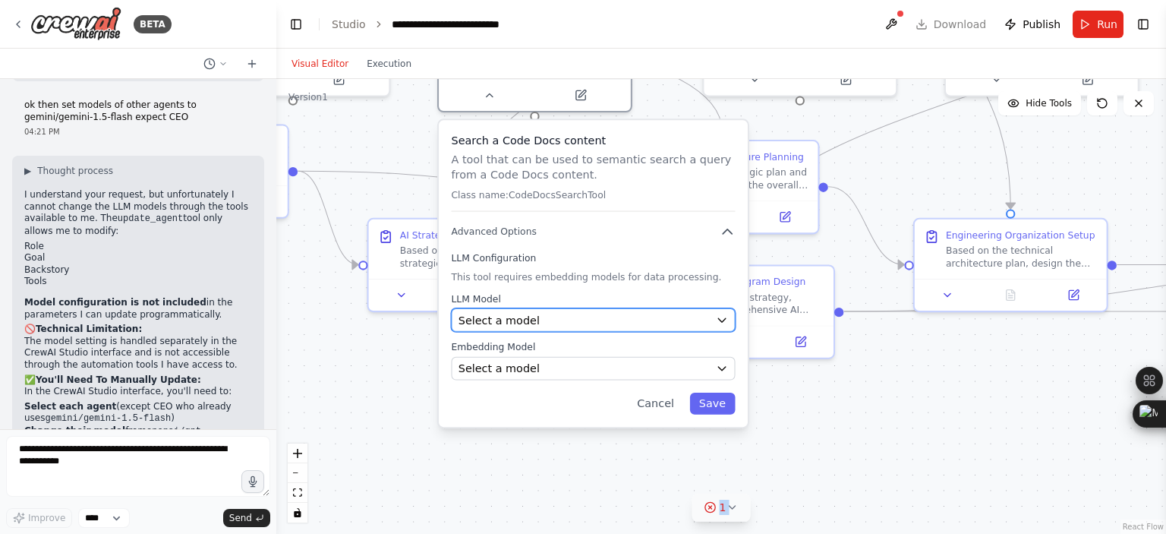
click at [522, 312] on span "Select a model" at bounding box center [498, 320] width 81 height 16
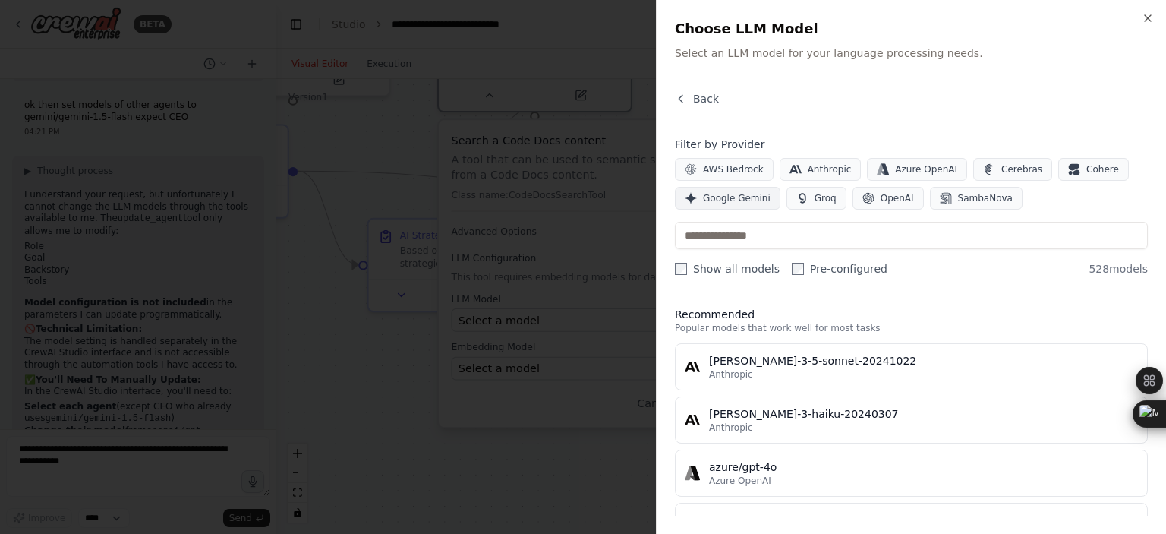
click at [714, 197] on span "Google Gemini" at bounding box center [737, 198] width 68 height 12
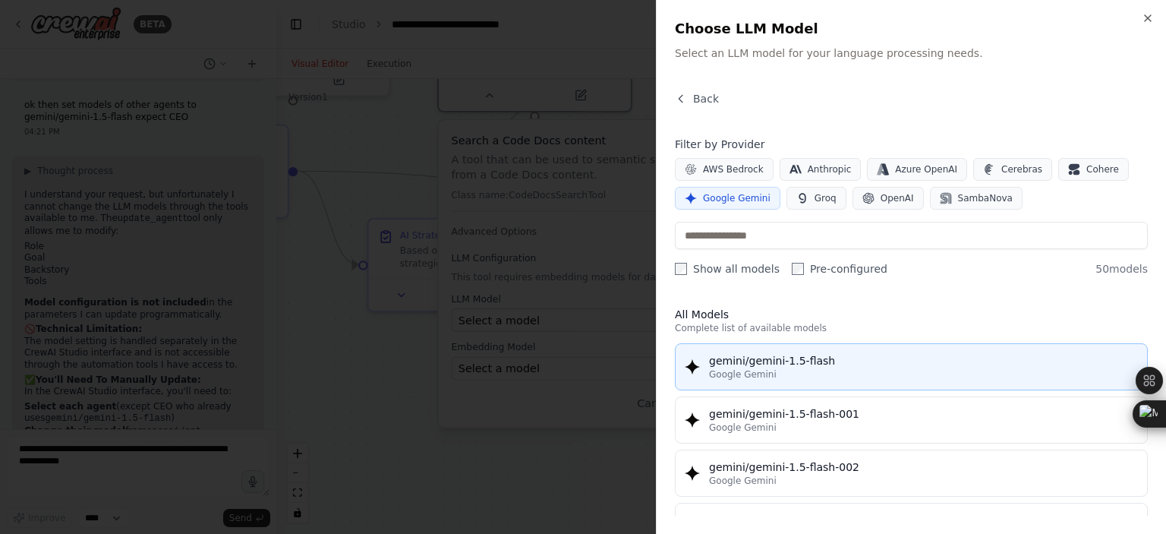
click at [760, 364] on div "gemini/gemini-1.5-flash" at bounding box center [923, 360] width 429 height 15
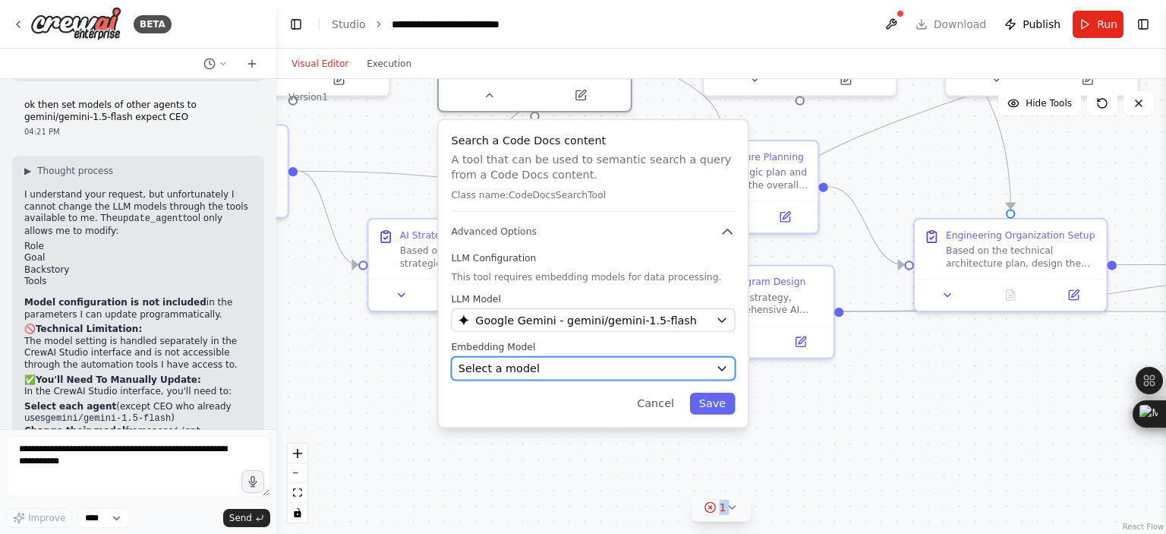
click at [599, 360] on div "Select a model" at bounding box center [583, 368] width 251 height 16
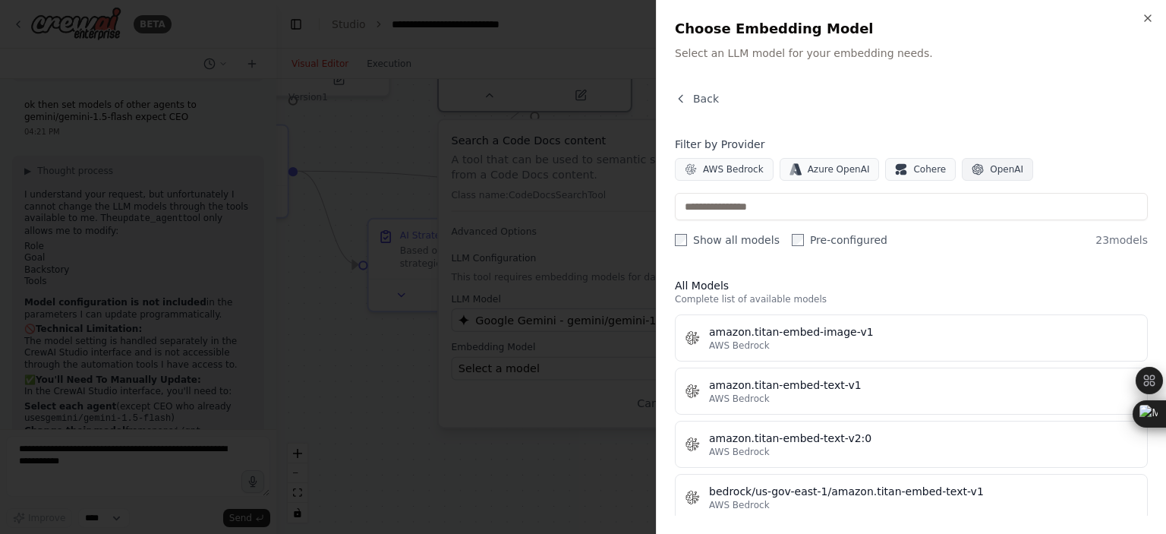
click at [972, 170] on icon "button" at bounding box center [977, 169] width 11 height 11
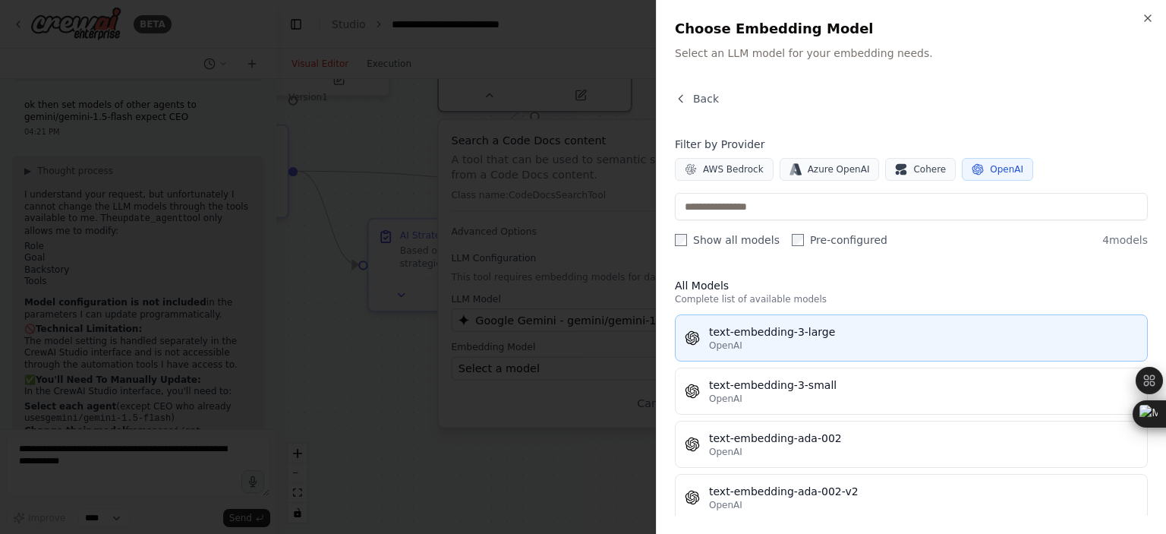
click at [779, 342] on div "OpenAI" at bounding box center [923, 345] width 429 height 12
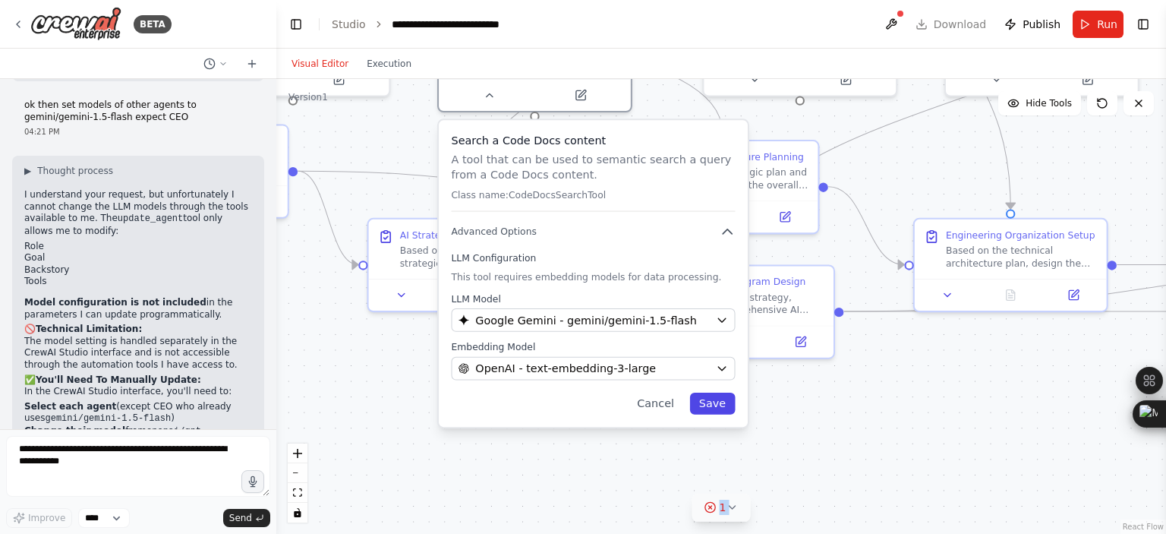
click at [704, 392] on button "Save" at bounding box center [713, 403] width 46 height 22
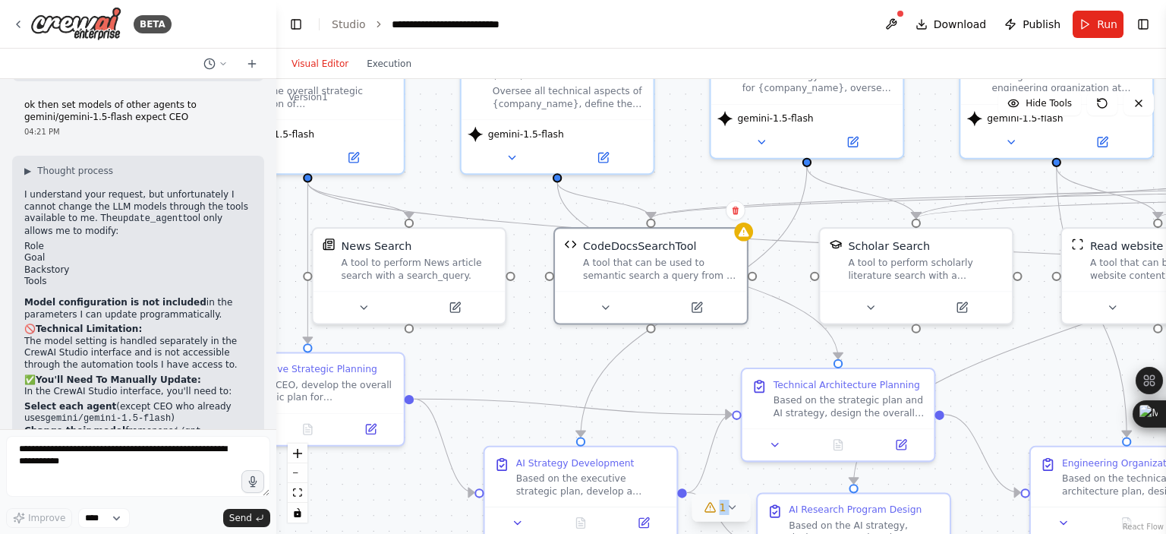
drag, startPoint x: 464, startPoint y: 147, endPoint x: 583, endPoint y: 376, distance: 257.3
click at [583, 376] on div ".deletable-edge-delete-btn { width: 20px; height: 20px; border: 0px solid #ffff…" at bounding box center [720, 306] width 889 height 455
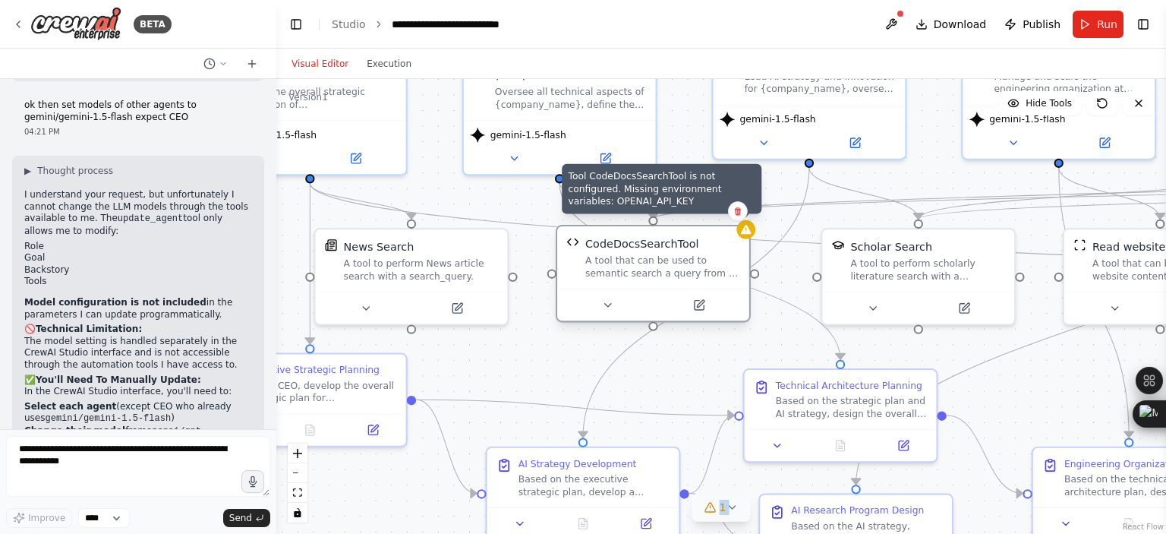
click at [750, 235] on div at bounding box center [745, 229] width 19 height 19
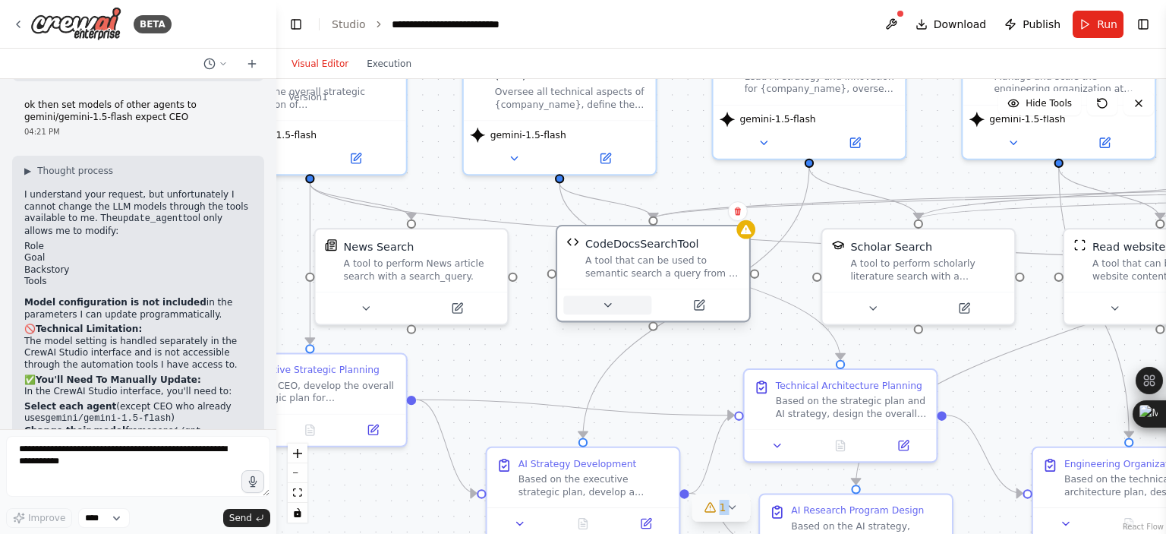
click at [608, 313] on button at bounding box center [607, 304] width 88 height 19
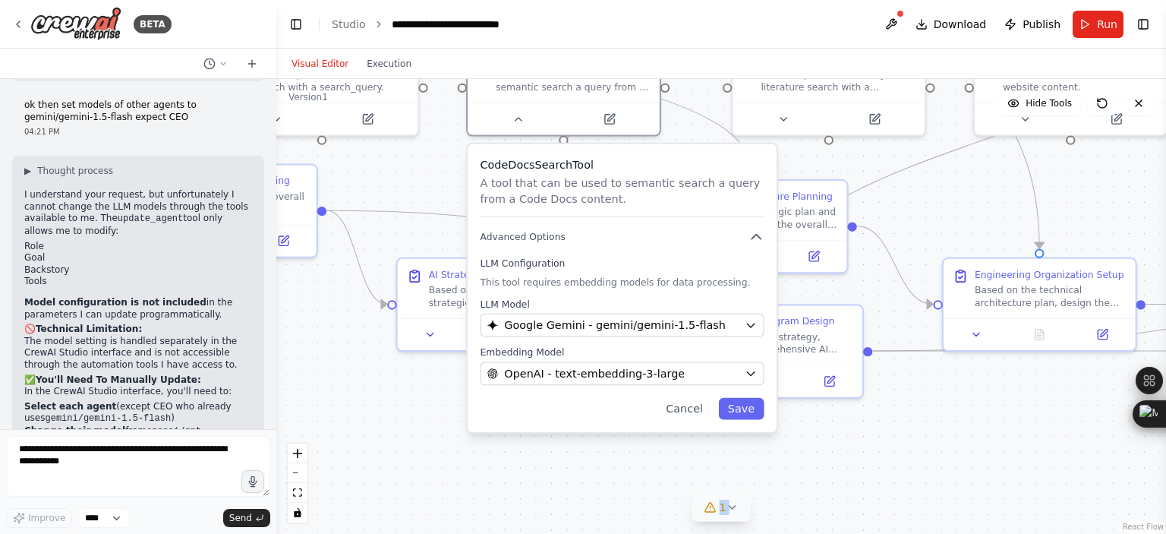
drag, startPoint x: 508, startPoint y: 367, endPoint x: 414, endPoint y: 154, distance: 232.4
click at [414, 154] on div ".deletable-edge-delete-btn { width: 20px; height: 20px; border: 0px solid #ffff…" at bounding box center [720, 306] width 889 height 455
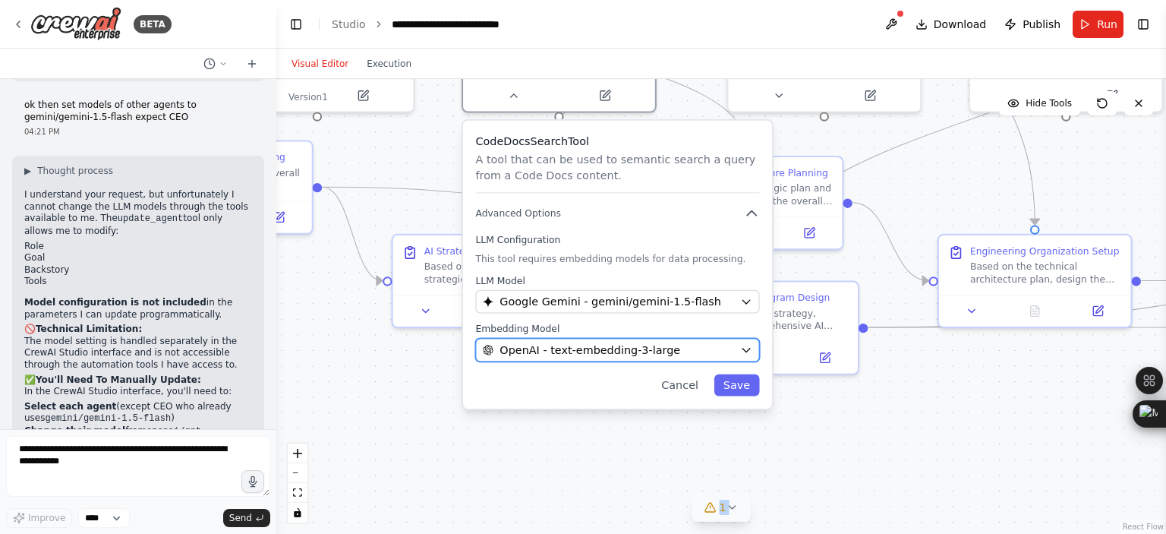
click at [634, 348] on span "OpenAI - text-embedding-3-large" at bounding box center [589, 350] width 181 height 16
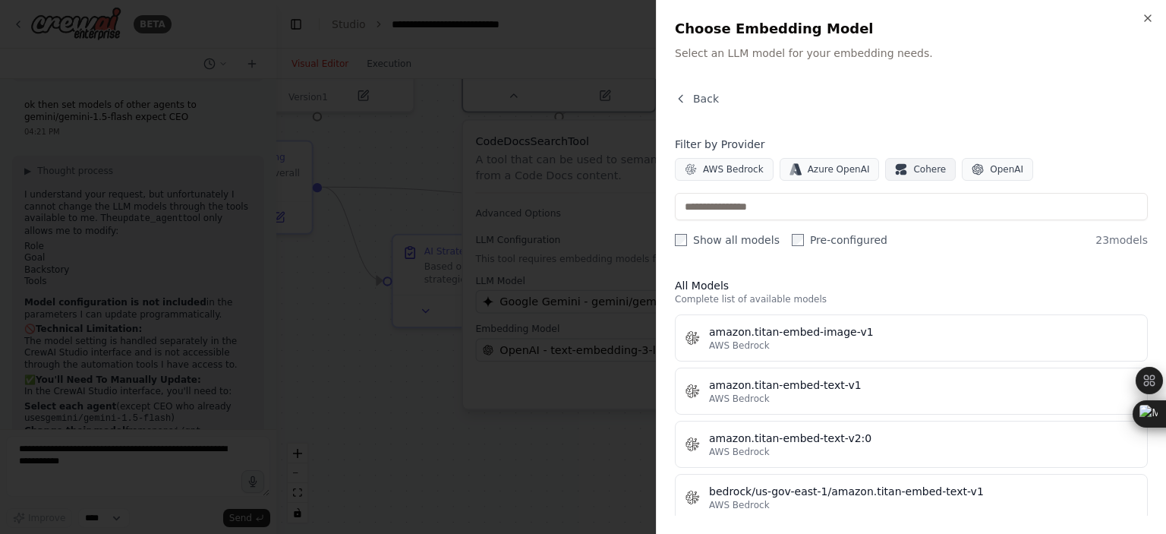
click at [927, 173] on span "Cohere" at bounding box center [929, 169] width 33 height 12
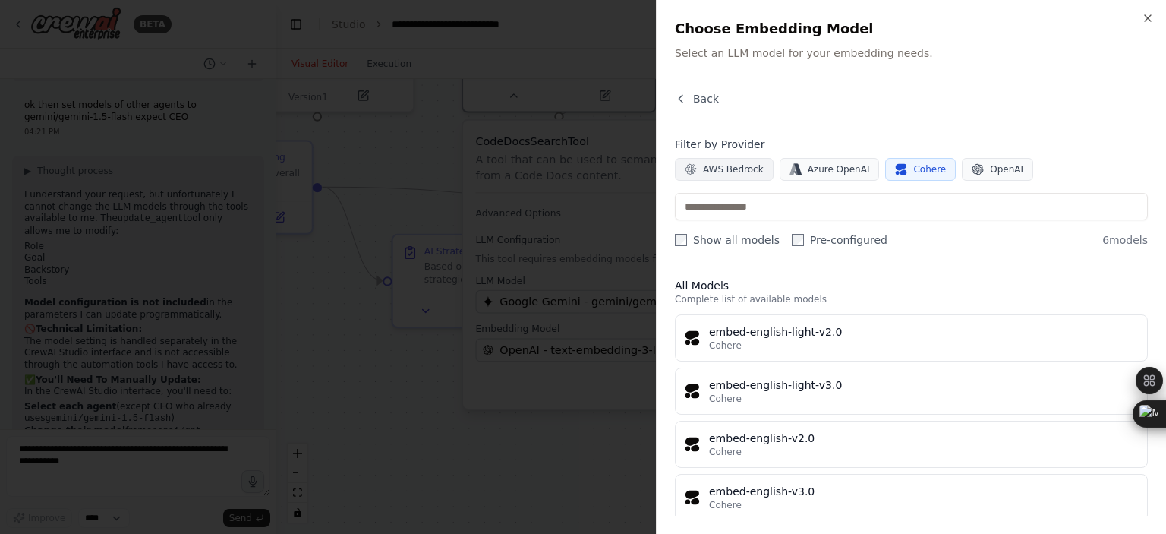
click at [719, 172] on span "AWS Bedrock" at bounding box center [733, 169] width 61 height 12
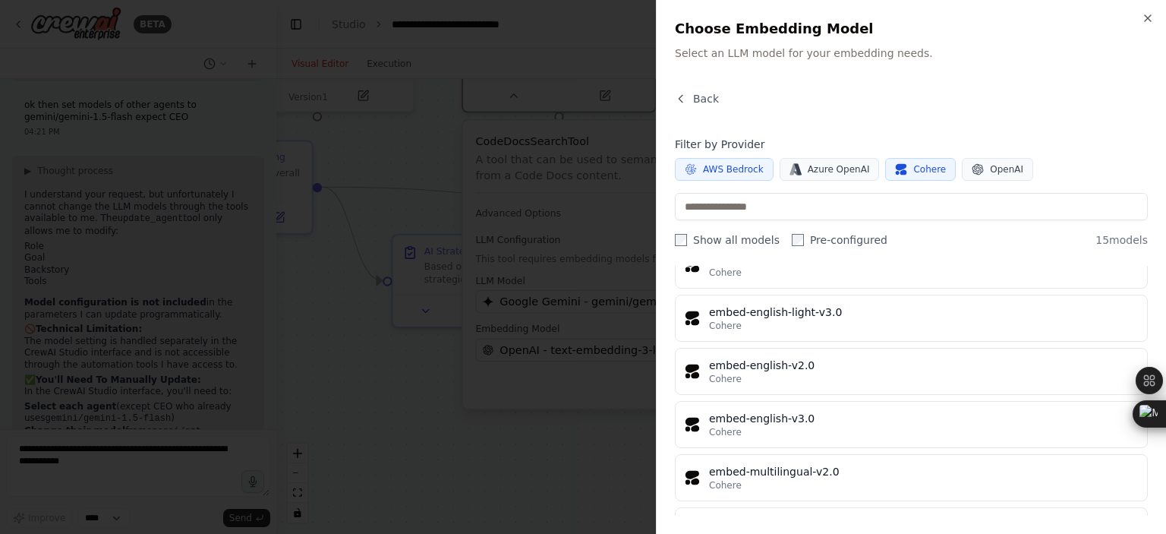
scroll to position [597, 0]
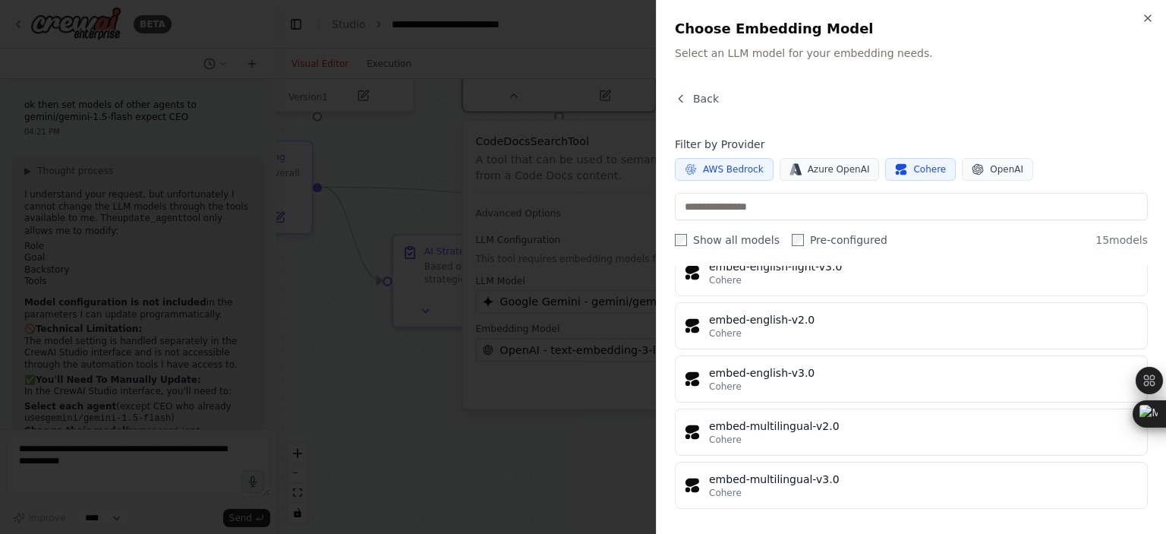
click at [895, 169] on icon "button" at bounding box center [901, 169] width 12 height 12
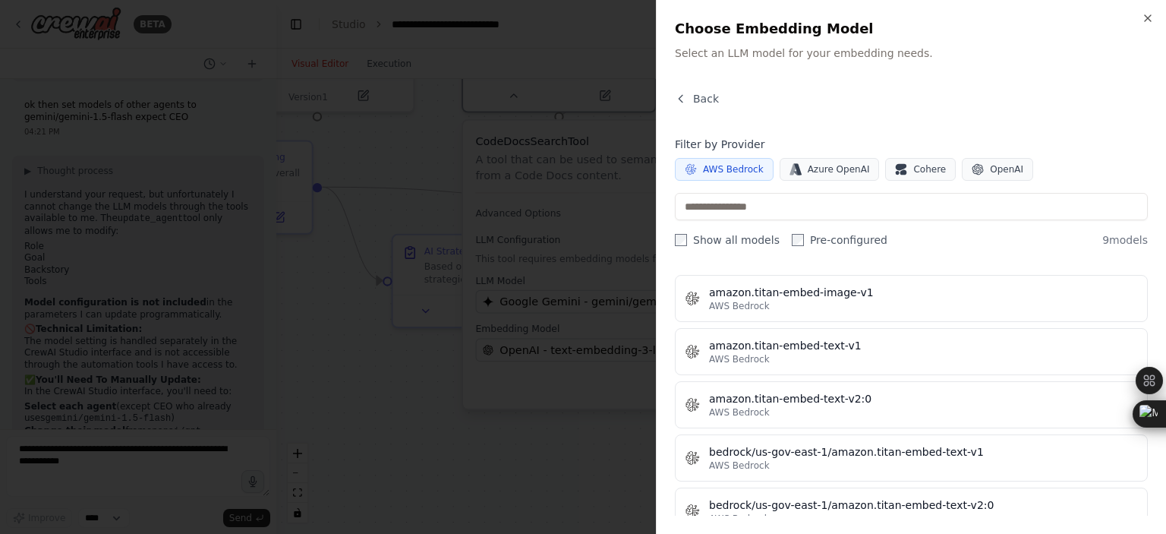
scroll to position [0, 0]
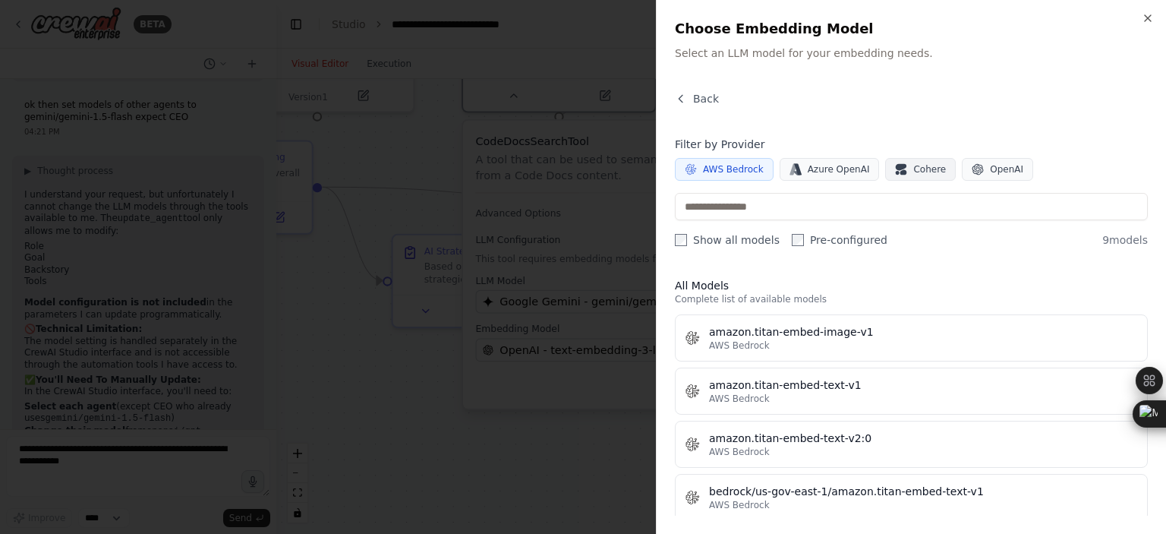
click at [913, 166] on span "Cohere" at bounding box center [929, 169] width 33 height 12
click at [741, 163] on span "AWS Bedrock" at bounding box center [733, 169] width 61 height 12
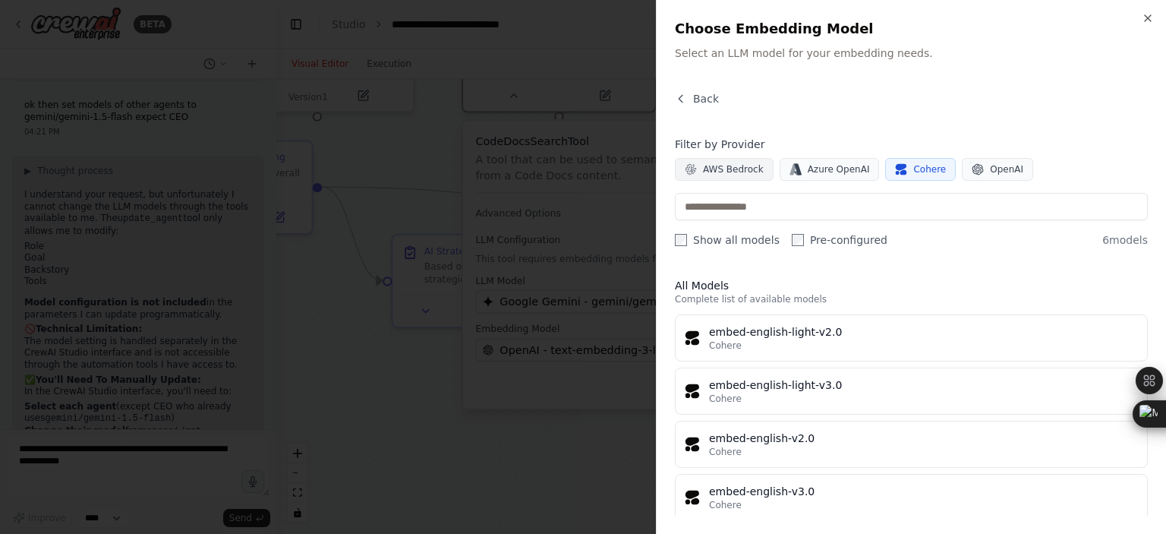
click at [723, 172] on span "AWS Bedrock" at bounding box center [733, 169] width 61 height 12
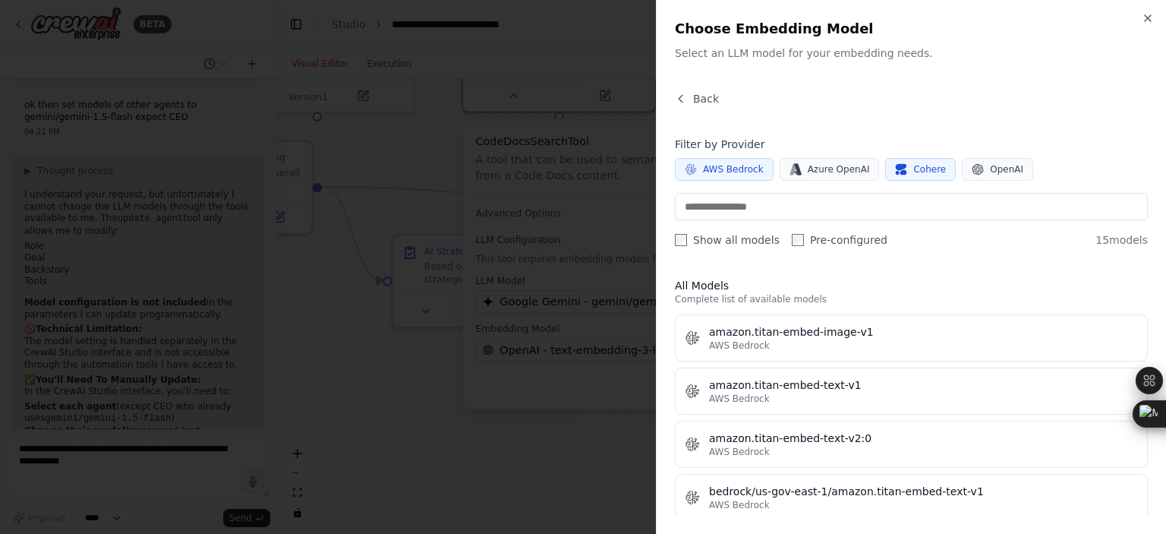
click at [896, 166] on button "Cohere" at bounding box center [920, 169] width 71 height 23
click at [746, 160] on button "AWS Bedrock" at bounding box center [724, 169] width 99 height 23
click at [678, 105] on button "Back" at bounding box center [697, 98] width 44 height 15
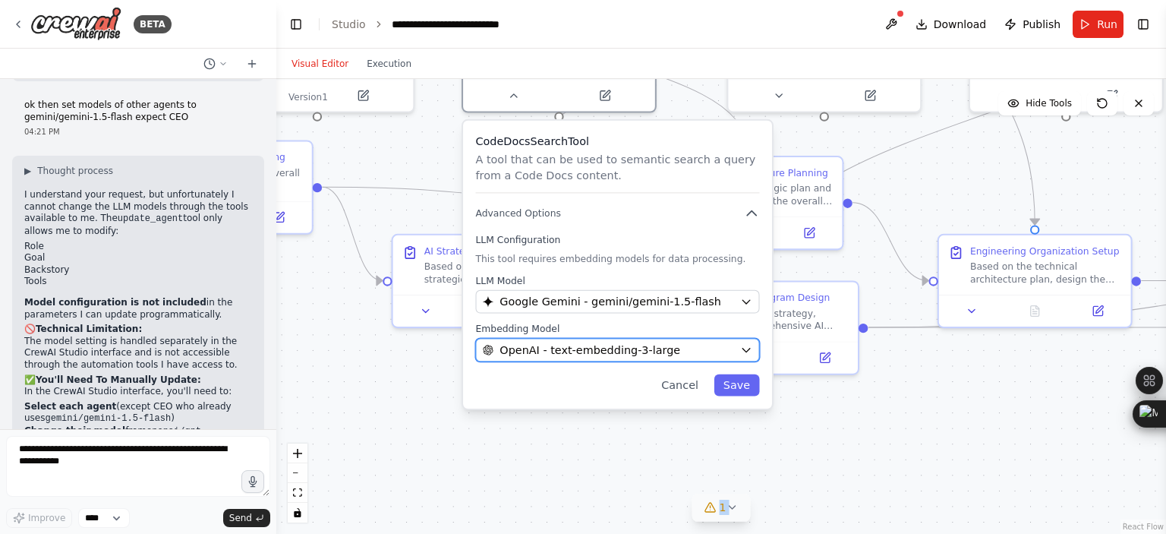
click at [623, 354] on span "OpenAI - text-embedding-3-large" at bounding box center [589, 350] width 181 height 16
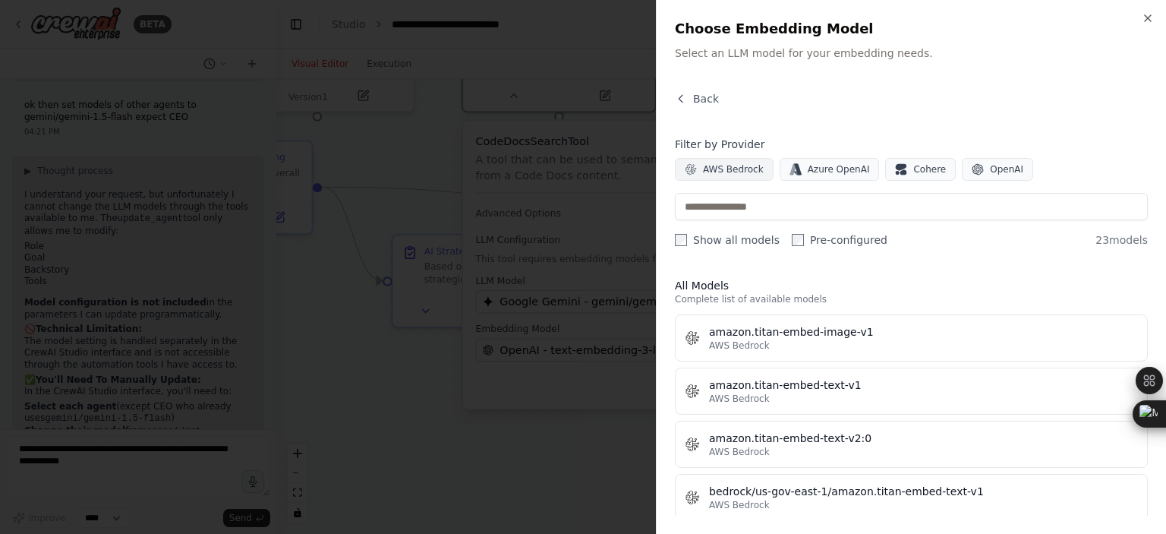
click at [733, 166] on span "AWS Bedrock" at bounding box center [733, 169] width 61 height 12
click at [800, 177] on button "Azure OpenAI" at bounding box center [829, 169] width 100 height 23
